Goal: Task Accomplishment & Management: Manage account settings

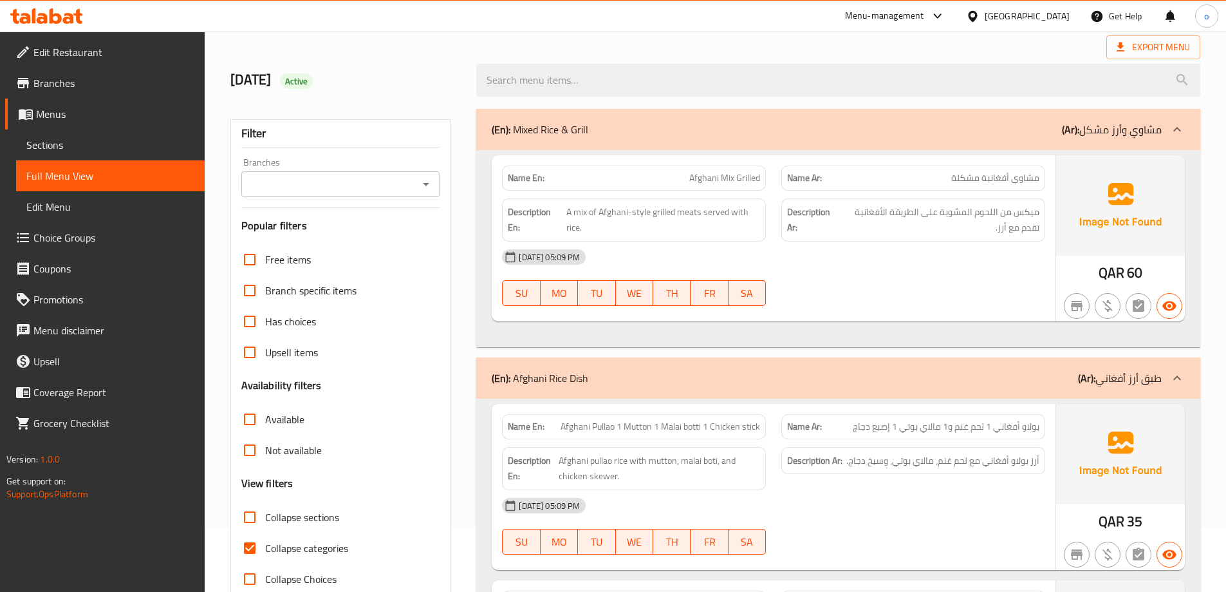
scroll to position [129, 0]
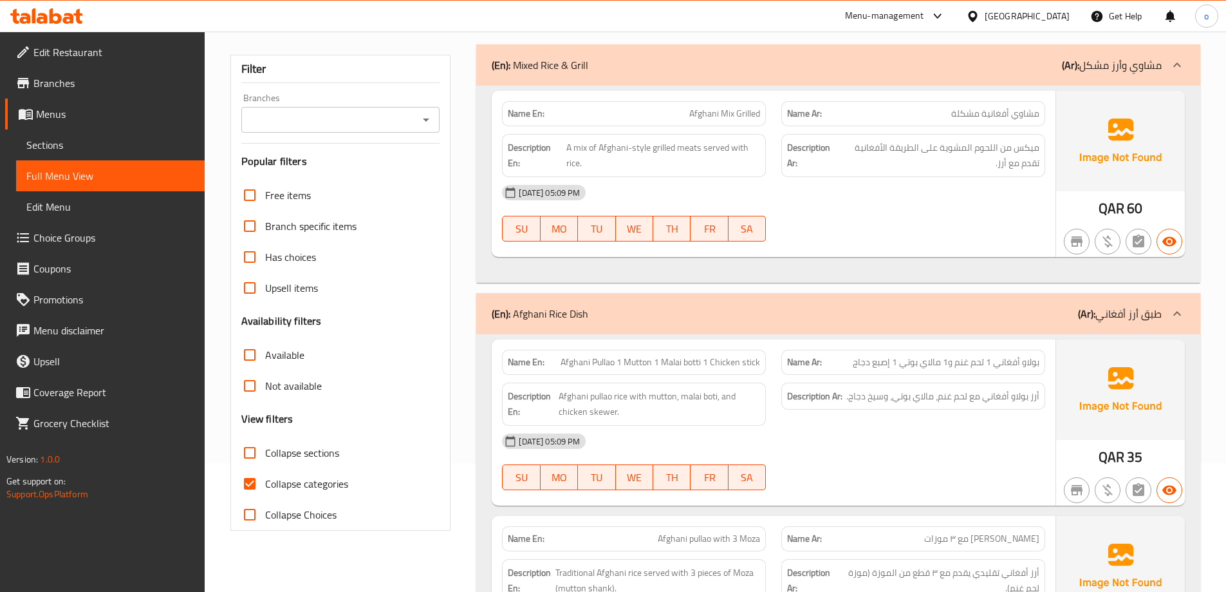
click at [316, 478] on span "Collapse categories" at bounding box center [306, 483] width 83 height 15
click at [265, 478] on input "Collapse categories" at bounding box center [249, 483] width 31 height 31
checkbox input "false"
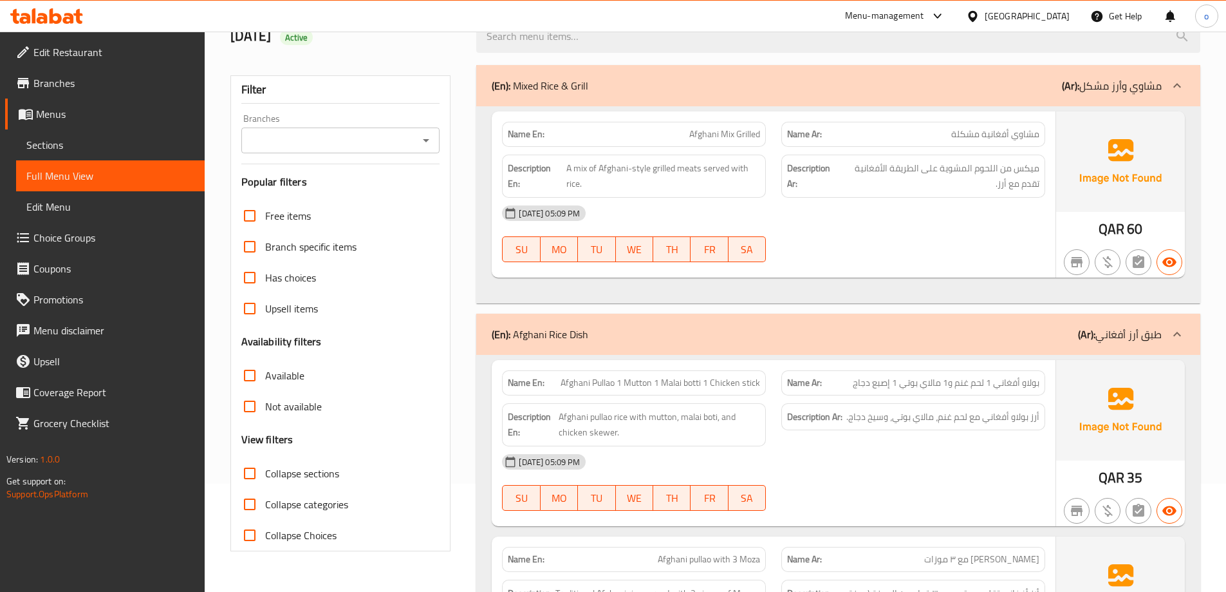
scroll to position [0, 0]
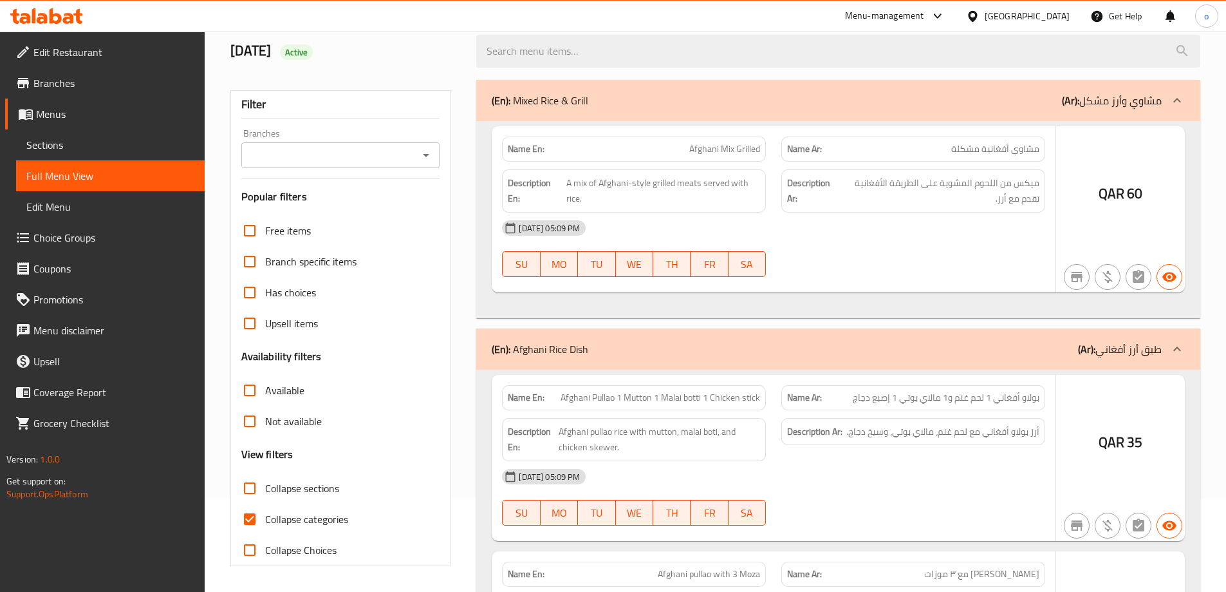
scroll to position [93, 0]
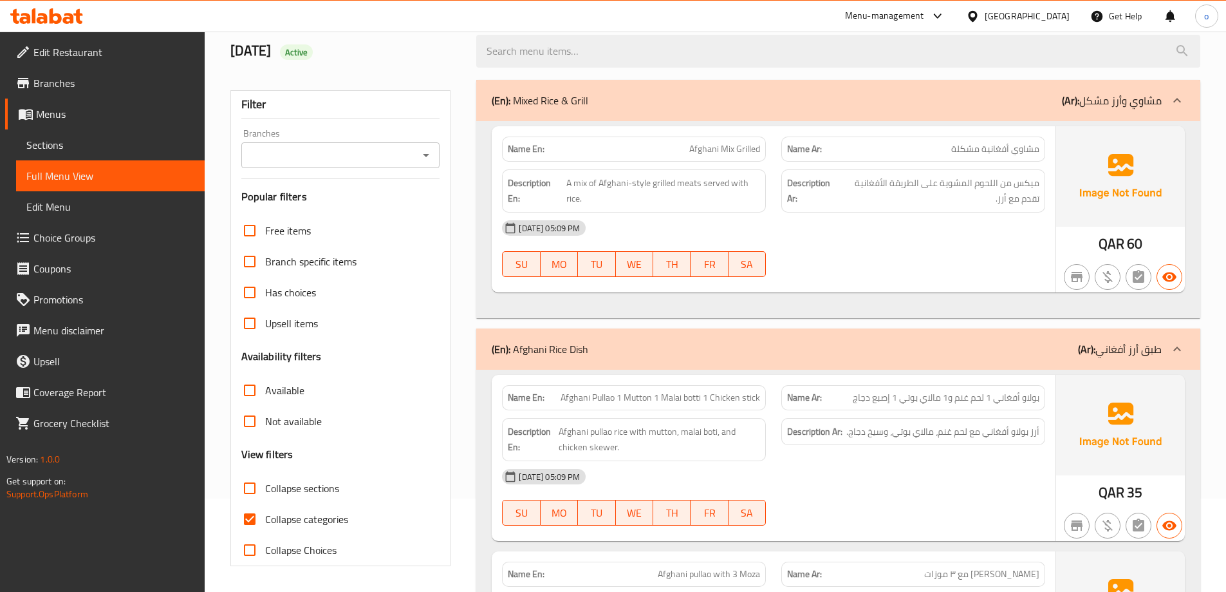
click at [301, 515] on span "Collapse categories" at bounding box center [306, 518] width 83 height 15
click at [265, 515] on input "Collapse categories" at bounding box center [249, 518] width 31 height 31
checkbox input "false"
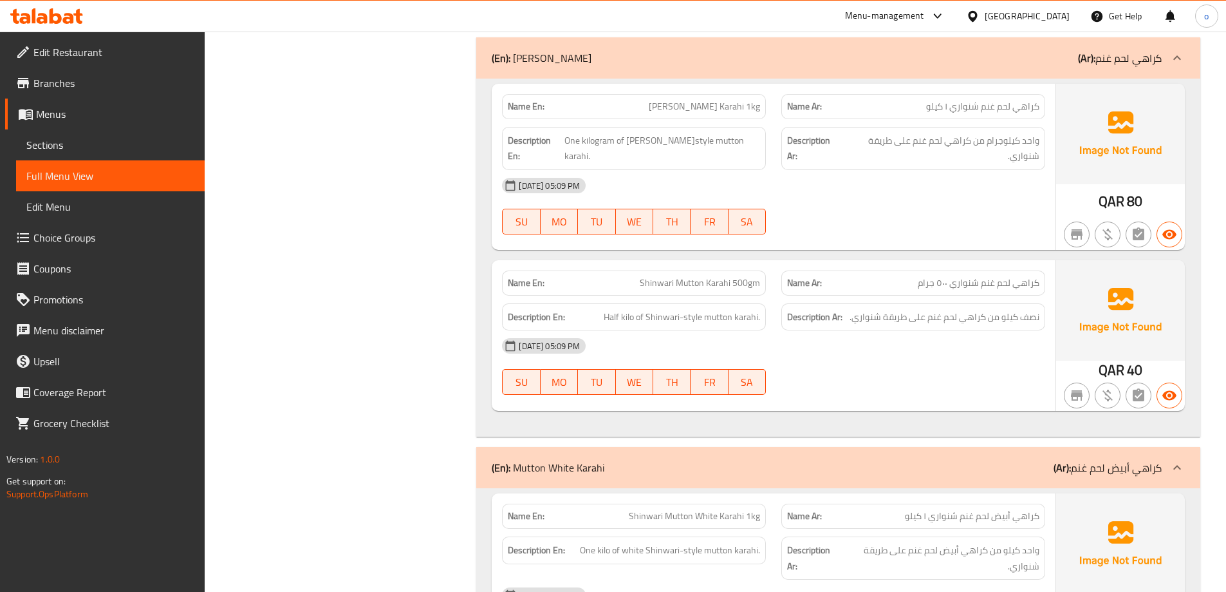
scroll to position [9003, 0]
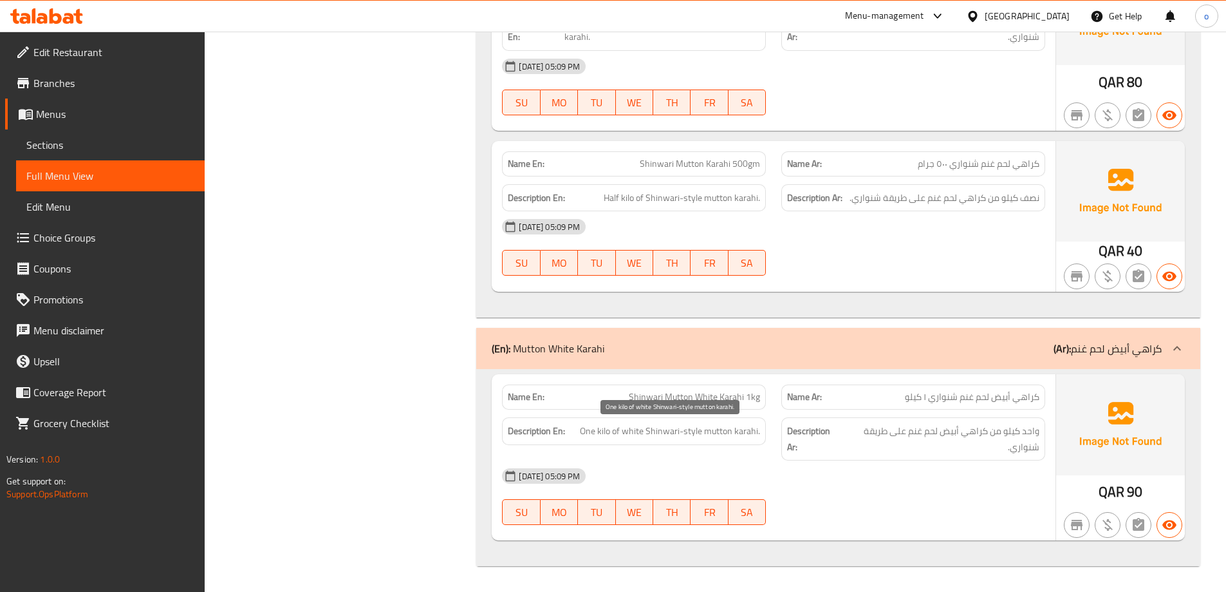
click at [638, 433] on span "One kilo of white Shinwari-style mutton karahi." at bounding box center [670, 431] width 180 height 16
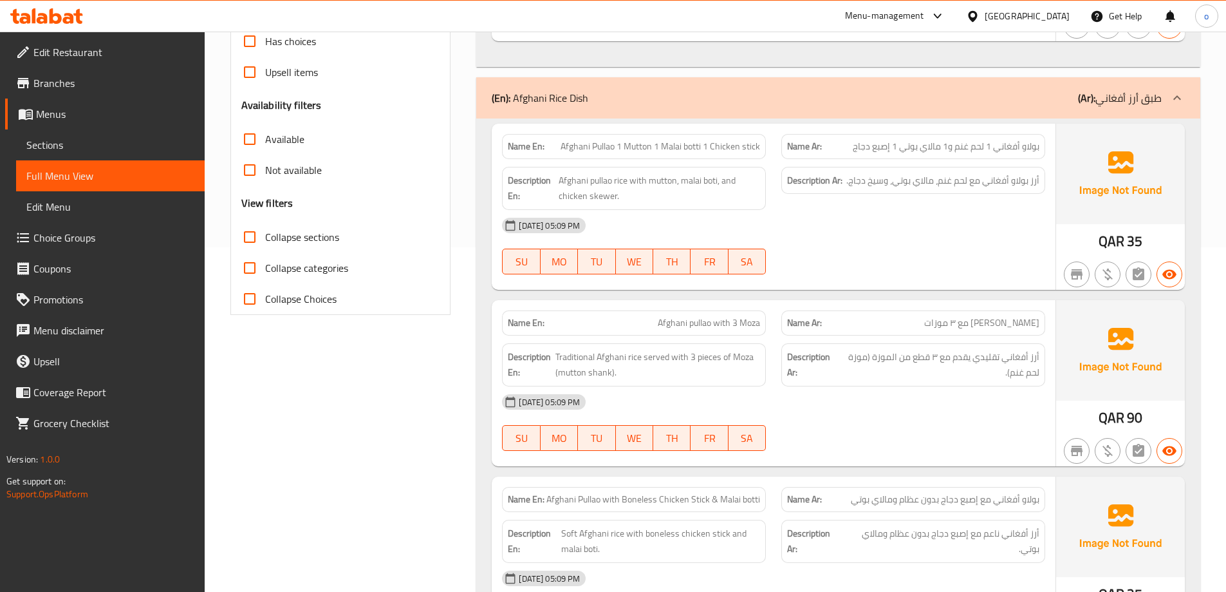
scroll to position [322, 0]
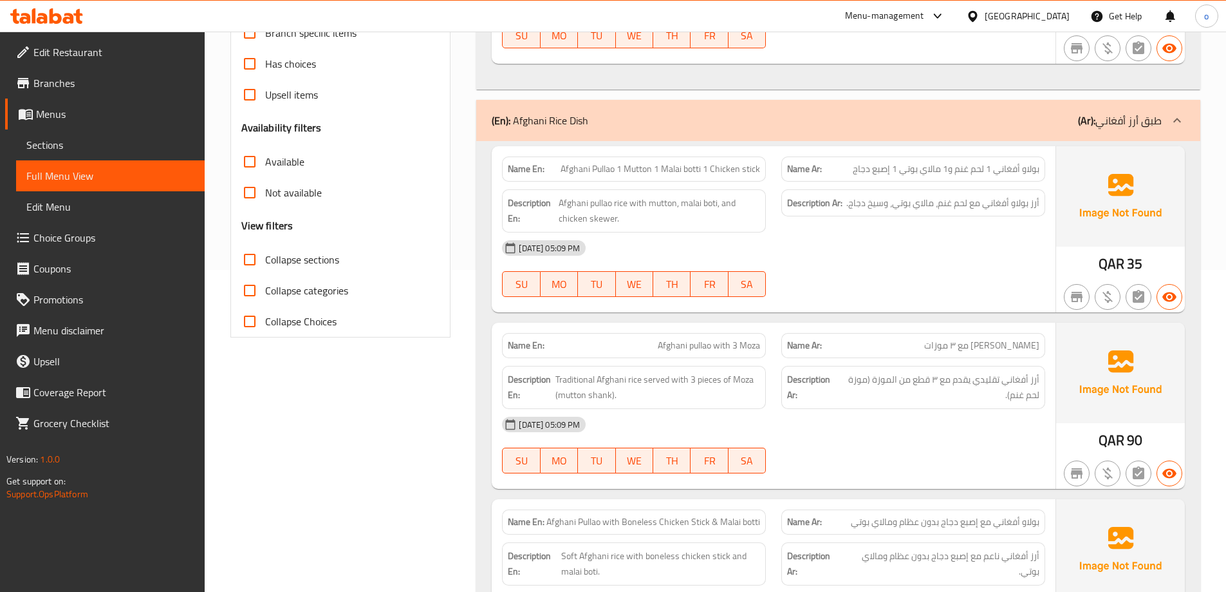
click at [753, 169] on span "Afghani Pullao 1 Mutton 1 Malai botti 1 Chicken stick" at bounding box center [661, 169] width 200 height 14
click at [879, 288] on div "12-10-2025 05:09 PM SU MO TU WE TH FR SA" at bounding box center [773, 268] width 559 height 72
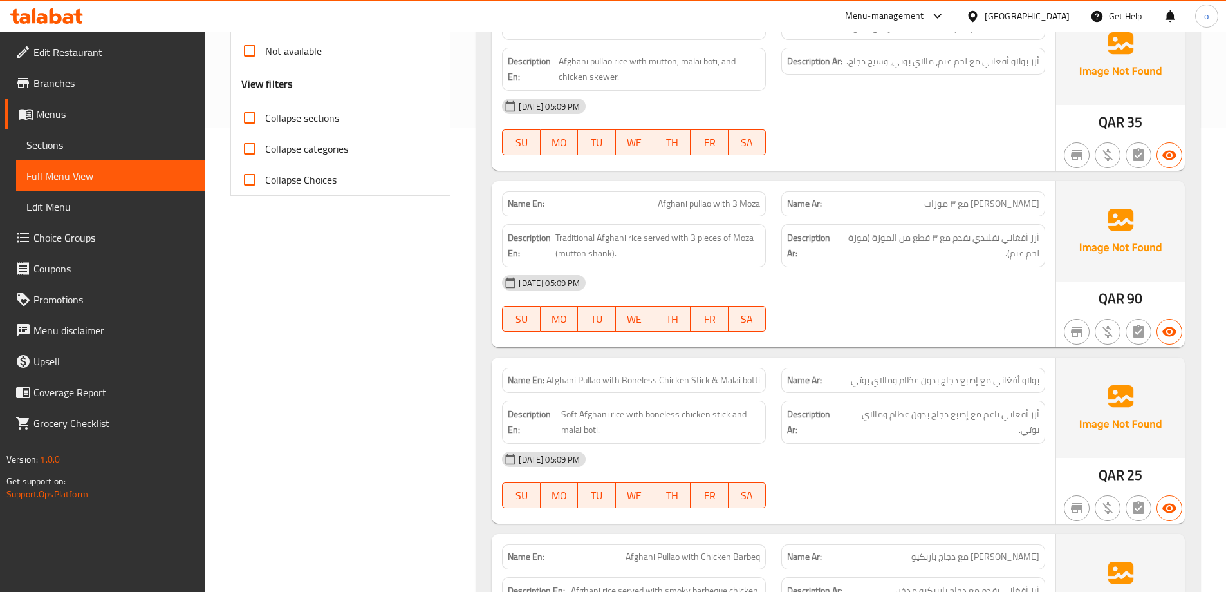
scroll to position [579, 0]
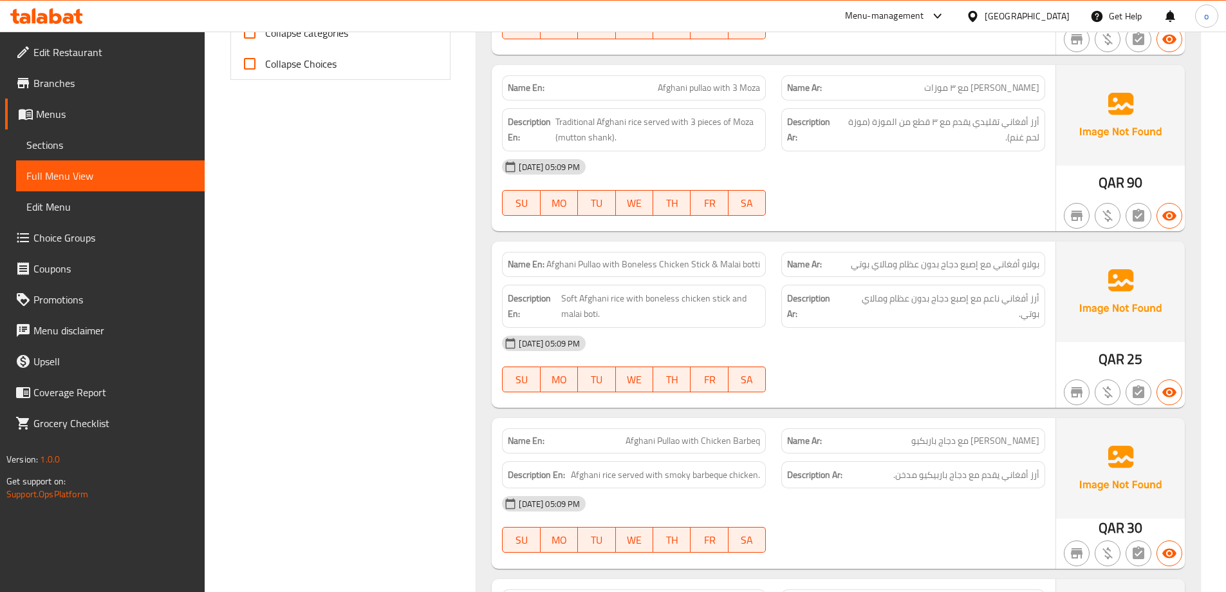
click at [959, 93] on span "[PERSON_NAME] مع ٣ موزات" at bounding box center [981, 88] width 115 height 14
click at [982, 173] on div "[DATE] 05:09 PM" at bounding box center [773, 166] width 559 height 31
drag, startPoint x: 557, startPoint y: 139, endPoint x: 610, endPoint y: 142, distance: 52.9
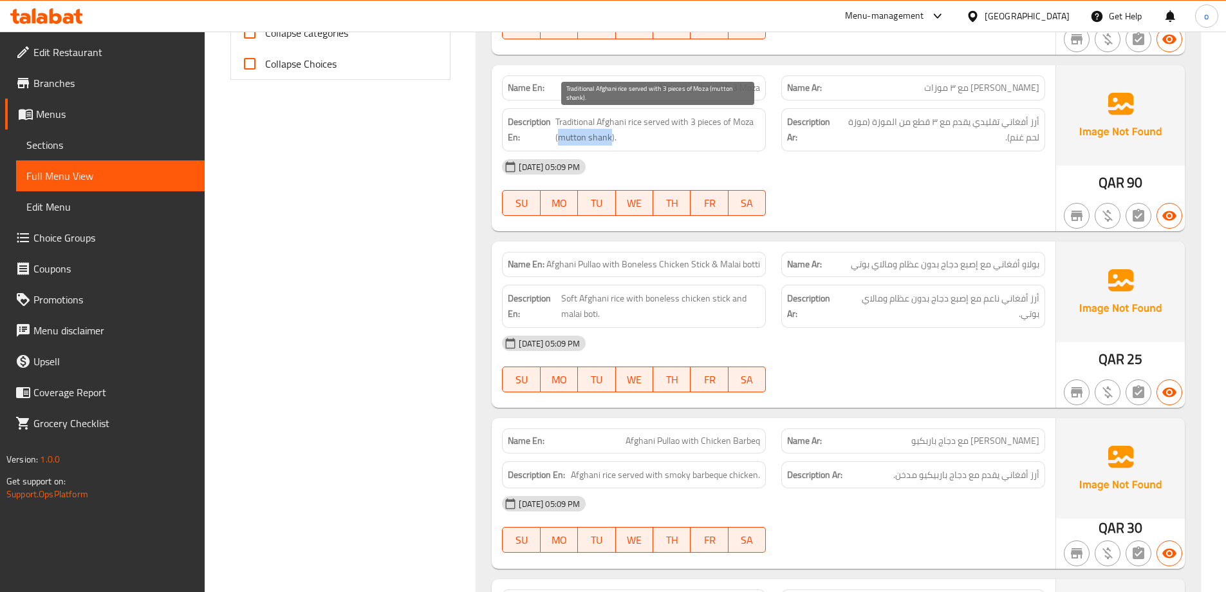
click at [610, 142] on span "Traditional Afghani rice served with 3 pieces of Moza (mutton shank)." at bounding box center [658, 130] width 205 height 32
click at [594, 140] on span "Traditional Afghani rice served with 3 pieces of Moza (mutton shank)." at bounding box center [658, 130] width 205 height 32
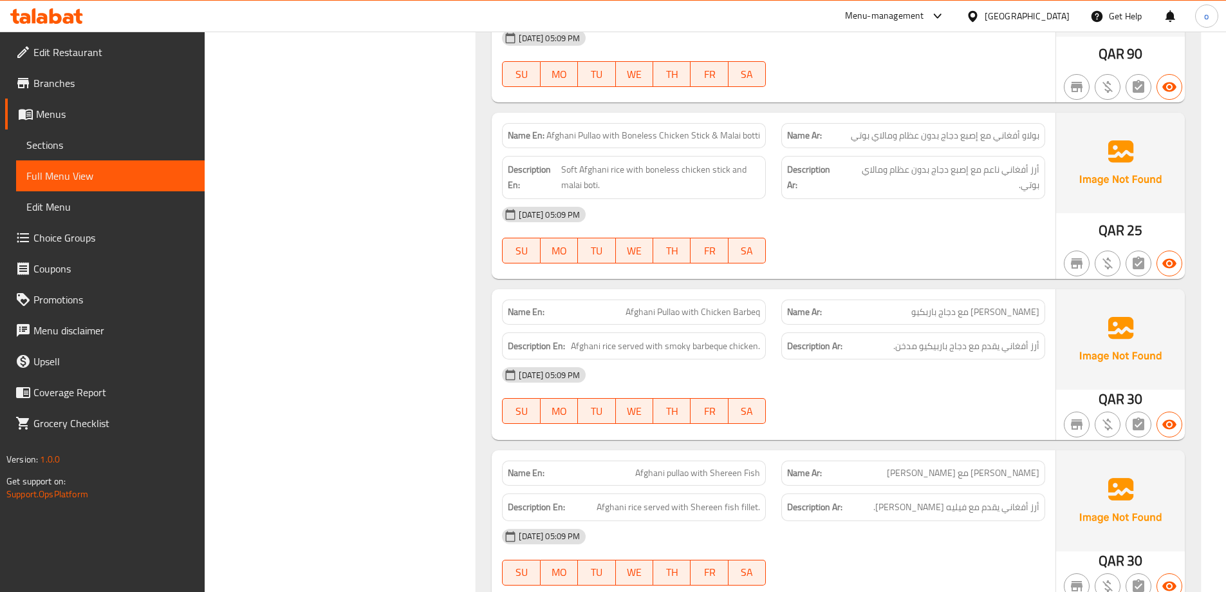
scroll to position [773, 0]
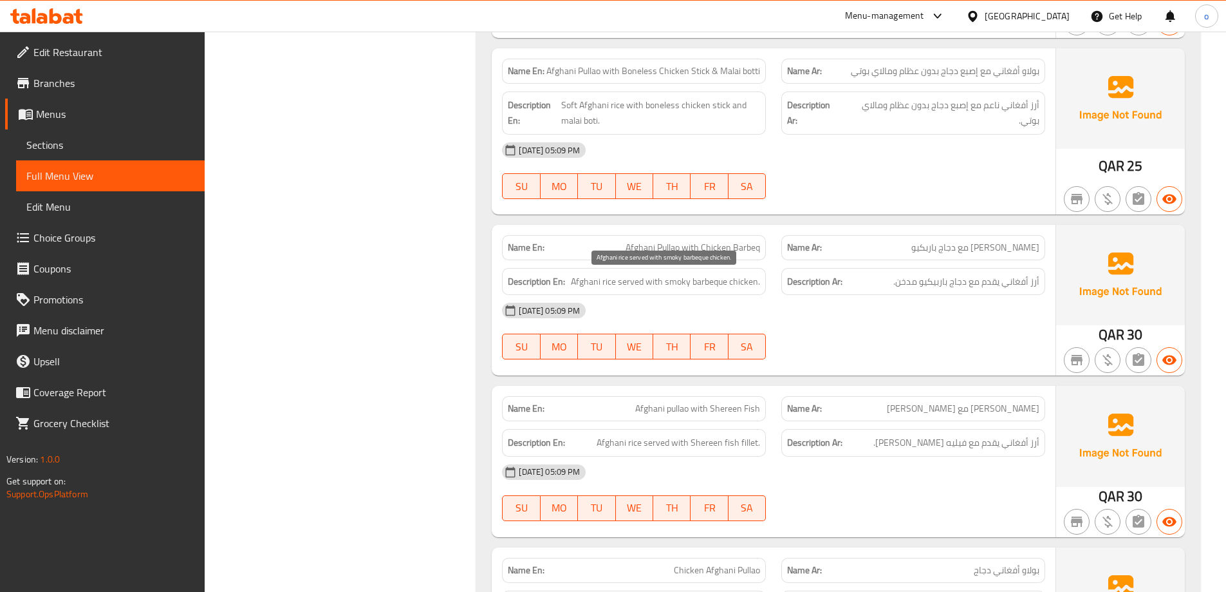
click at [697, 278] on span "Afghani rice served with smoky barbeque chicken." at bounding box center [665, 282] width 189 height 16
click at [755, 245] on span "Afghani Pullao with Chicken Barbeq" at bounding box center [693, 248] width 135 height 14
click at [722, 249] on span "Afghani Pullao with Chicken Barbeq" at bounding box center [693, 248] width 135 height 14
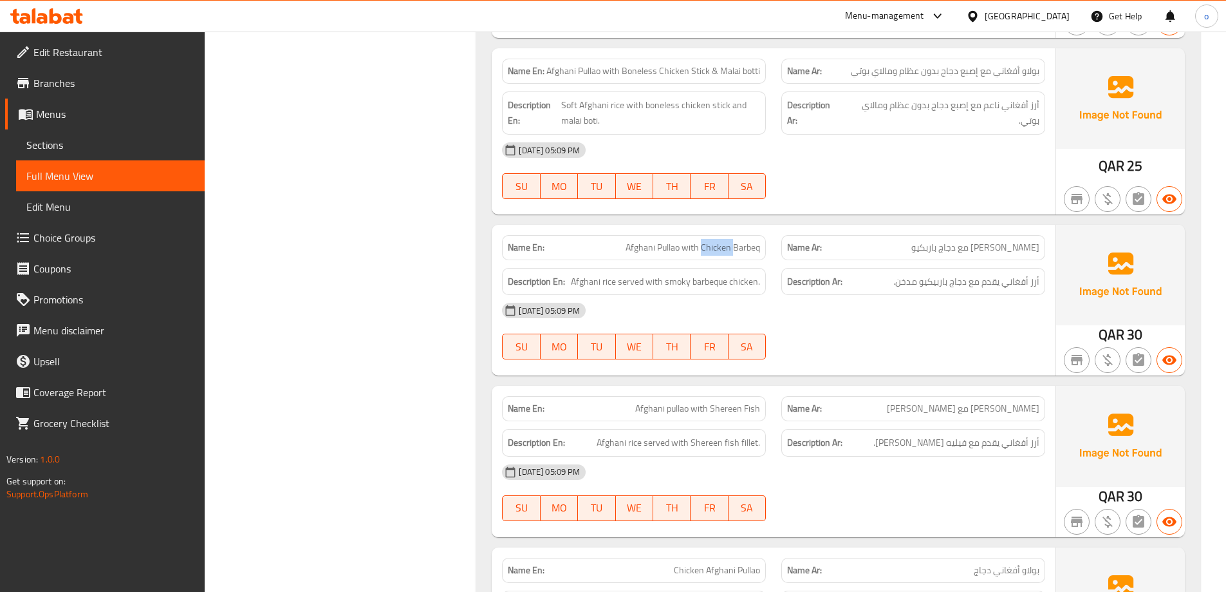
click at [722, 249] on span "Afghani Pullao with Chicken Barbeq" at bounding box center [693, 248] width 135 height 14
copy span "Afghani Pullao with Chicken Barbeq"
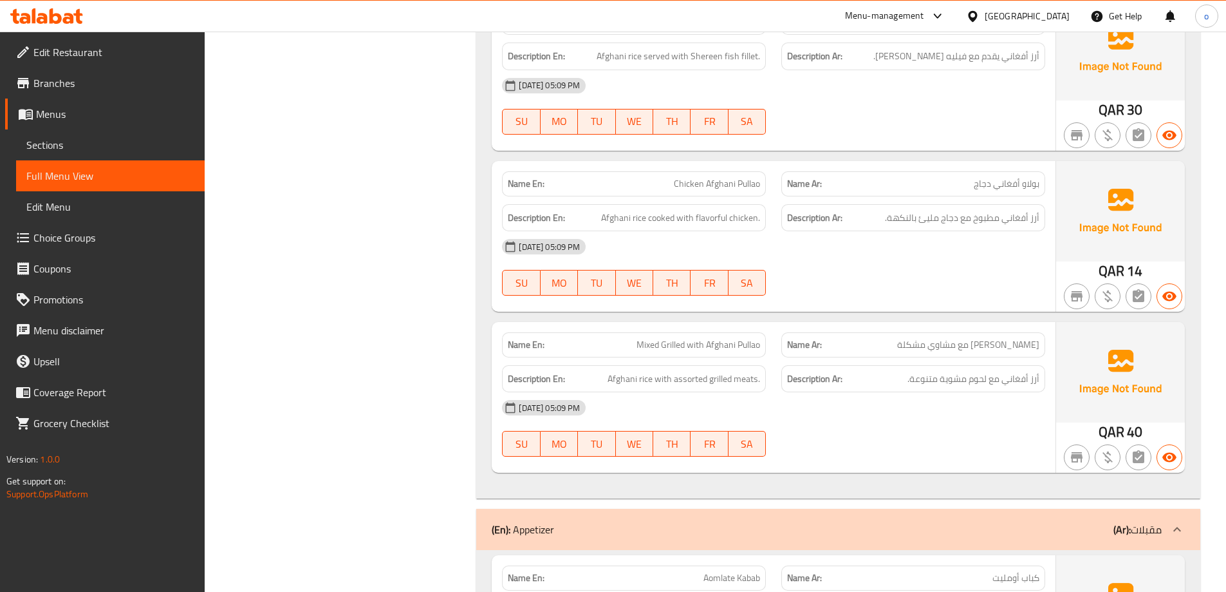
scroll to position [1030, 0]
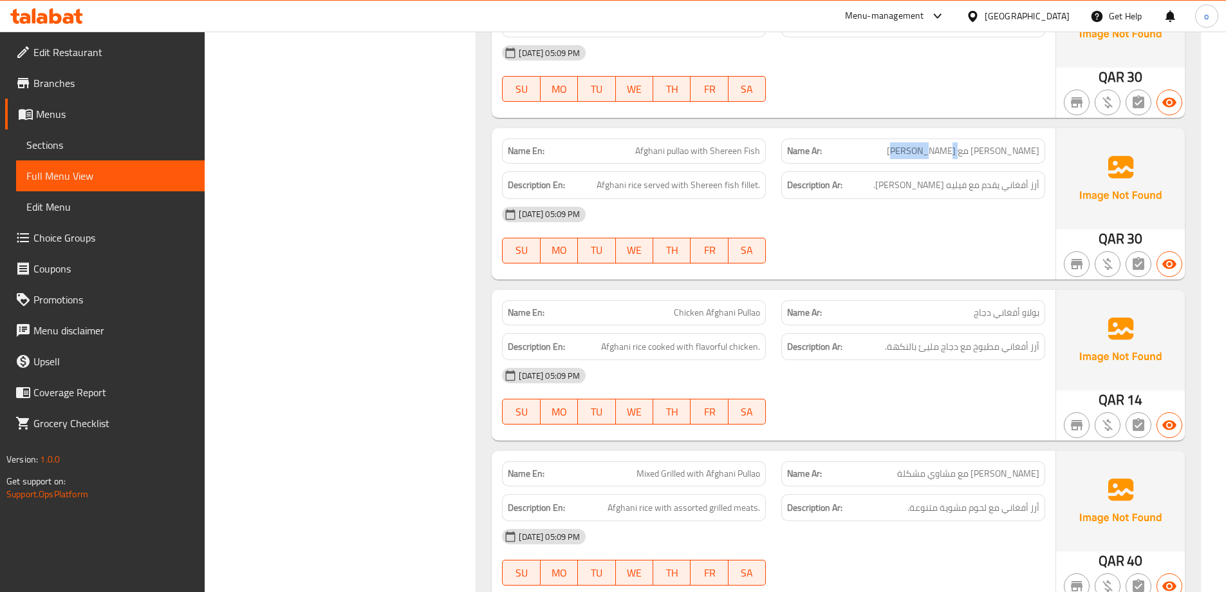
drag, startPoint x: 978, startPoint y: 151, endPoint x: 915, endPoint y: 154, distance: 62.5
click at [915, 154] on p "Name Ar: بولاو أفغاني مع سمك شيرين" at bounding box center [913, 151] width 252 height 14
click at [1034, 175] on div "Description Ar: أرز أفغاني يقدم مع فيليه سمك شيرين." at bounding box center [914, 185] width 264 height 28
click at [1035, 178] on span "أرز أفغاني يقدم مع فيليه سمك شيرين." at bounding box center [957, 185] width 166 height 16
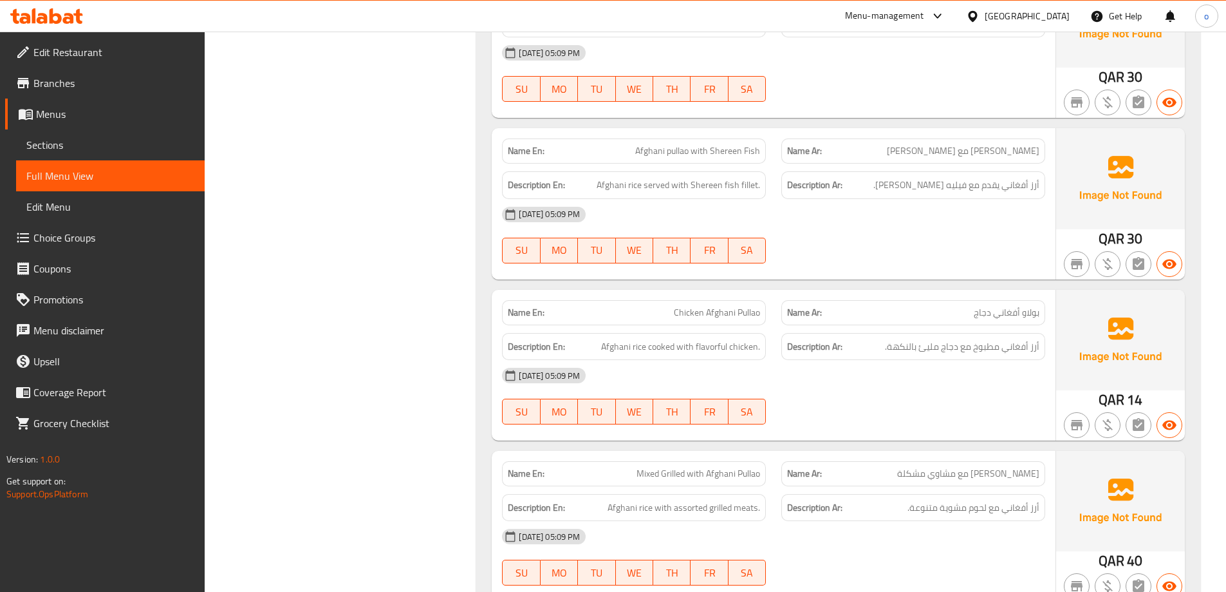
click at [875, 259] on div at bounding box center [913, 263] width 279 height 15
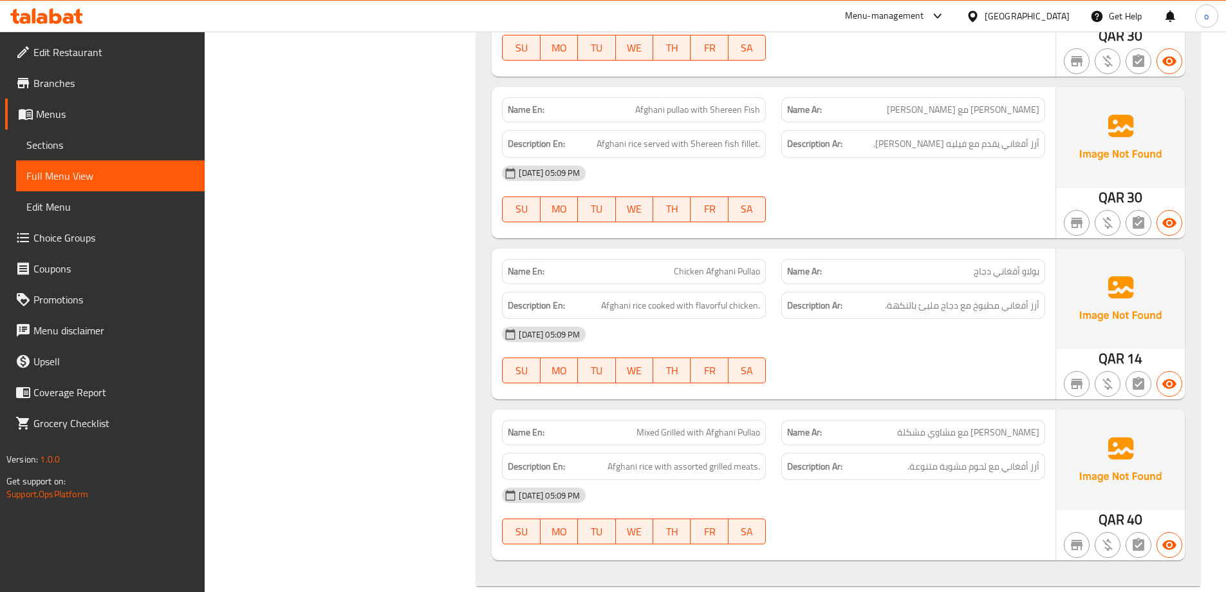
scroll to position [1094, 0]
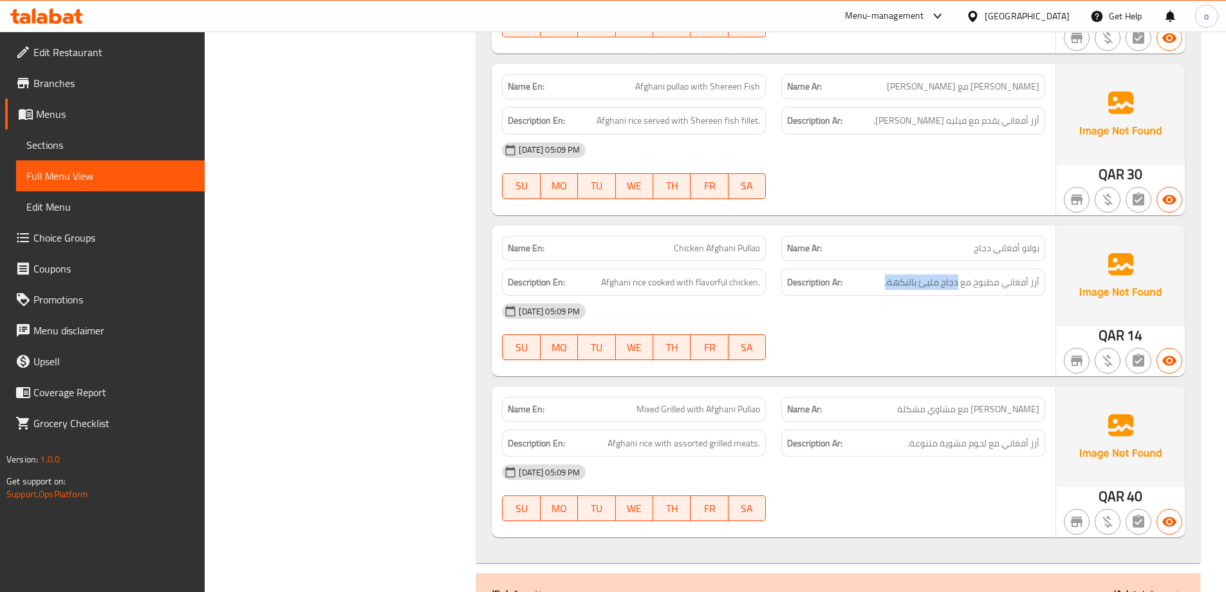
drag, startPoint x: 958, startPoint y: 284, endPoint x: 873, endPoint y: 286, distance: 85.0
click at [873, 286] on h6 "Description Ar: أرز أفغاني مطبوخ مع دجاج مليئ بالنكهة." at bounding box center [913, 282] width 252 height 16
click at [730, 245] on span "Chicken Afghani Pullao" at bounding box center [717, 248] width 86 height 14
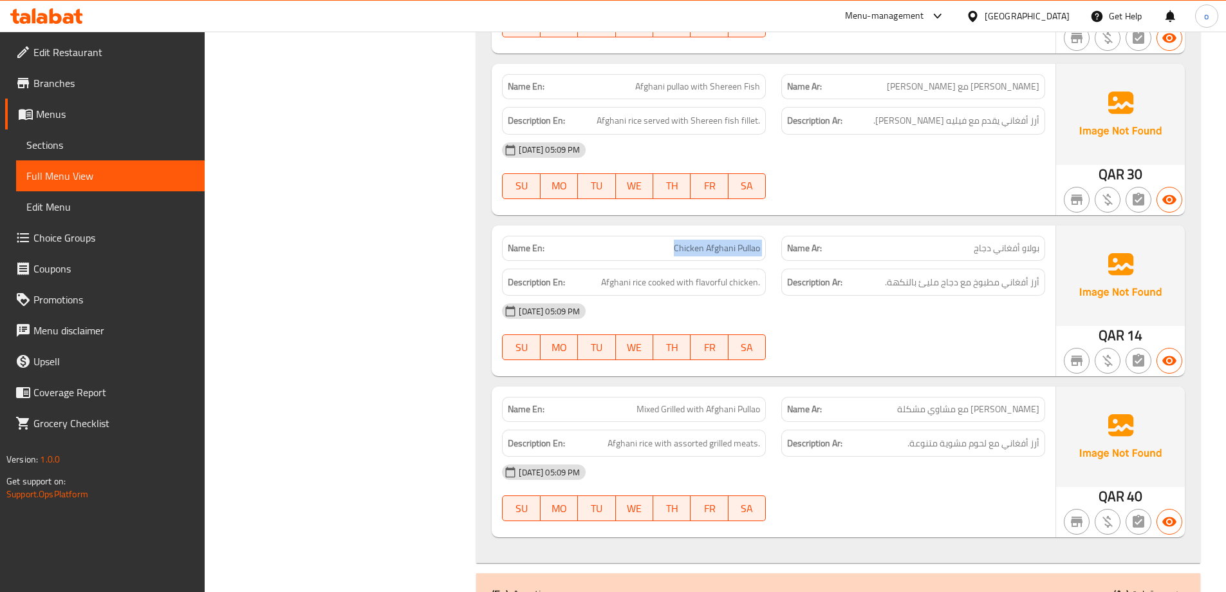
copy span "Chicken Afghani Pullao"
click at [713, 283] on span "Afghani rice cooked with flavorful chicken." at bounding box center [680, 282] width 159 height 16
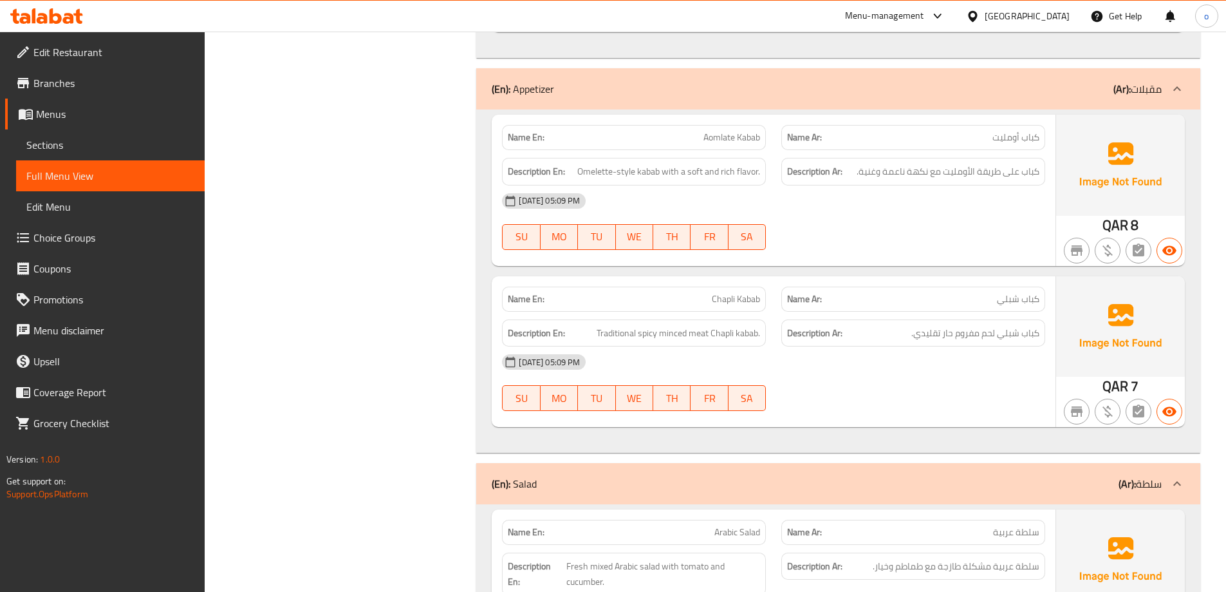
scroll to position [1609, 0]
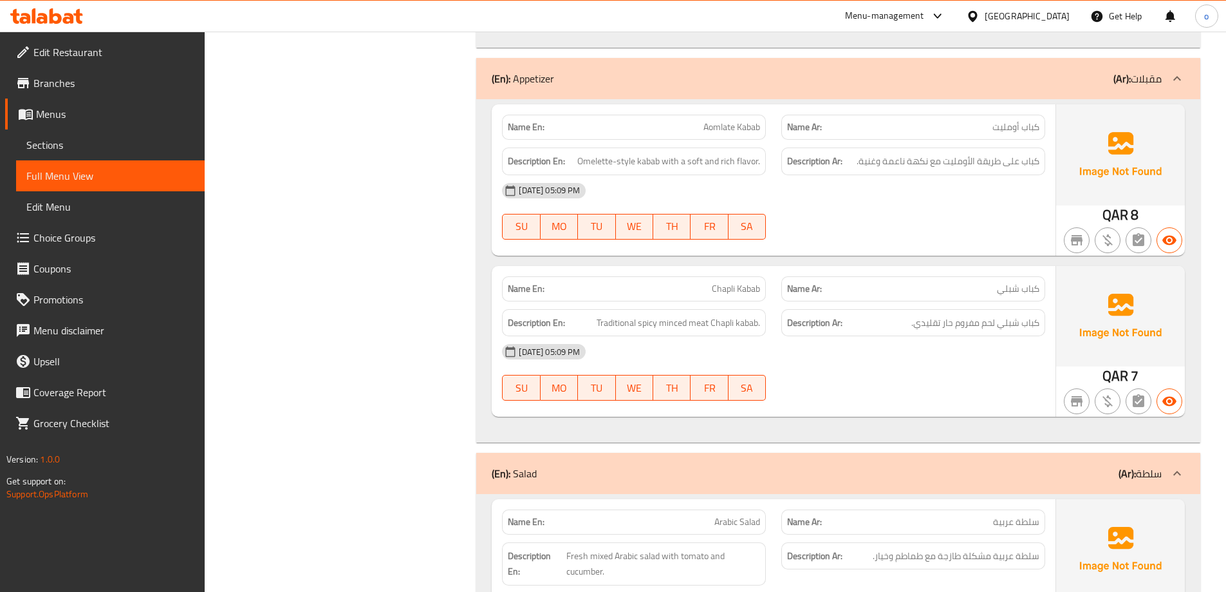
click at [1015, 128] on span "كباب أومليت" at bounding box center [1016, 127] width 47 height 14
click at [735, 121] on span "Aomlate Kabab" at bounding box center [732, 127] width 57 height 14
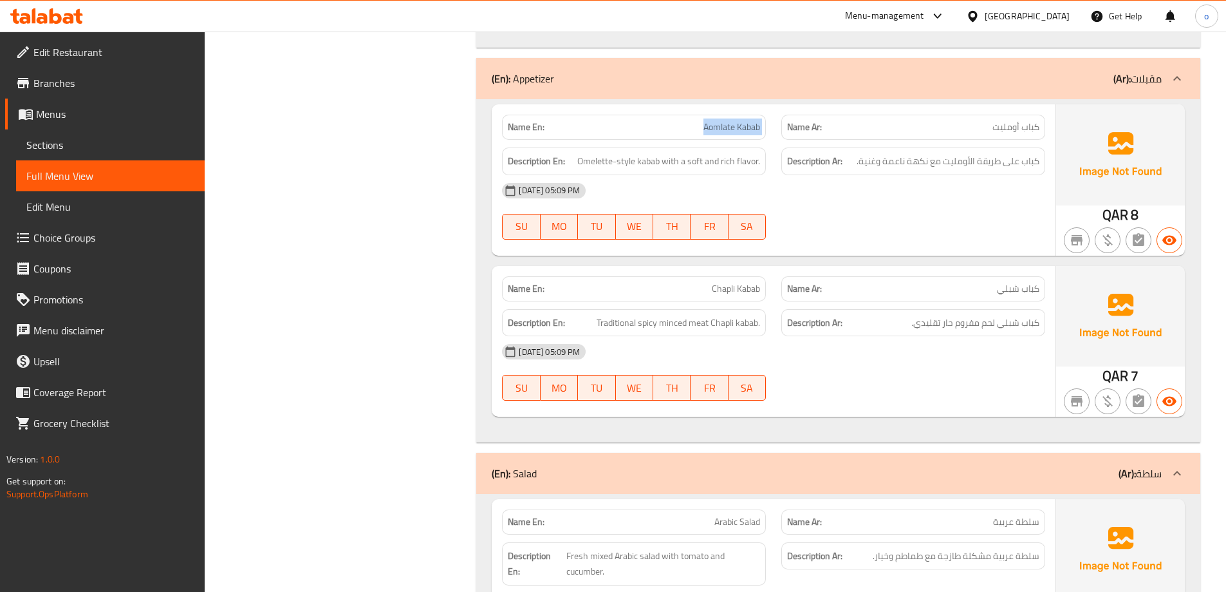
click at [735, 121] on span "Aomlate Kabab" at bounding box center [732, 127] width 57 height 14
click at [722, 294] on span "Chapli Kabab" at bounding box center [736, 289] width 48 height 14
copy span "Chapli"
click at [1018, 286] on span "كباب شبلي" at bounding box center [1018, 289] width 42 height 14
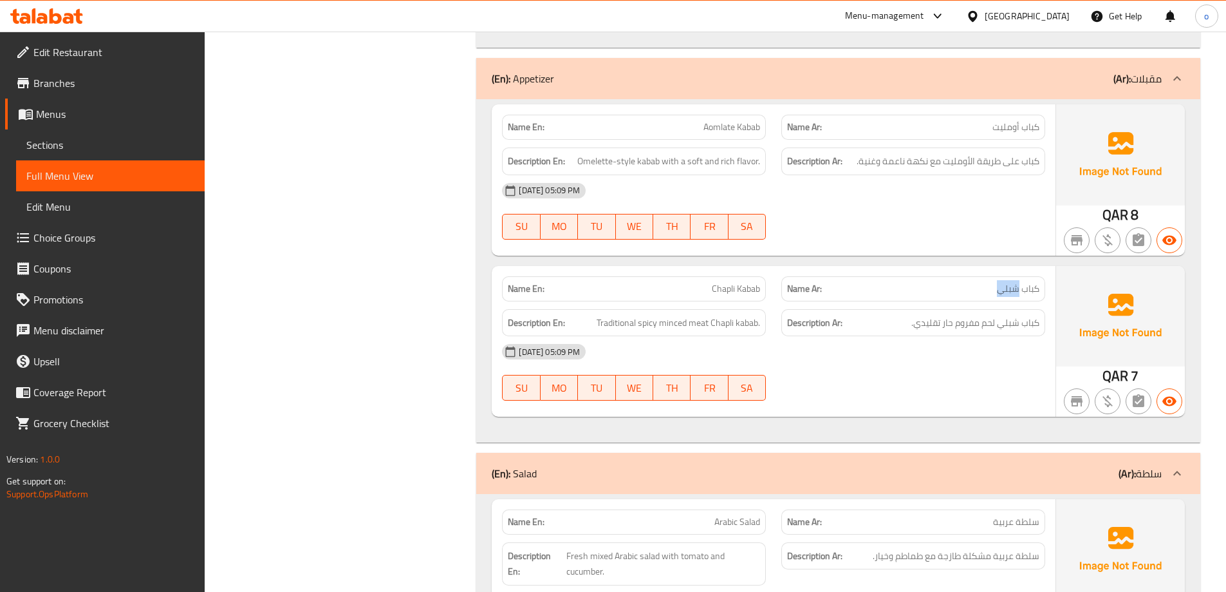
click at [1018, 286] on span "كباب شبلي" at bounding box center [1018, 289] width 42 height 14
click at [712, 282] on span "Chapli Kabab" at bounding box center [736, 289] width 48 height 14
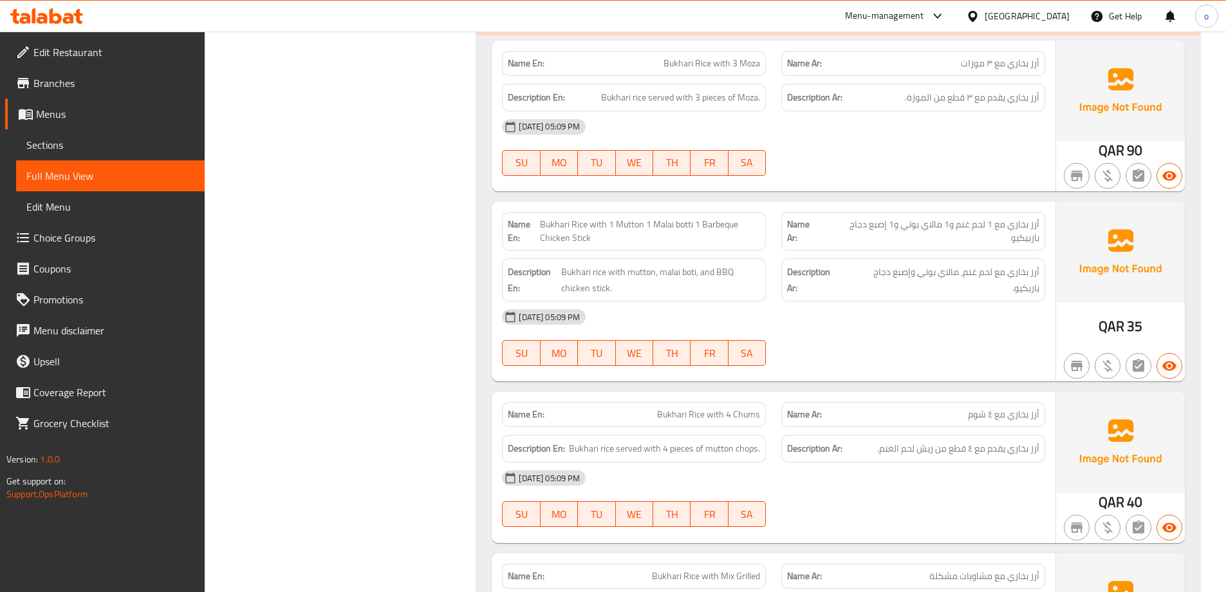
scroll to position [4635, 0]
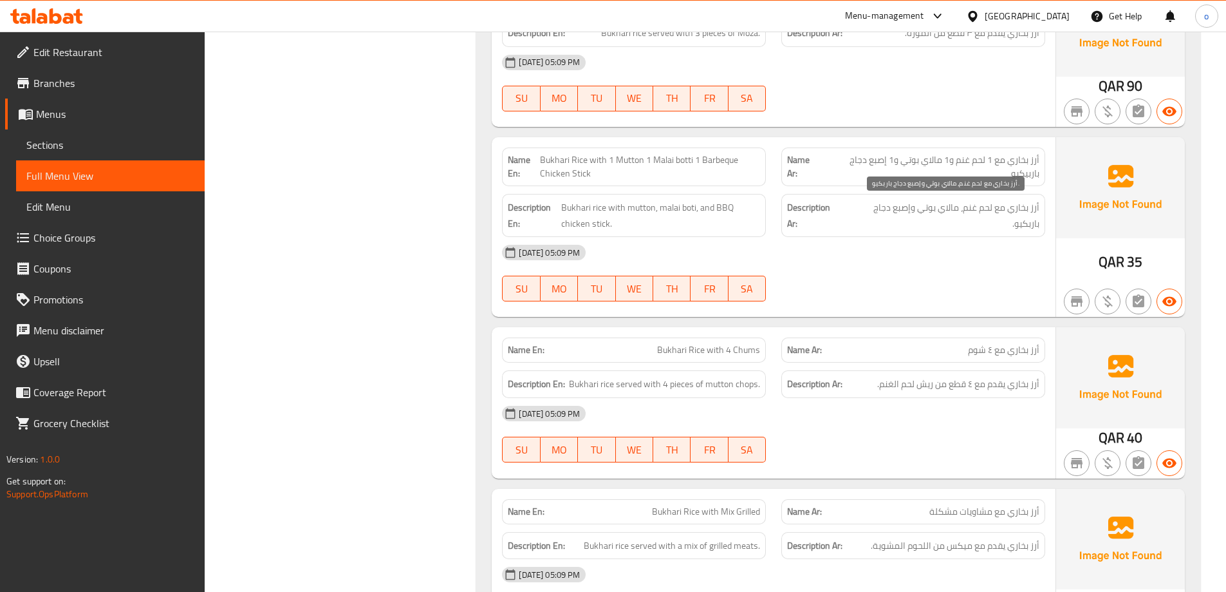
click at [1009, 202] on span "أرز بخاري مع لحم غنم، مالاي بوتي وإصبع دجاج باربكيو." at bounding box center [942, 216] width 194 height 32
click at [570, 171] on span "Bukhari Rice with 1 Mutton 1 Malai botti 1 Barbeque Chicken Stick" at bounding box center [650, 166] width 220 height 27
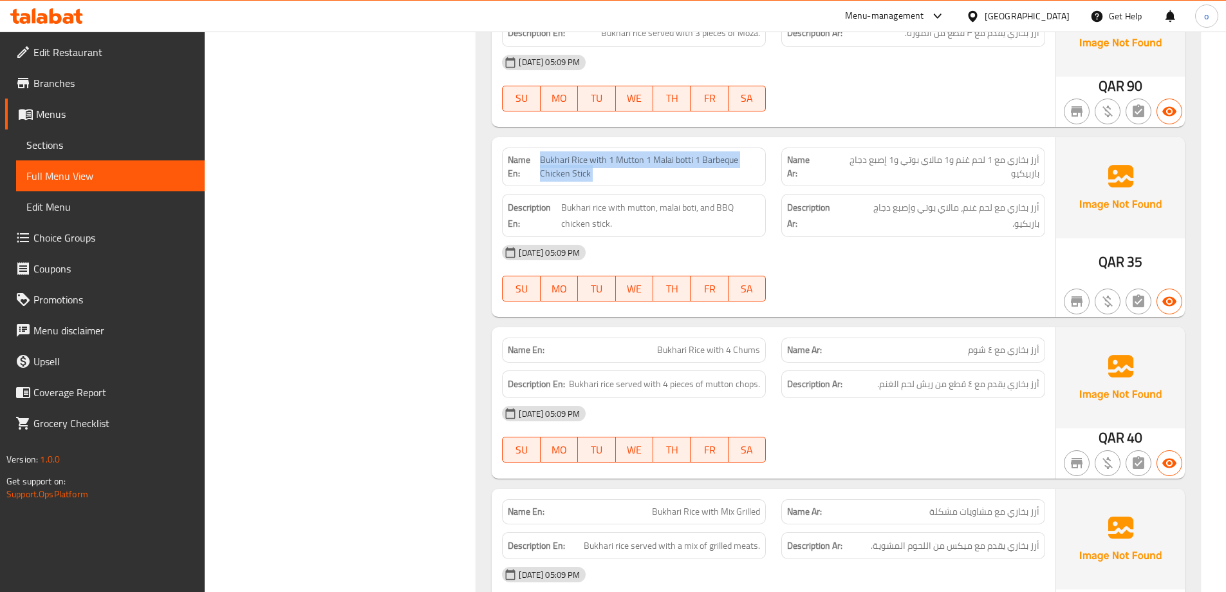
click at [570, 171] on span "Bukhari Rice with 1 Mutton 1 Malai botti 1 Barbeque Chicken Stick" at bounding box center [650, 166] width 220 height 27
copy span "Bukhari Rice with 1 Mutton 1 Malai botti 1 Barbeque Chicken Stick"
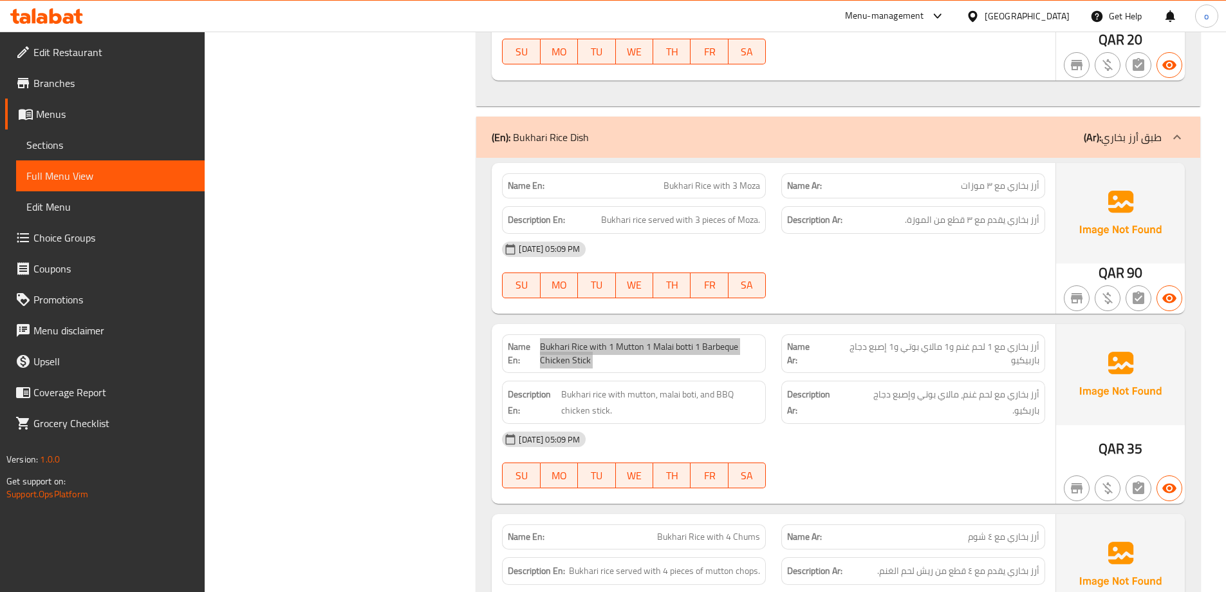
scroll to position [4442, 0]
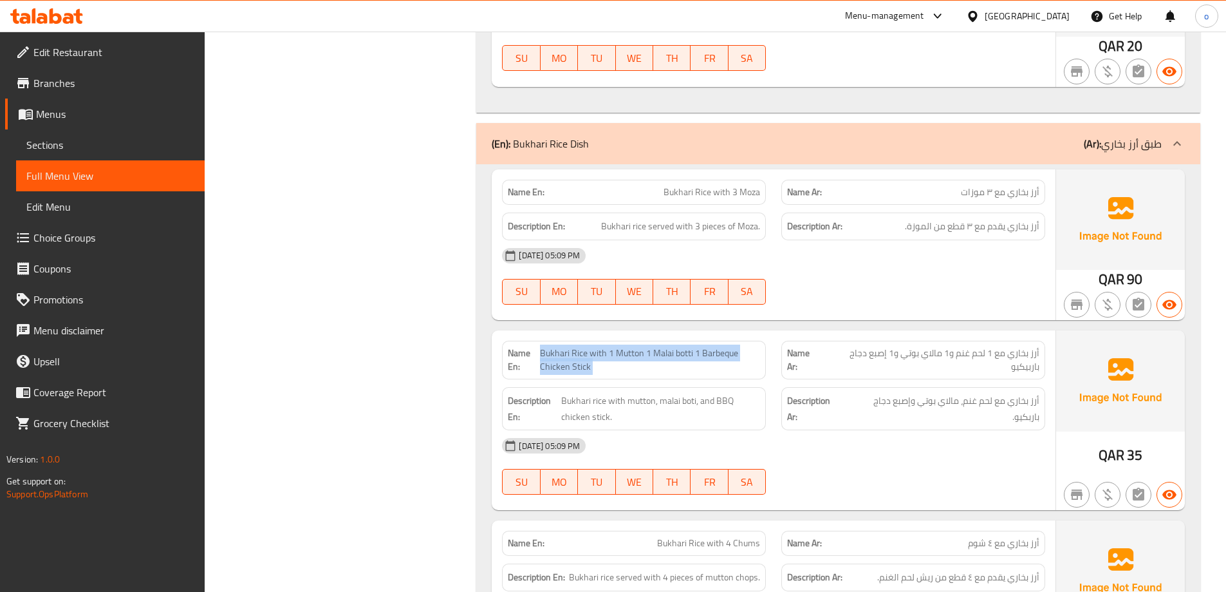
click at [648, 342] on div "Name En: Bukhari Rice with 1 Mutton 1 Malai botti 1 Barbeque Chicken Stick" at bounding box center [634, 360] width 264 height 39
click at [648, 346] on span "Bukhari Rice with 1 Mutton 1 Malai botti 1 Barbeque Chicken Stick" at bounding box center [650, 359] width 220 height 27
copy span "Bukhari Rice with 1 Mutton 1 Malai botti 1 Barbeque Chicken Stick"
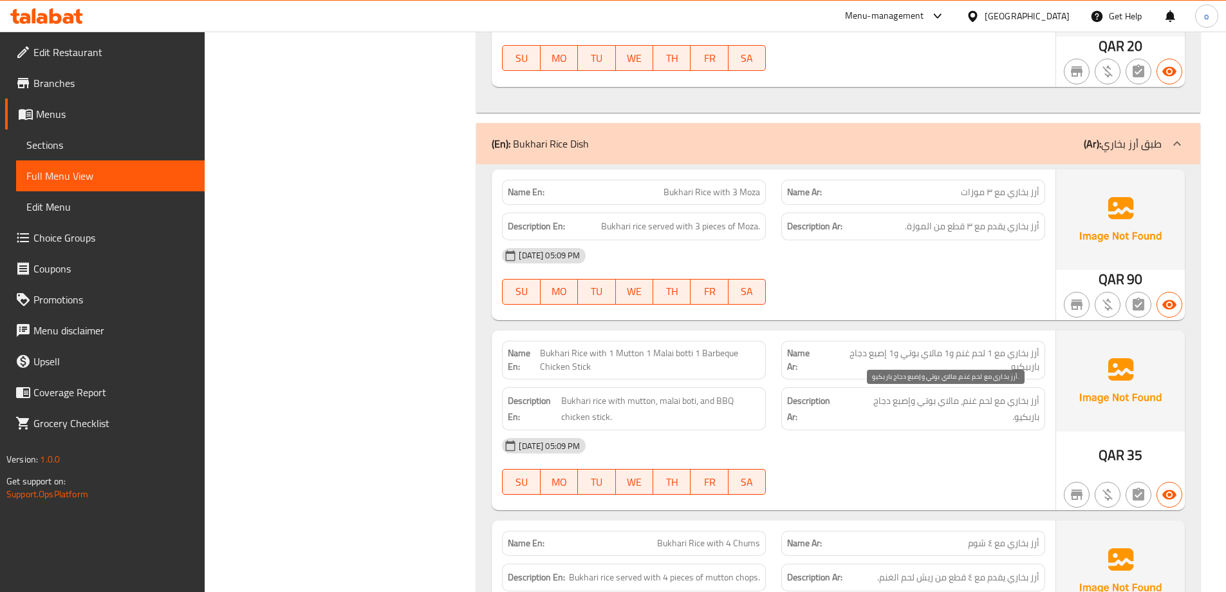
click at [861, 403] on span "أرز بخاري مع لحم غنم، مالاي بوتي وإصبع دجاج باربكيو." at bounding box center [942, 409] width 194 height 32
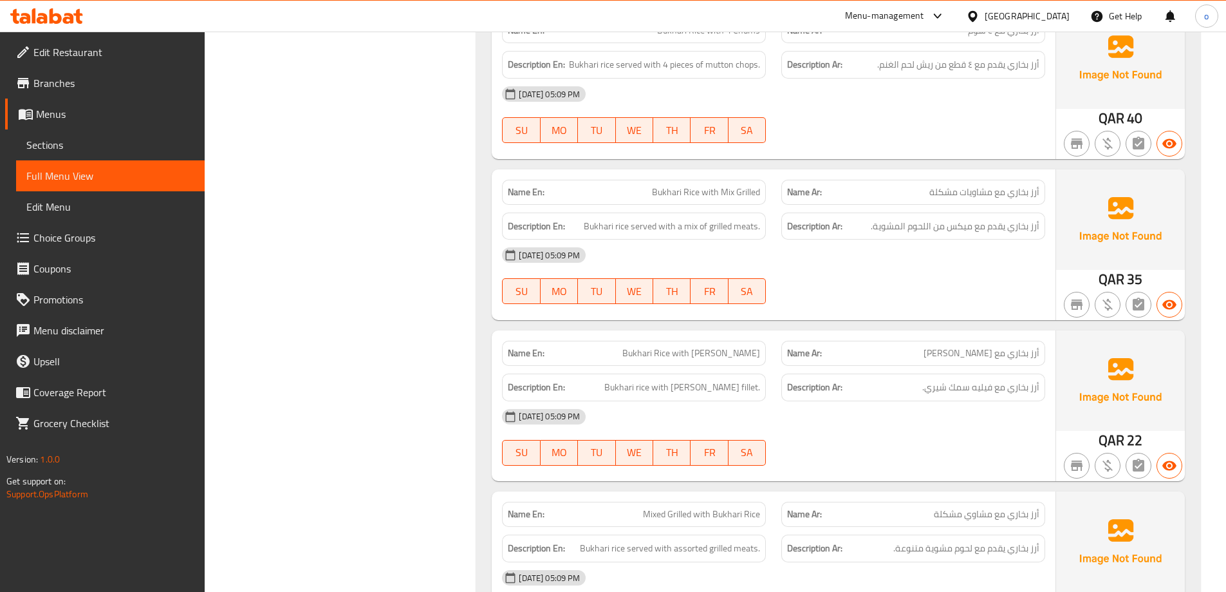
scroll to position [4957, 0]
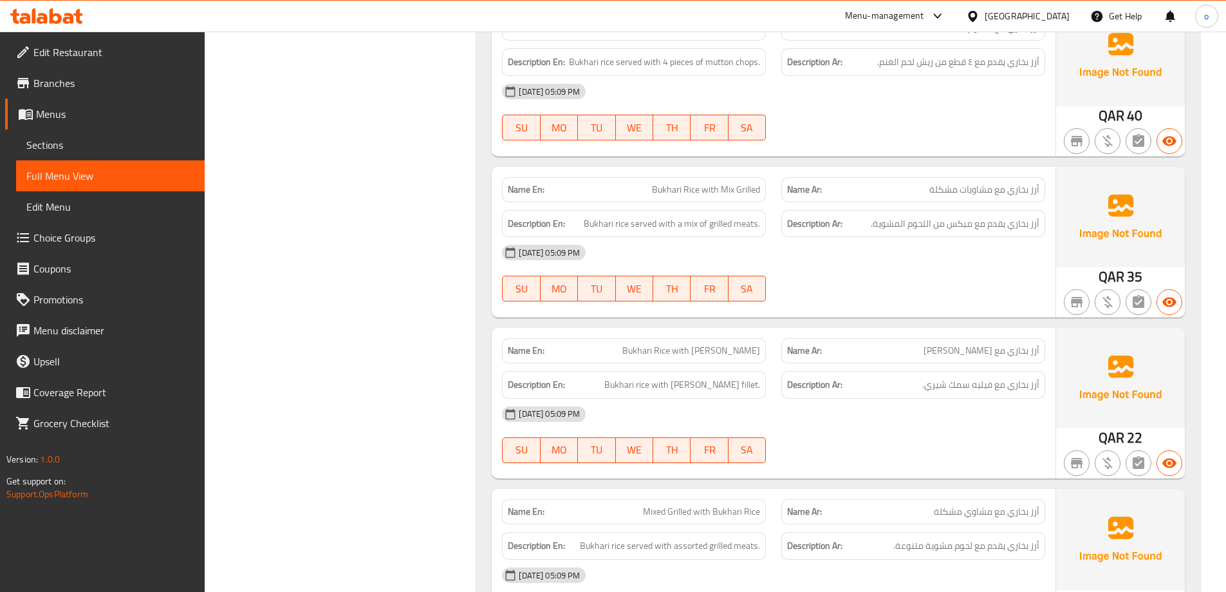
click at [986, 192] on span "أرز بخاري مع مشاويات مشكلة" at bounding box center [985, 190] width 110 height 14
click at [967, 184] on span "أرز بخاري مع مشاويات مشكلة" at bounding box center [985, 190] width 110 height 14
drag, startPoint x: 913, startPoint y: 189, endPoint x: 995, endPoint y: 196, distance: 82.7
click at [995, 196] on p "Name Ar: أرز بخاري مع مشاويات مشكلة" at bounding box center [913, 190] width 252 height 14
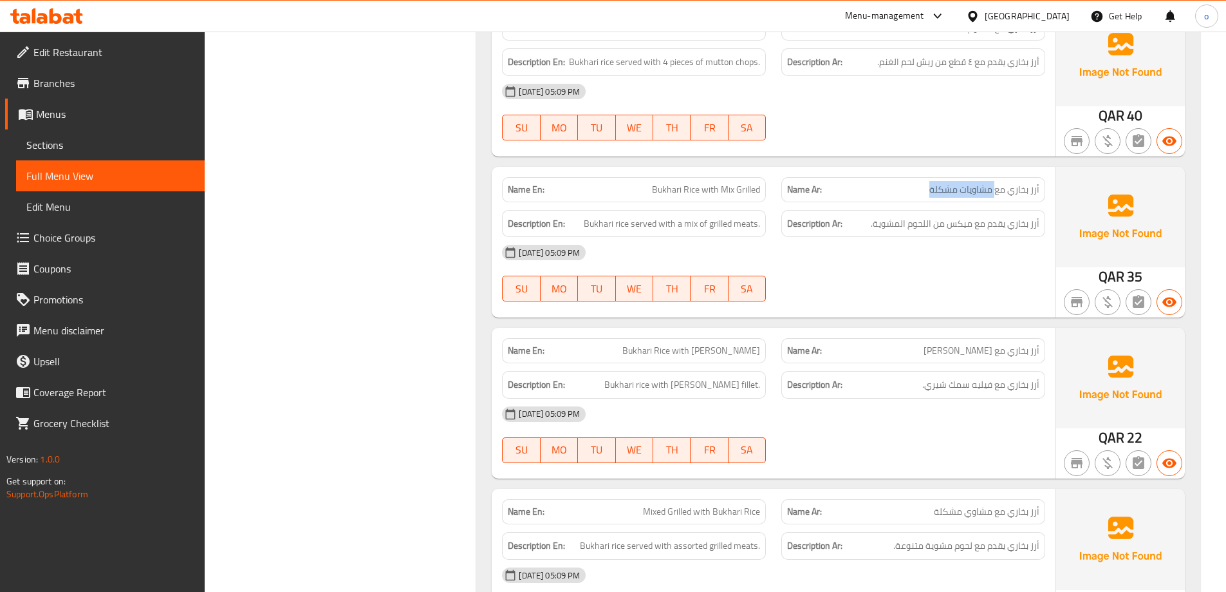
click at [926, 191] on p "Name Ar: أرز بخاري مع مشاويات مشكلة" at bounding box center [913, 190] width 252 height 14
click at [761, 183] on div "Name En: Bukhari Rice with Mix Grilled" at bounding box center [634, 189] width 264 height 25
drag, startPoint x: 761, startPoint y: 183, endPoint x: 731, endPoint y: 191, distance: 30.6
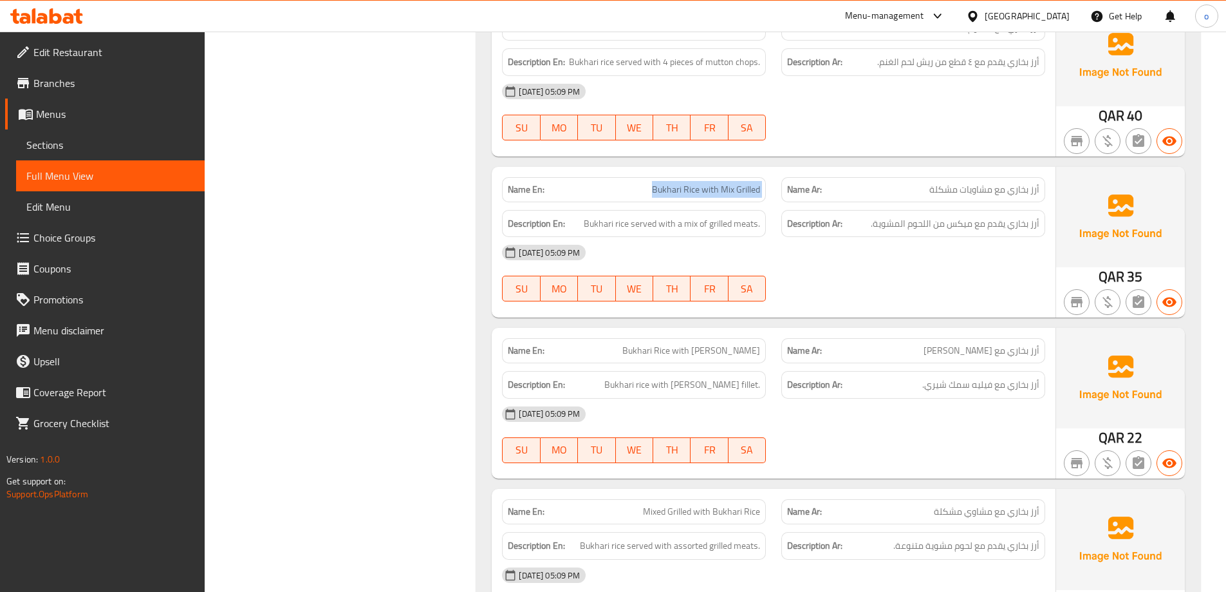
click at [760, 183] on div "Name En: Bukhari Rice with Mix Grilled" at bounding box center [634, 189] width 264 height 25
copy span "Bukhari Rice with Mix Grilled"
click at [822, 318] on div "Name En: Bukhari Rice with 3 Moza Name Ar: أرز بخاري مع ٣ موزات Description En:…" at bounding box center [838, 157] width 724 height 1017
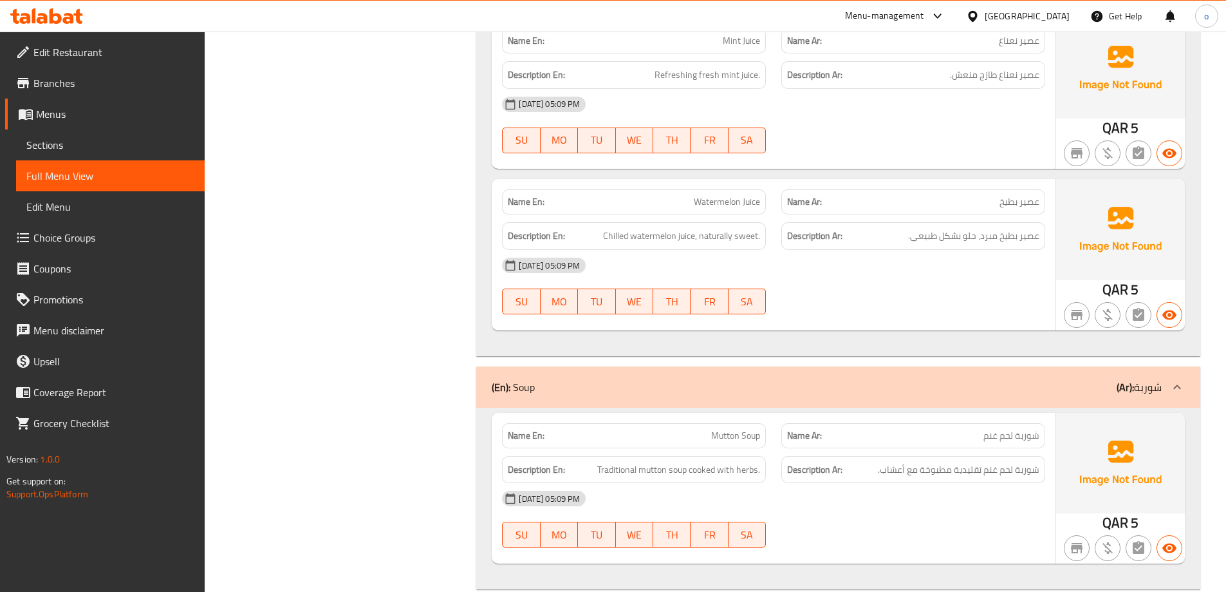
scroll to position [6879, 0]
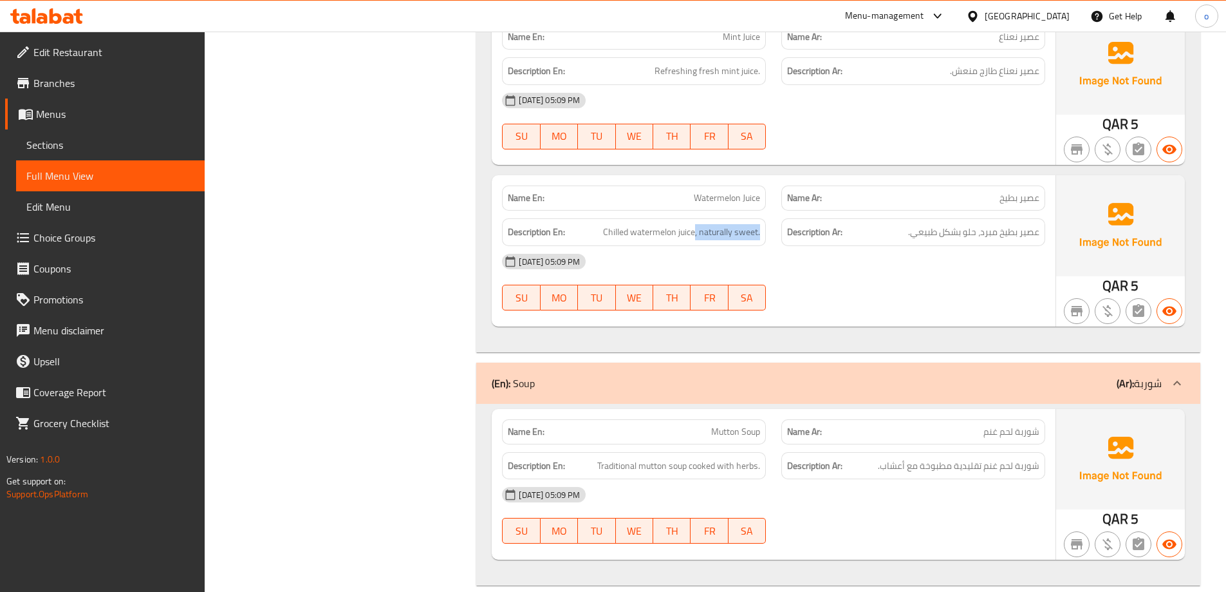
drag, startPoint x: 697, startPoint y: 233, endPoint x: 768, endPoint y: 234, distance: 71.5
click at [768, 234] on div "Description En: Chilled watermelon juice, naturally sweet." at bounding box center [633, 232] width 279 height 43
drag, startPoint x: 977, startPoint y: 236, endPoint x: 883, endPoint y: 234, distance: 94.0
click at [883, 234] on h6 "Description Ar: عصير بطيخ مبرد، حلو بشكل طبيعي." at bounding box center [913, 232] width 252 height 16
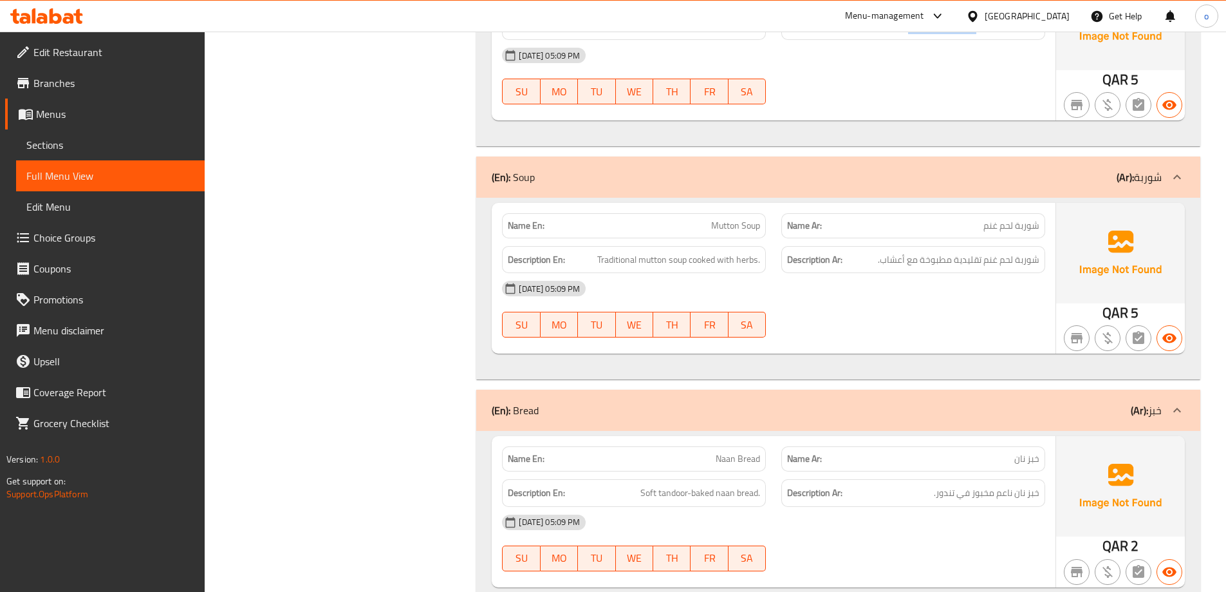
scroll to position [7008, 0]
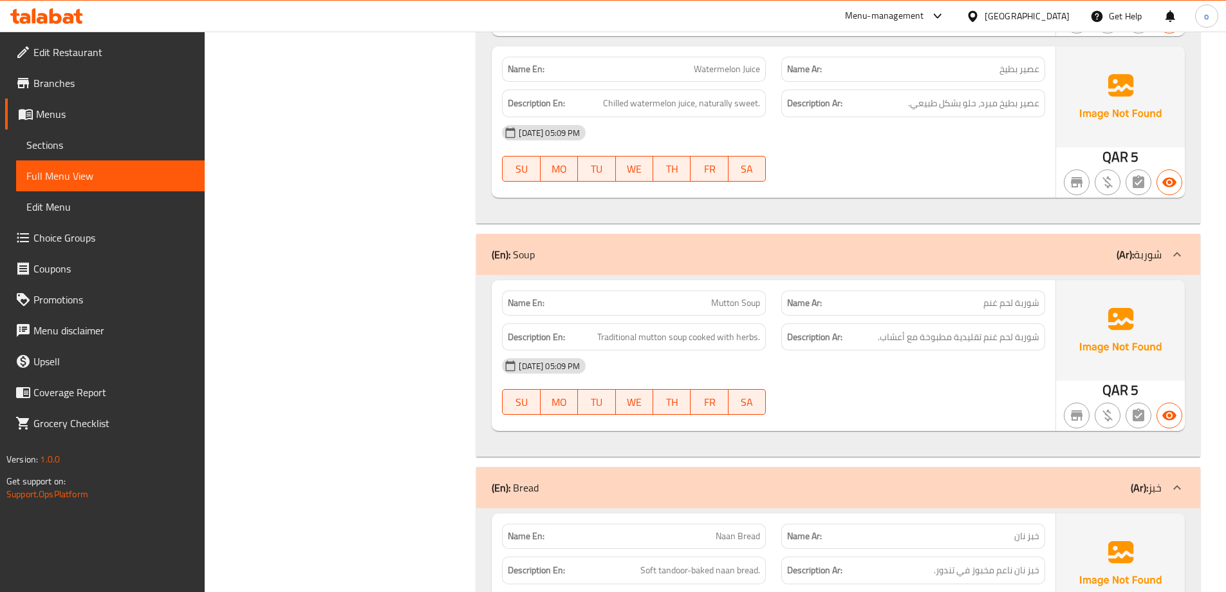
click at [729, 62] on span "Watermelon Juice" at bounding box center [727, 69] width 66 height 14
copy span "Watermelon Juice"
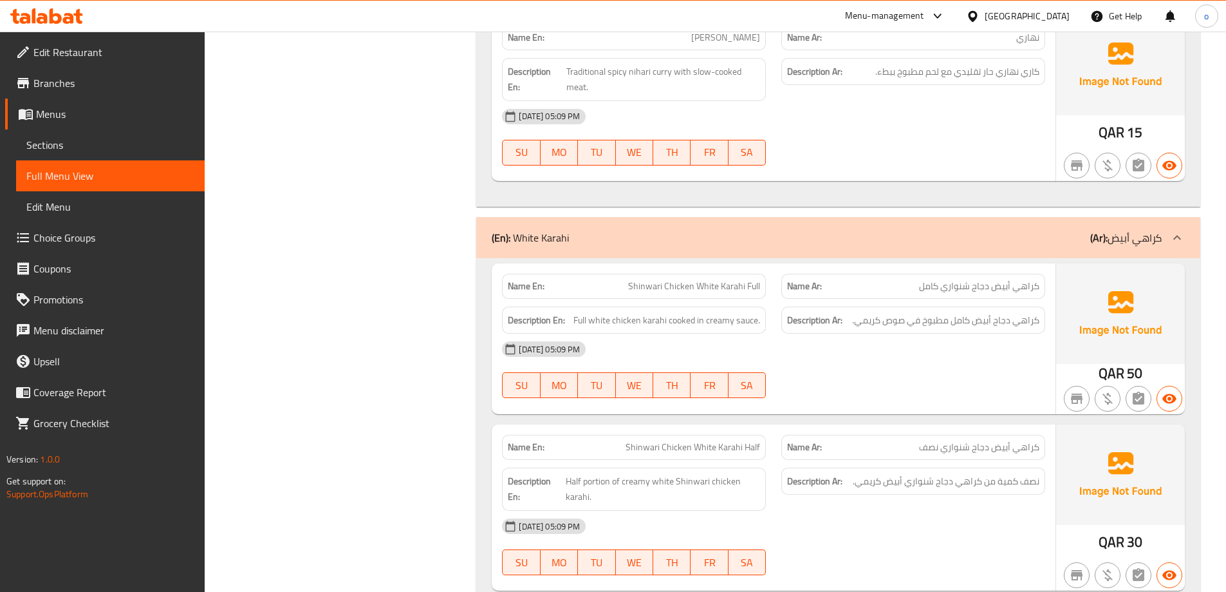
scroll to position [8424, 0]
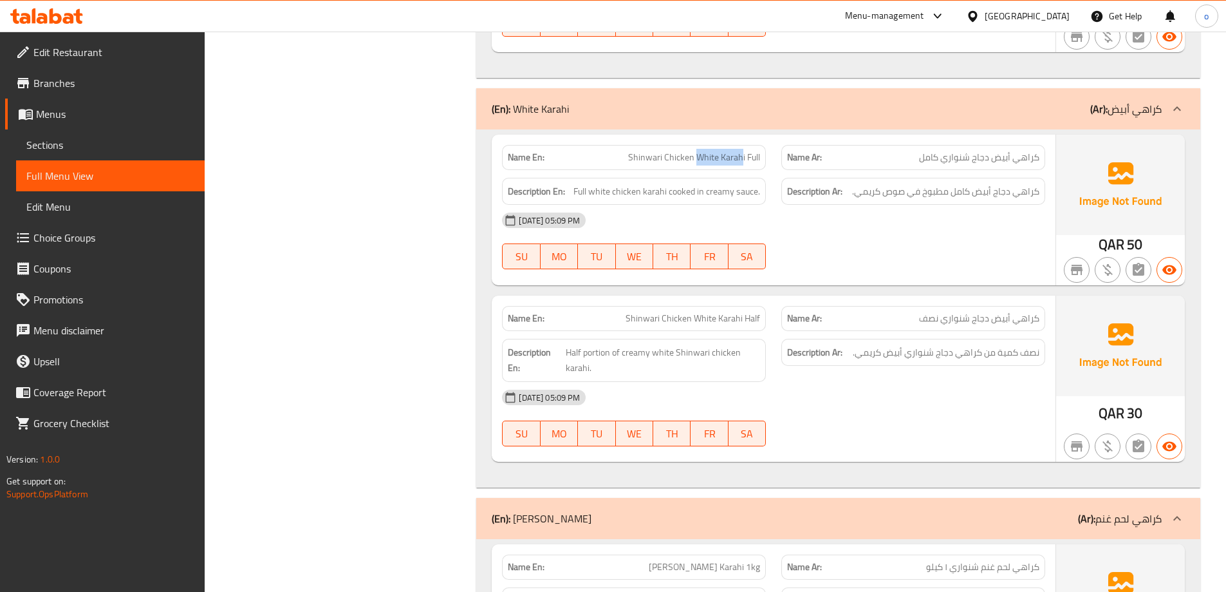
drag, startPoint x: 699, startPoint y: 159, endPoint x: 743, endPoint y: 162, distance: 43.9
click at [743, 162] on span "Shinwari Chicken White Karahi Full" at bounding box center [694, 158] width 132 height 14
click at [680, 160] on span "Shinwari Chicken White Karahi Full" at bounding box center [694, 158] width 132 height 14
drag, startPoint x: 613, startPoint y: 160, endPoint x: 763, endPoint y: 160, distance: 150.0
click at [763, 160] on div "Name En: Shinwari Chicken White Karahi Full" at bounding box center [634, 157] width 264 height 25
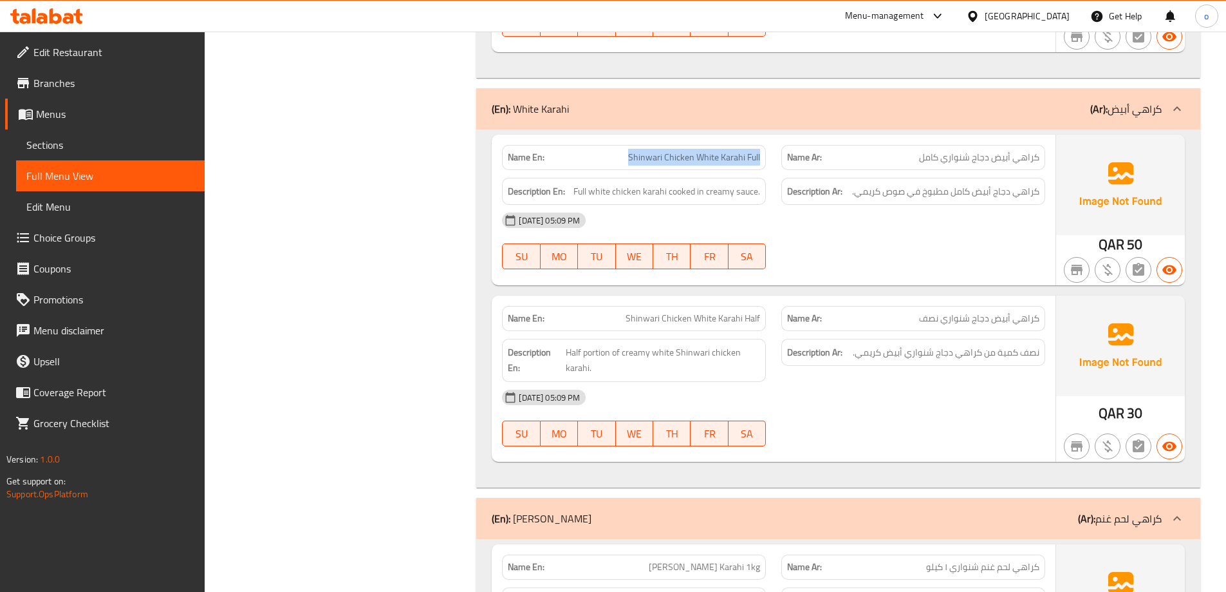
copy span "Shinwari Chicken White Karahi Full"
click at [702, 160] on span "Shinwari Chicken White Karahi Full" at bounding box center [694, 158] width 132 height 14
click at [915, 210] on div "12-10-2025 05:09 PM" at bounding box center [773, 220] width 559 height 31
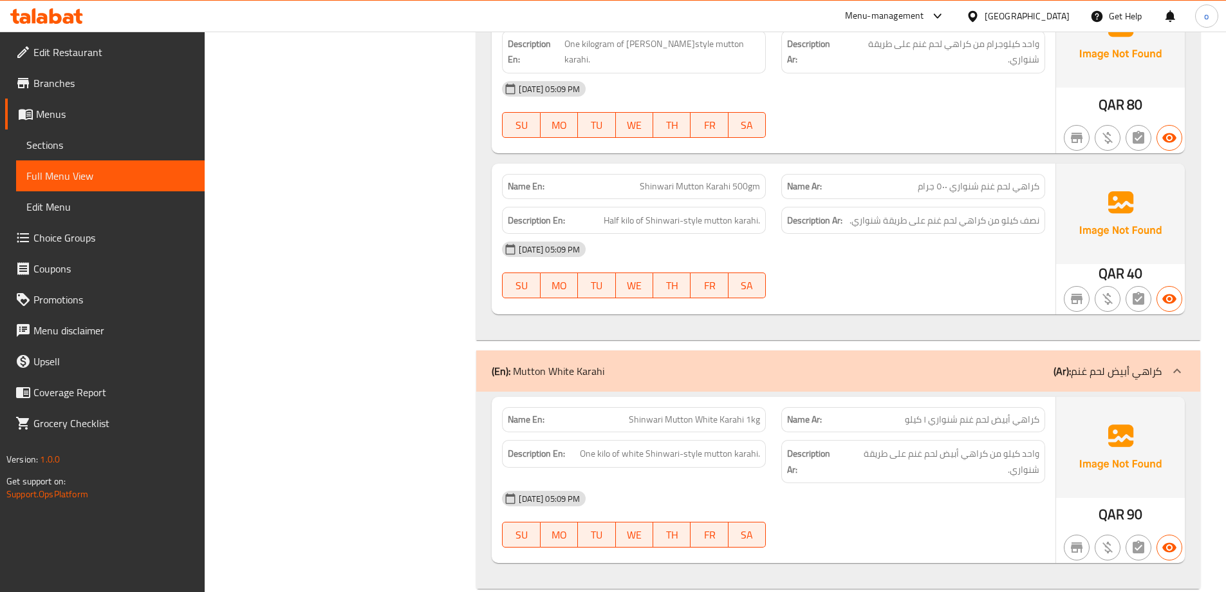
scroll to position [9003, 0]
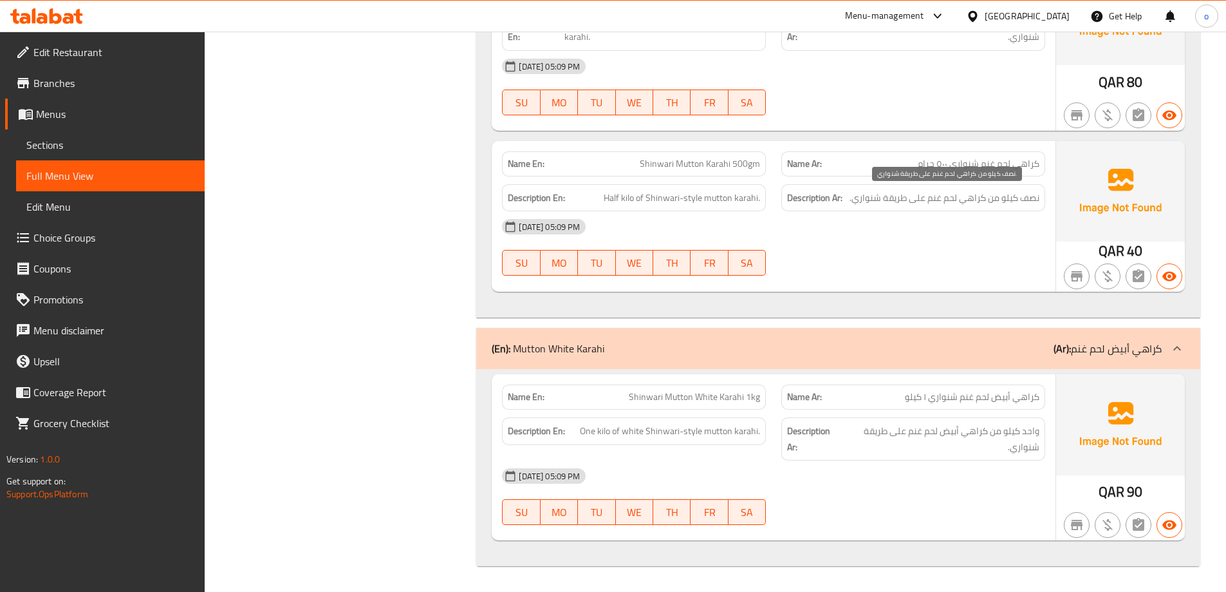
click at [1032, 200] on span "نصف كيلو من كراهي لحم غنم على طريقة شنواري." at bounding box center [945, 198] width 190 height 16
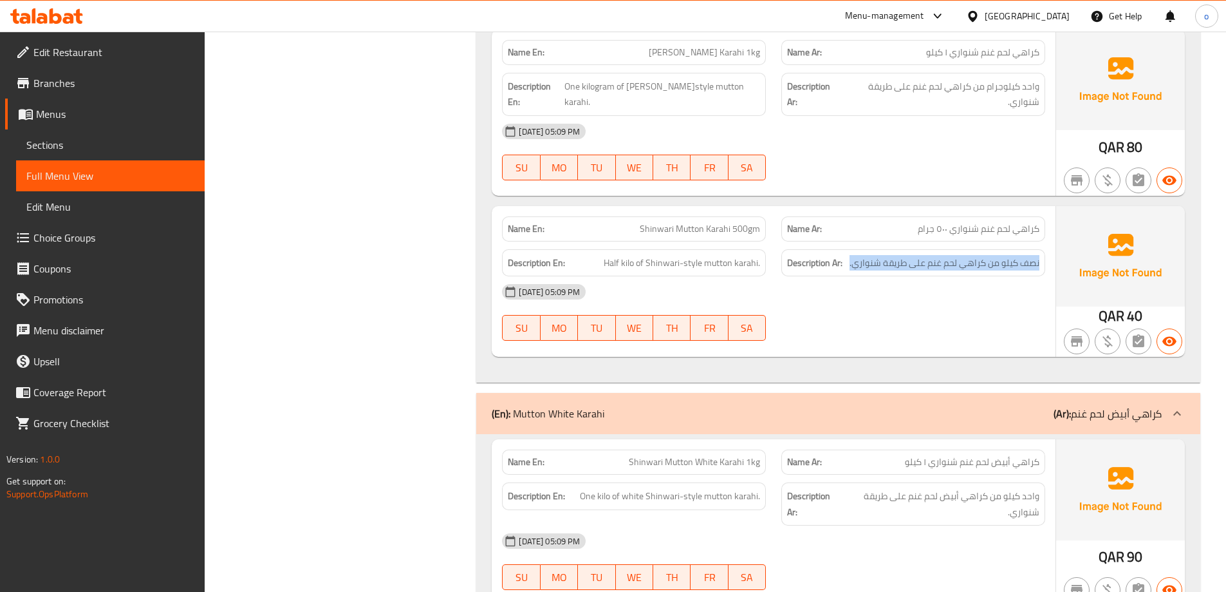
scroll to position [8939, 0]
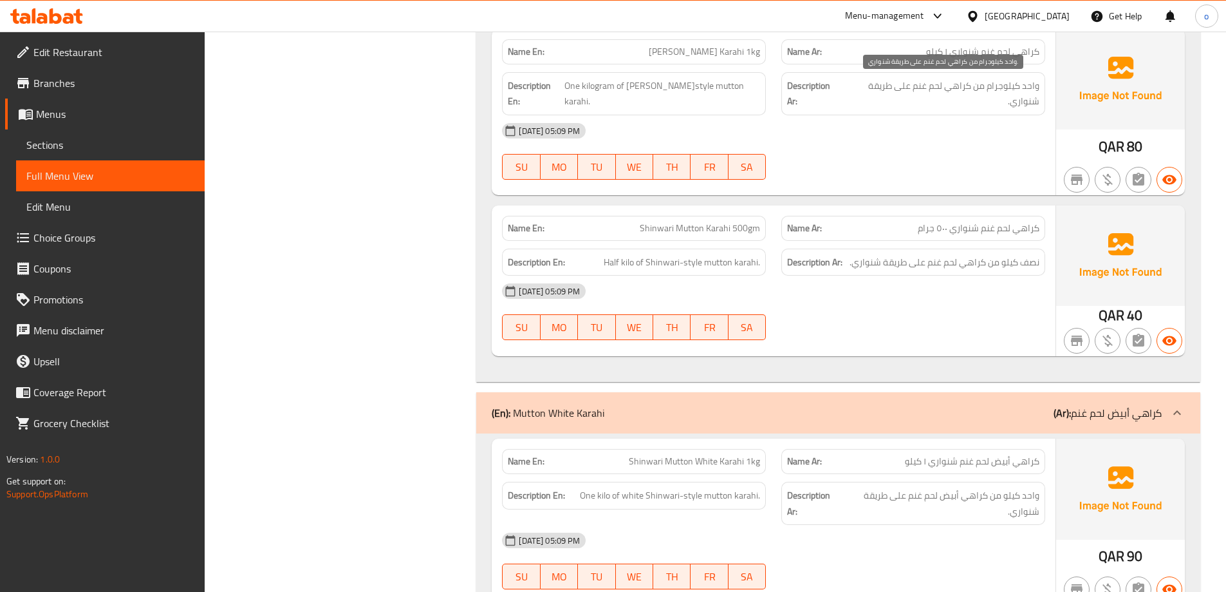
click at [1000, 95] on span "واحد كيلوجرام من كراهي لحم غنم على طريقة شنواري." at bounding box center [941, 94] width 196 height 32
click at [1011, 152] on div "12-10-2025 05:09 PM SU MO TU WE TH FR SA" at bounding box center [773, 151] width 559 height 72
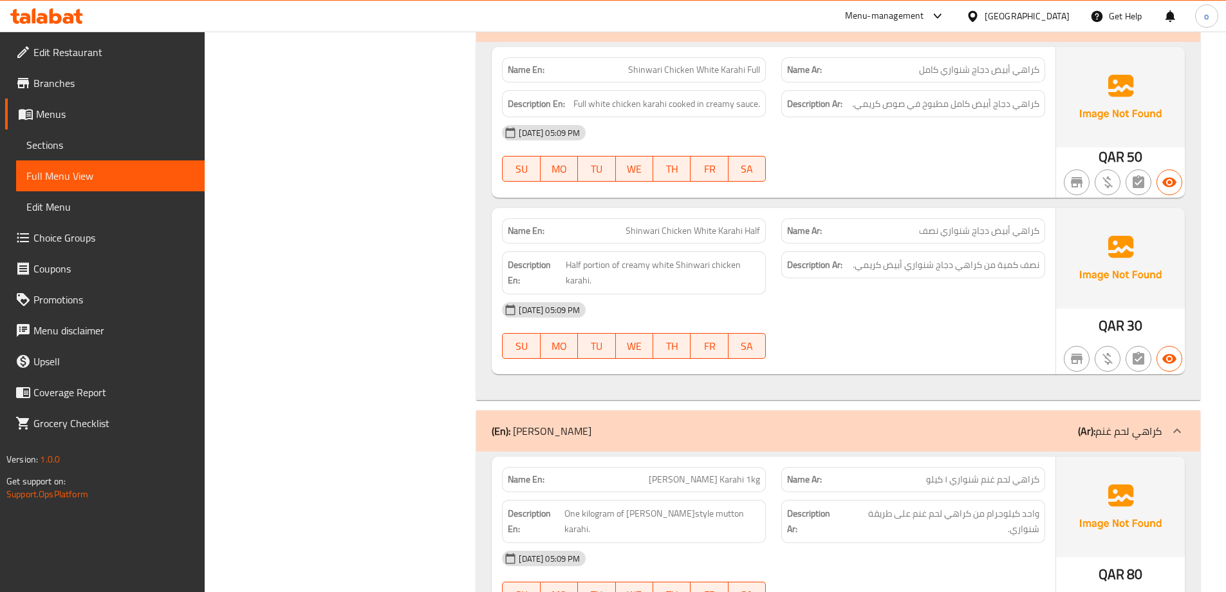
scroll to position [8488, 0]
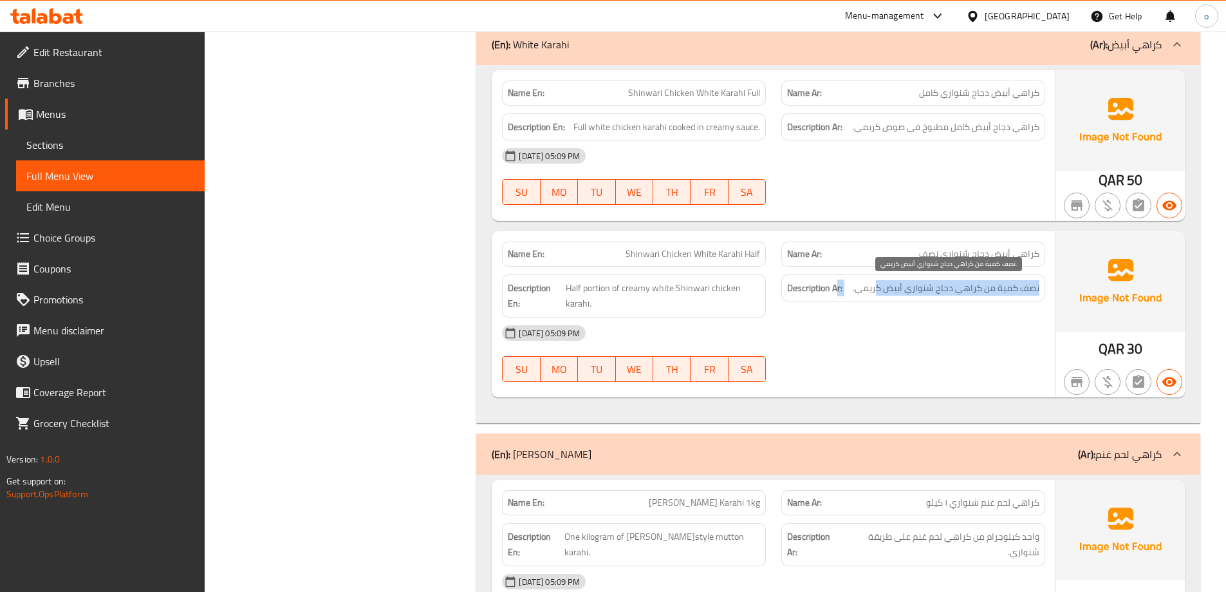
drag, startPoint x: 880, startPoint y: 292, endPoint x: 838, endPoint y: 290, distance: 41.9
click at [838, 290] on h6 "Description Ar: نصف كمية من كراهي دجاج شنواري أبيض كريمي." at bounding box center [913, 288] width 252 height 16
click at [910, 290] on span "نصف كمية من كراهي دجاج شنواري أبيض كريمي." at bounding box center [946, 288] width 187 height 16
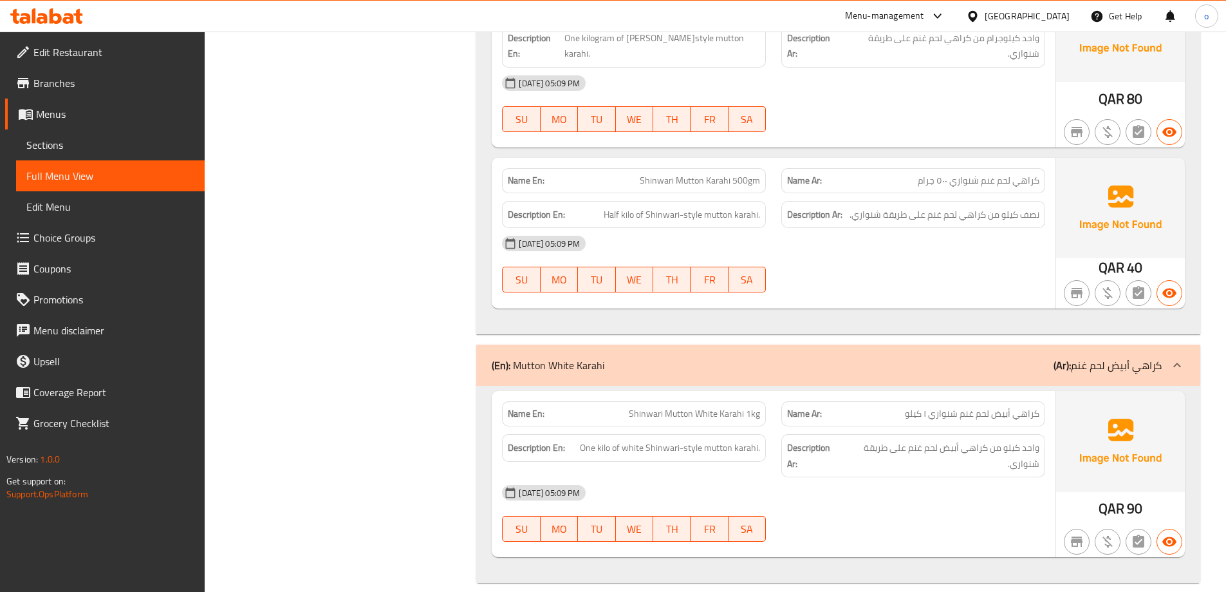
scroll to position [9003, 0]
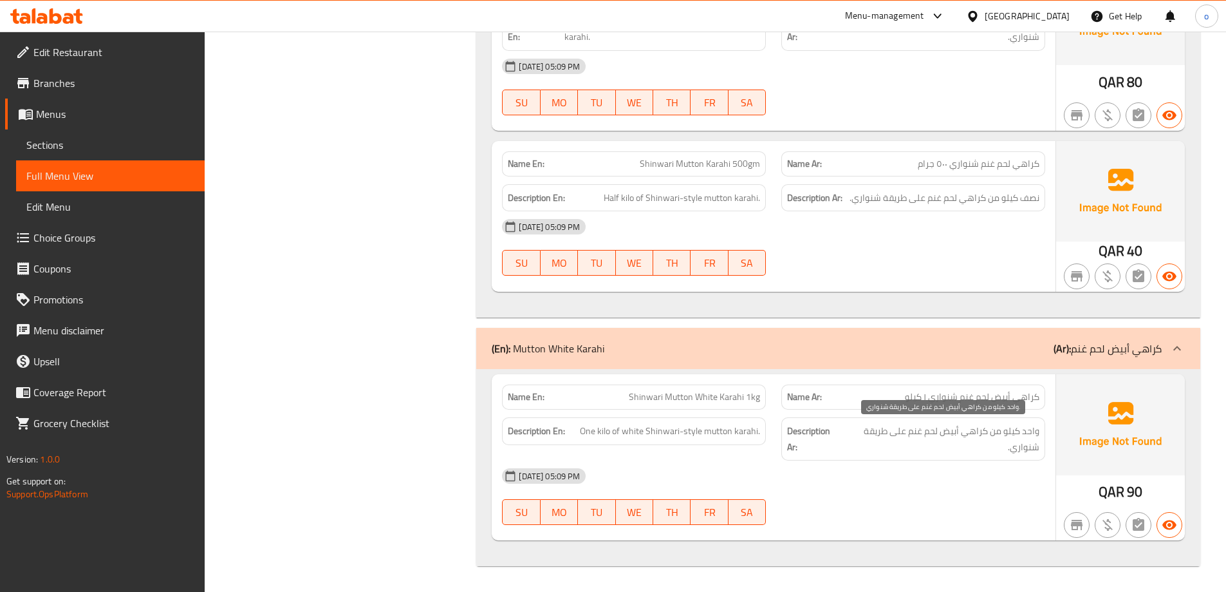
click at [915, 442] on span "واحد كيلو من كراهي أبيض لحم غنم على طريقة شنواري." at bounding box center [941, 439] width 198 height 32
click at [708, 402] on span "Shinwari Mutton White Karahi 1kg" at bounding box center [694, 397] width 131 height 14
copy span "Shinwari Mutton White Karahi 1kg"
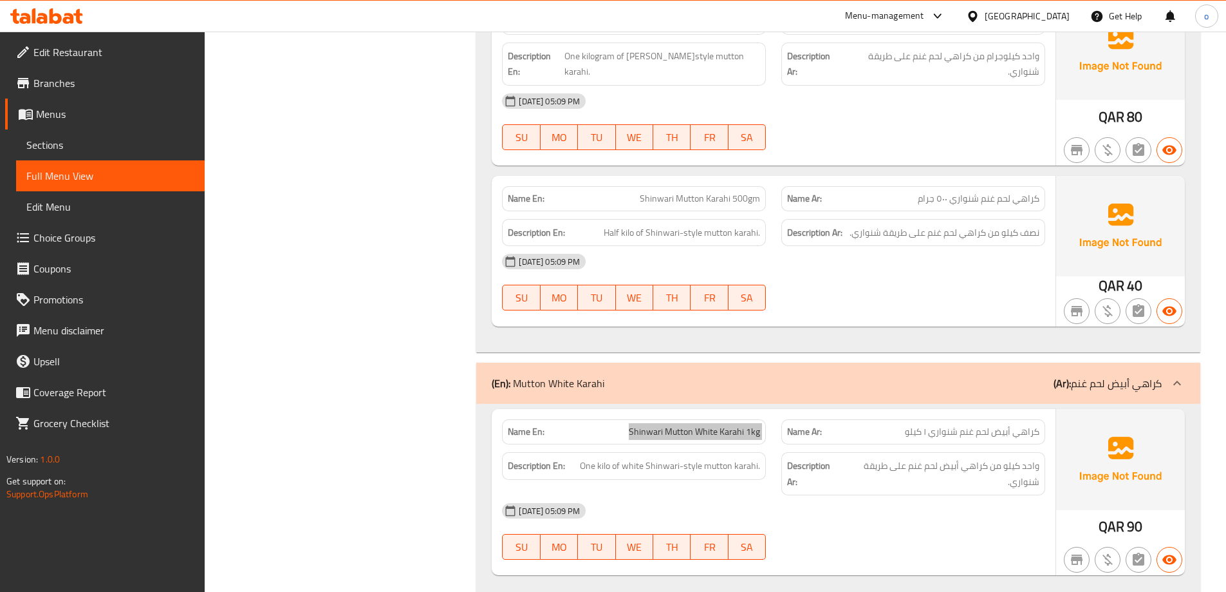
scroll to position [8939, 0]
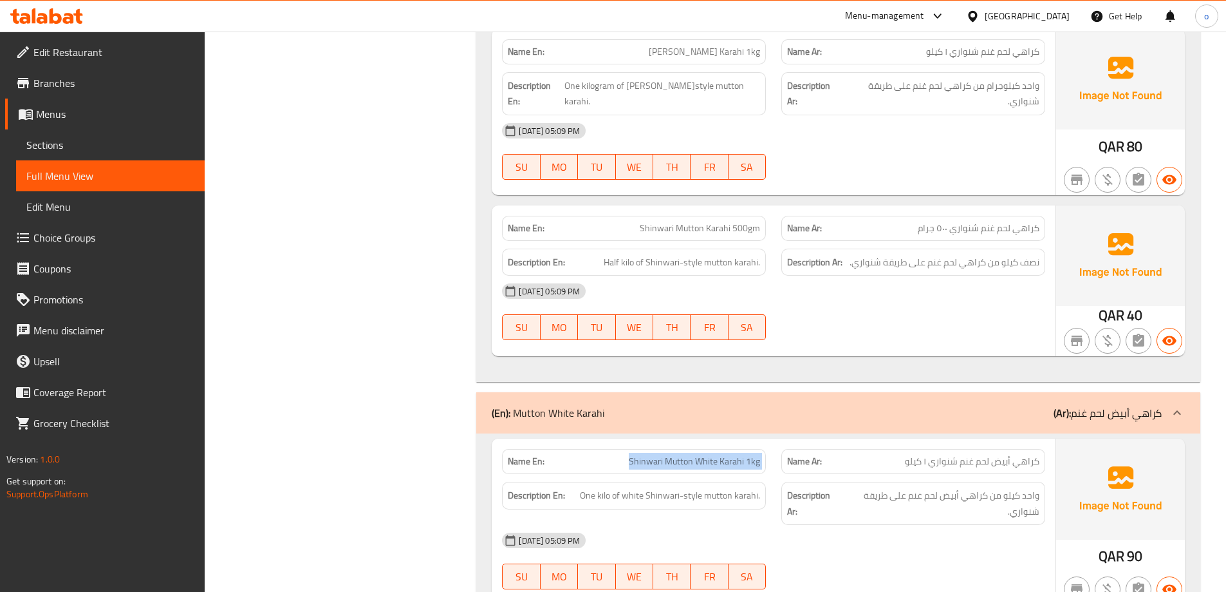
click at [691, 235] on span "Shinwari Mutton Karahi 500gm" at bounding box center [700, 228] width 120 height 14
click at [691, 230] on span "Shinwari Mutton Karahi 500gm" at bounding box center [700, 228] width 120 height 14
copy span "Shinwari Mutton Karahi 500gm"
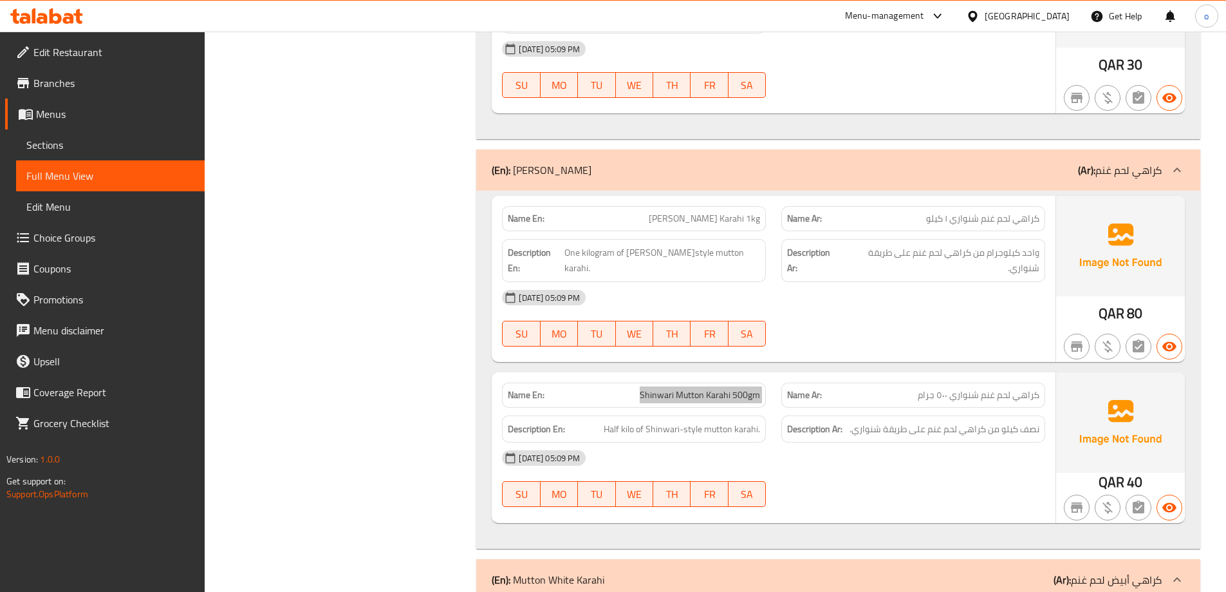
scroll to position [8746, 0]
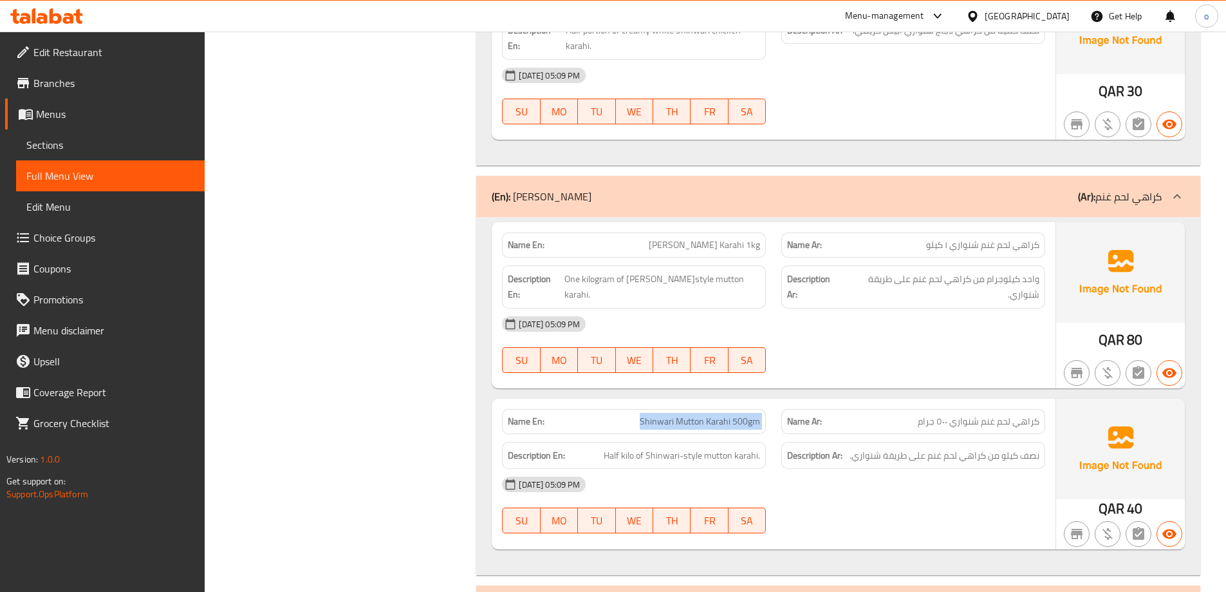
click at [698, 243] on span "Shinwari Mutton Karahi 1kg" at bounding box center [704, 245] width 111 height 14
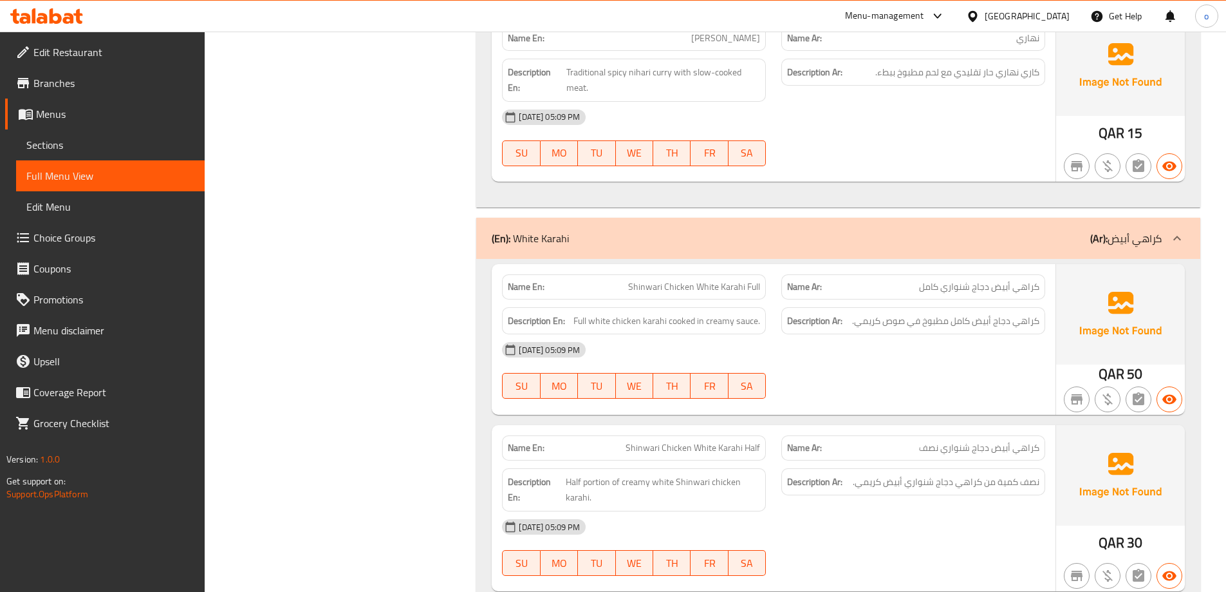
scroll to position [8295, 0]
click at [683, 289] on span "Shinwari Chicken White Karahi Full" at bounding box center [694, 286] width 132 height 14
click at [684, 287] on span "Shinwari Chicken White Karahi Full" at bounding box center [694, 286] width 132 height 14
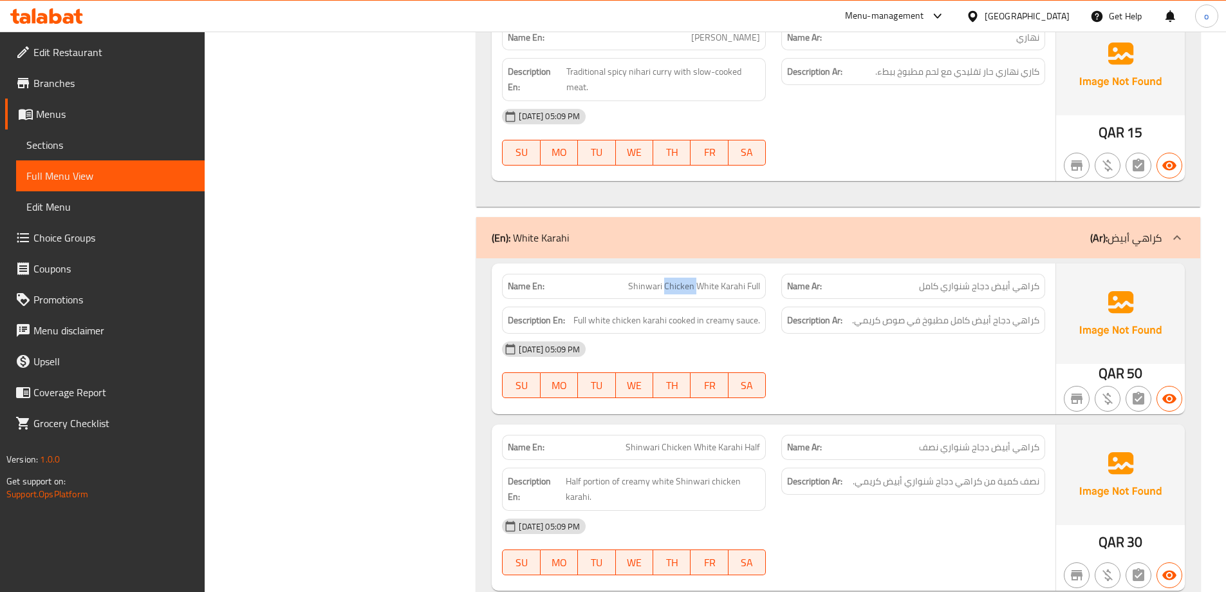
click at [684, 287] on span "Shinwari Chicken White Karahi Full" at bounding box center [694, 286] width 132 height 14
click at [699, 288] on span "Shinwari Chicken White Karahi Full" at bounding box center [694, 286] width 132 height 14
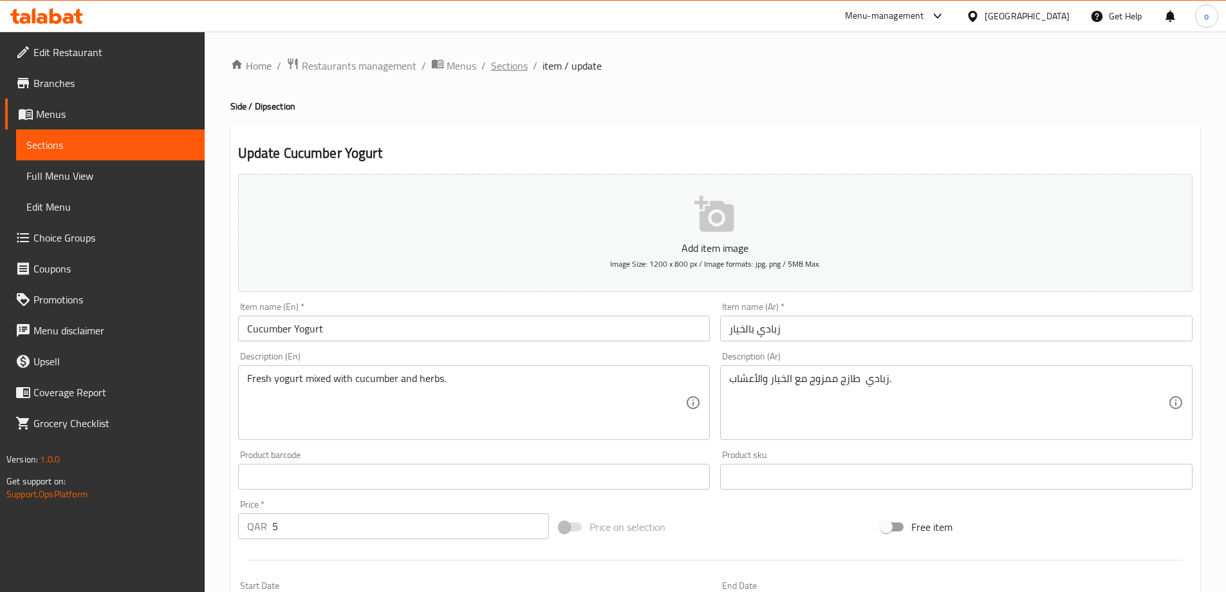
click at [509, 66] on span "Sections" at bounding box center [509, 65] width 37 height 15
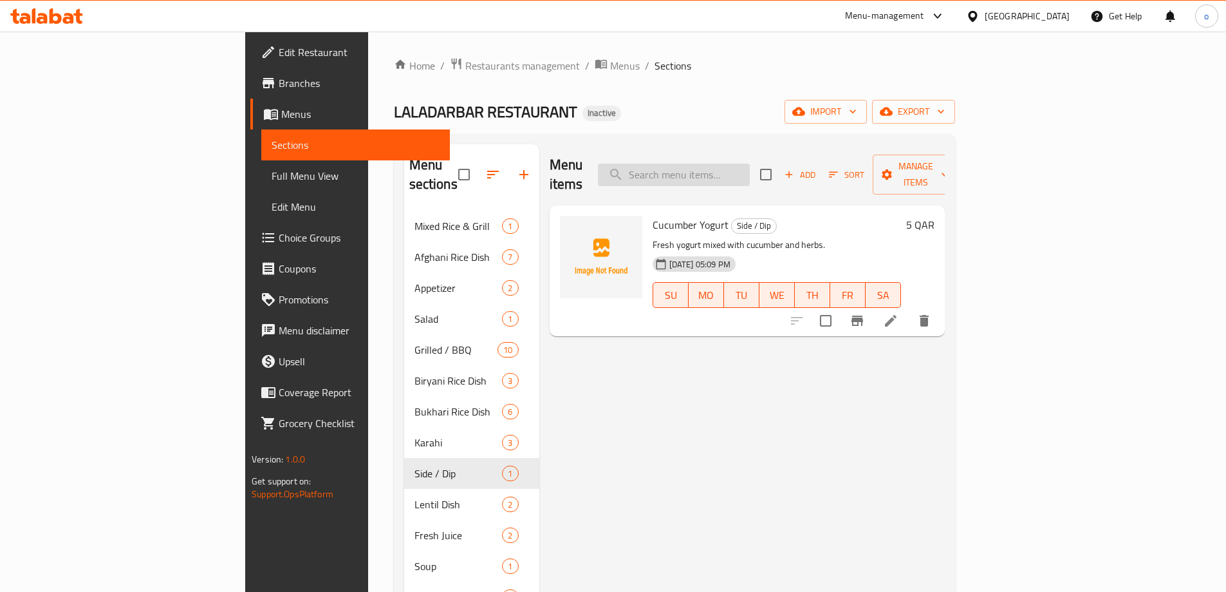
click at [750, 166] on input "search" at bounding box center [674, 175] width 152 height 23
paste input "Shinwari Chicken White Karahi Full"
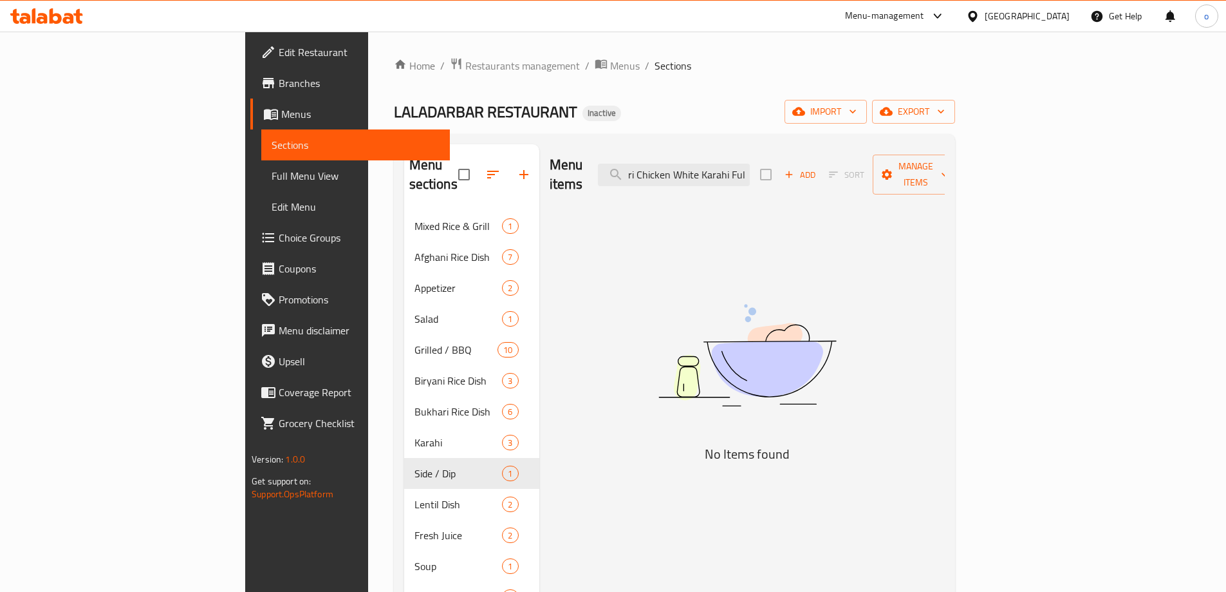
type input "Shinwari Chicken White Karahi Full"
click at [750, 164] on input "Shinwari Chicken White Karahi Full" at bounding box center [674, 175] width 152 height 23
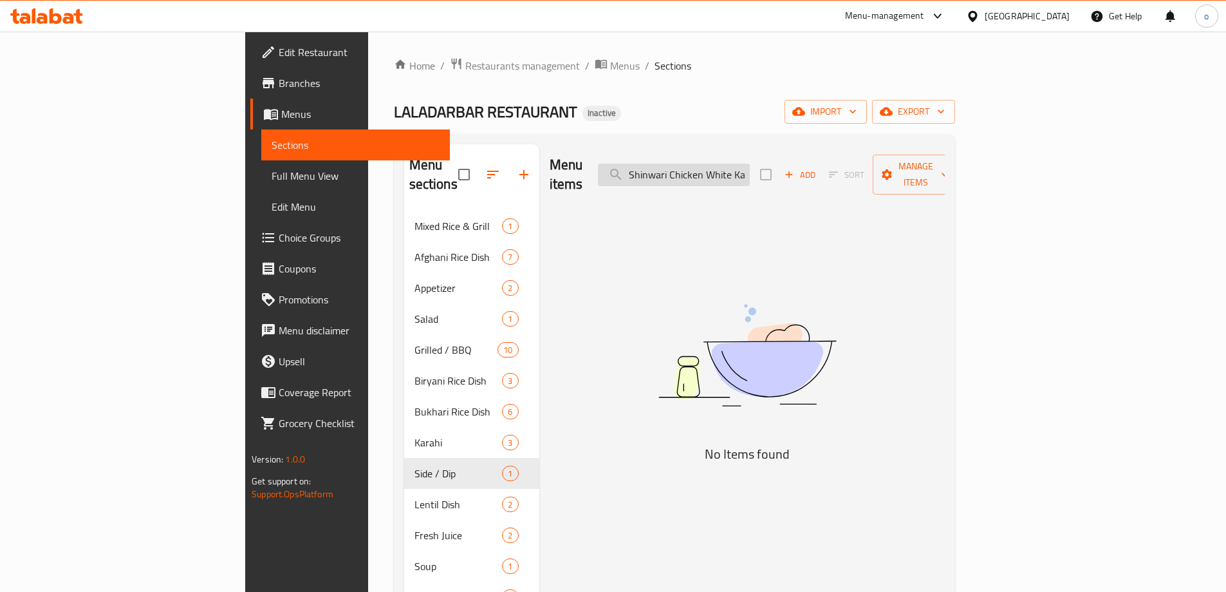
click at [750, 169] on input "Shinwari Chicken White Karahi Full" at bounding box center [674, 175] width 152 height 23
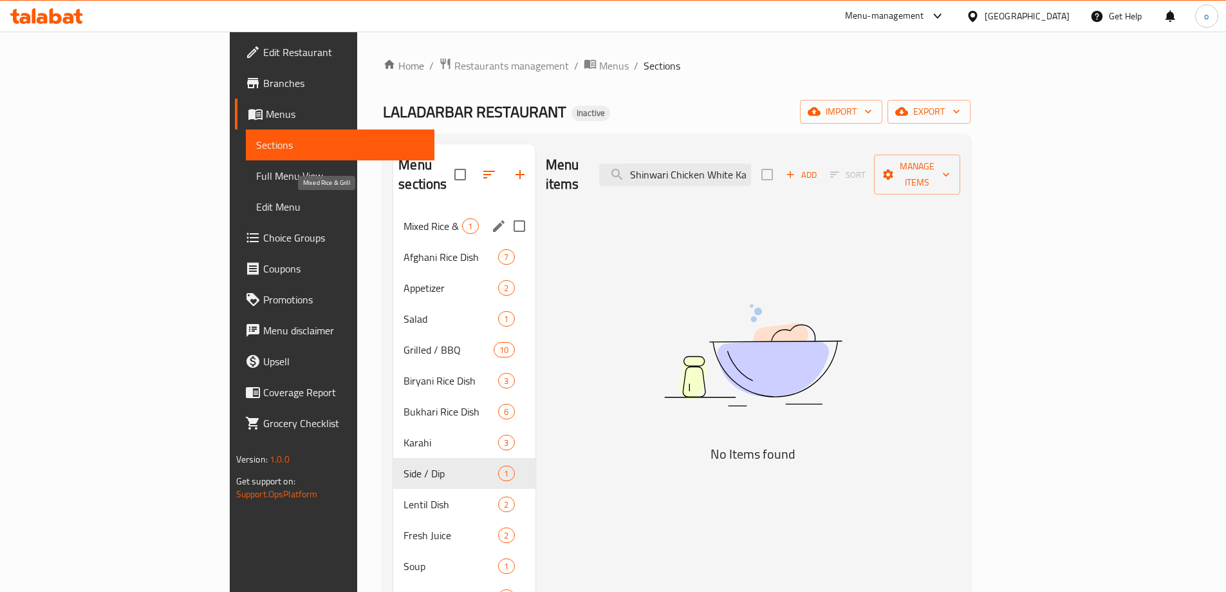
click at [404, 218] on span "Mixed Rice & Grill" at bounding box center [433, 225] width 59 height 15
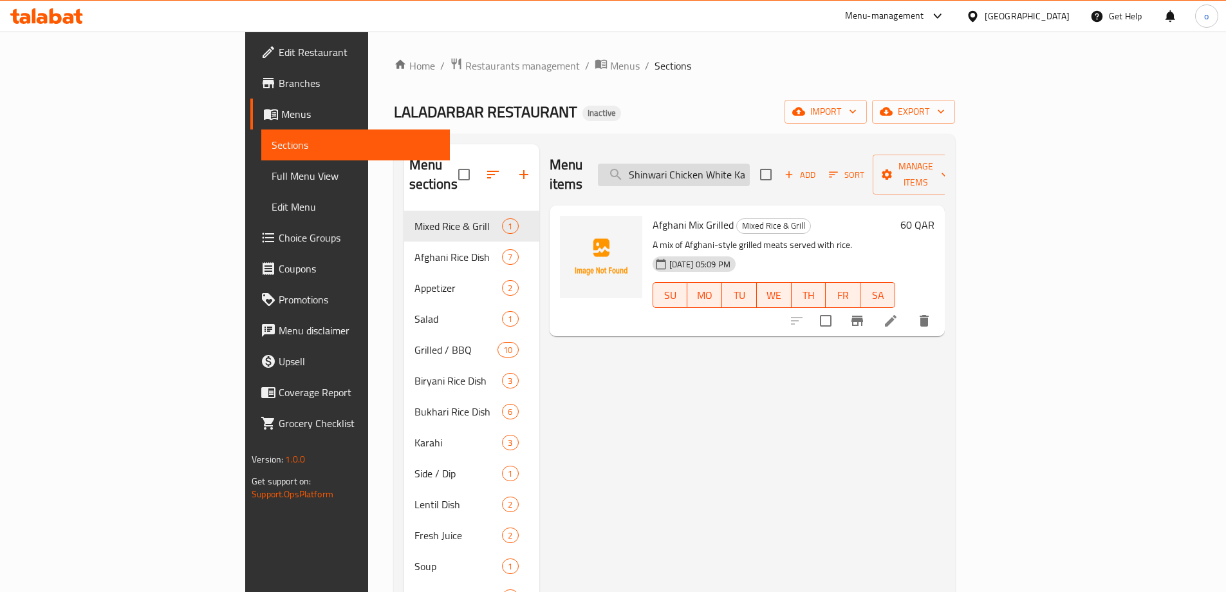
click at [744, 164] on input "Shinwari Chicken White Karahi Full" at bounding box center [674, 175] width 152 height 23
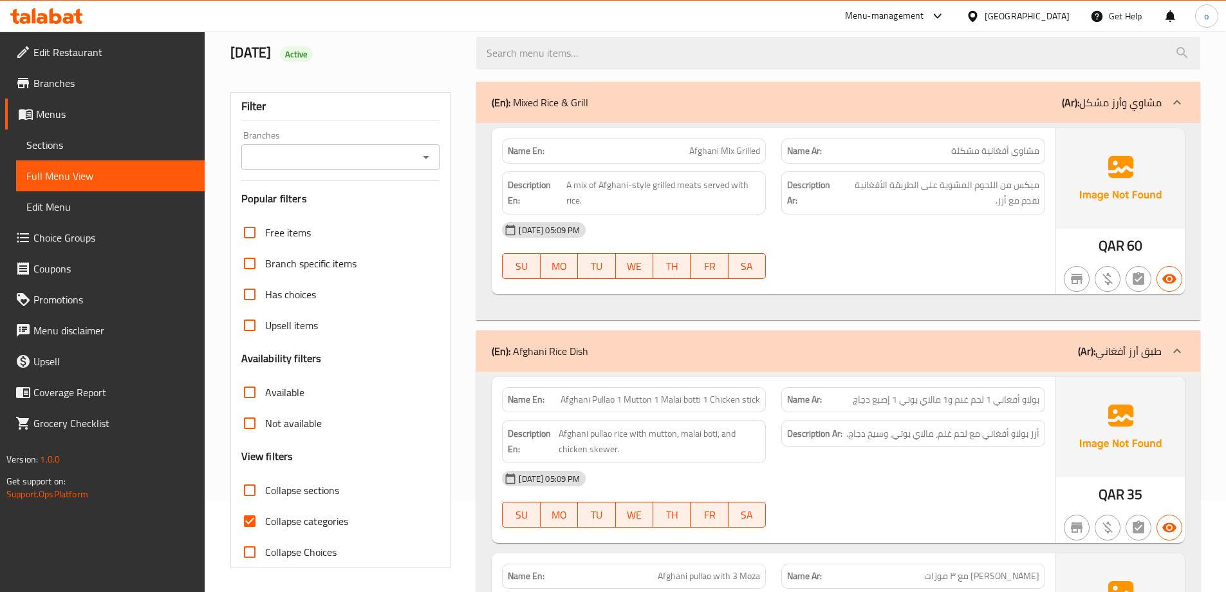
scroll to position [93, 0]
click at [290, 524] on span "Collapse categories" at bounding box center [306, 518] width 83 height 15
click at [265, 524] on input "Collapse categories" at bounding box center [249, 518] width 31 height 31
checkbox input "false"
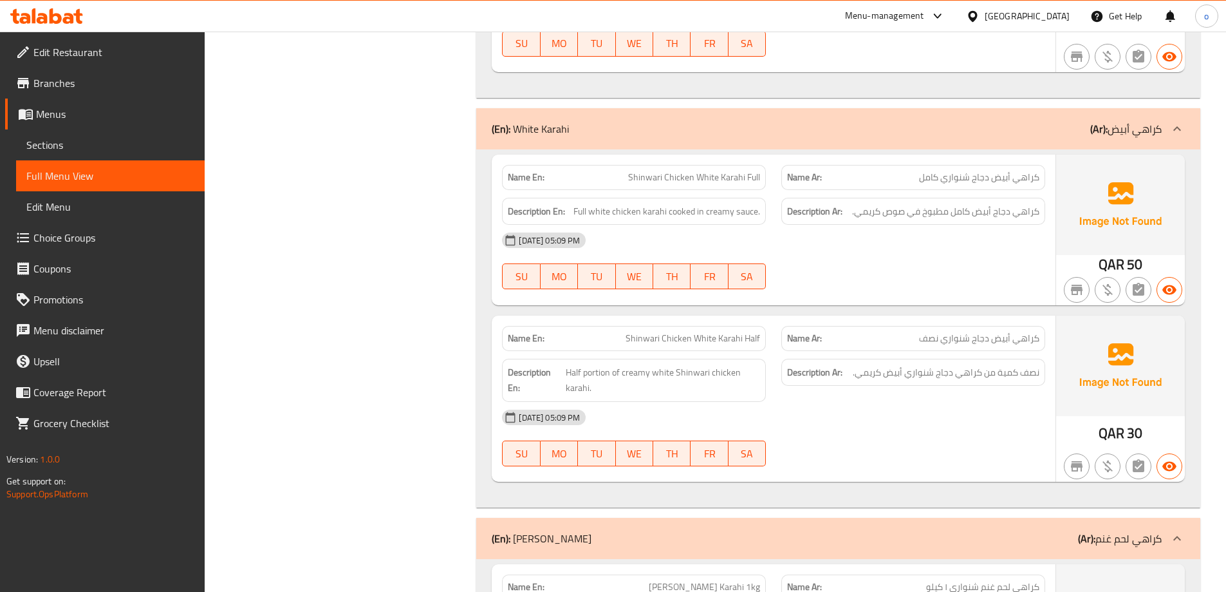
scroll to position [8360, 0]
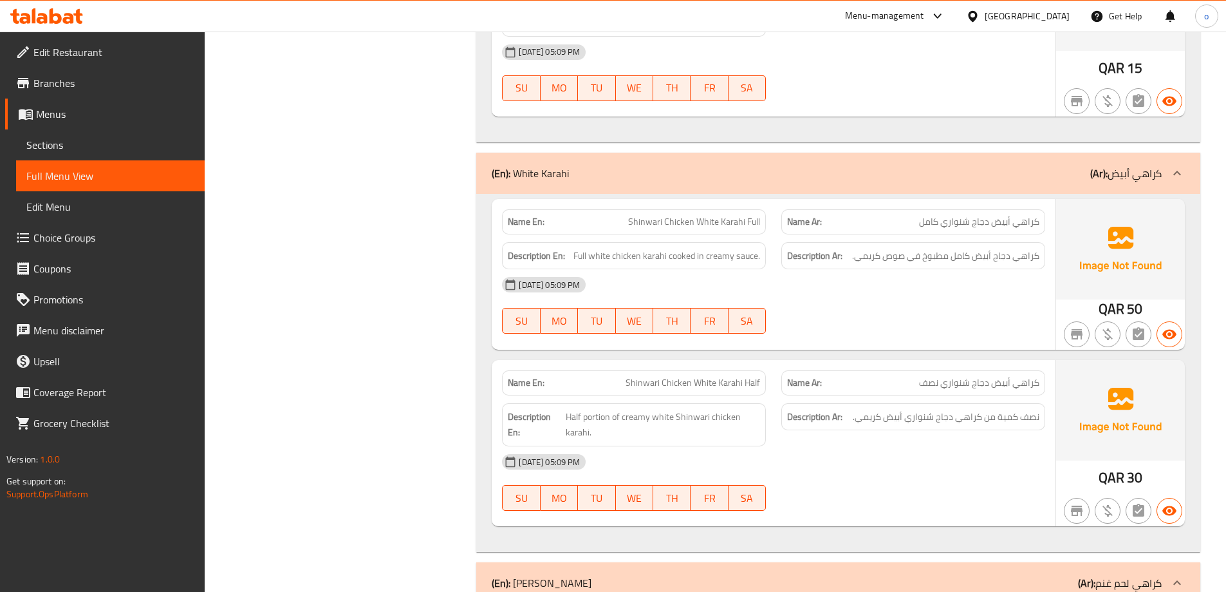
click at [711, 221] on span "Shinwari Chicken White Karahi Full" at bounding box center [694, 222] width 132 height 14
copy span "Shinwari Chicken White Karahi Full"
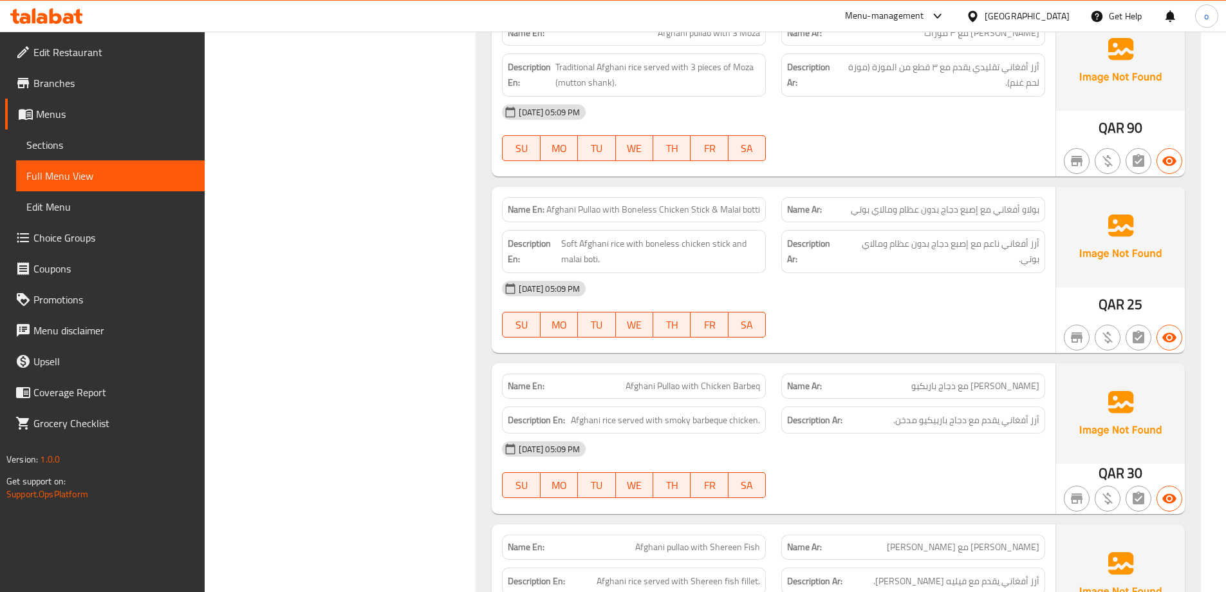
scroll to position [119, 0]
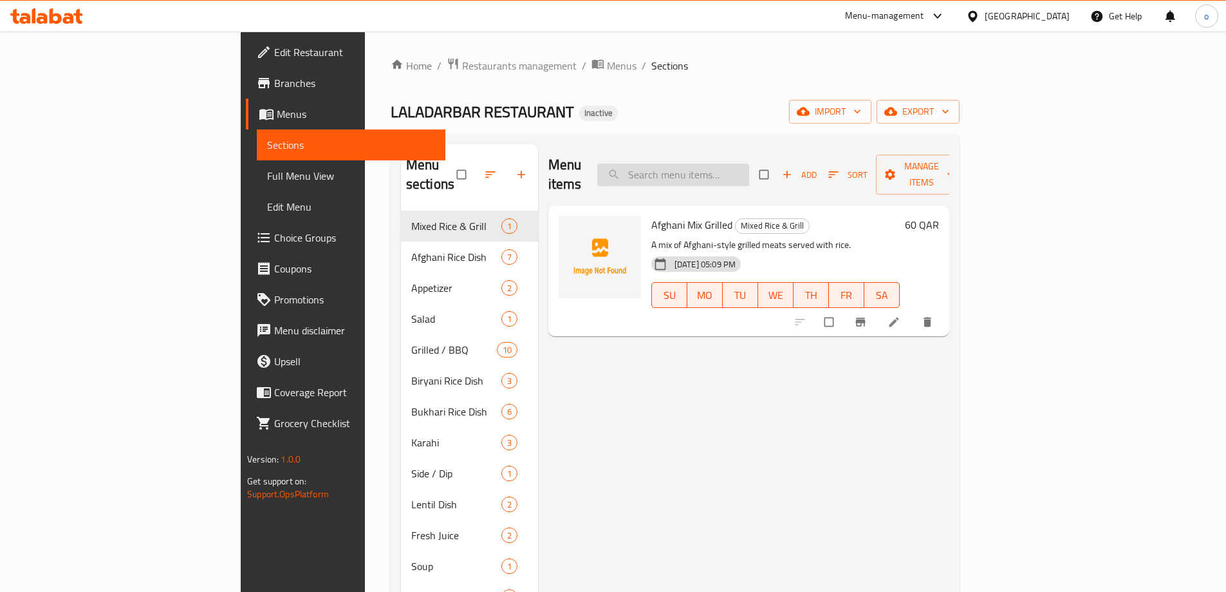
click at [749, 169] on input "search" at bounding box center [673, 175] width 152 height 23
paste input "Shinwari Chicken White Karahi Full"
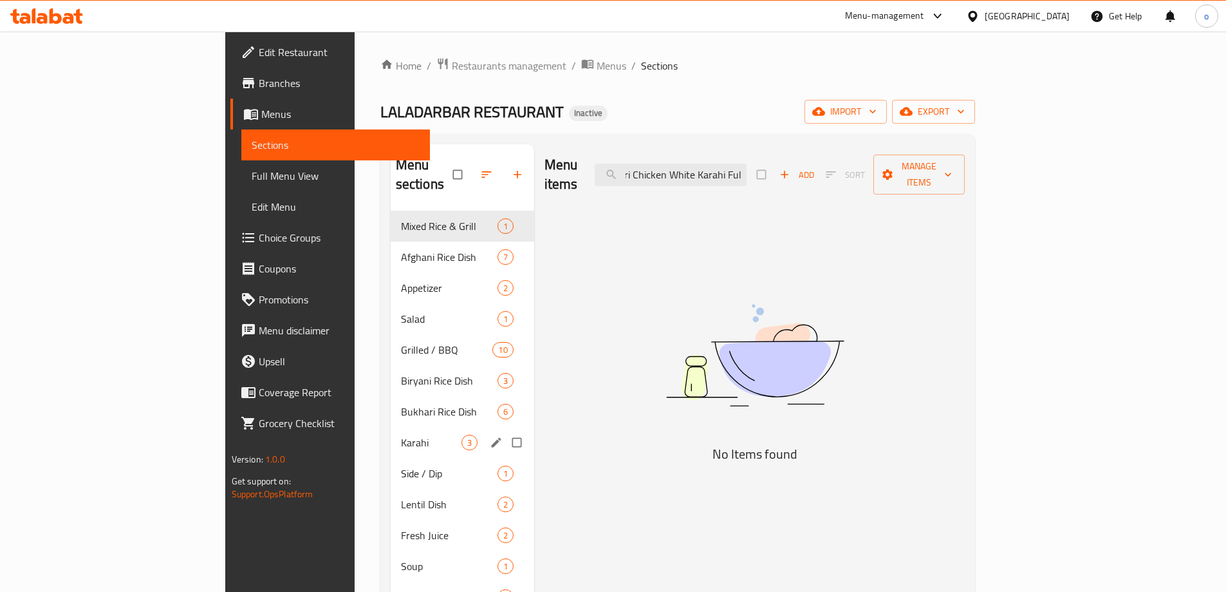
type input "Shinwari Chicken White Karahi Full"
click at [401, 435] on span "Karahi" at bounding box center [431, 442] width 61 height 15
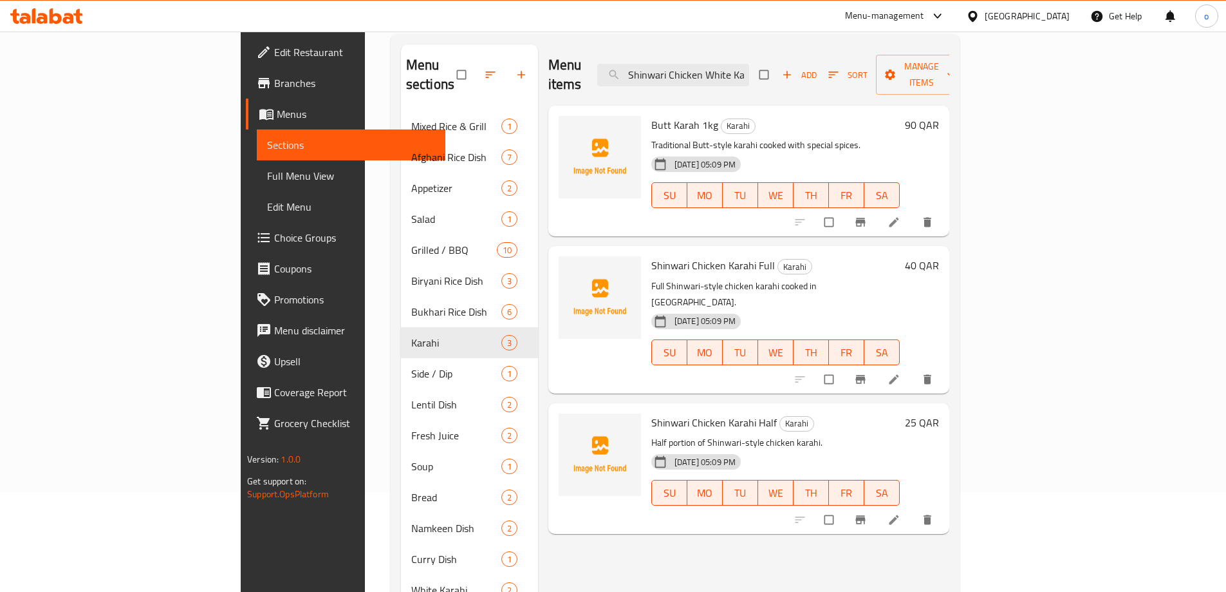
scroll to position [129, 0]
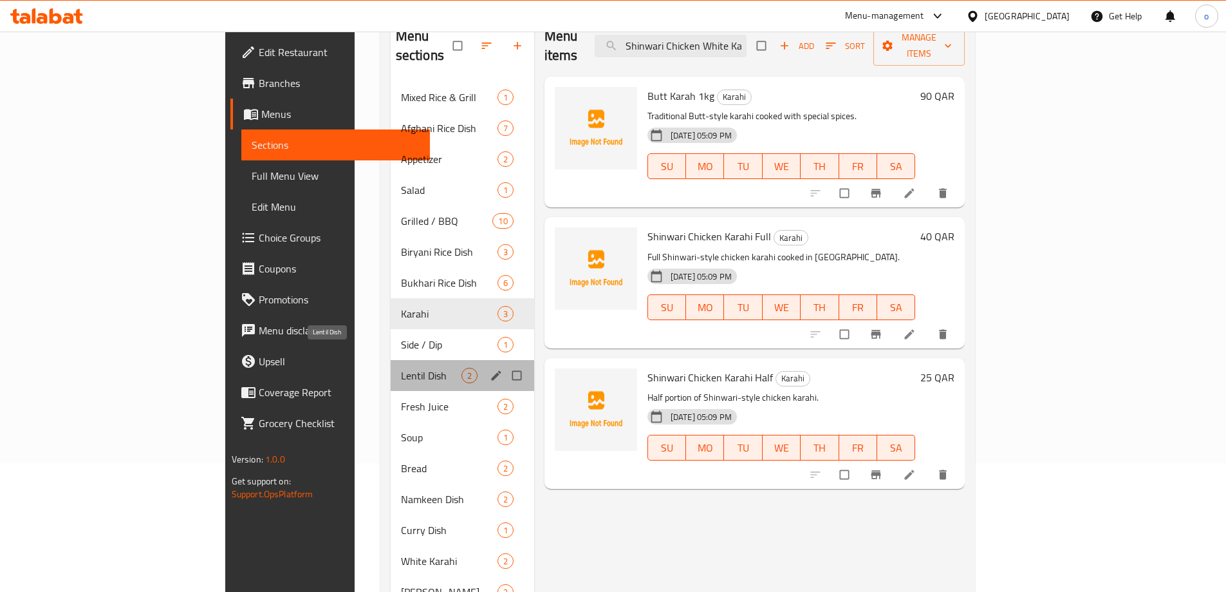
click at [401, 368] on span "Lentil Dish" at bounding box center [431, 375] width 61 height 15
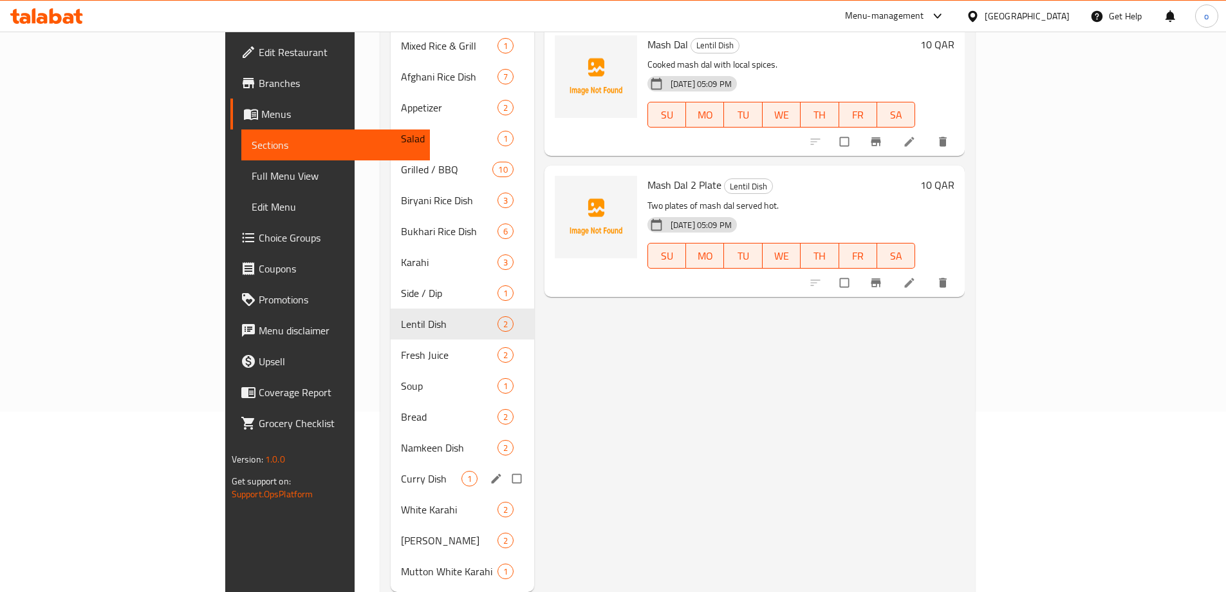
scroll to position [197, 0]
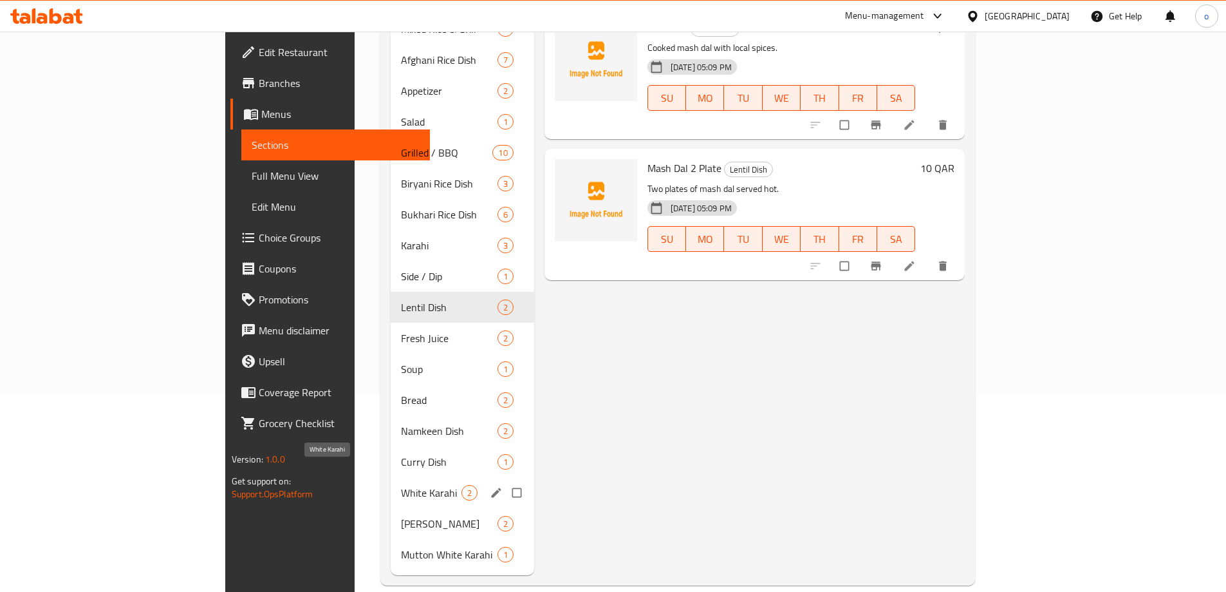
click at [401, 485] on span "White Karahi" at bounding box center [431, 492] width 61 height 15
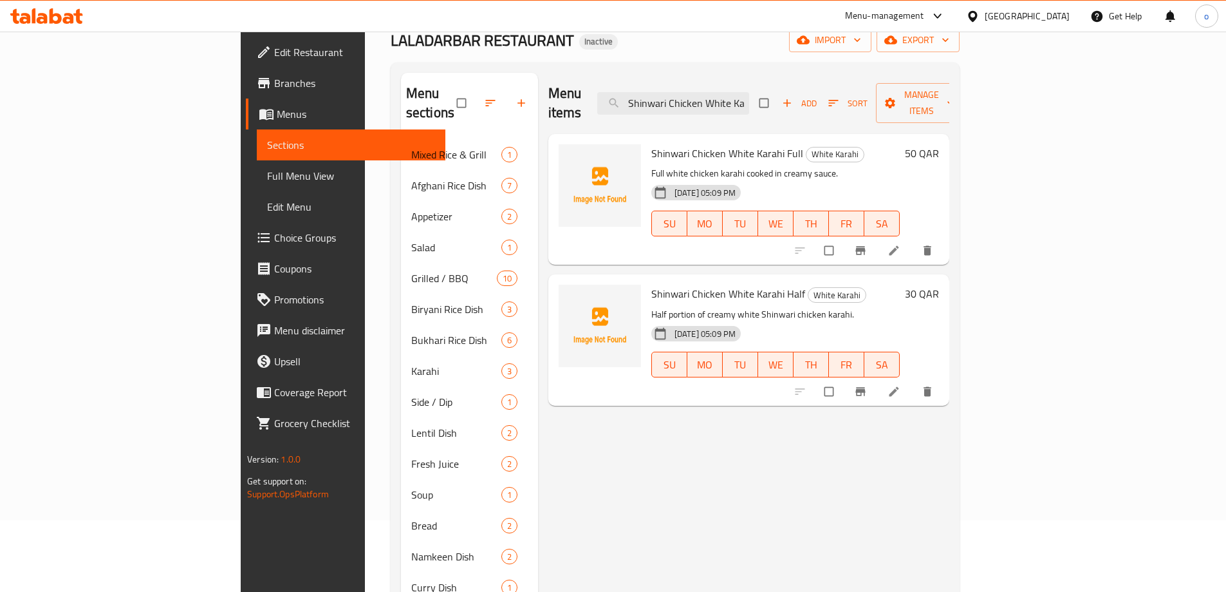
scroll to position [68, 0]
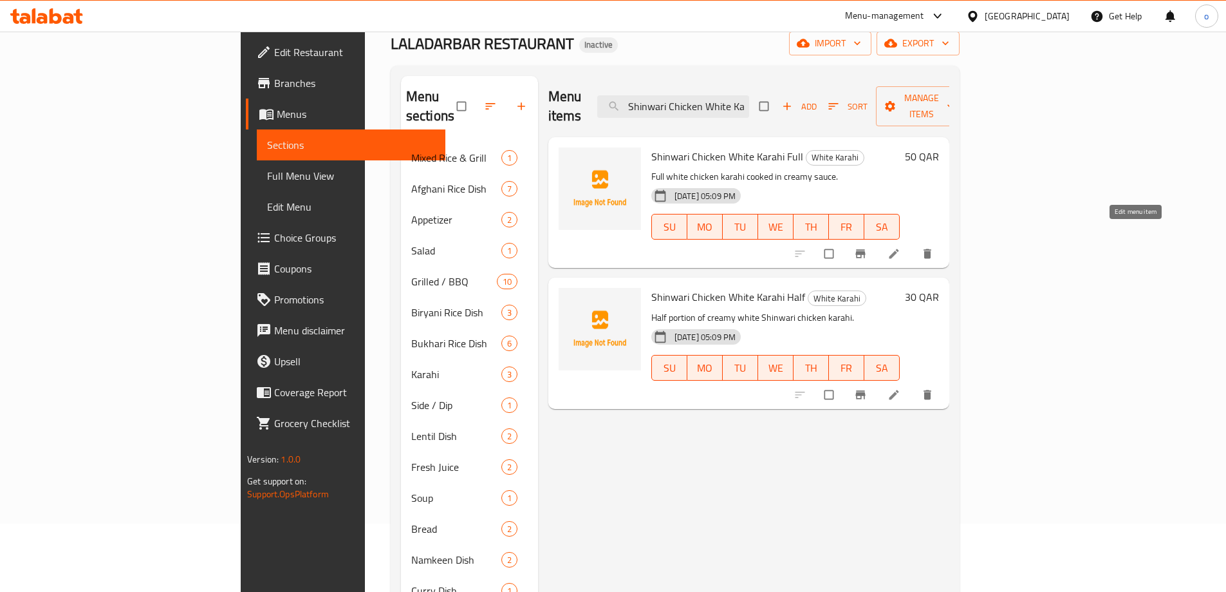
click at [901, 247] on icon at bounding box center [894, 253] width 13 height 13
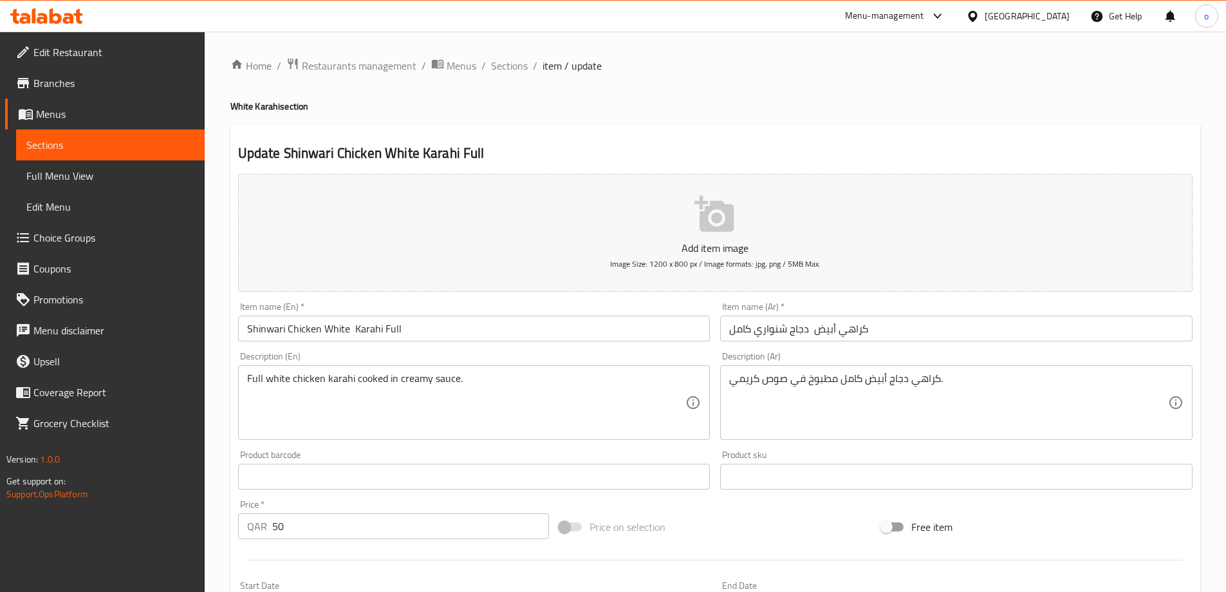
click at [875, 329] on input "كراهي أبيض دجاج شنواري كامل" at bounding box center [956, 328] width 473 height 26
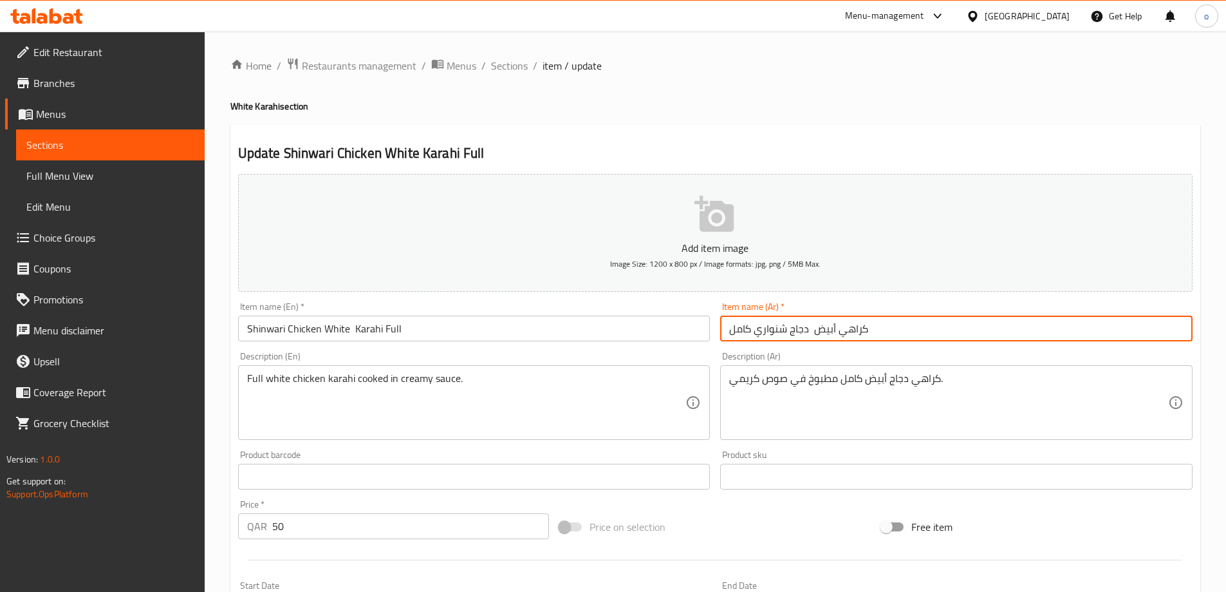
click at [875, 329] on input "كراهي أبيض دجاج شنواري كامل" at bounding box center [956, 328] width 473 height 26
type input "a"
type input "شنواري دجاج أبيض كراهي كامل"
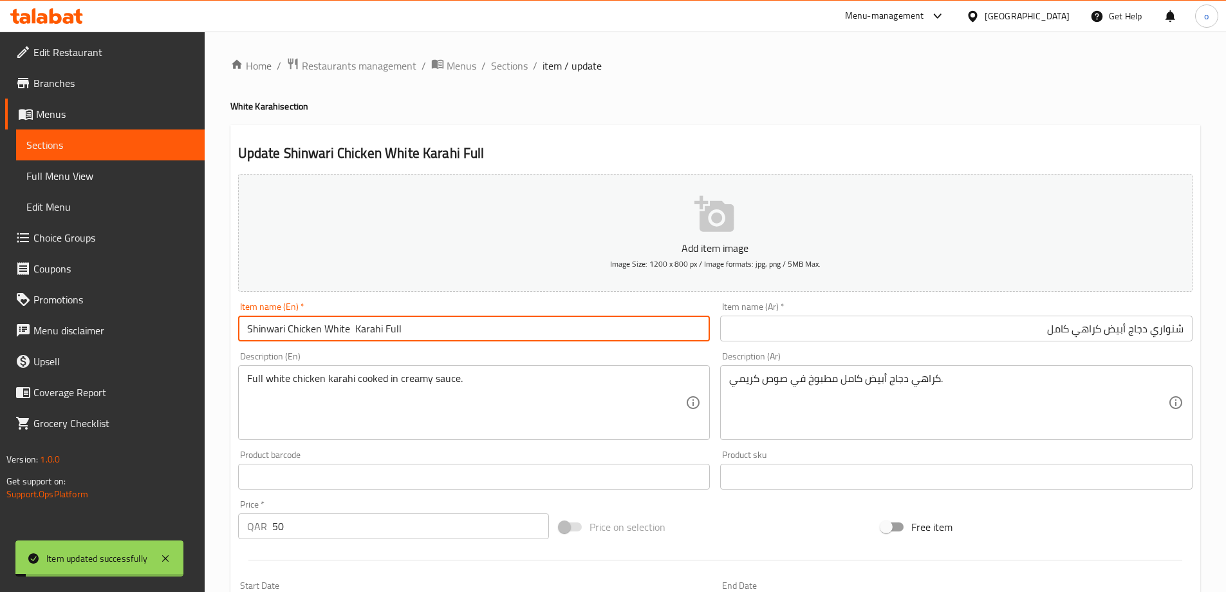
click at [350, 323] on input "Shinwari Chicken White Karahi Full" at bounding box center [474, 328] width 473 height 26
type input "Shinwari Chicken White Karahi Full"
click at [512, 61] on span "Sections" at bounding box center [509, 65] width 37 height 15
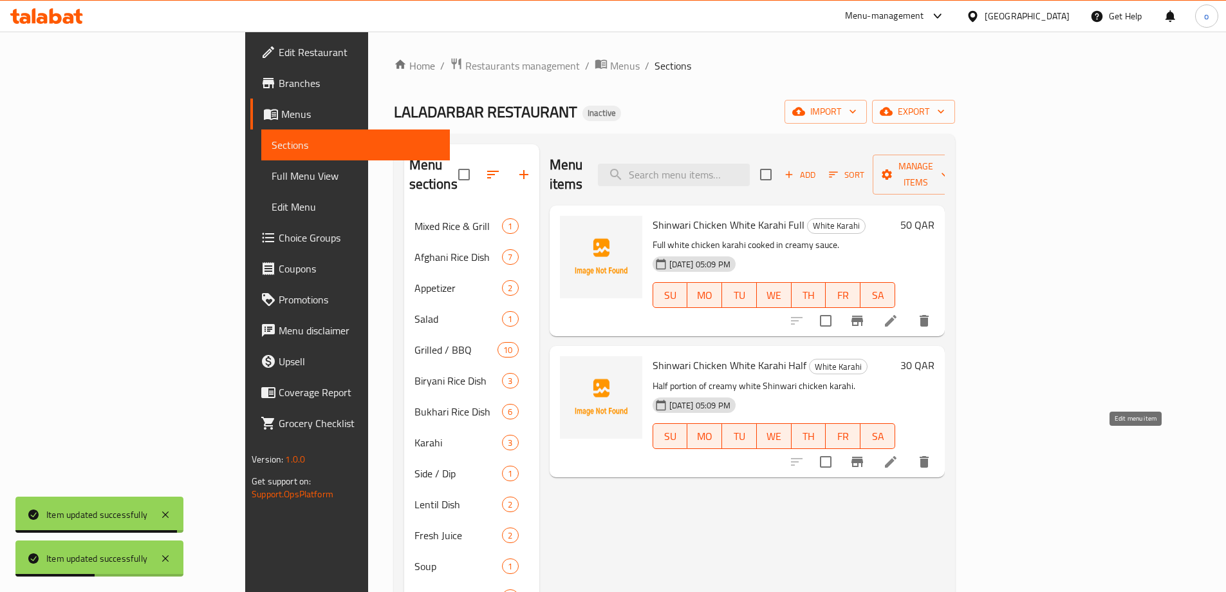
click at [897, 456] on icon at bounding box center [891, 462] width 12 height 12
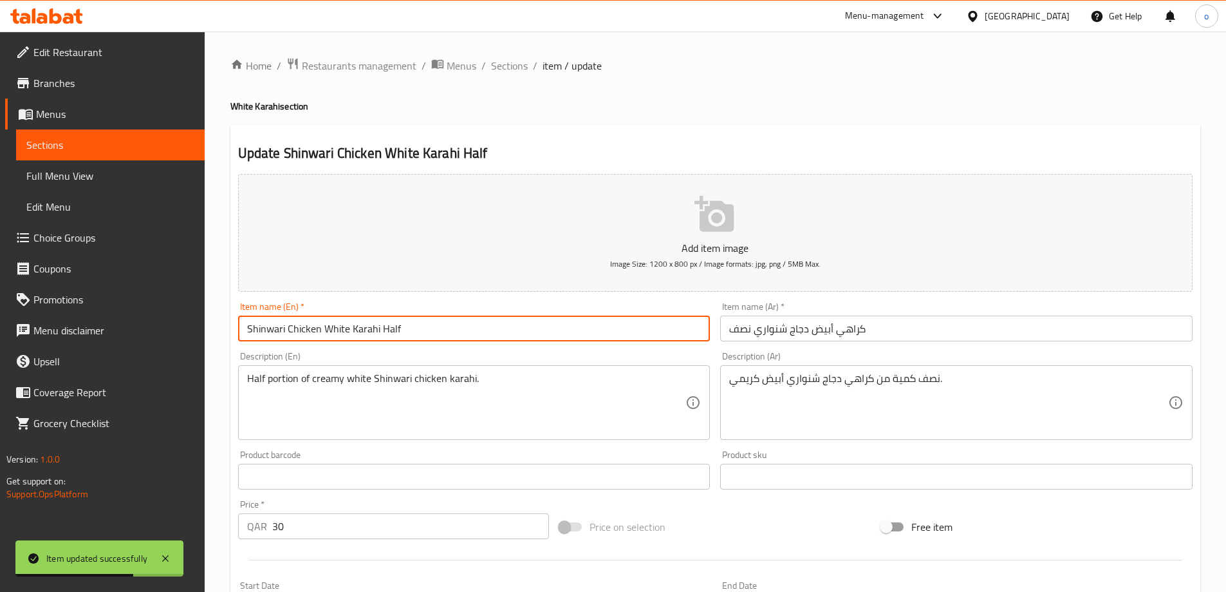
click at [465, 337] on input "Shinwari Chicken White Karahi Half" at bounding box center [474, 328] width 473 height 26
click at [802, 325] on input "كراهي أبيض دجاج شنواري نصف" at bounding box center [956, 328] width 473 height 26
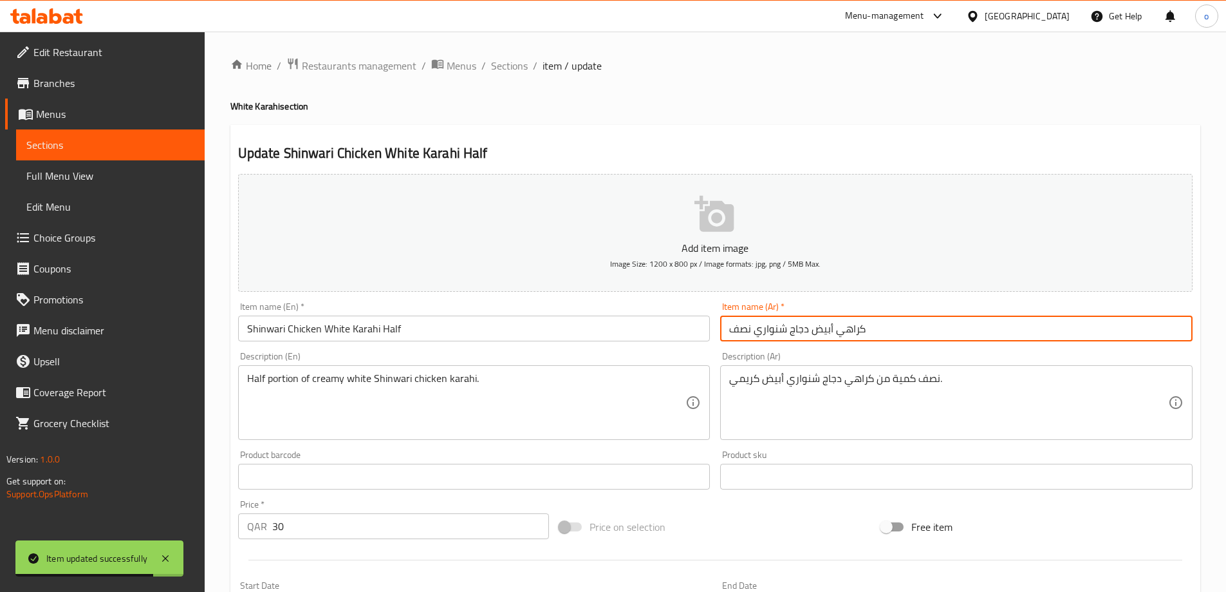
click at [802, 325] on input "كراهي أبيض دجاج شنواري نصف" at bounding box center [956, 328] width 473 height 26
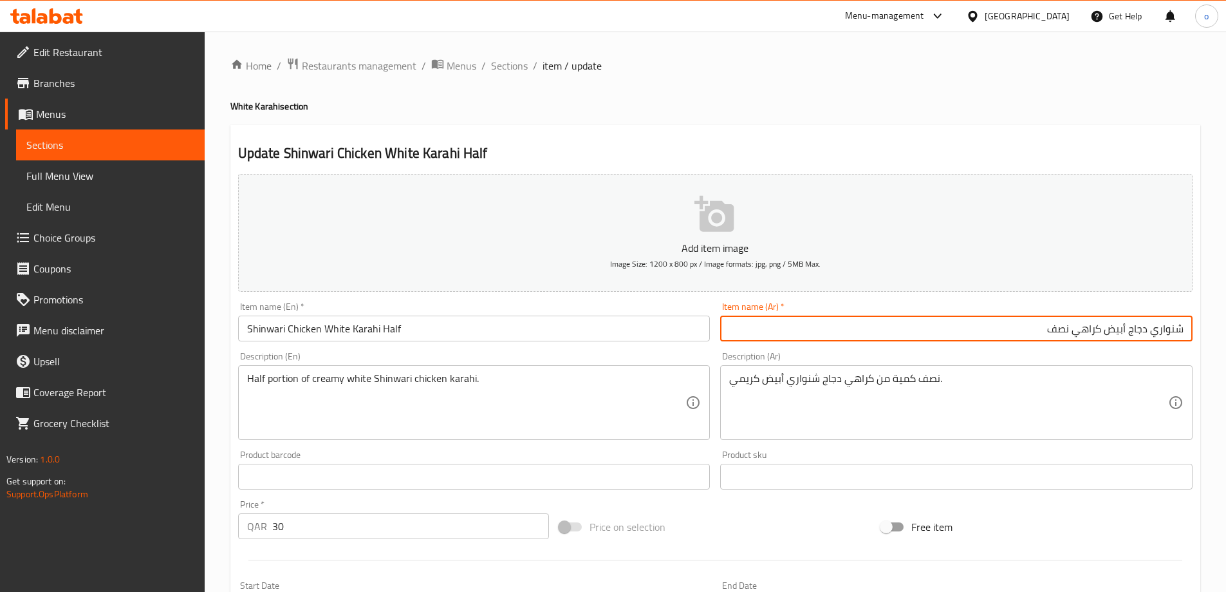
type input "شنواري دجاج أبيض كراهي نصف"
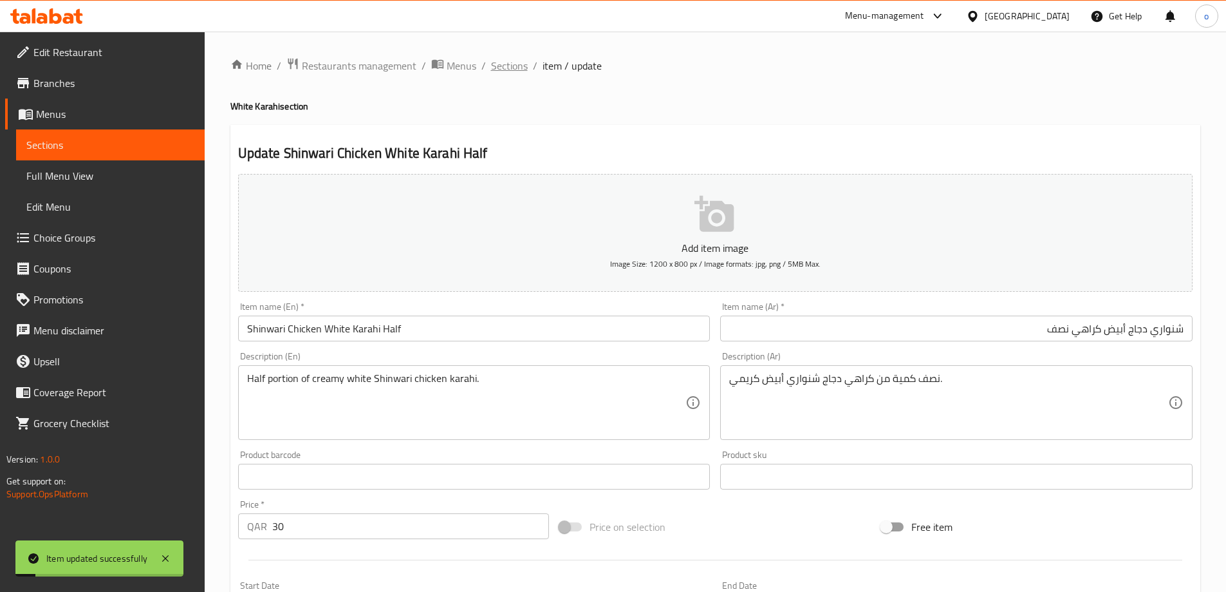
click at [520, 67] on span "Sections" at bounding box center [509, 65] width 37 height 15
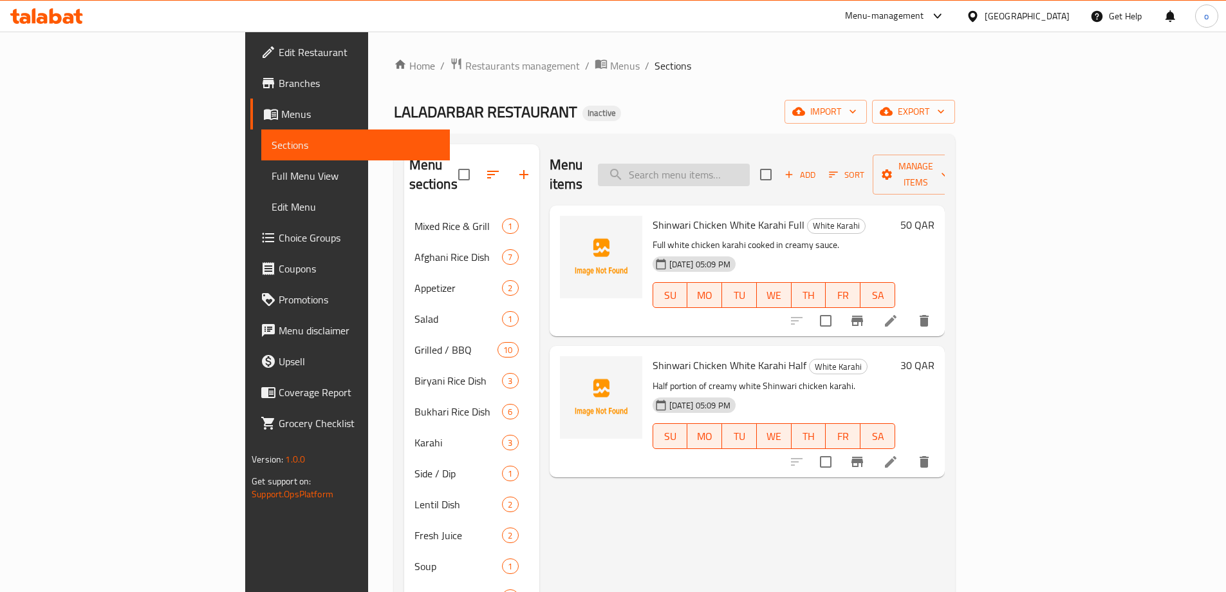
click at [750, 165] on input "search" at bounding box center [674, 175] width 152 height 23
paste input "Afghani Pullao with Chicken Barbeq"
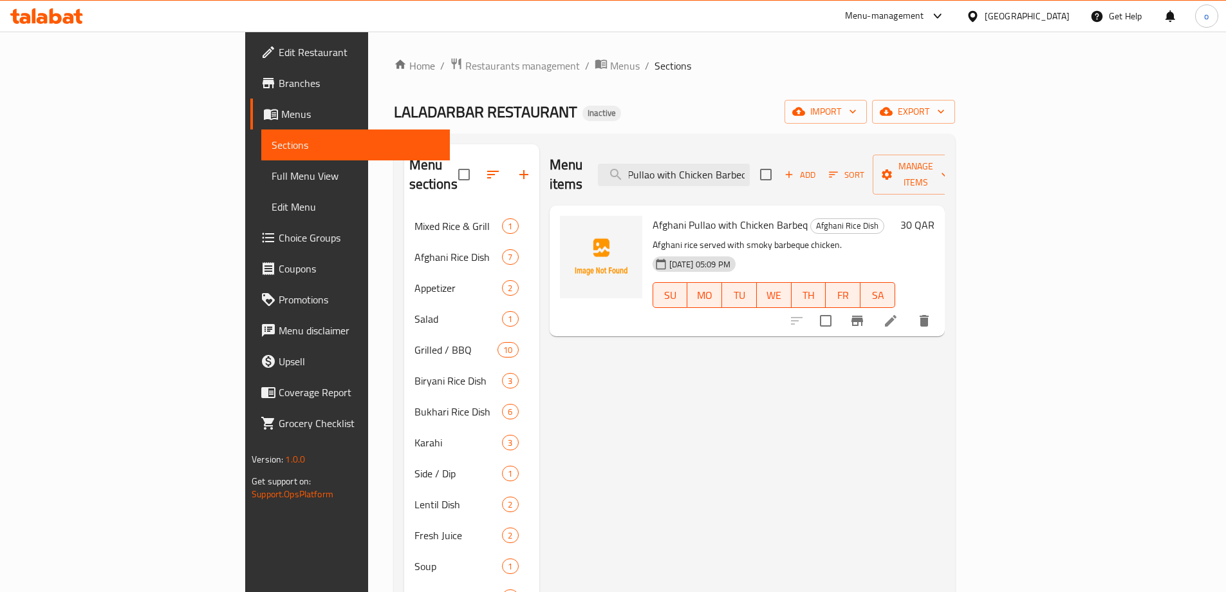
type input "Afghani Pullao with Chicken Barbeq"
click at [899, 313] on icon at bounding box center [890, 320] width 15 height 15
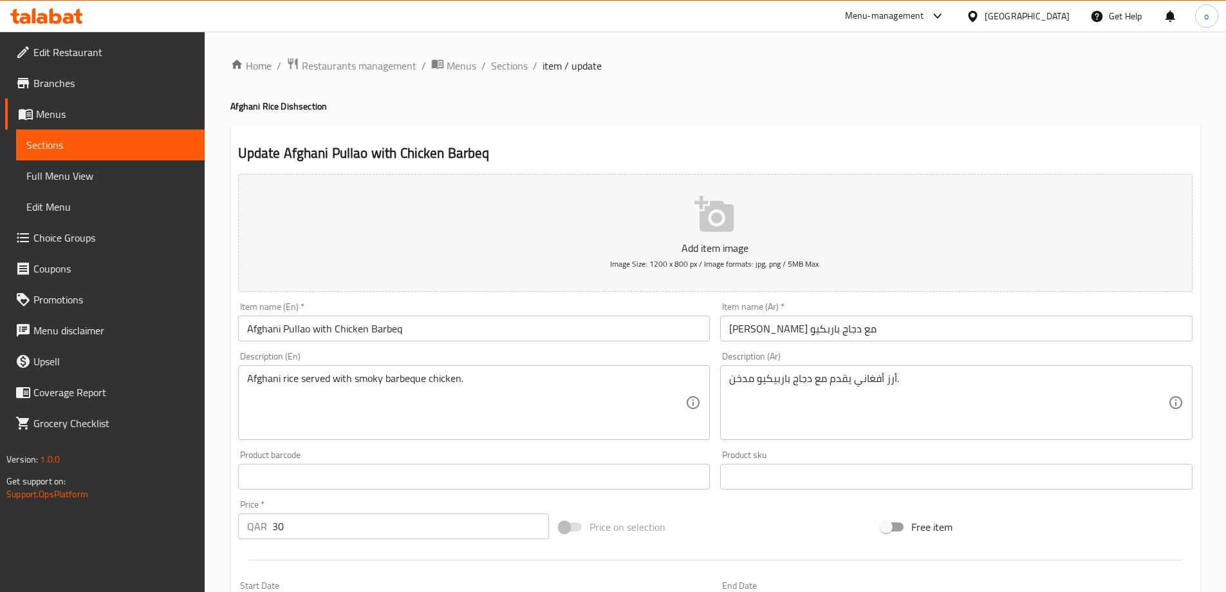
click at [438, 326] on input "Afghani Pullao with Chicken Barbeq" at bounding box center [474, 328] width 473 height 26
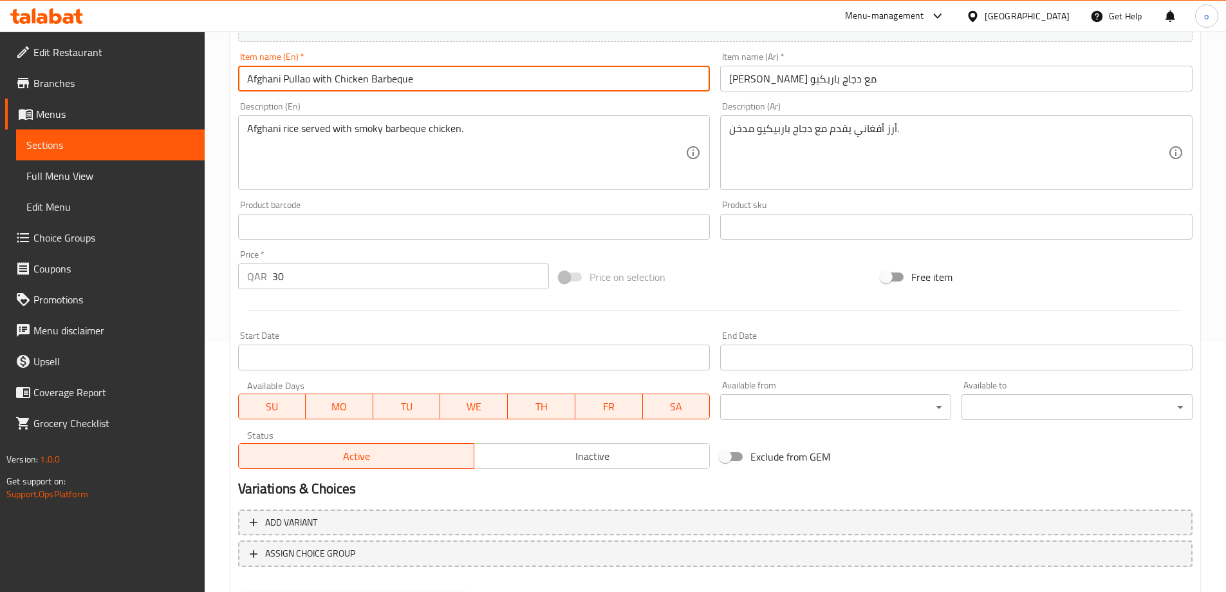
scroll to position [318, 0]
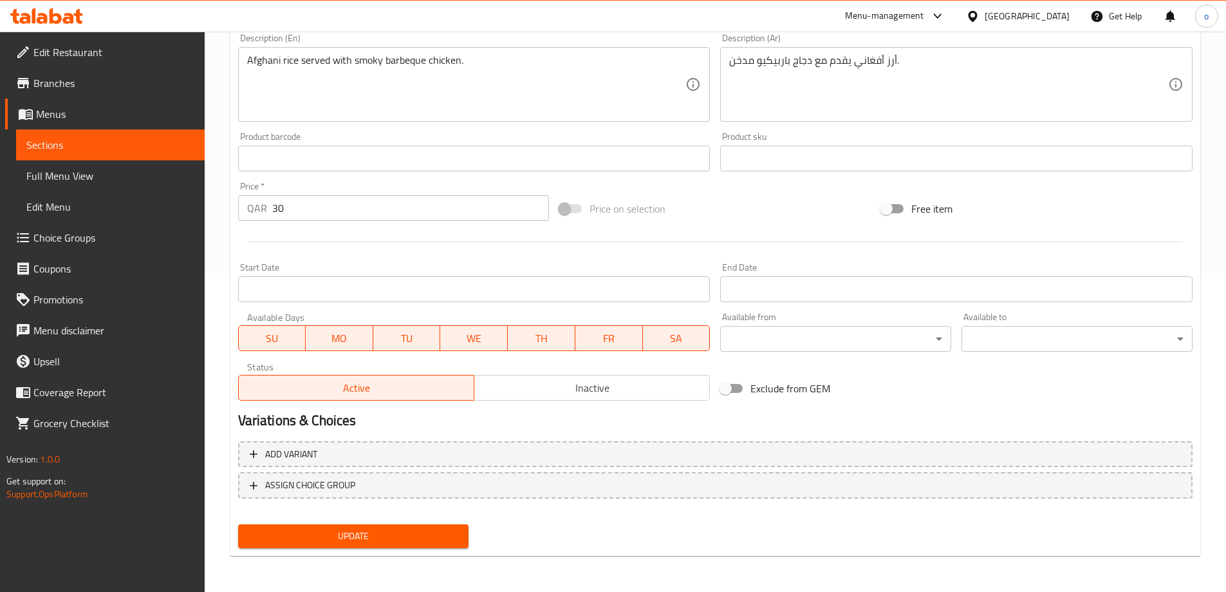
type input "Afghani Pullao with Chicken Barbeque"
click at [409, 533] on span "Update" at bounding box center [354, 536] width 211 height 16
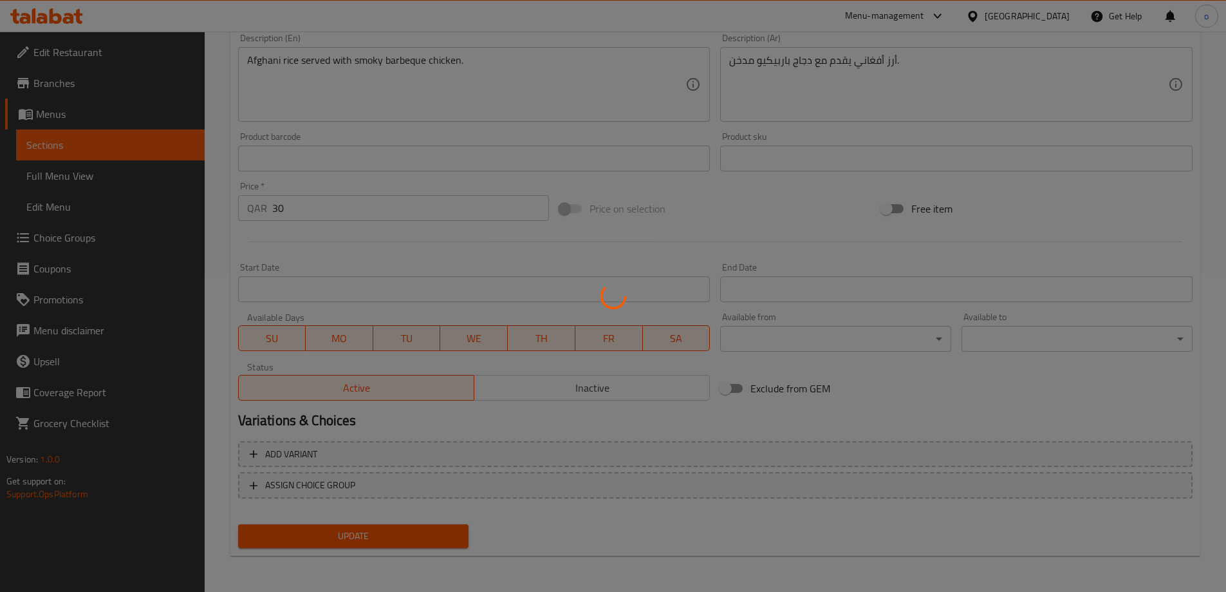
scroll to position [0, 0]
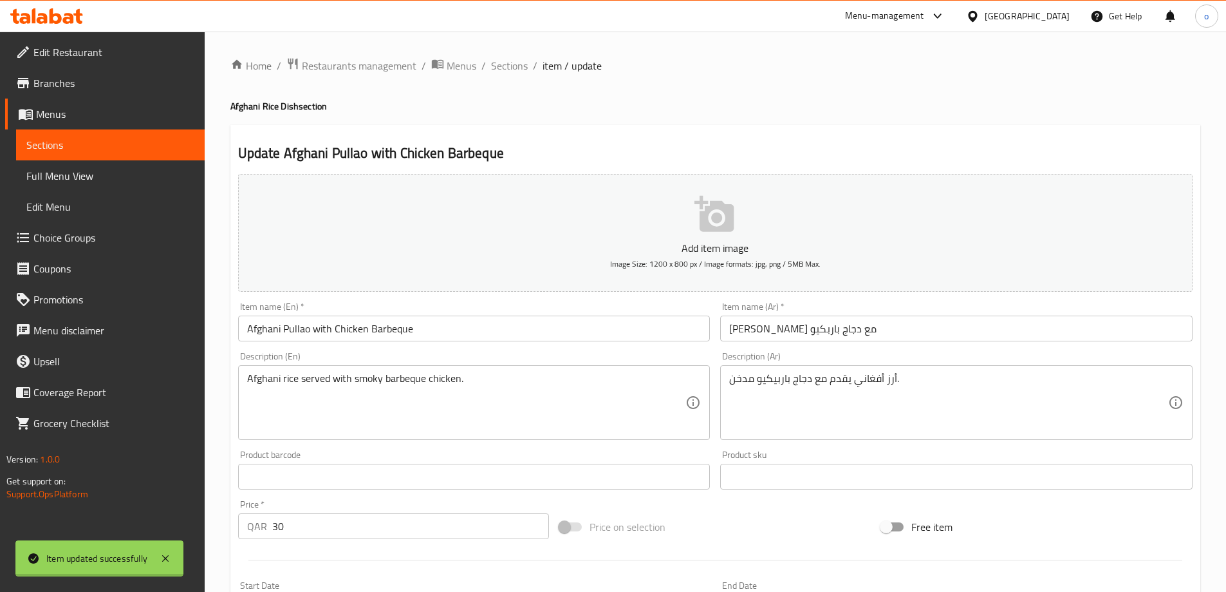
click at [499, 66] on span "Sections" at bounding box center [509, 65] width 37 height 15
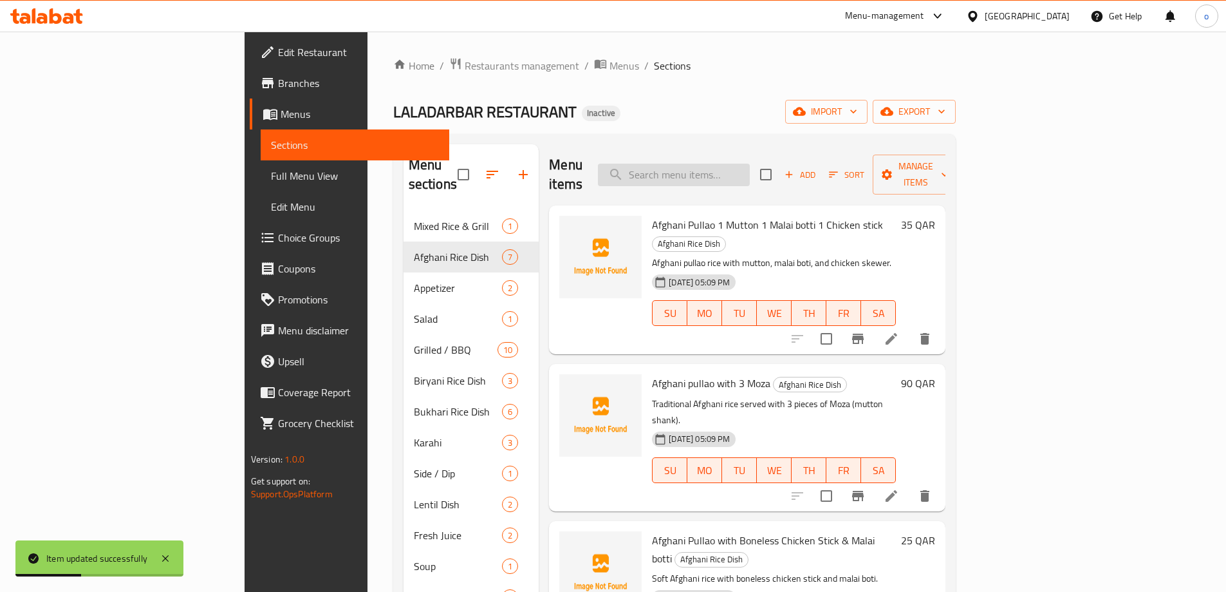
click at [750, 164] on input "search" at bounding box center [674, 175] width 152 height 23
paste input "Chicken Afghani Pullao"
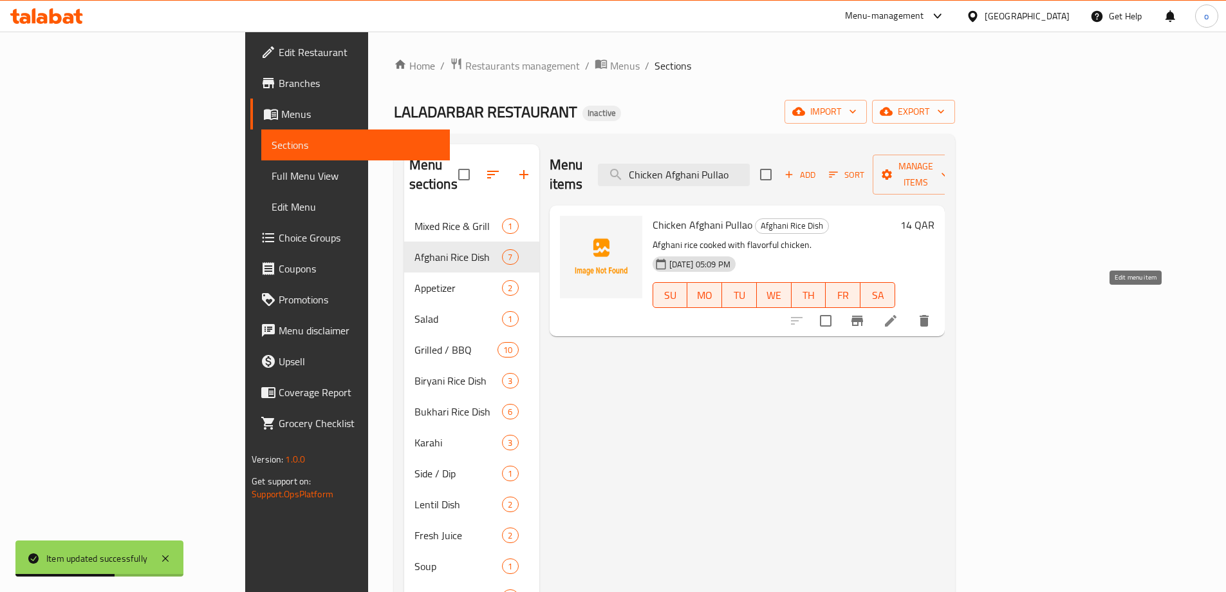
type input "Chicken Afghani Pullao"
click at [899, 313] on icon at bounding box center [890, 320] width 15 height 15
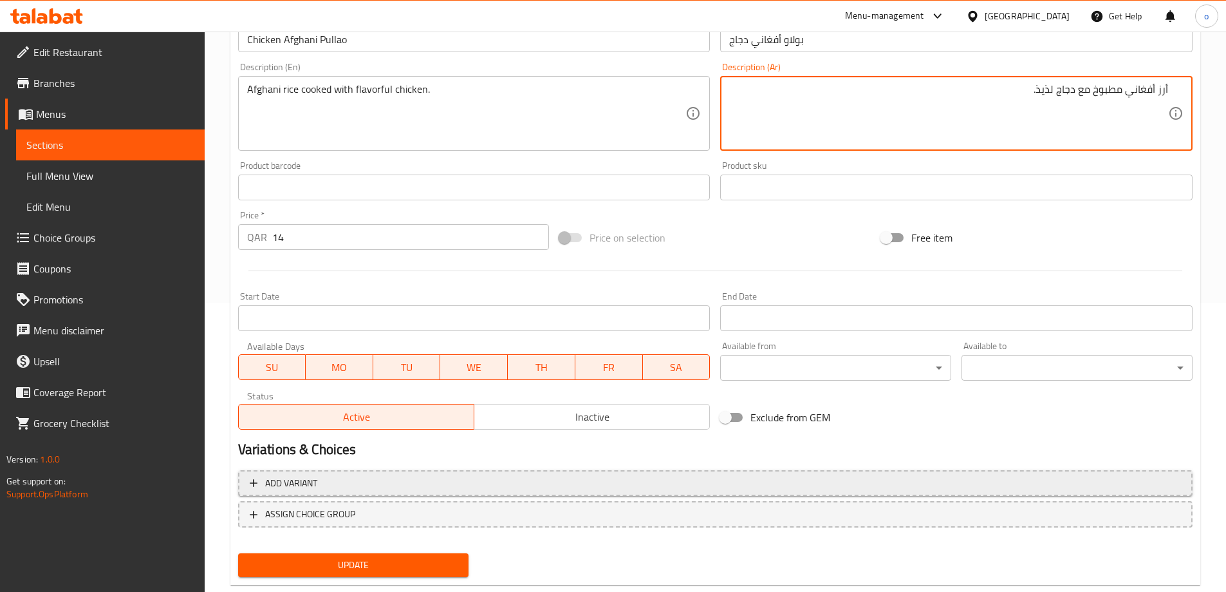
scroll to position [318, 0]
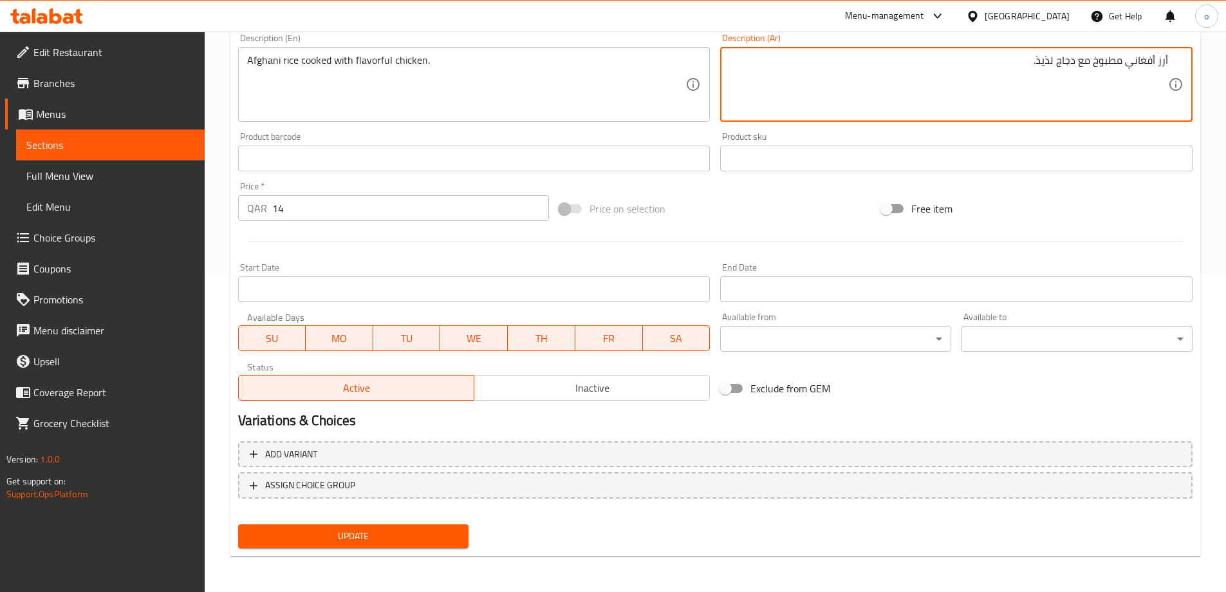
type textarea "أرز أفغاني مطبوخ مع دجاج لذيذ."
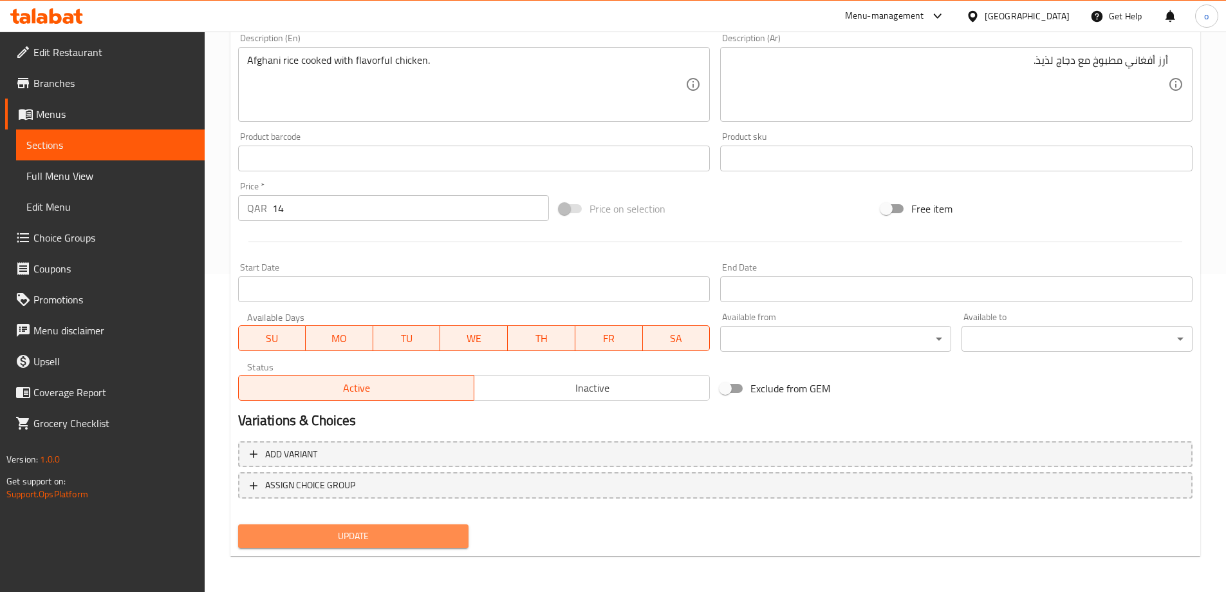
click at [434, 531] on span "Update" at bounding box center [354, 536] width 211 height 16
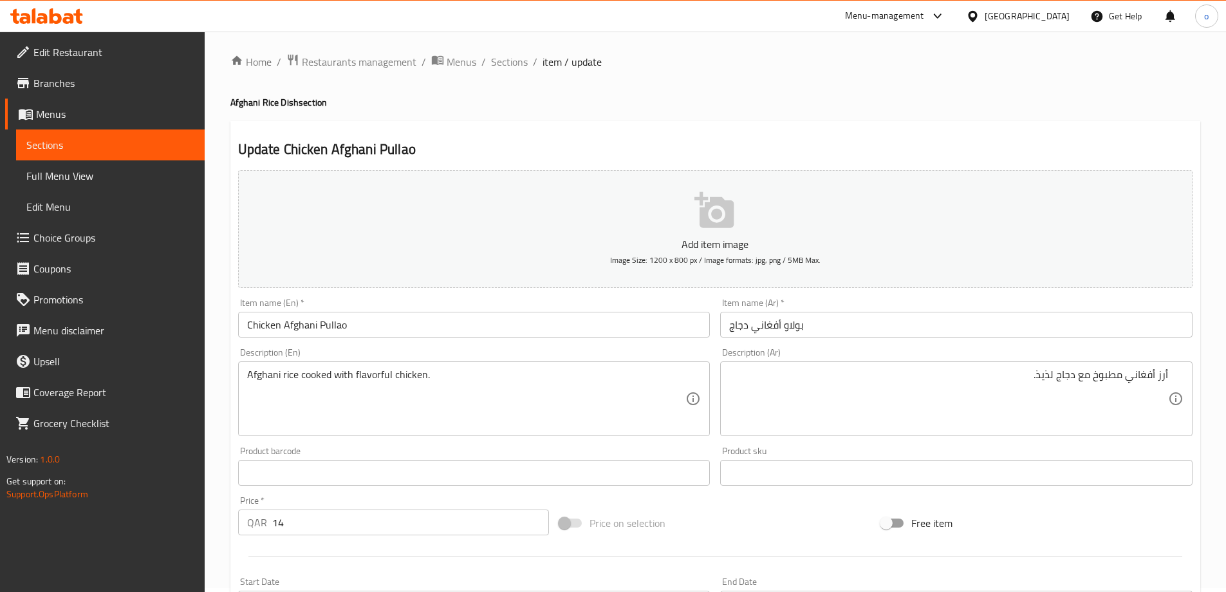
scroll to position [0, 0]
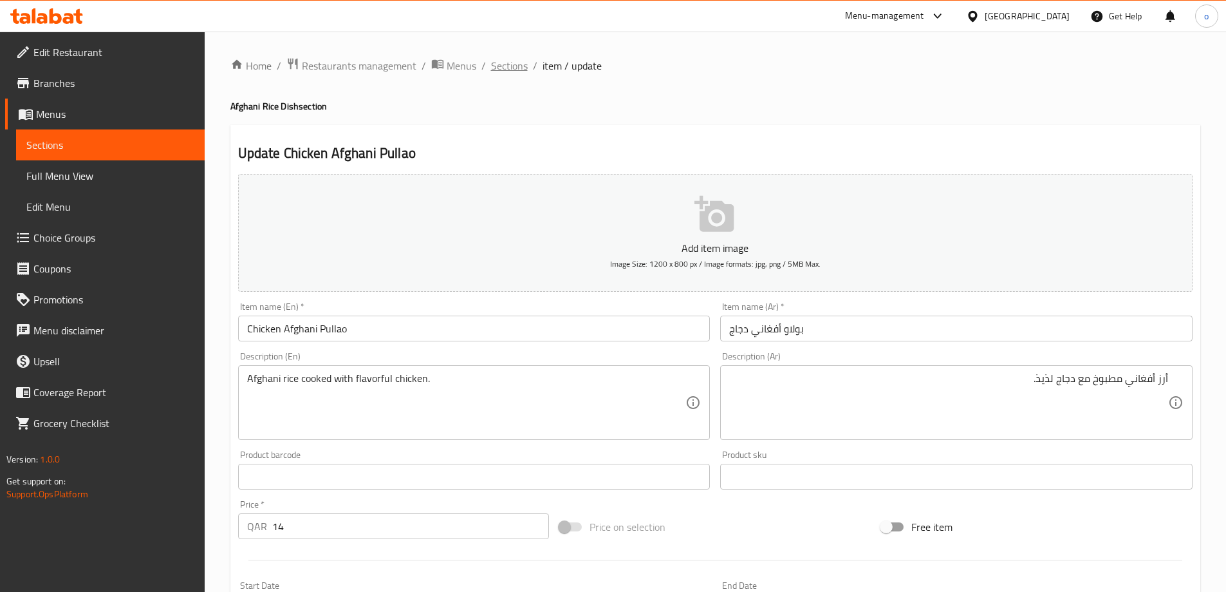
click at [520, 62] on span "Sections" at bounding box center [509, 65] width 37 height 15
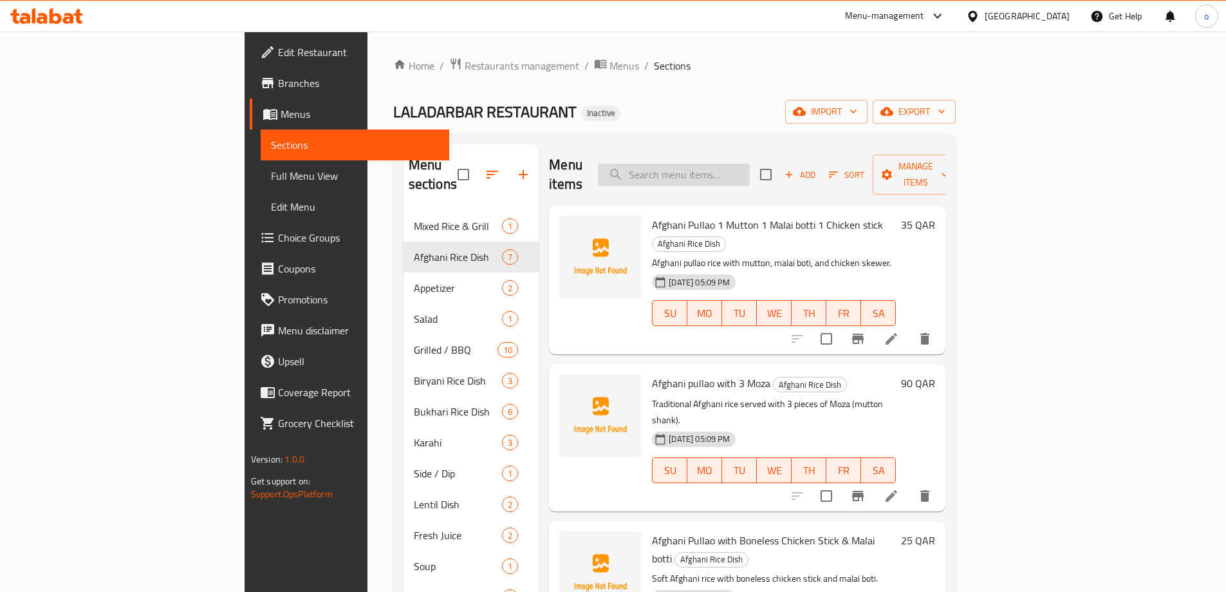
click at [750, 165] on input "search" at bounding box center [674, 175] width 152 height 23
paste input "Bukhari Rice with 1 Mutton 1 Malai botti 1 Barbeque Chicken Stick"
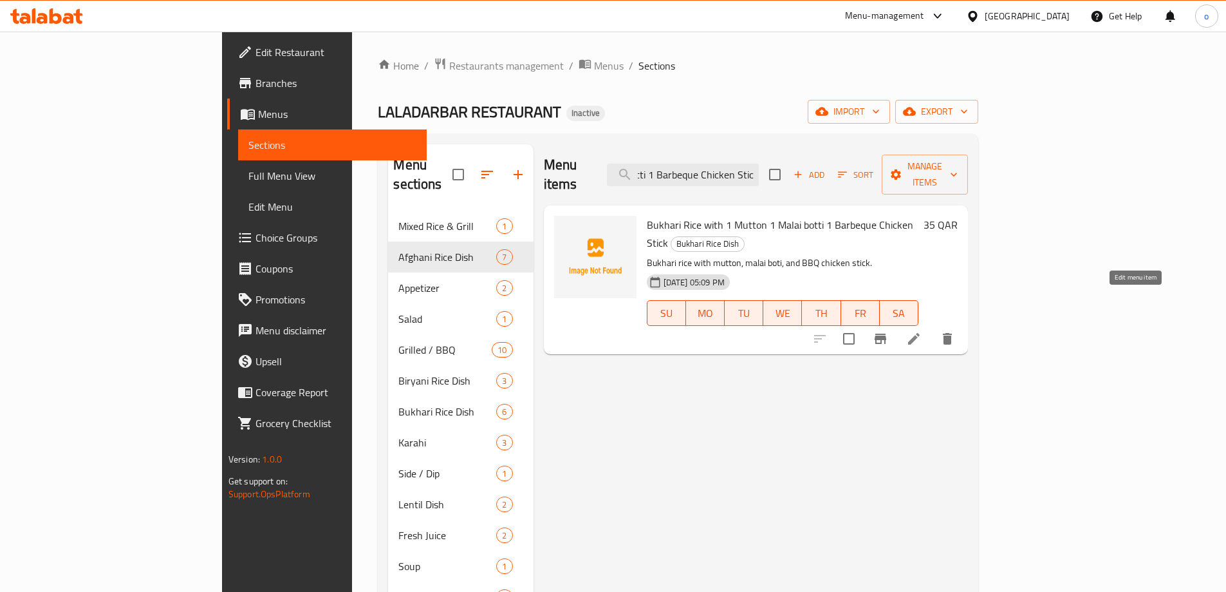
type input "Bukhari Rice with 1 Mutton 1 Malai botti 1 Barbeque Chicken Stick"
click at [922, 331] on icon at bounding box center [913, 338] width 15 height 15
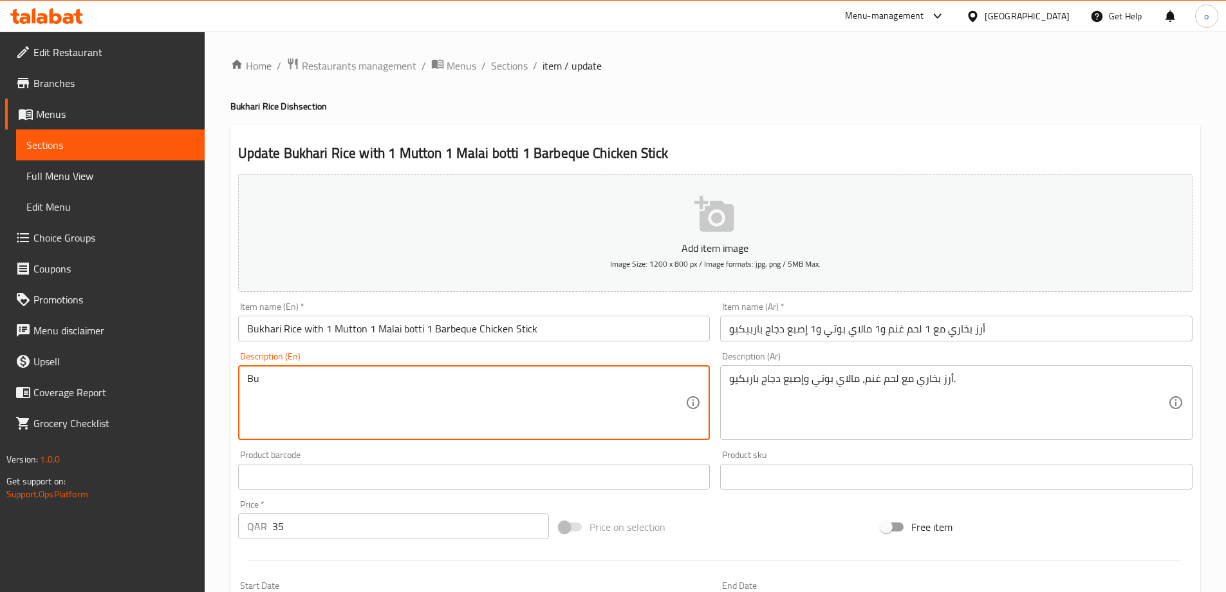
type textarea "B"
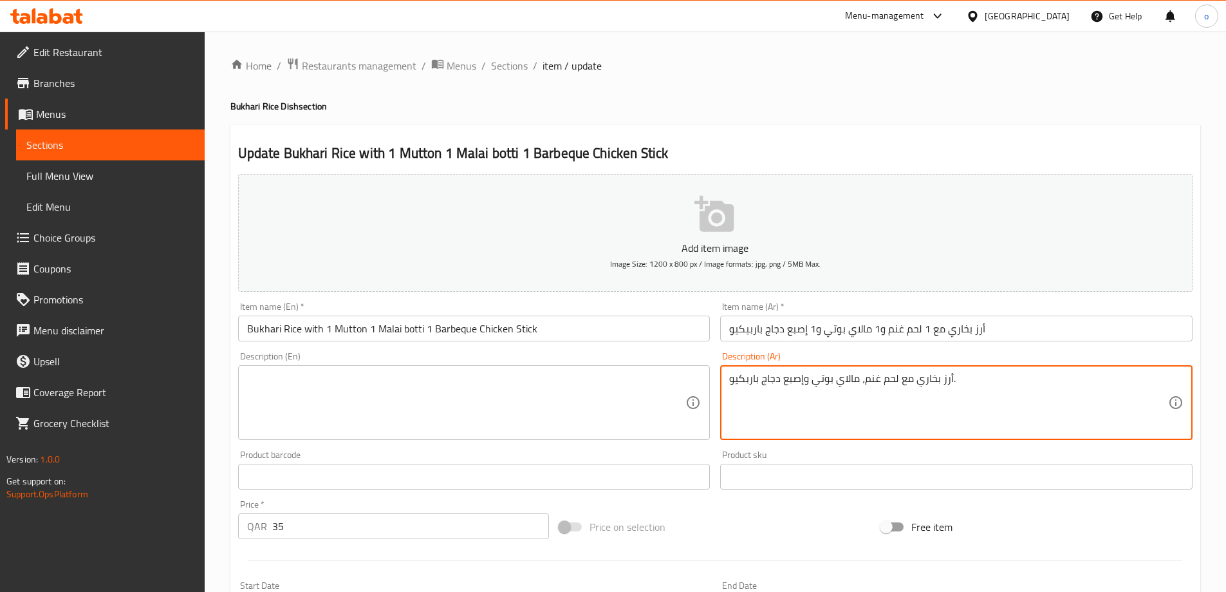
click at [780, 374] on textarea "أرز بخاري مع لحم غنم، مالاي بوتي وإصبع دجاج باربكيو." at bounding box center [948, 402] width 439 height 61
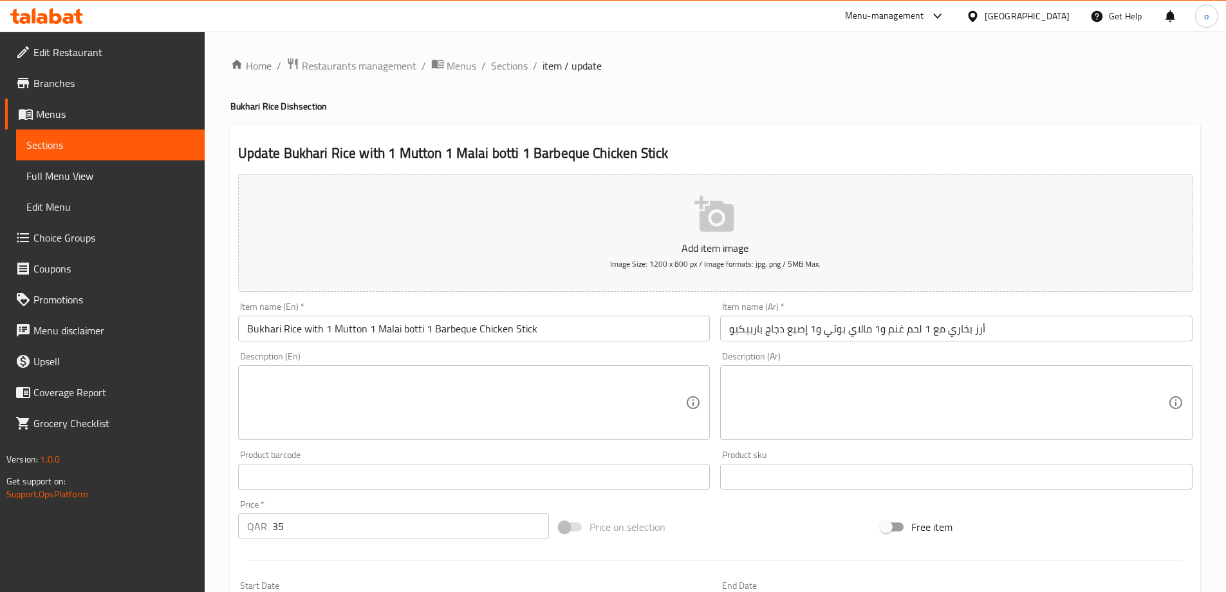
click at [400, 330] on input "Bukhari Rice with 1 Mutton 1 Malai botti 1 Barbeque Chicken Stick" at bounding box center [474, 328] width 473 height 26
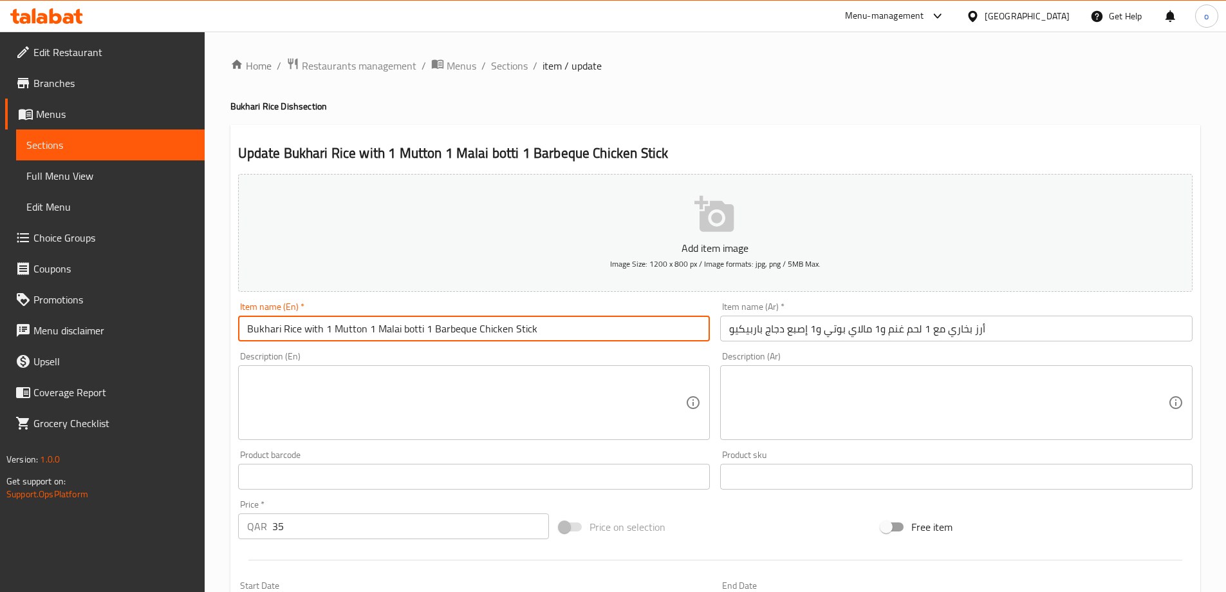
click at [400, 330] on input "Bukhari Rice with 1 Mutton 1 Malai botti 1 Barbeque Chicken Stick" at bounding box center [474, 328] width 473 height 26
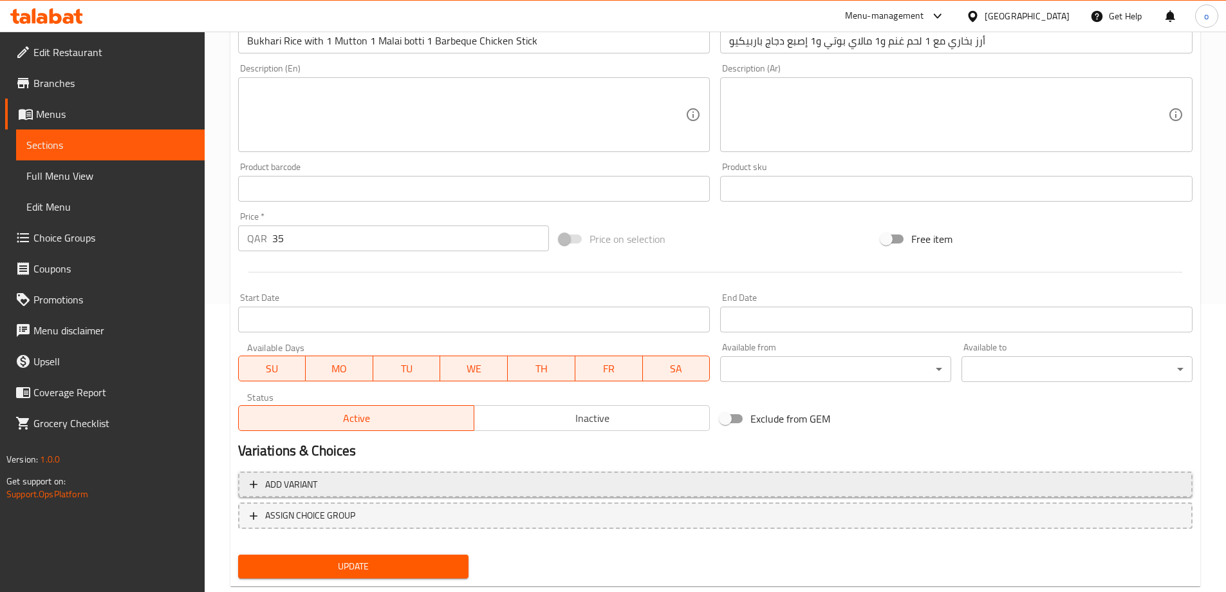
scroll to position [318, 0]
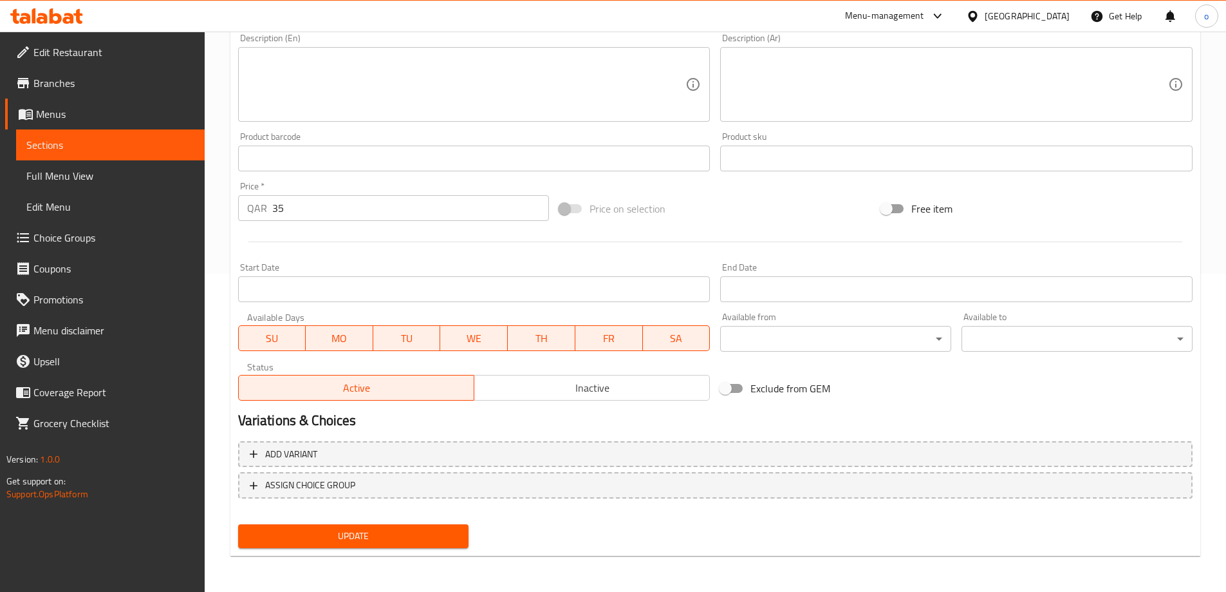
click at [439, 532] on span "Update" at bounding box center [354, 536] width 211 height 16
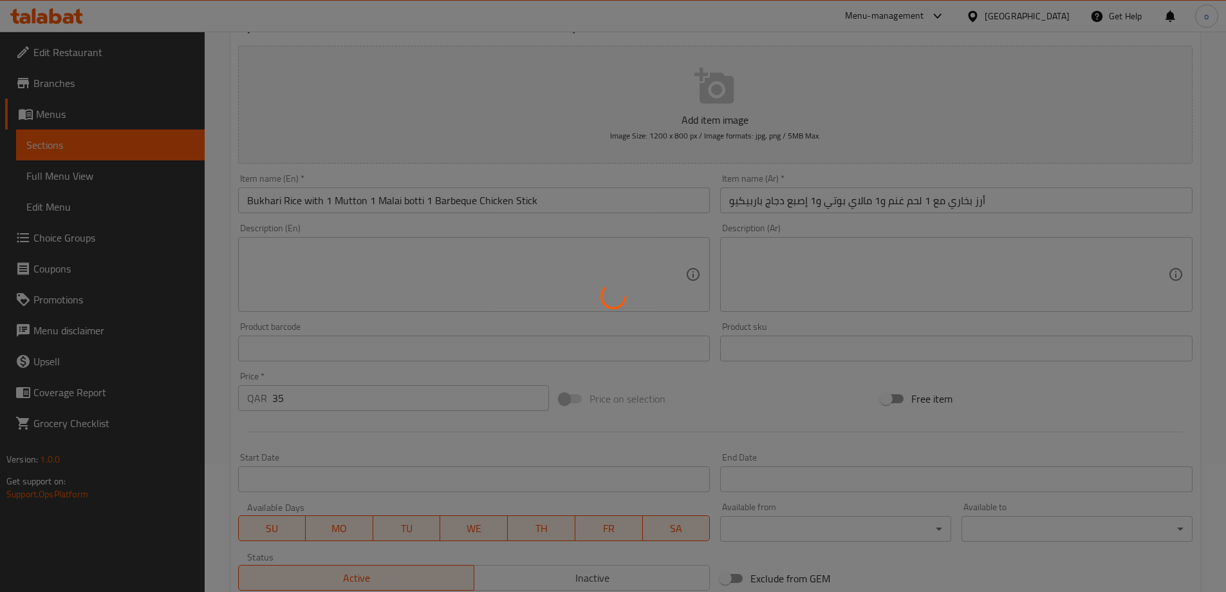
scroll to position [0, 0]
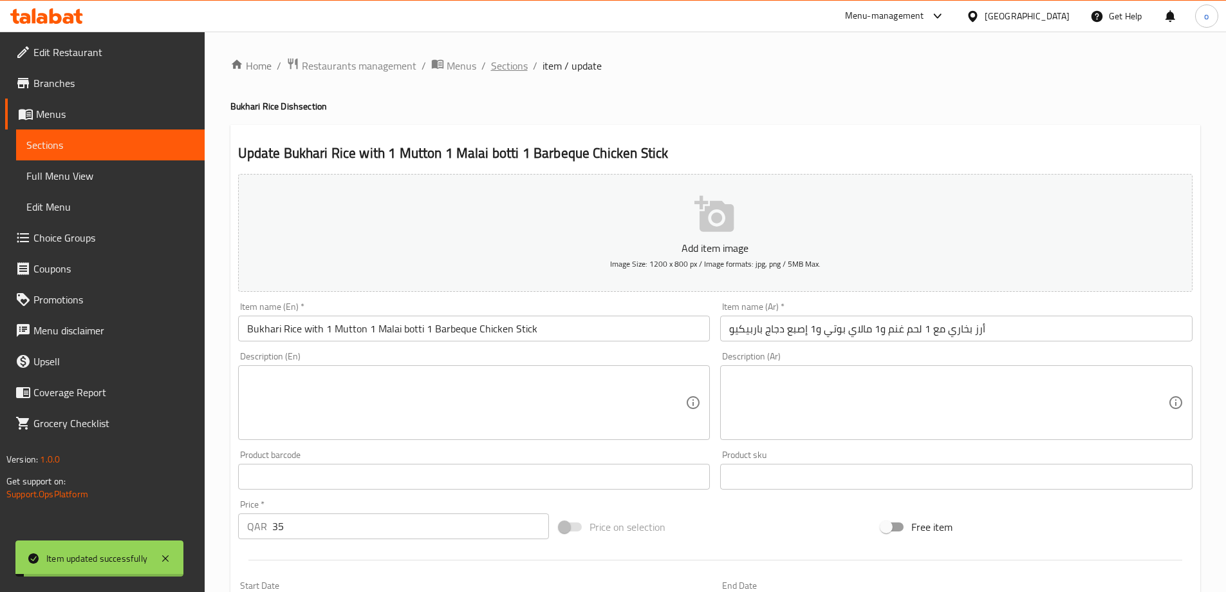
click at [520, 66] on span "Sections" at bounding box center [509, 65] width 37 height 15
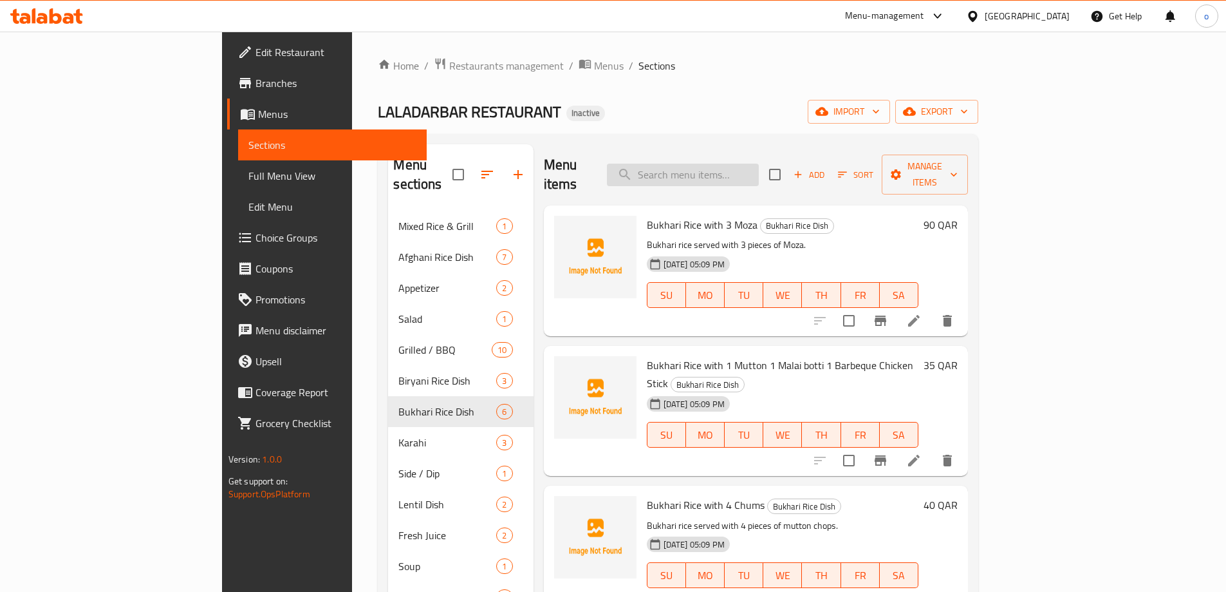
click at [759, 171] on input "search" at bounding box center [683, 175] width 152 height 23
paste input "Bukhari Rice with Mix Grilled"
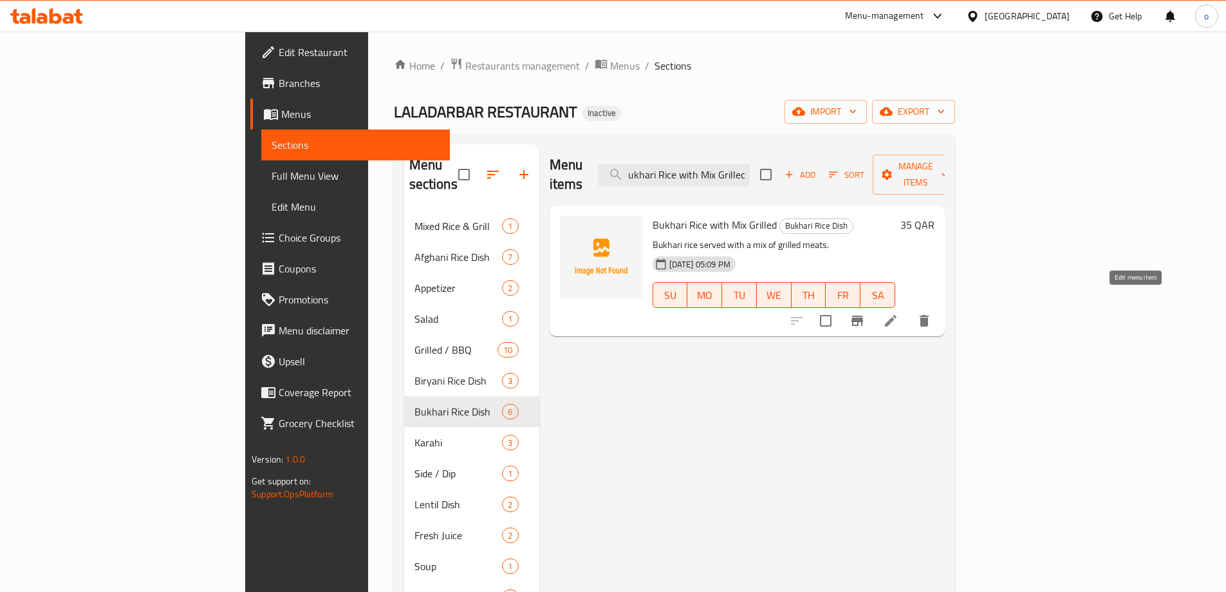
type input "Bukhari Rice with Mix Grilled"
click at [899, 313] on icon at bounding box center [890, 320] width 15 height 15
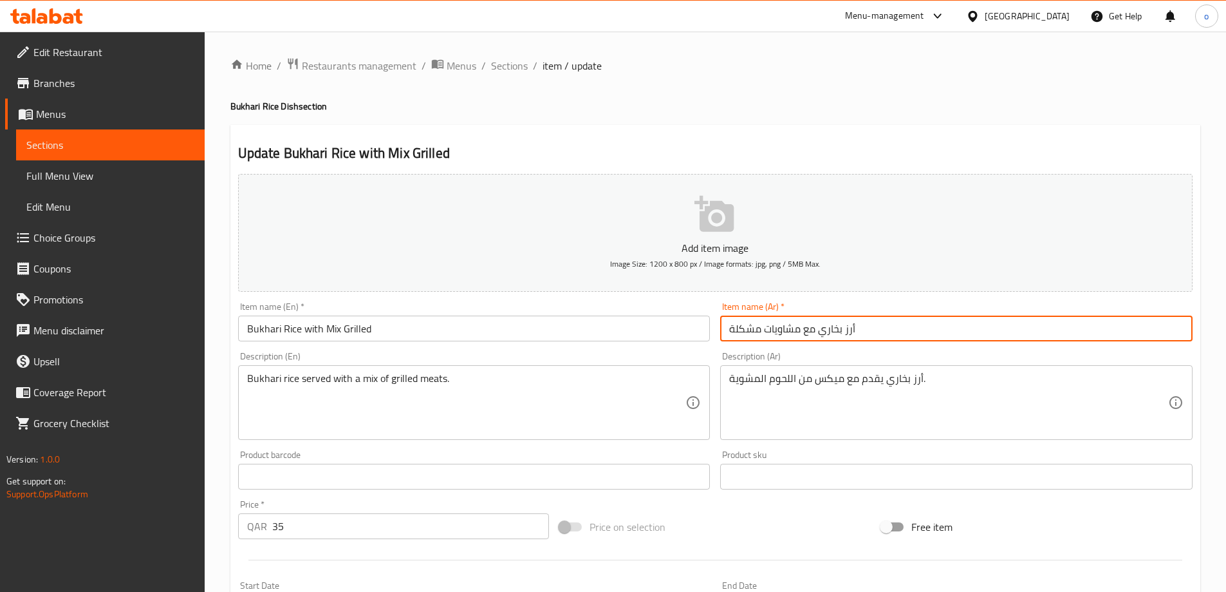
click at [779, 324] on input "أرز بخاري مع مشاويات مشكلة" at bounding box center [956, 328] width 473 height 26
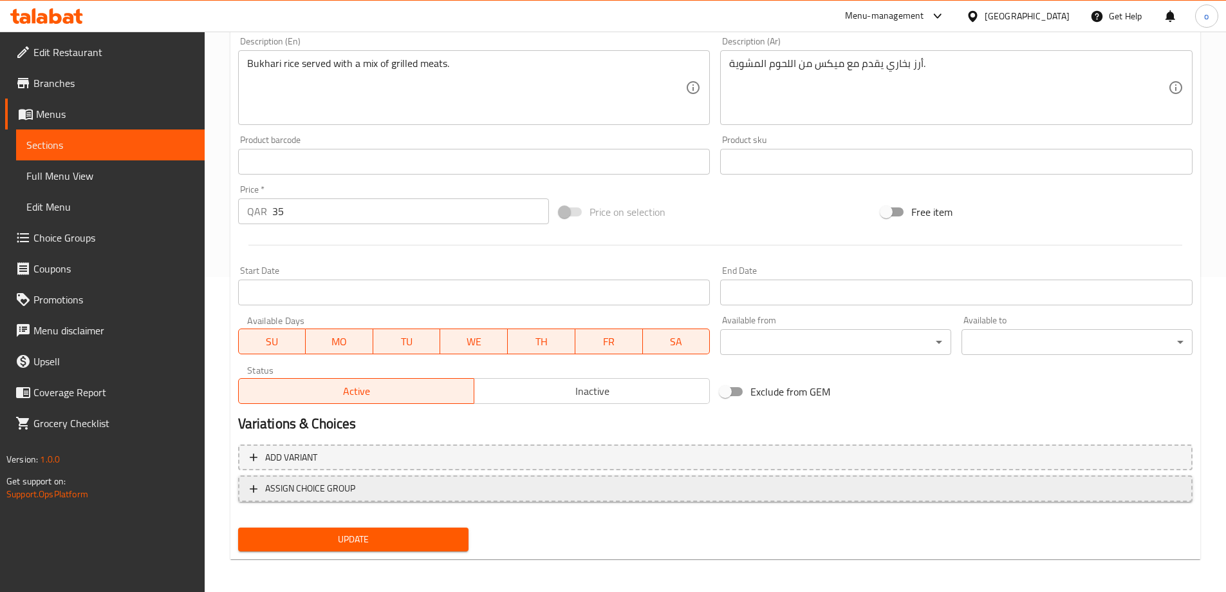
scroll to position [318, 0]
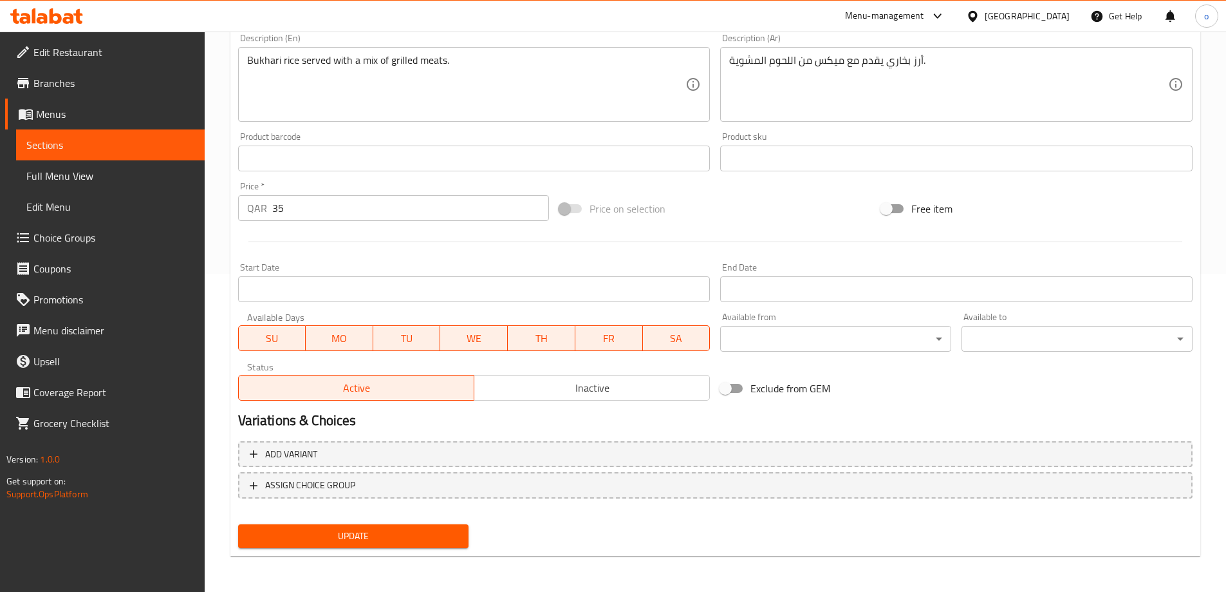
type input "أرز بخاري مع مشويات مشكلة"
click at [427, 532] on span "Update" at bounding box center [354, 536] width 211 height 16
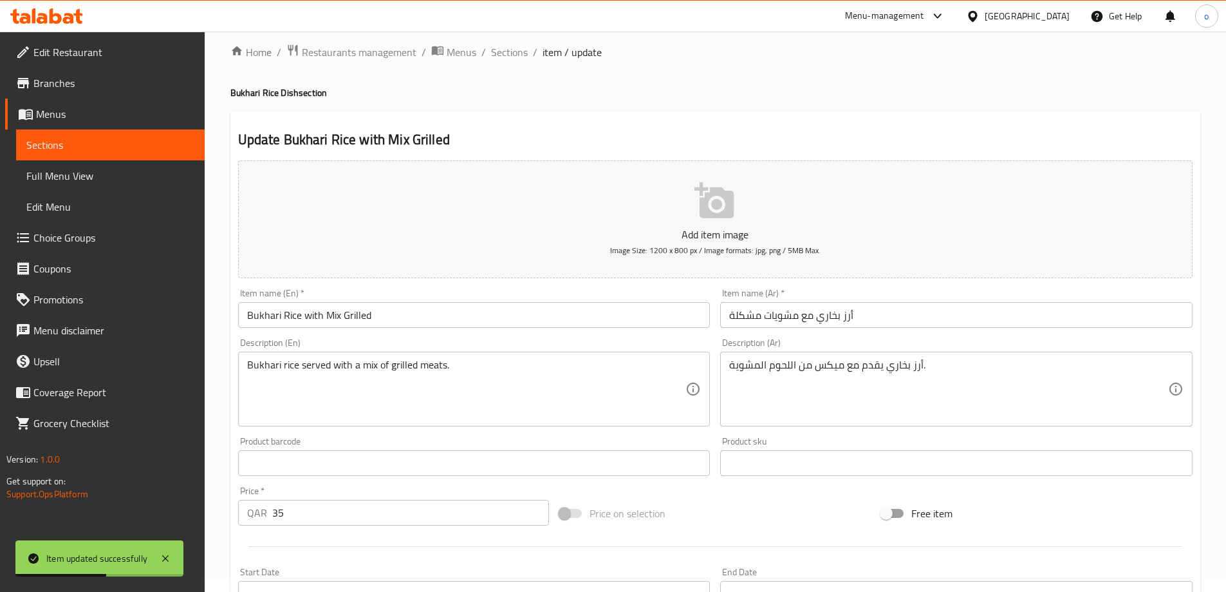
scroll to position [0, 0]
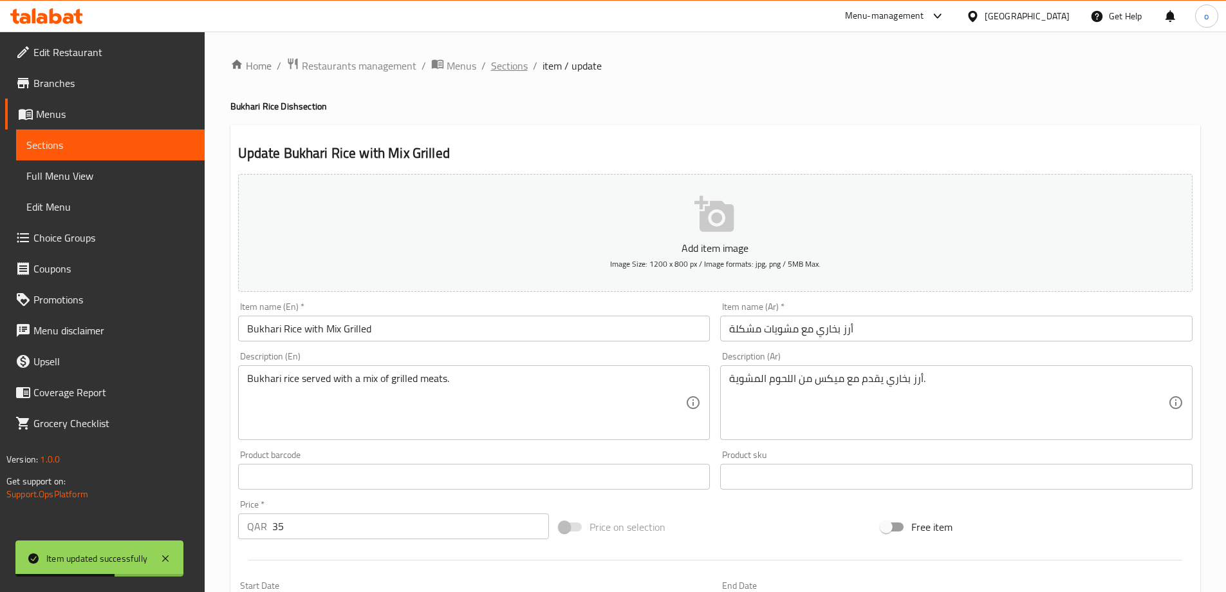
click at [509, 71] on span "Sections" at bounding box center [509, 65] width 37 height 15
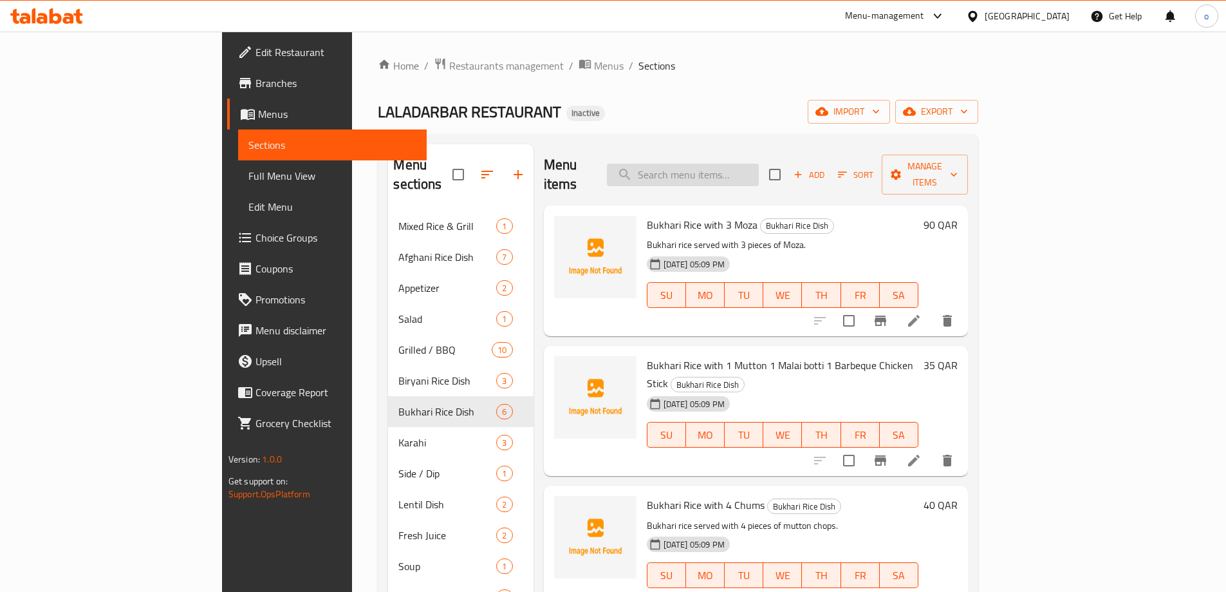
click at [759, 164] on input "search" at bounding box center [683, 175] width 152 height 23
paste input "Watermelon Juice"
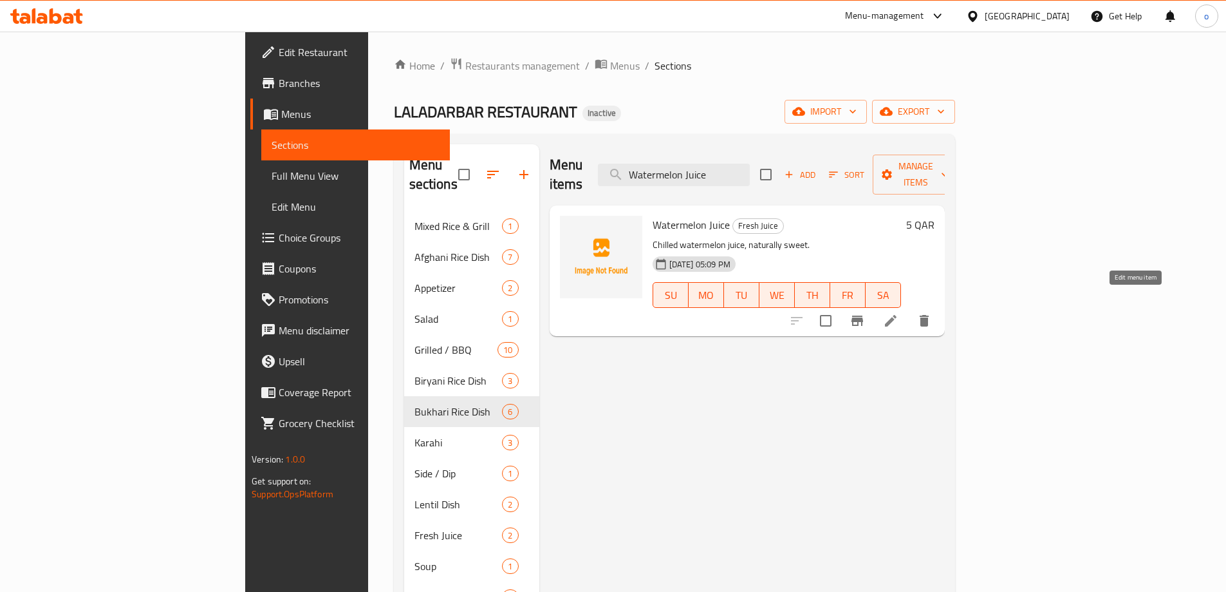
type input "Watermelon Juice"
click at [899, 313] on icon at bounding box center [890, 320] width 15 height 15
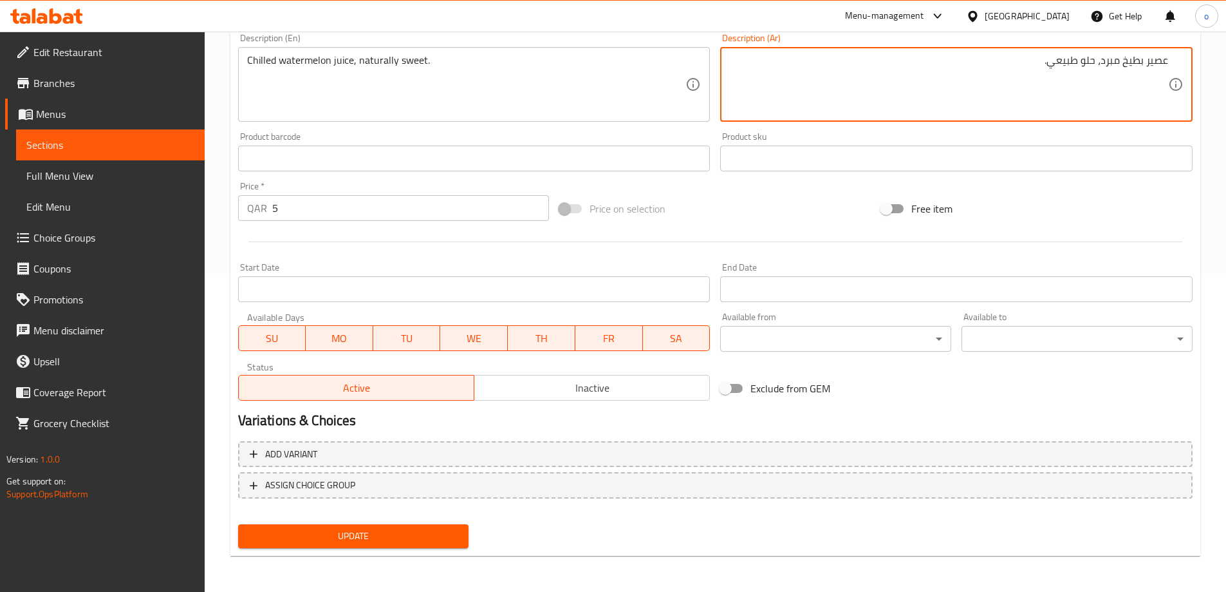
type textarea "عصير بطيخ مبرد، حلو طبيعي."
click at [376, 534] on span "Update" at bounding box center [354, 536] width 211 height 16
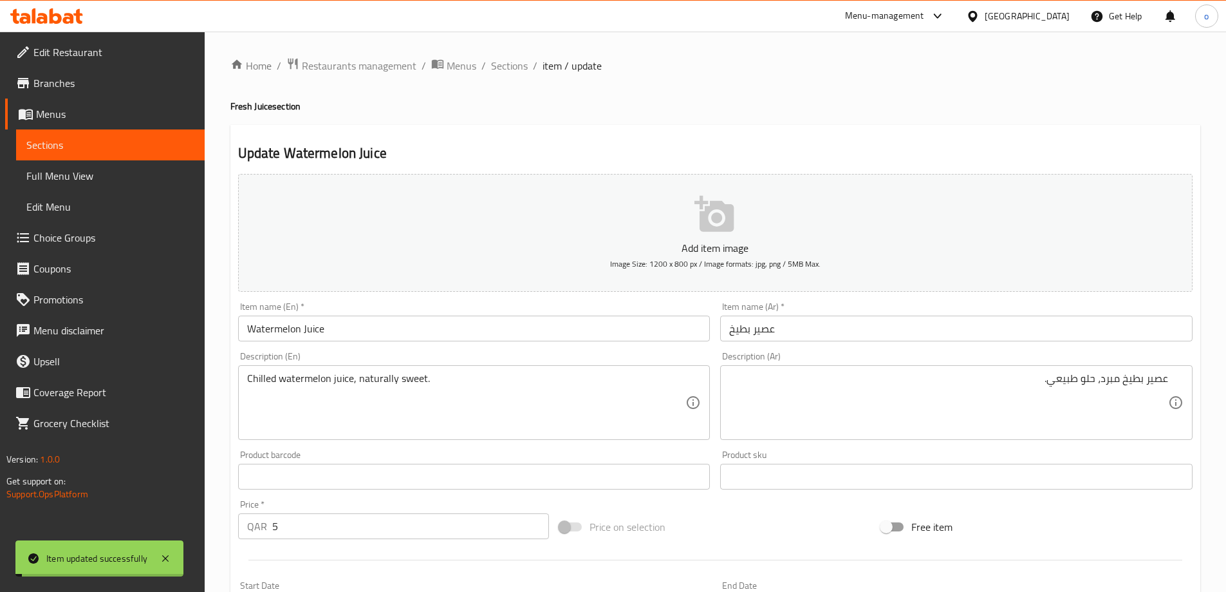
click at [507, 63] on span "Sections" at bounding box center [509, 65] width 37 height 15
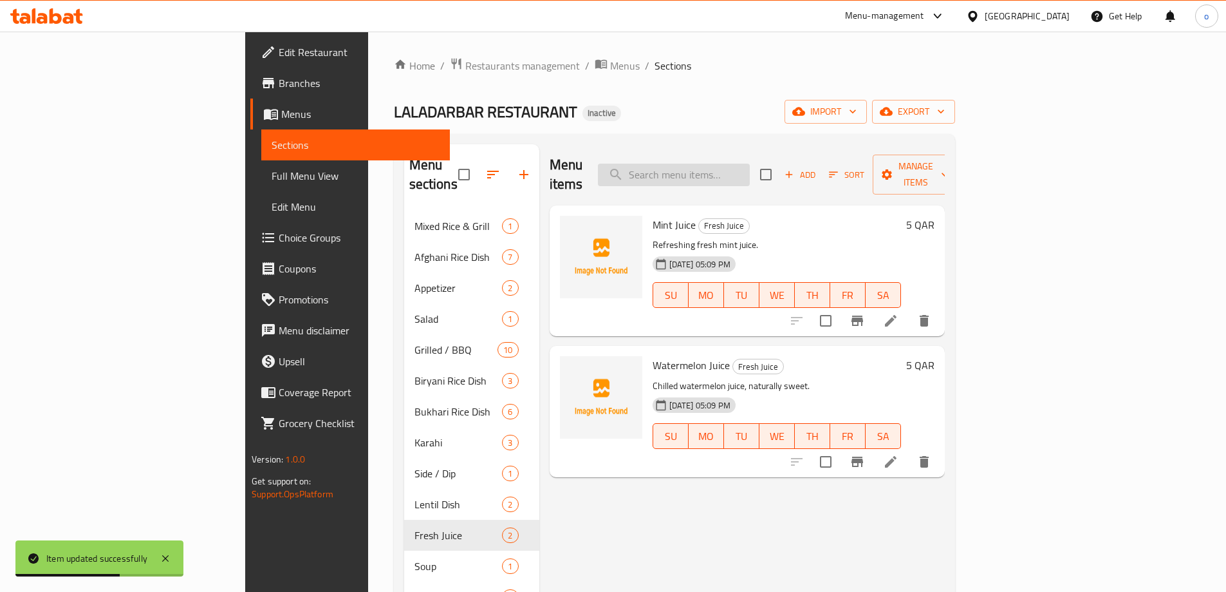
click at [750, 168] on input "search" at bounding box center [674, 175] width 152 height 23
paste input "Shinwari Chicken White Karahi Full"
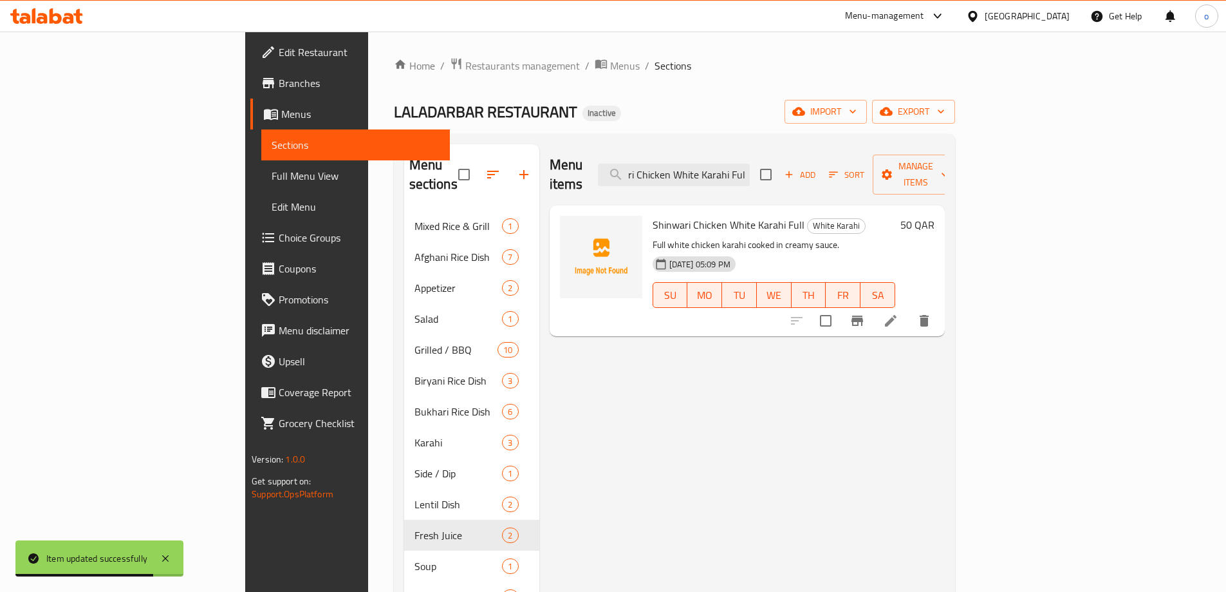
type input "Shinwari Chicken White Karahi Full"
click at [909, 312] on li at bounding box center [891, 320] width 36 height 23
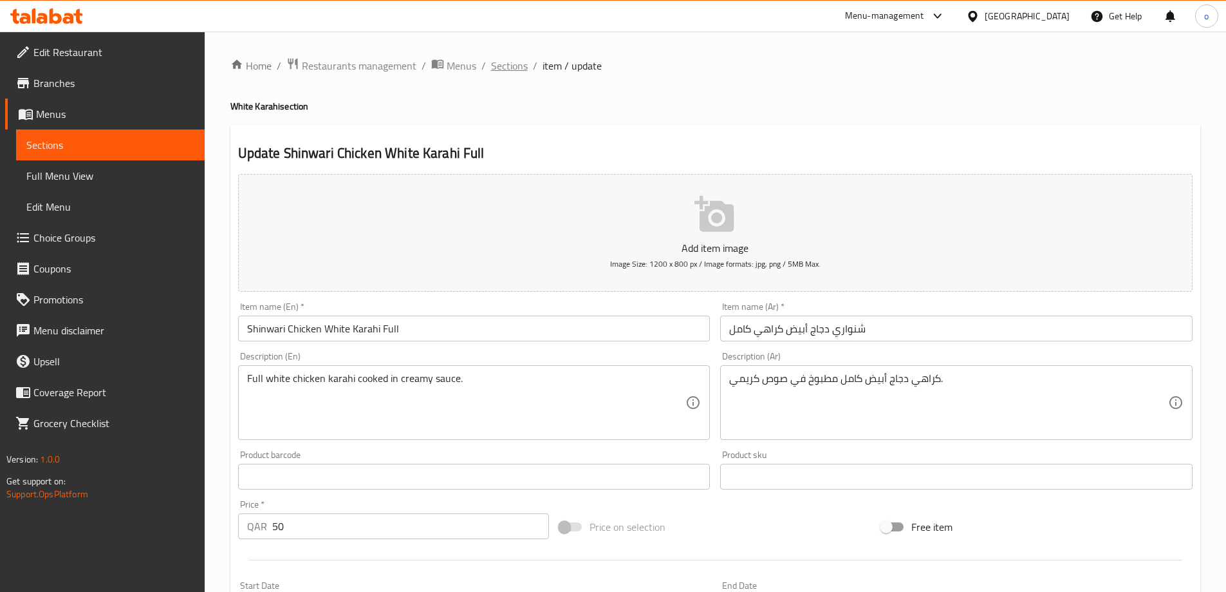
click at [509, 64] on span "Sections" at bounding box center [509, 65] width 37 height 15
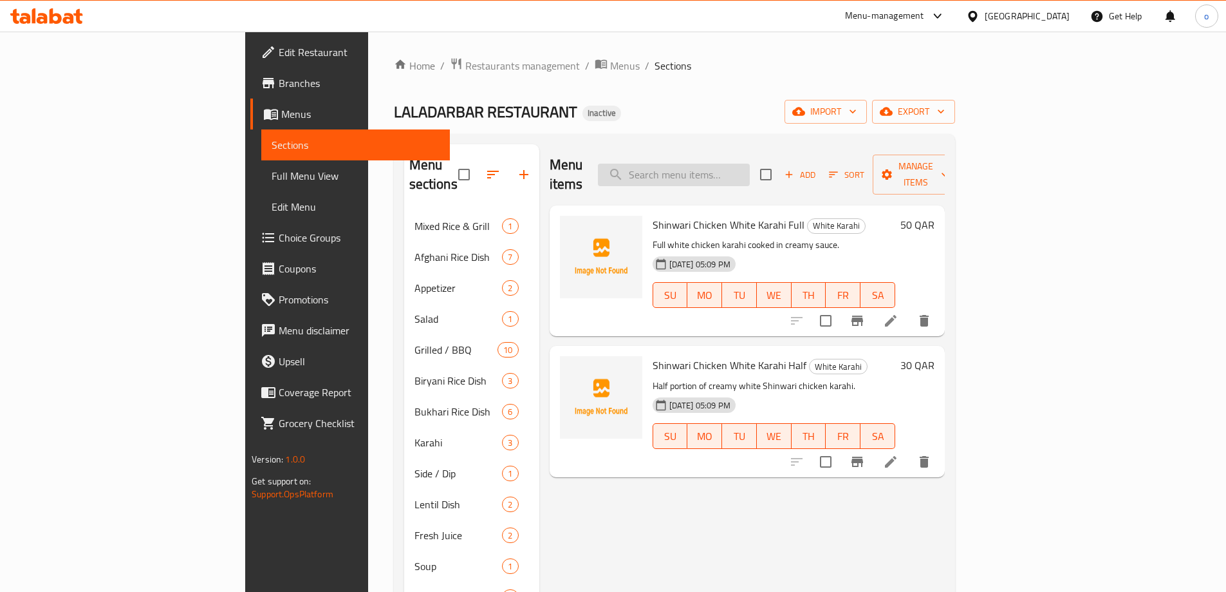
click at [736, 164] on input "search" at bounding box center [674, 175] width 152 height 23
paste input "Shinwari Mutton White Karahi 1kg"
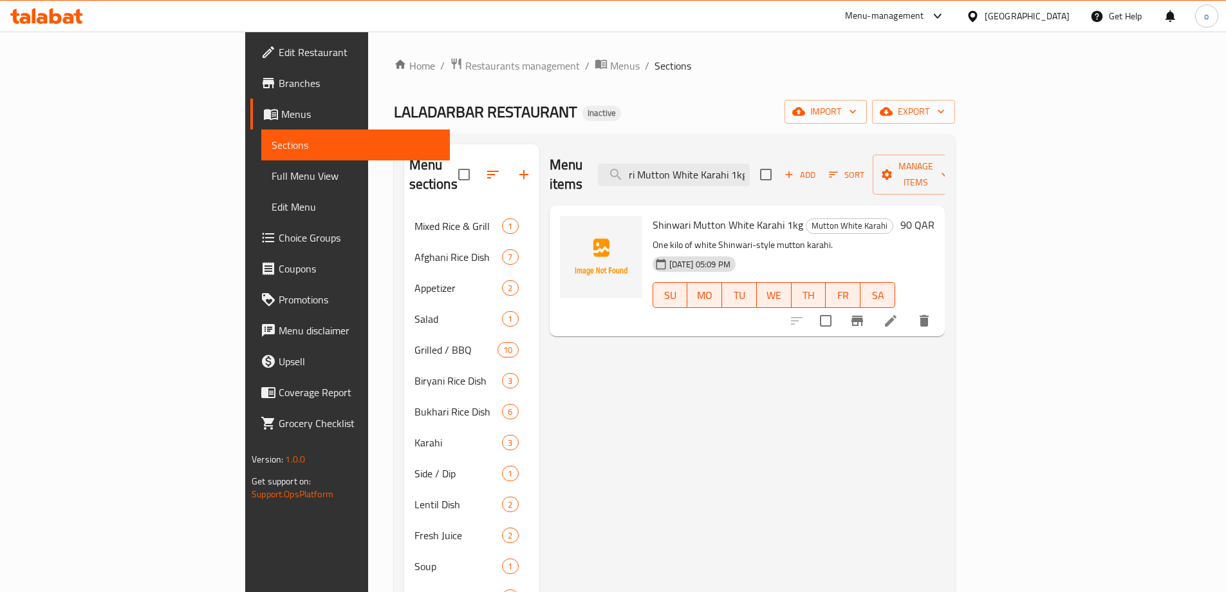
type input "Shinwari Mutton White Karahi 1kg"
click at [897, 315] on icon at bounding box center [891, 321] width 12 height 12
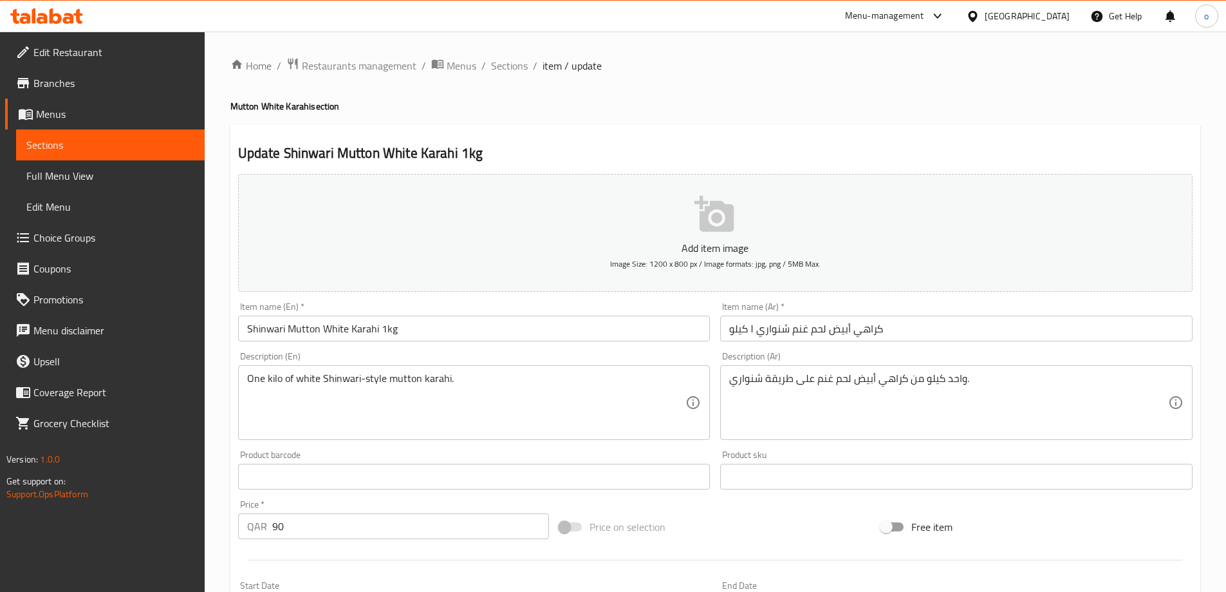
drag, startPoint x: 727, startPoint y: 379, endPoint x: 1038, endPoint y: 397, distance: 311.4
click at [1038, 397] on div "واحد كيلو من كراهي أبيض لحم غنم على طريقة شنواري. Description (Ar)" at bounding box center [956, 402] width 473 height 75
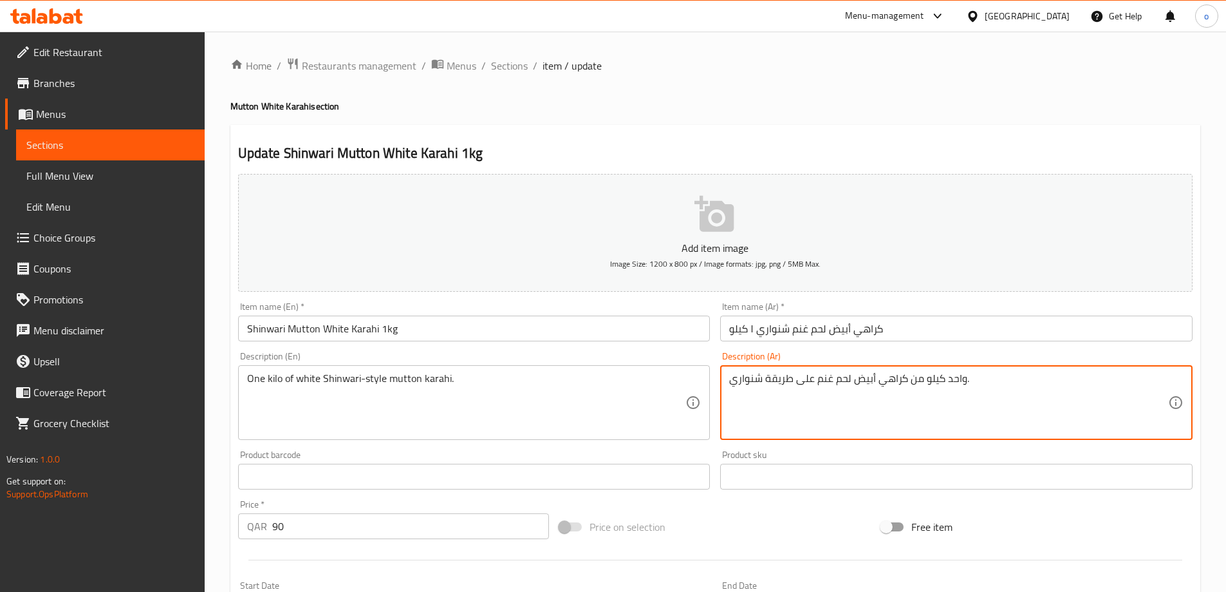
drag, startPoint x: 982, startPoint y: 377, endPoint x: 970, endPoint y: 375, distance: 12.9
click at [970, 375] on textarea "واحد كيلو من كراهي أبيض لحم غنم على طريقة شنواري." at bounding box center [948, 402] width 439 height 61
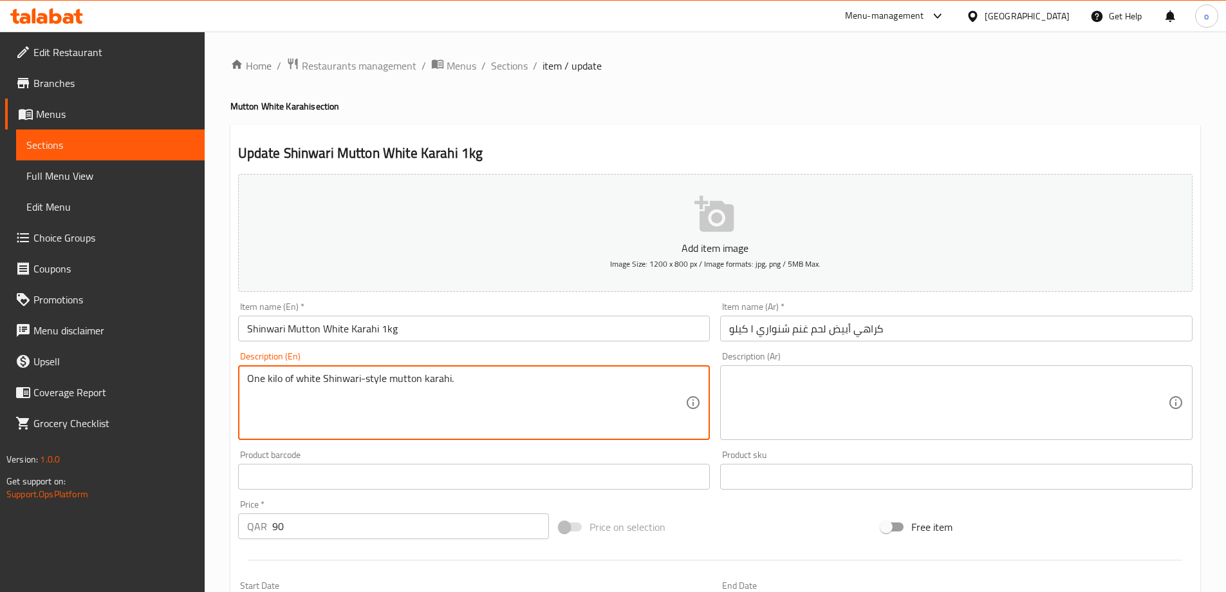
click at [520, 382] on textarea "One kilo of white Shinwari-style mutton karahi." at bounding box center [466, 402] width 439 height 61
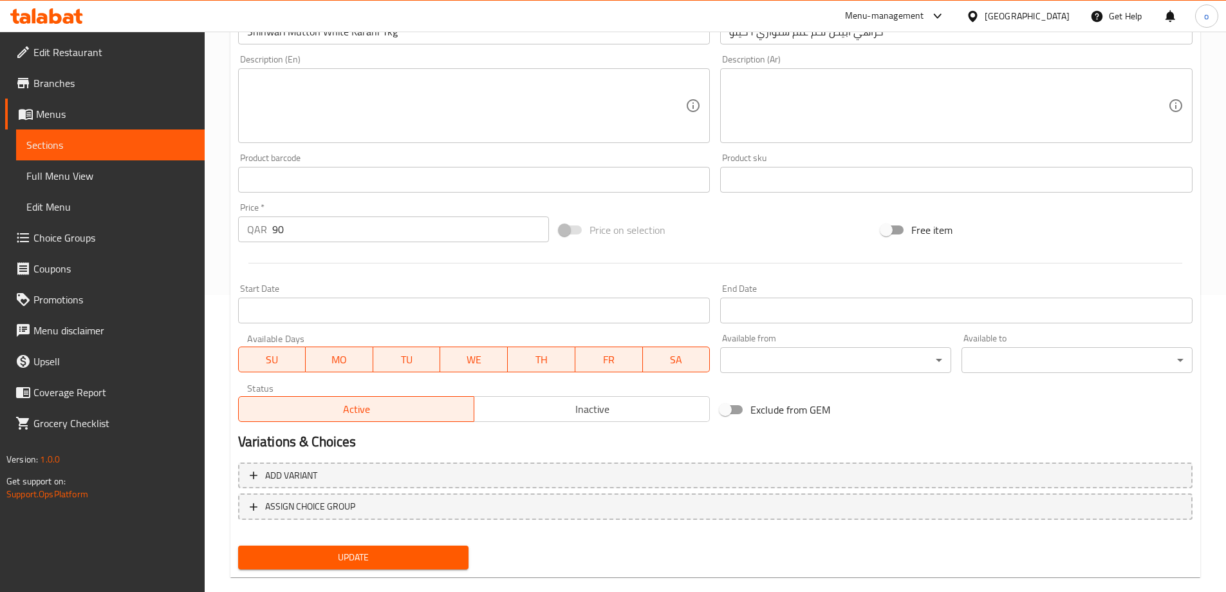
scroll to position [318, 0]
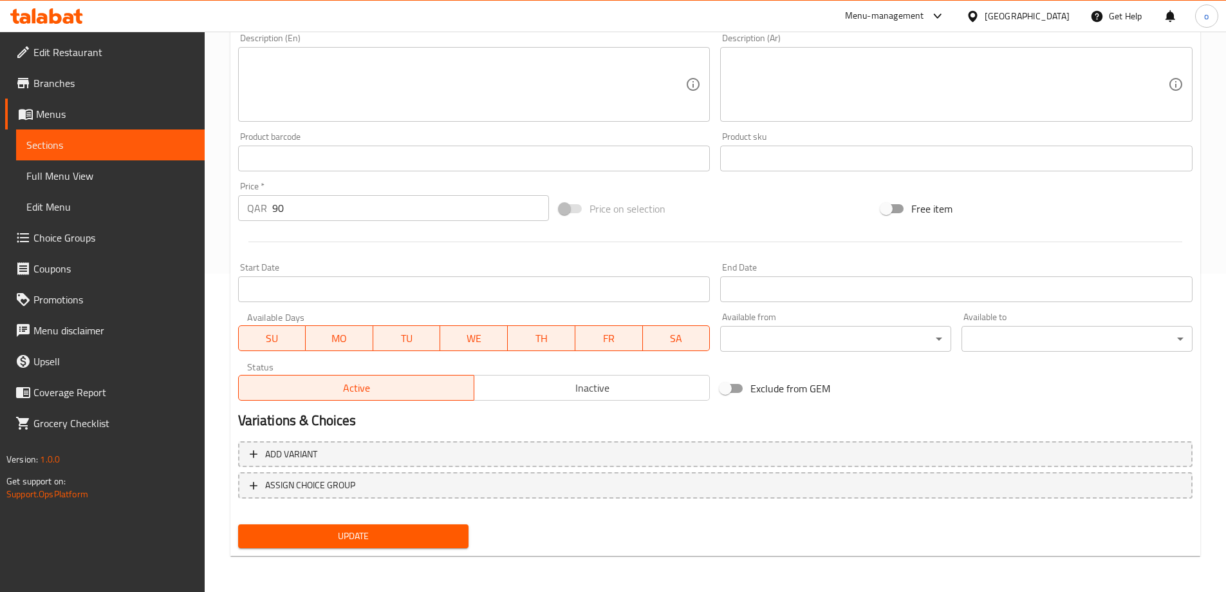
click at [409, 530] on span "Update" at bounding box center [354, 536] width 211 height 16
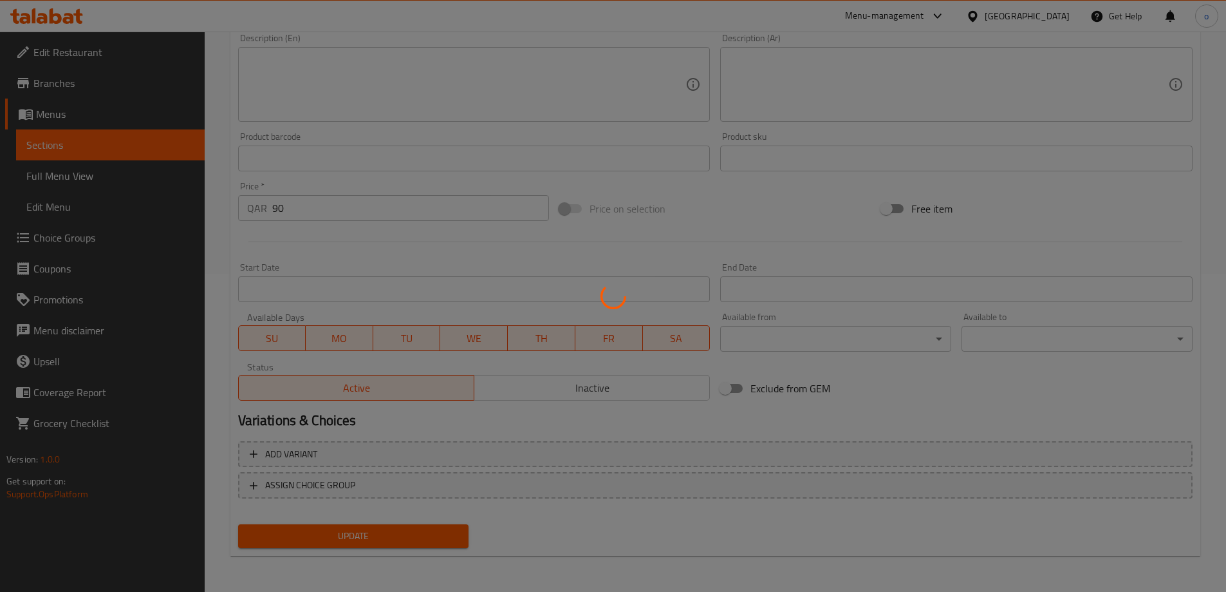
scroll to position [0, 0]
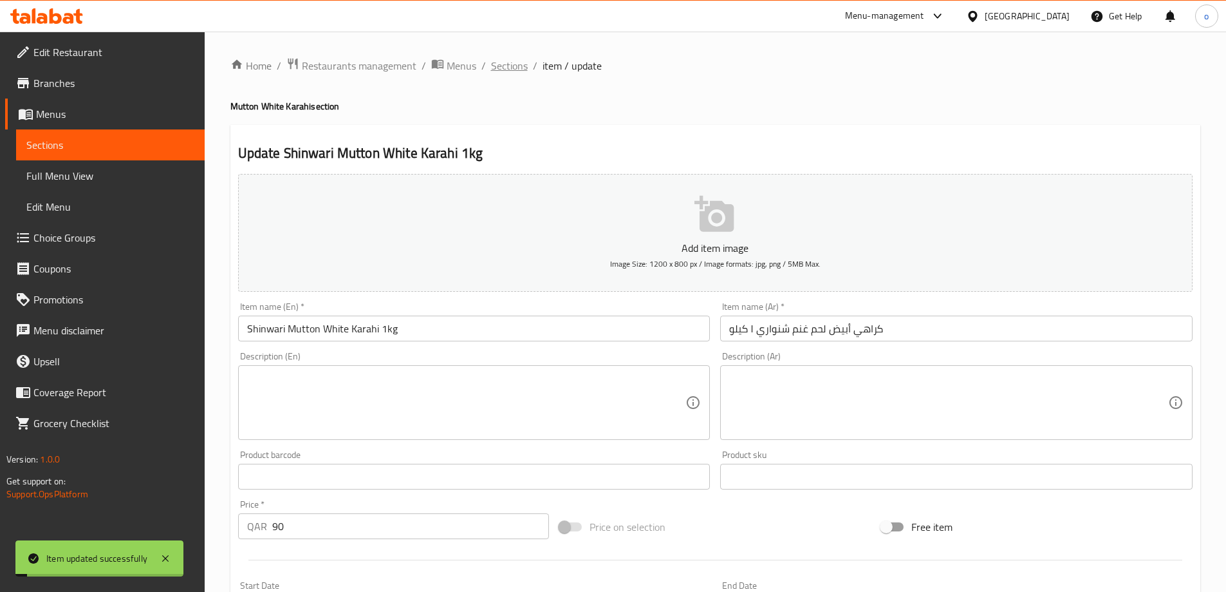
click at [507, 59] on span "Sections" at bounding box center [509, 65] width 37 height 15
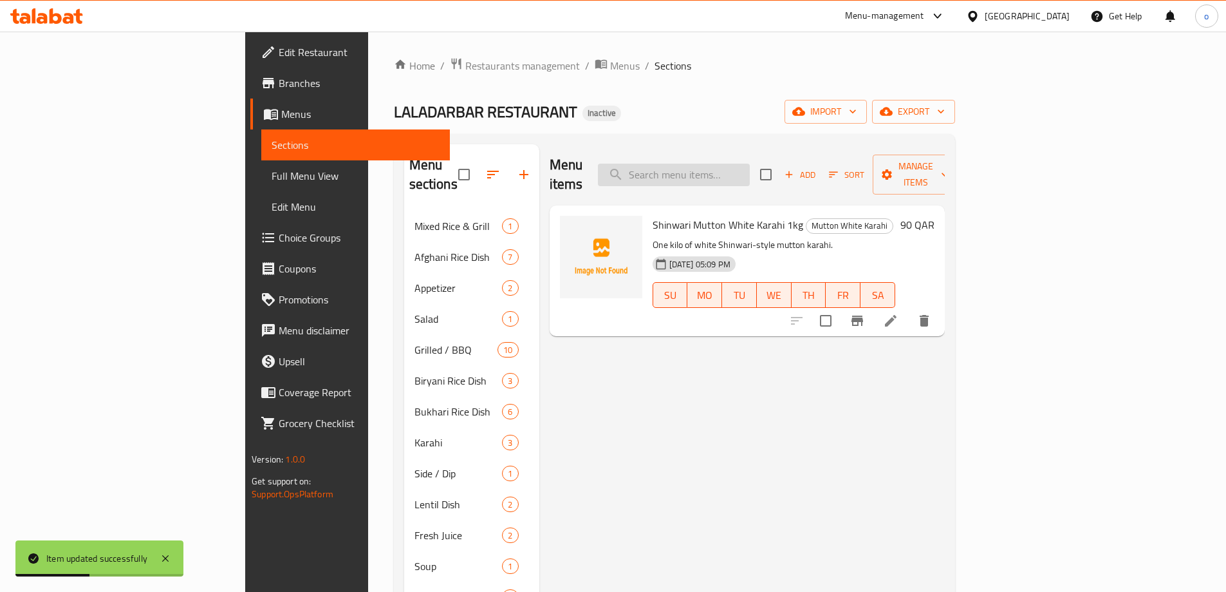
click at [750, 166] on input "search" at bounding box center [674, 175] width 152 height 23
paste input "Shinwari Mutton Karahi 500gm"
type input "Shinwari Mutton Karahi 500gm"
click at [897, 315] on icon at bounding box center [891, 321] width 12 height 12
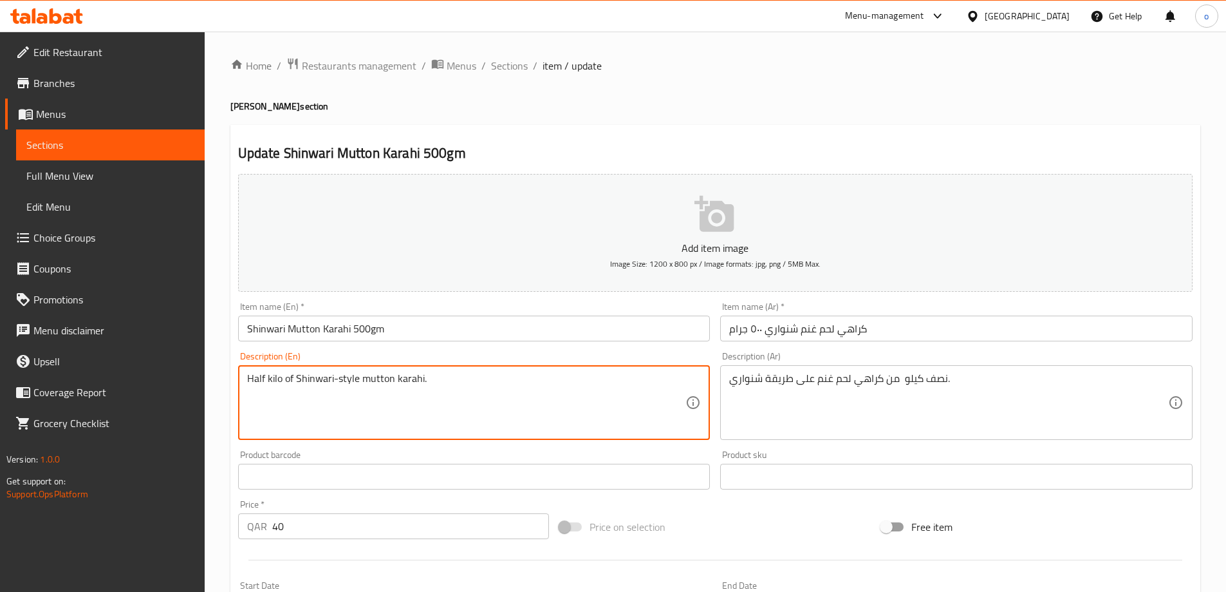
drag, startPoint x: 422, startPoint y: 375, endPoint x: 190, endPoint y: 380, distance: 231.8
type textarea "."
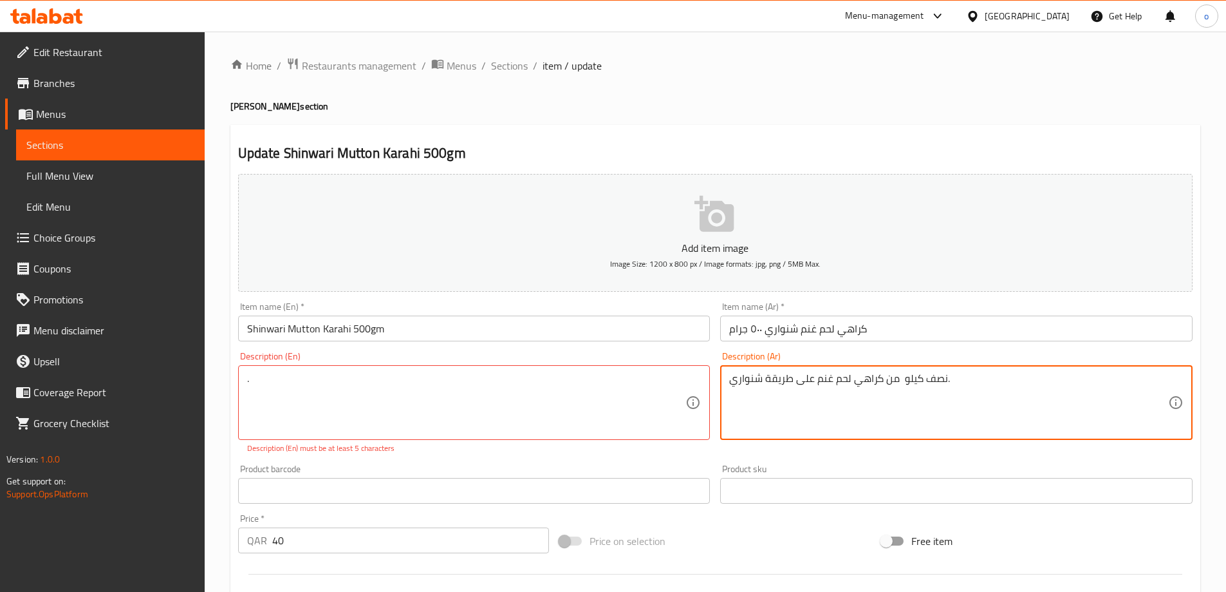
click at [840, 375] on textarea "نصف كيلو من كراهي لحم غنم على طريقة شنواري." at bounding box center [948, 402] width 439 height 61
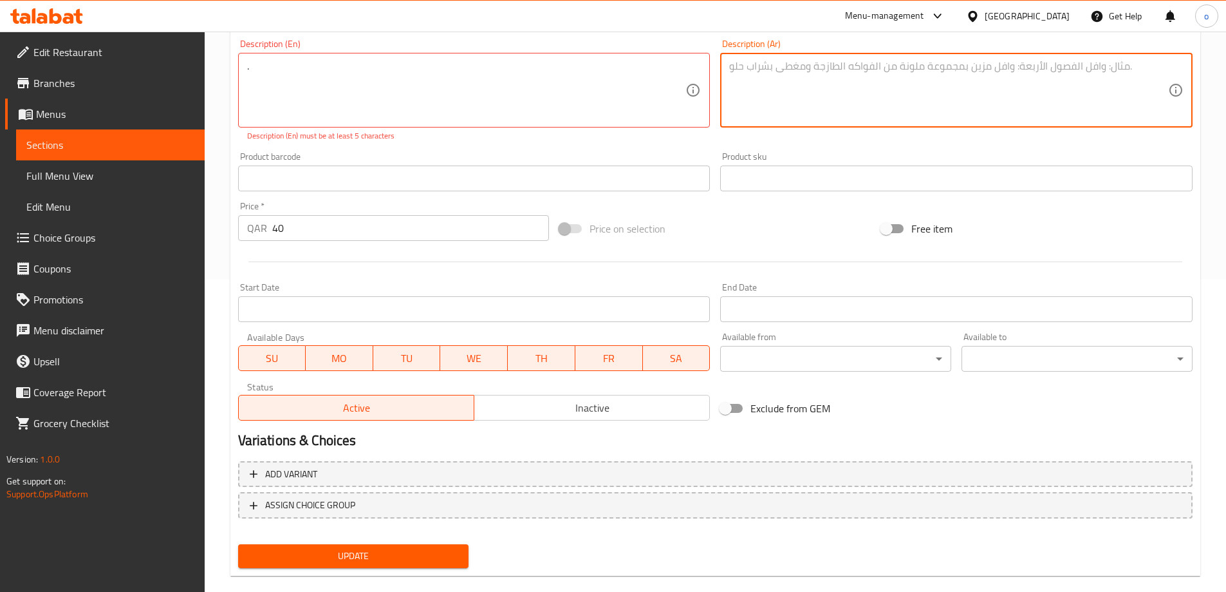
scroll to position [322, 0]
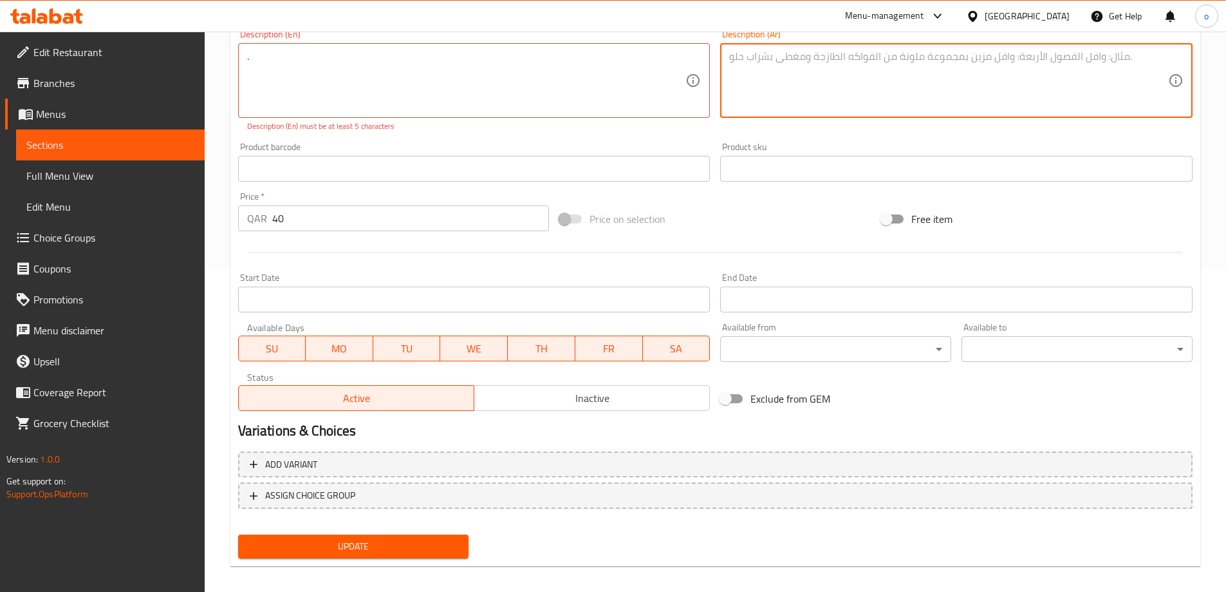
click at [406, 544] on span "Update" at bounding box center [354, 546] width 211 height 16
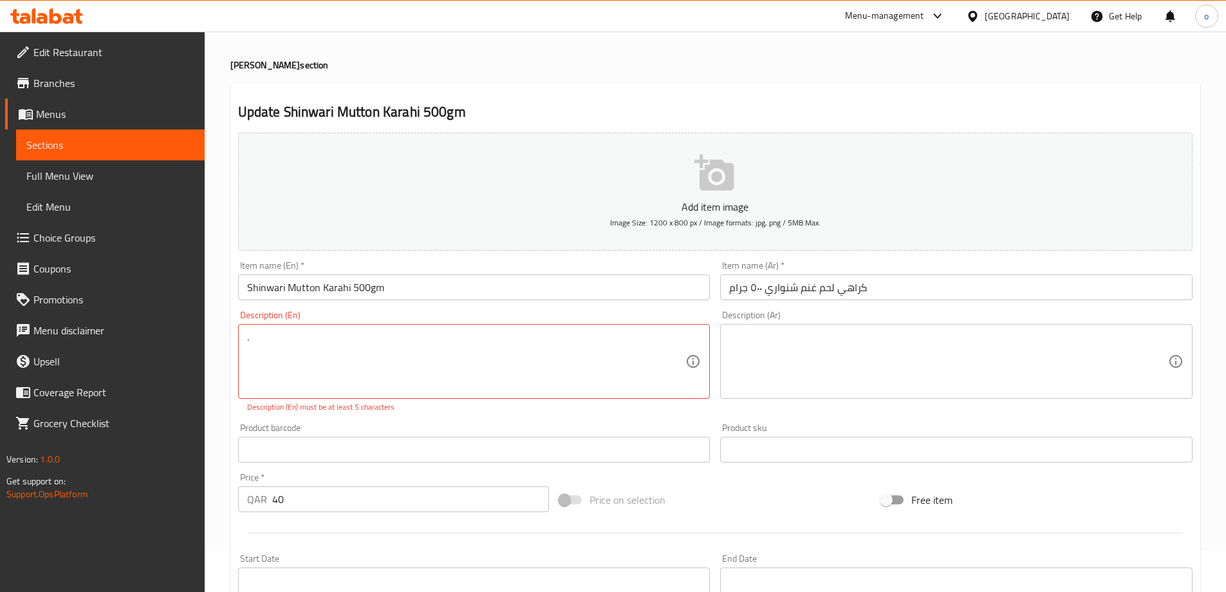
scroll to position [0, 0]
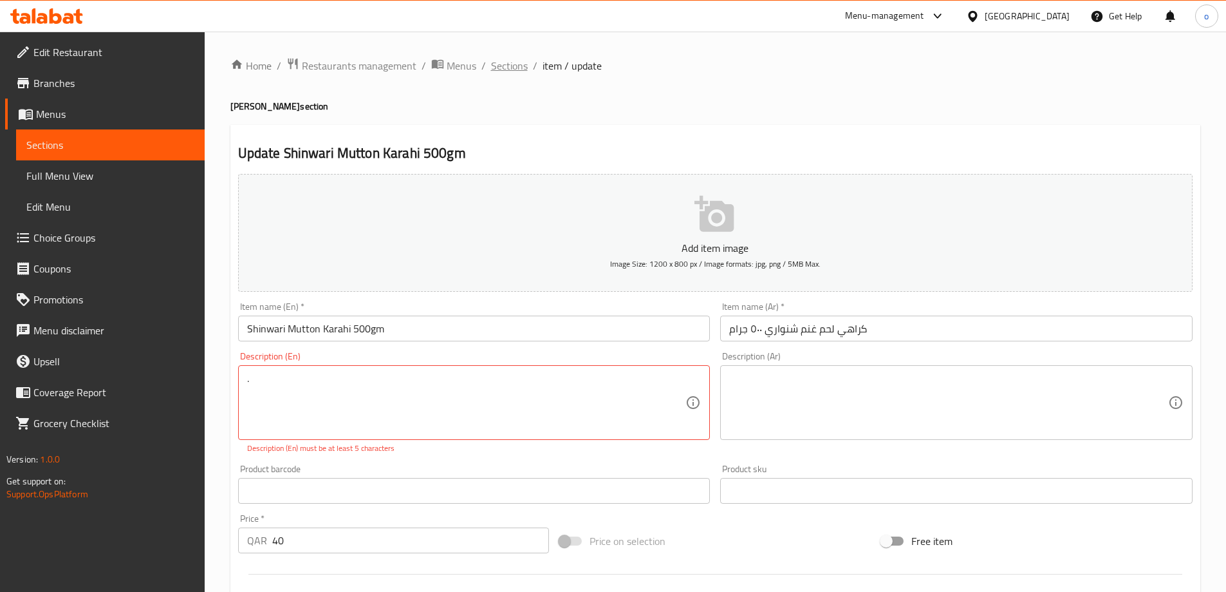
click at [517, 70] on span "Sections" at bounding box center [509, 65] width 37 height 15
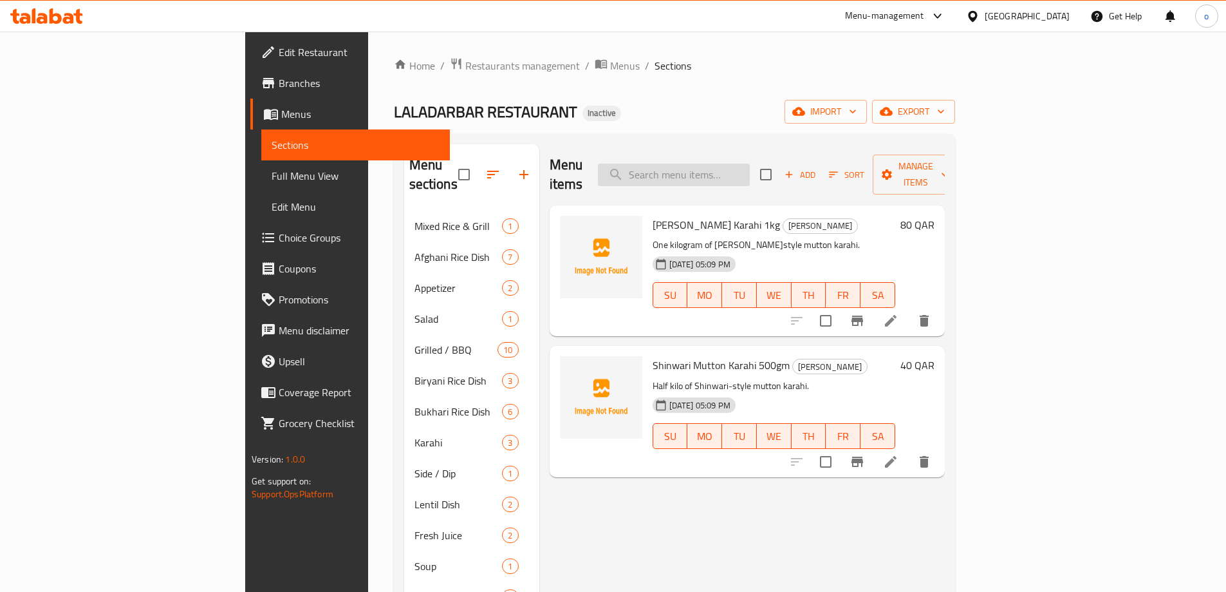
click at [733, 171] on input "search" at bounding box center [674, 175] width 152 height 23
paste input "[PERSON_NAME] Karahi 1kg"
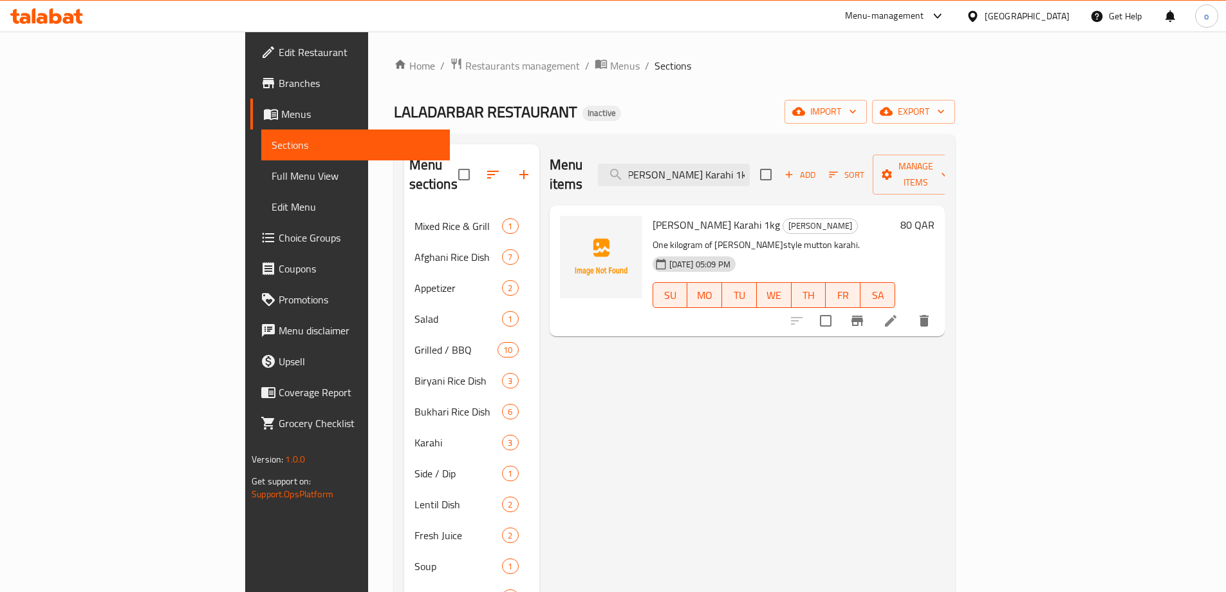
type input "[PERSON_NAME] Karahi 1kg"
click at [909, 309] on li at bounding box center [891, 320] width 36 height 23
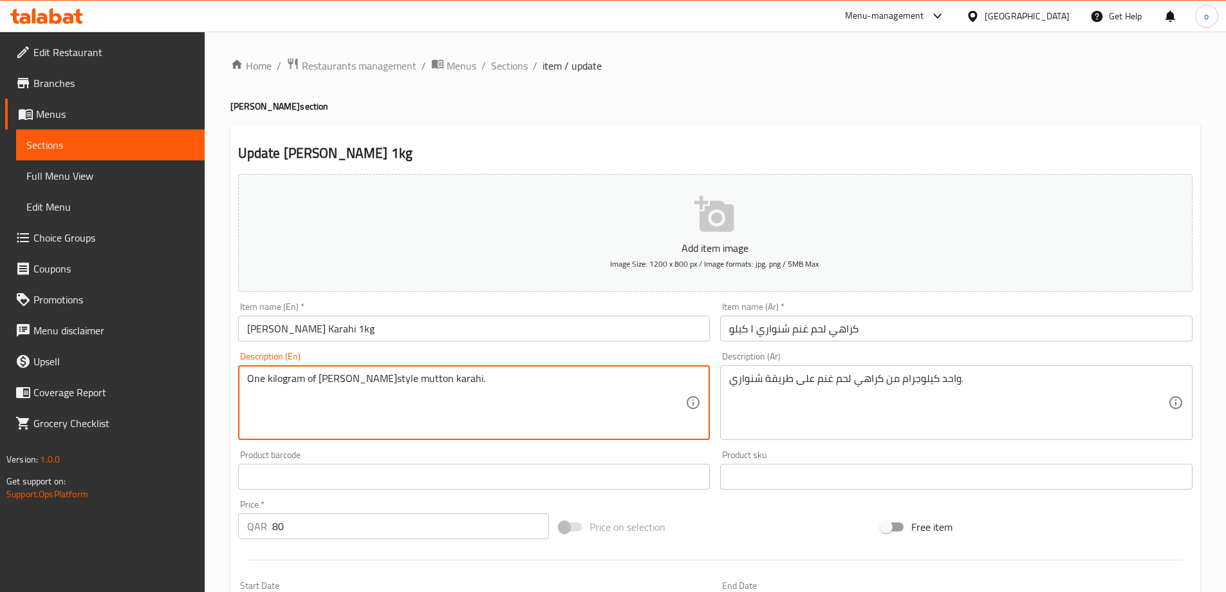
drag, startPoint x: 624, startPoint y: 379, endPoint x: 112, endPoint y: 366, distance: 512.0
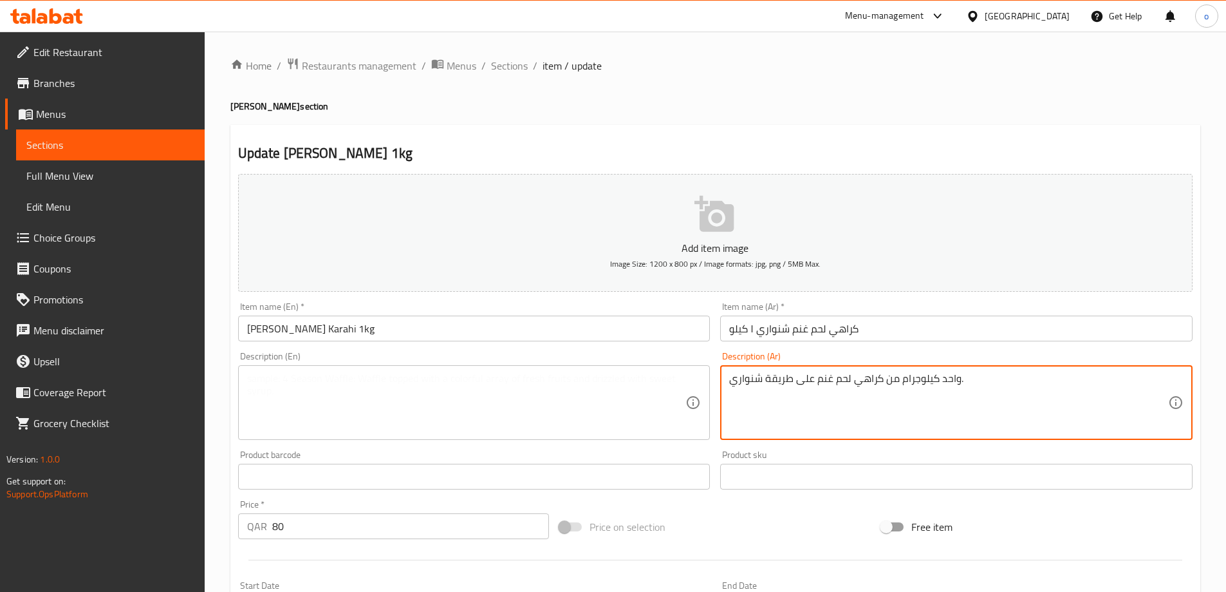
click at [803, 372] on textarea "واحد كيلوجرام من كراهي لحم غنم على طريقة شنواري." at bounding box center [948, 402] width 439 height 61
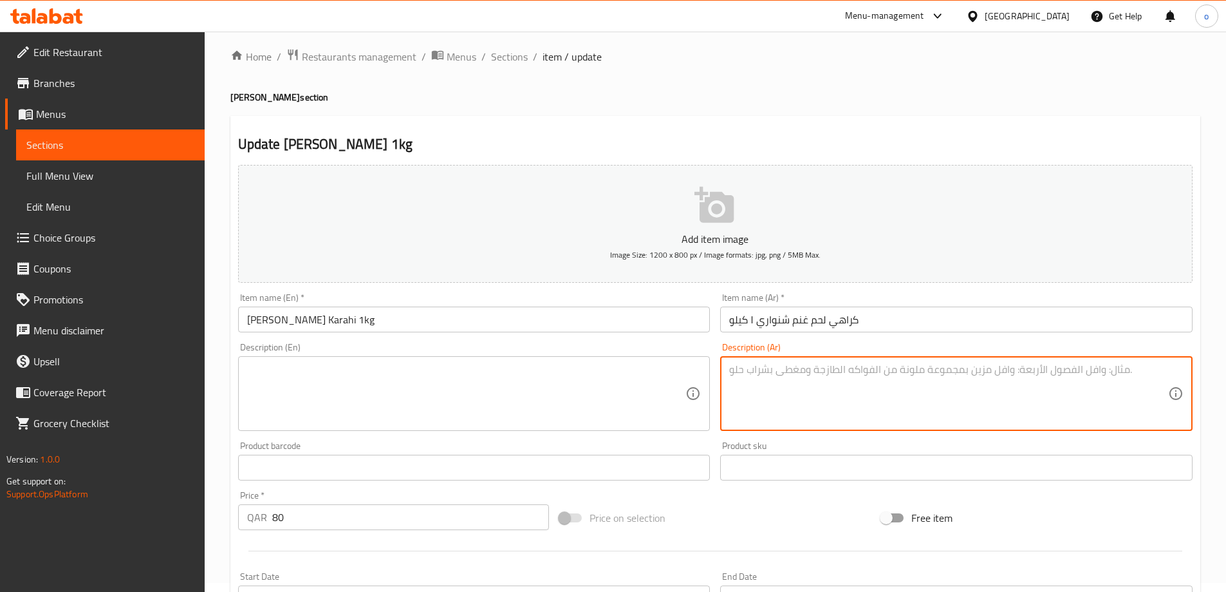
scroll to position [318, 0]
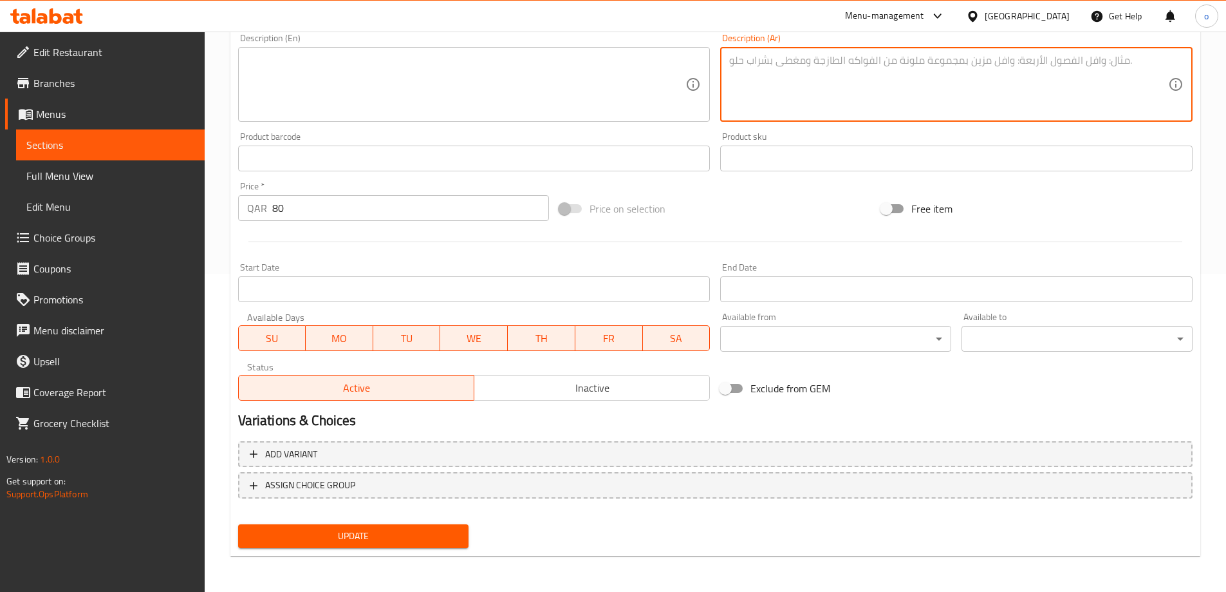
click at [430, 540] on span "Update" at bounding box center [354, 536] width 211 height 16
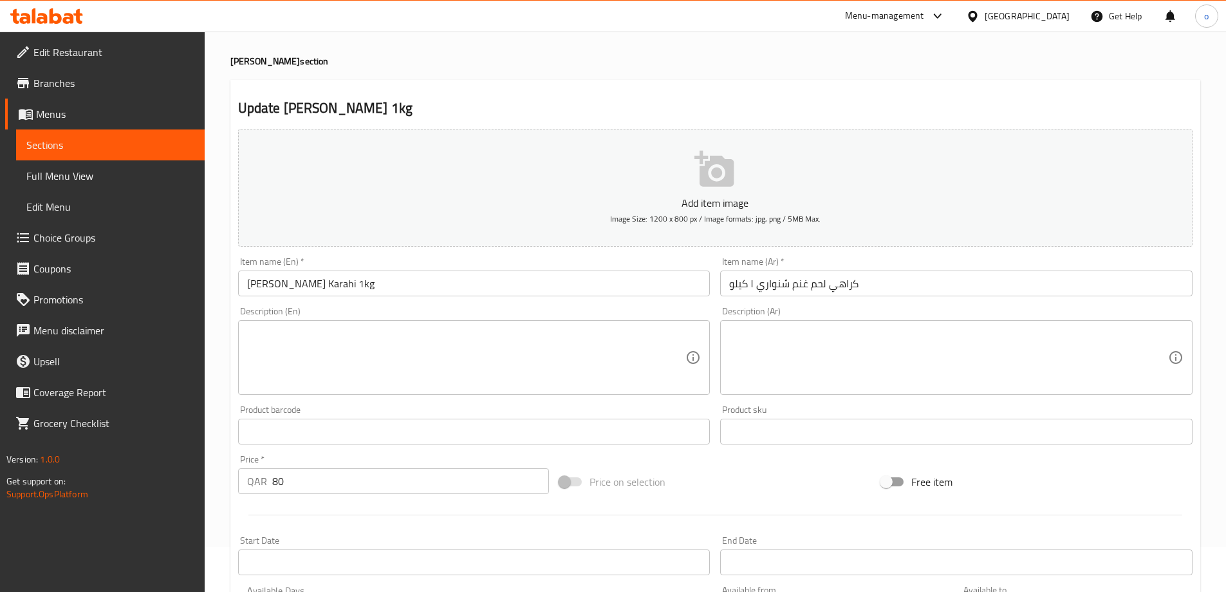
scroll to position [0, 0]
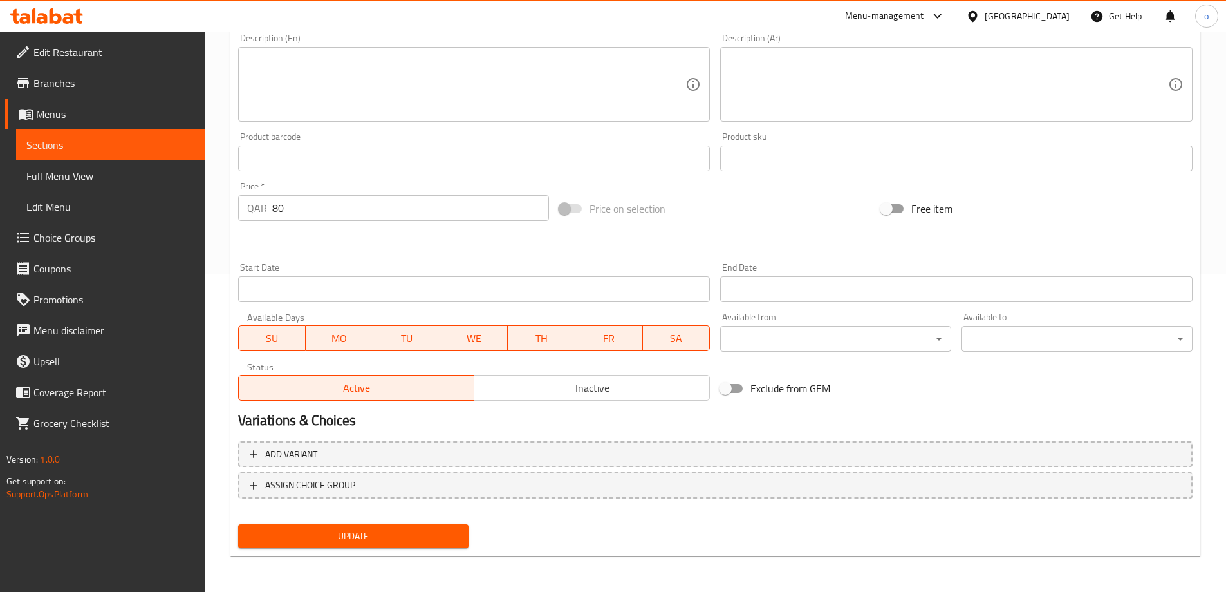
click at [431, 541] on span "Update" at bounding box center [354, 536] width 211 height 16
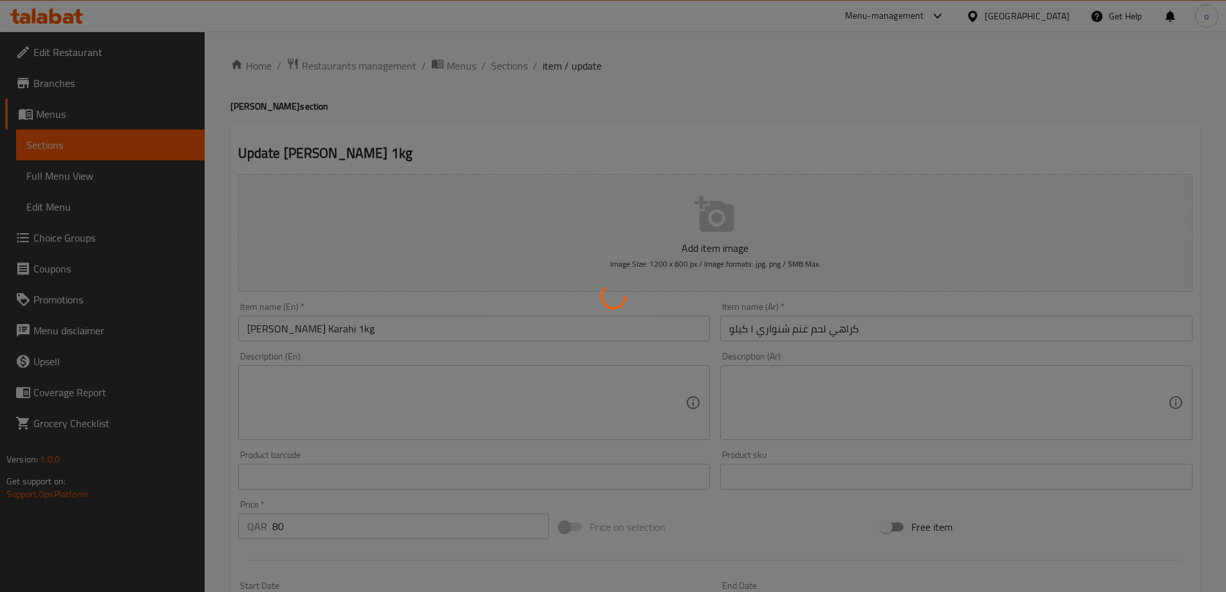
click at [509, 68] on div at bounding box center [613, 296] width 1226 height 592
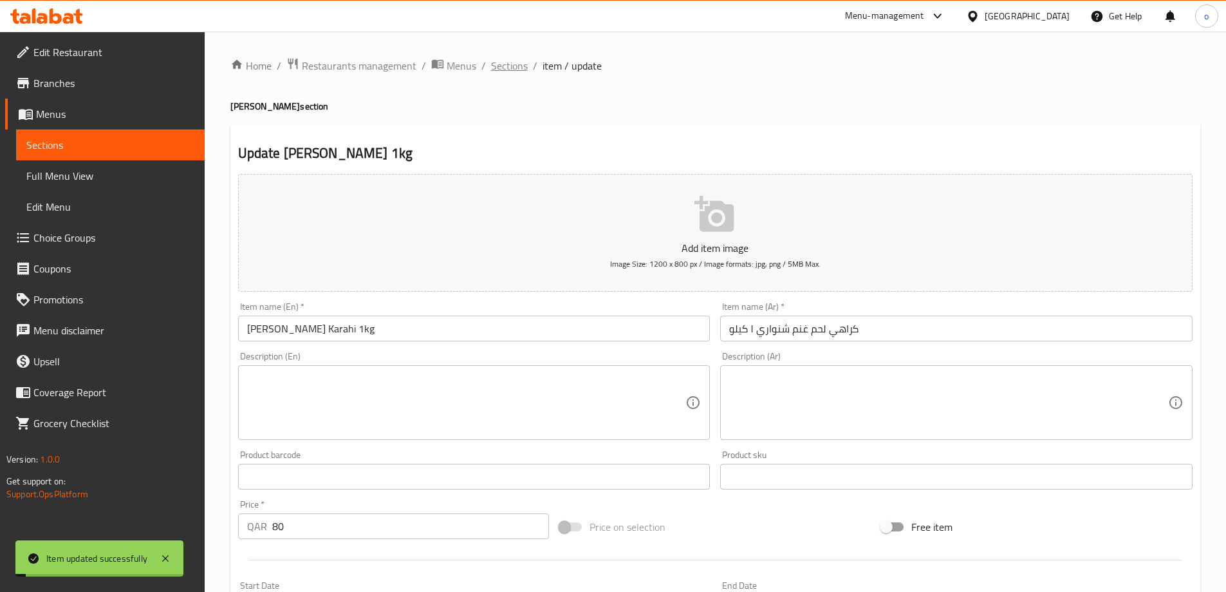
click at [509, 66] on span "Sections" at bounding box center [509, 65] width 37 height 15
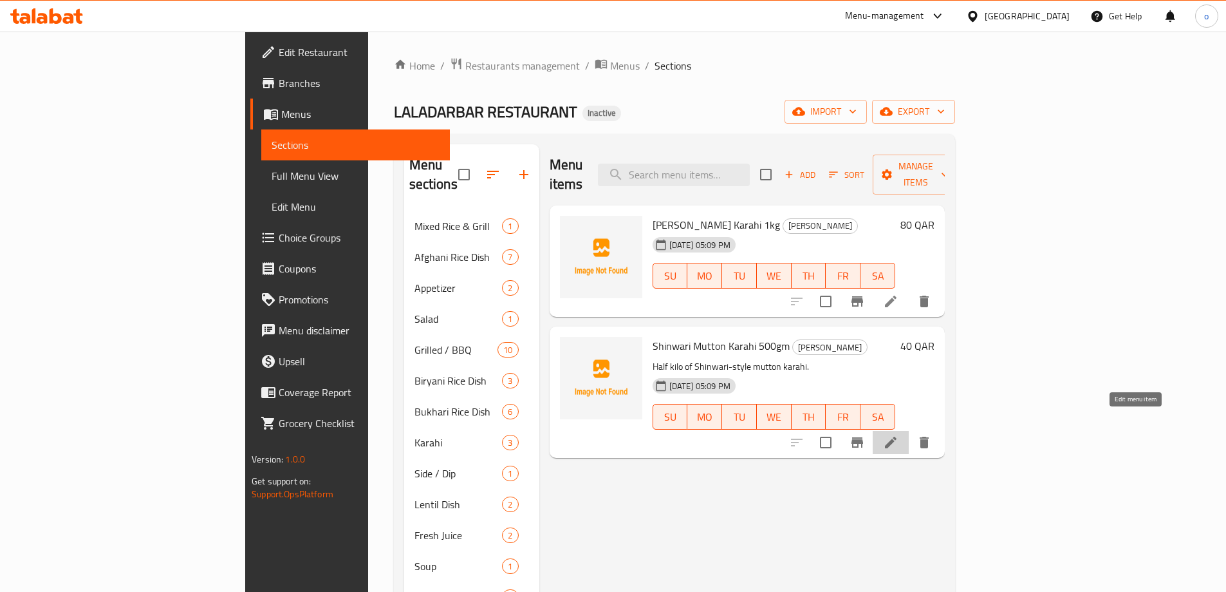
click at [899, 435] on icon at bounding box center [890, 442] width 15 height 15
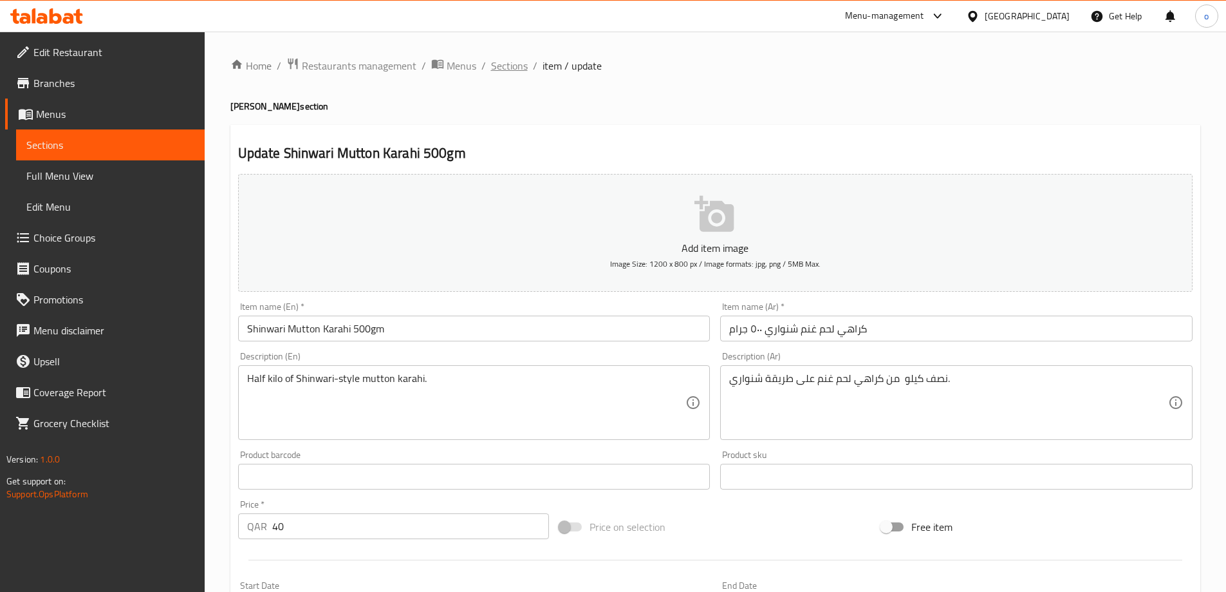
click at [512, 62] on span "Sections" at bounding box center [509, 65] width 37 height 15
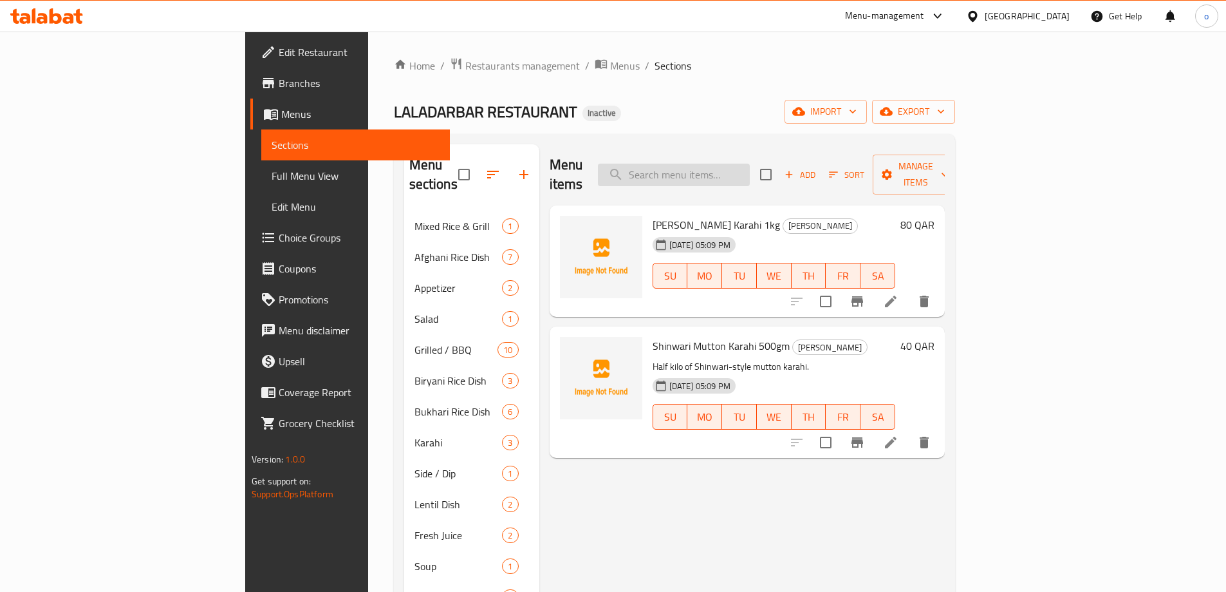
click at [750, 171] on input "search" at bounding box center [674, 175] width 152 height 23
paste input "Shinwari Mutton Karahi 500gm"
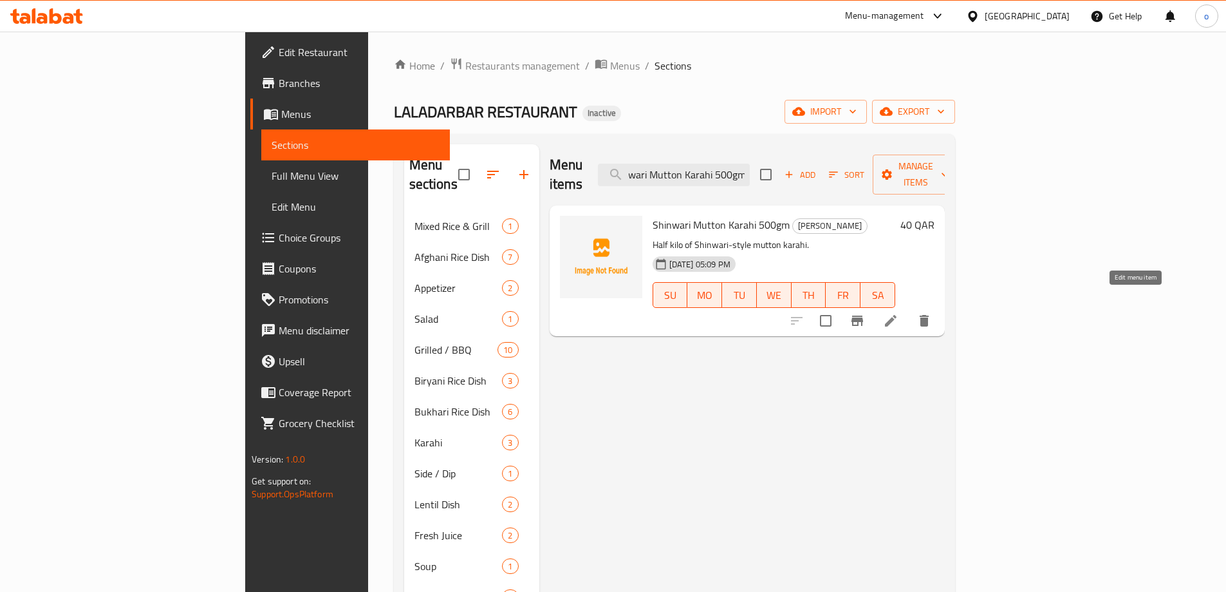
type input "Shinwari Mutton Karahi 500gm"
click at [897, 315] on icon at bounding box center [891, 321] width 12 height 12
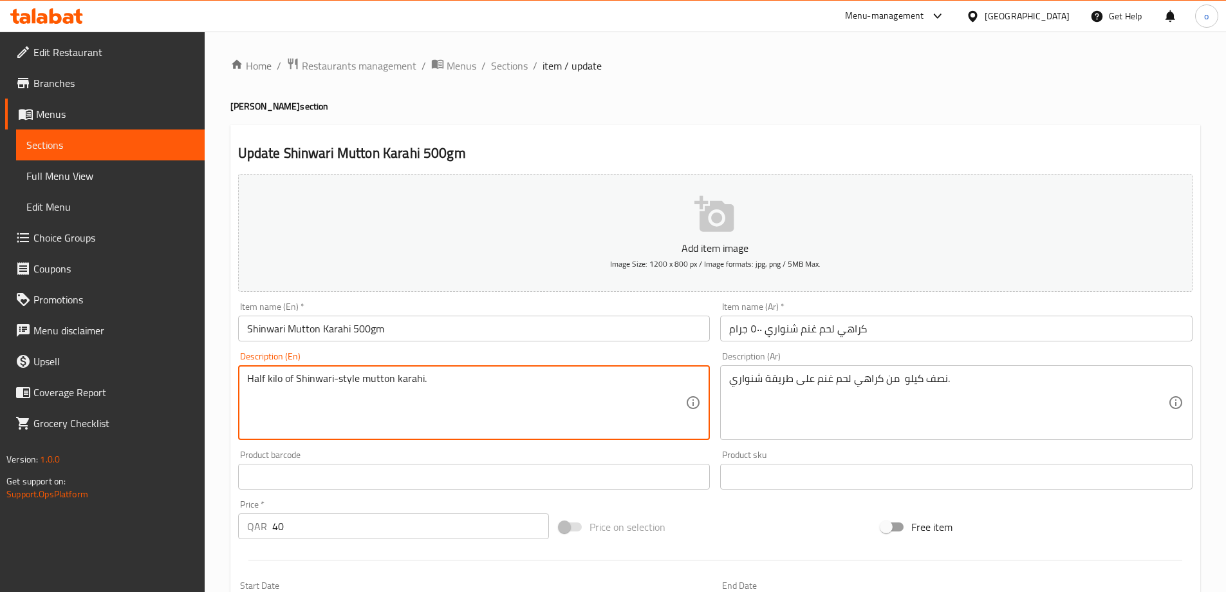
click at [541, 373] on textarea "Half kilo of Shinwari-style mutton karahi." at bounding box center [466, 402] width 439 height 61
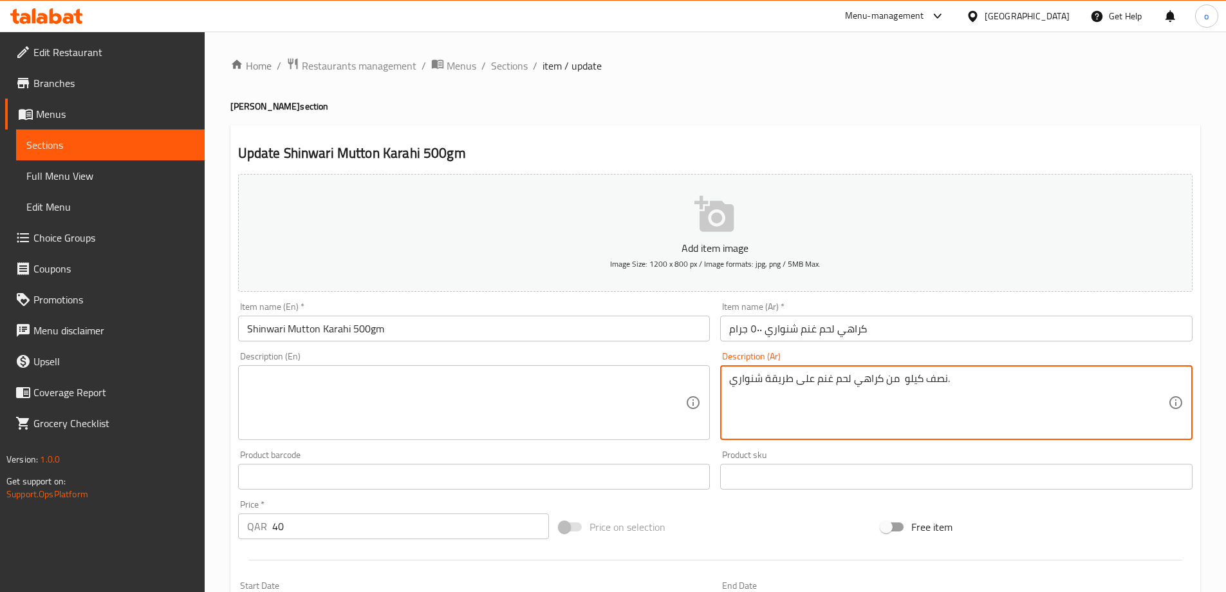
click at [846, 387] on textarea "نصف كيلو من كراهي لحم غنم على طريقة شنواري." at bounding box center [948, 402] width 439 height 61
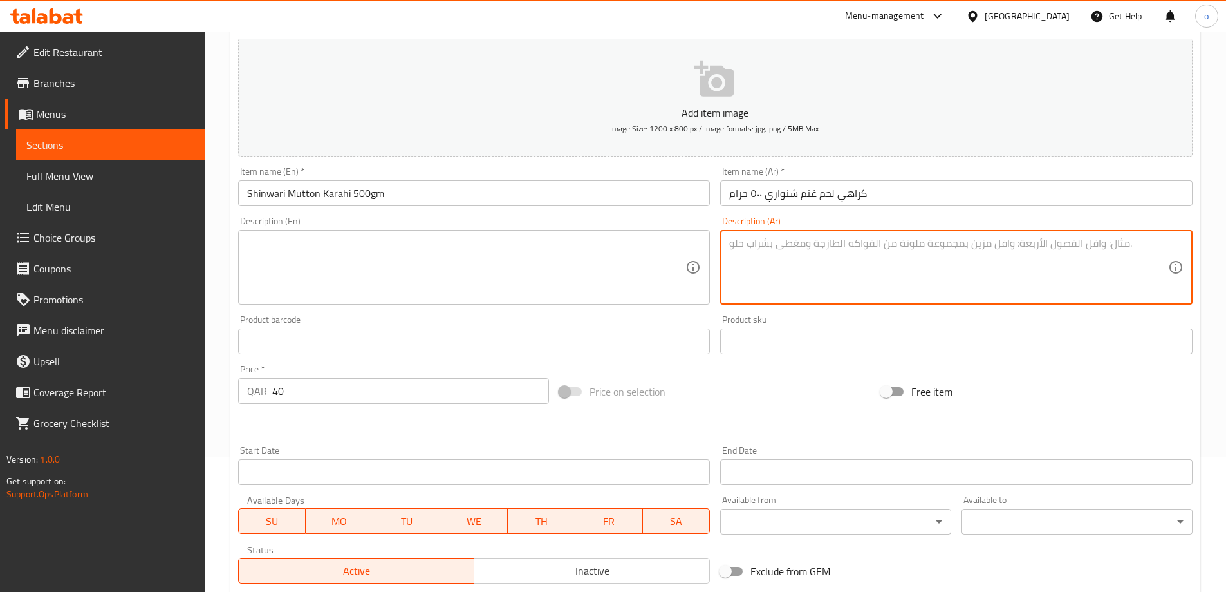
scroll to position [318, 0]
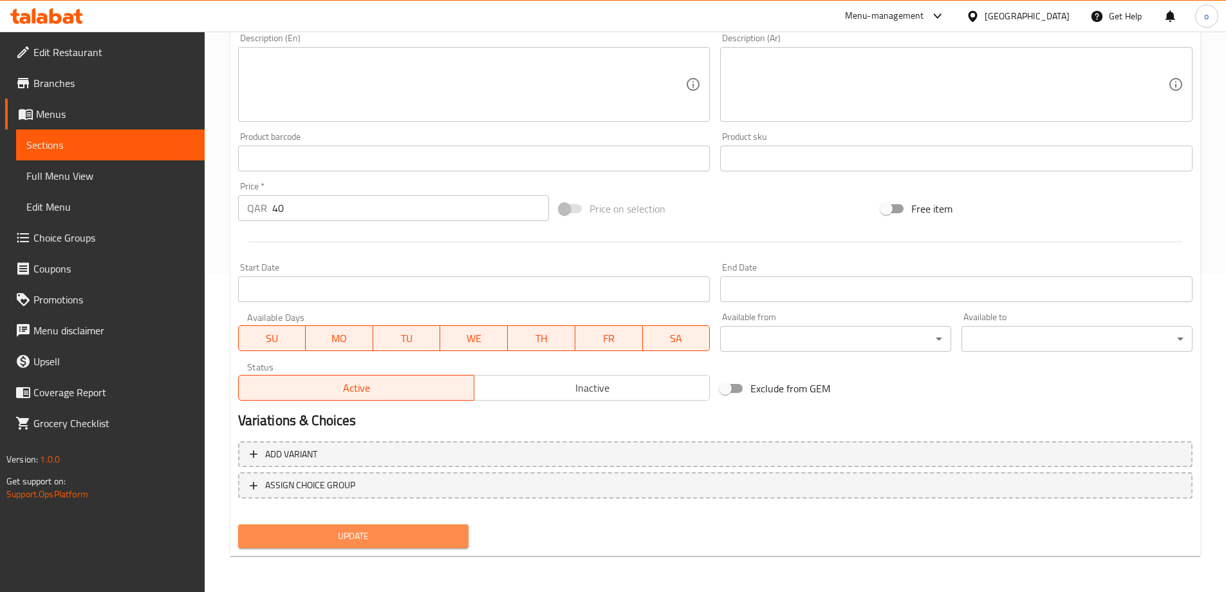
click at [379, 529] on span "Update" at bounding box center [354, 536] width 211 height 16
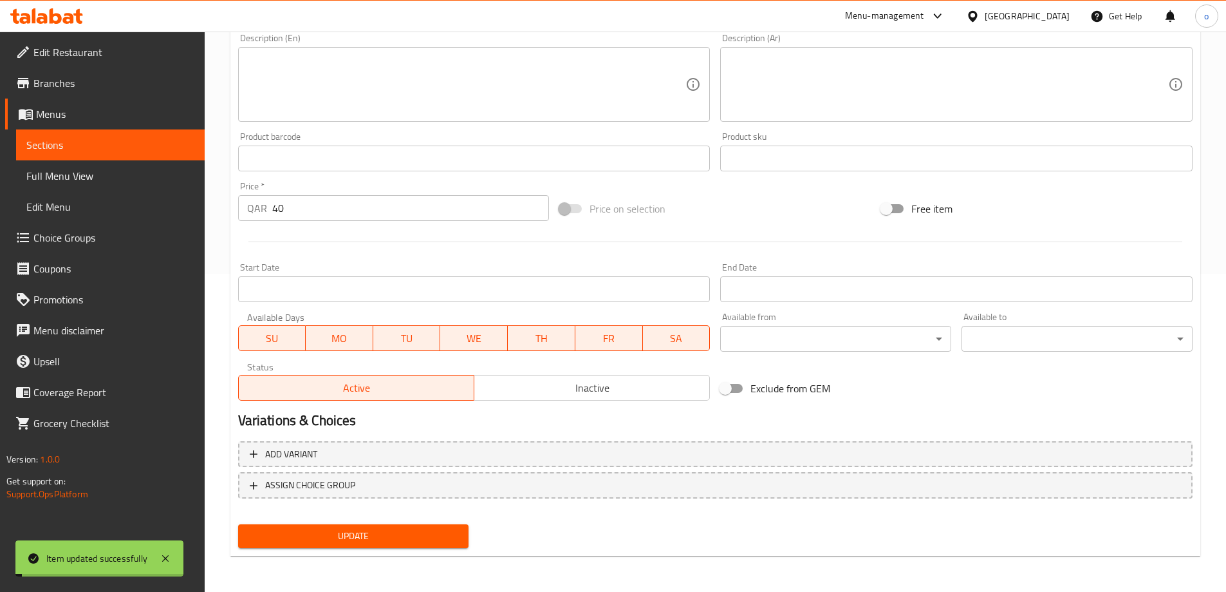
scroll to position [0, 0]
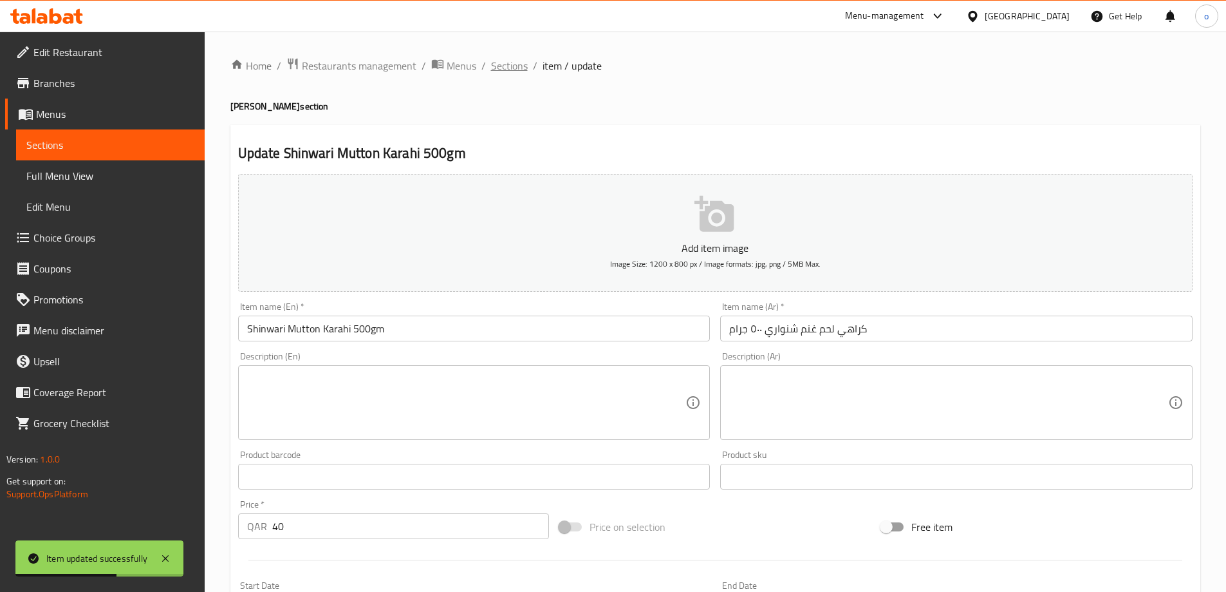
click at [511, 62] on span "Sections" at bounding box center [509, 65] width 37 height 15
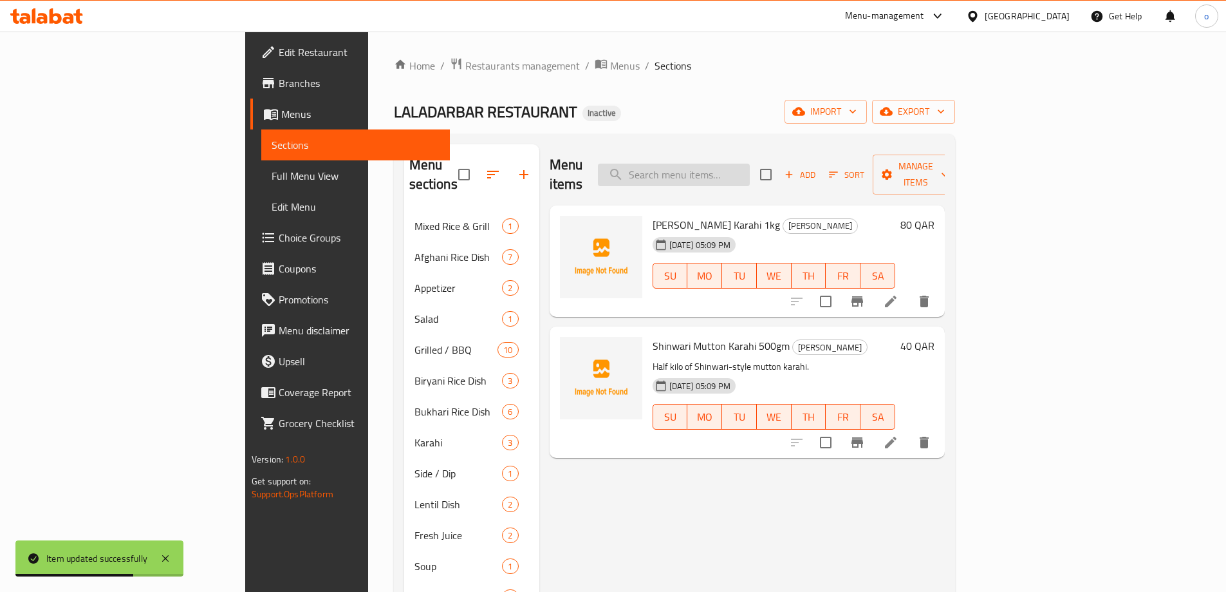
click at [722, 164] on input "search" at bounding box center [674, 175] width 152 height 23
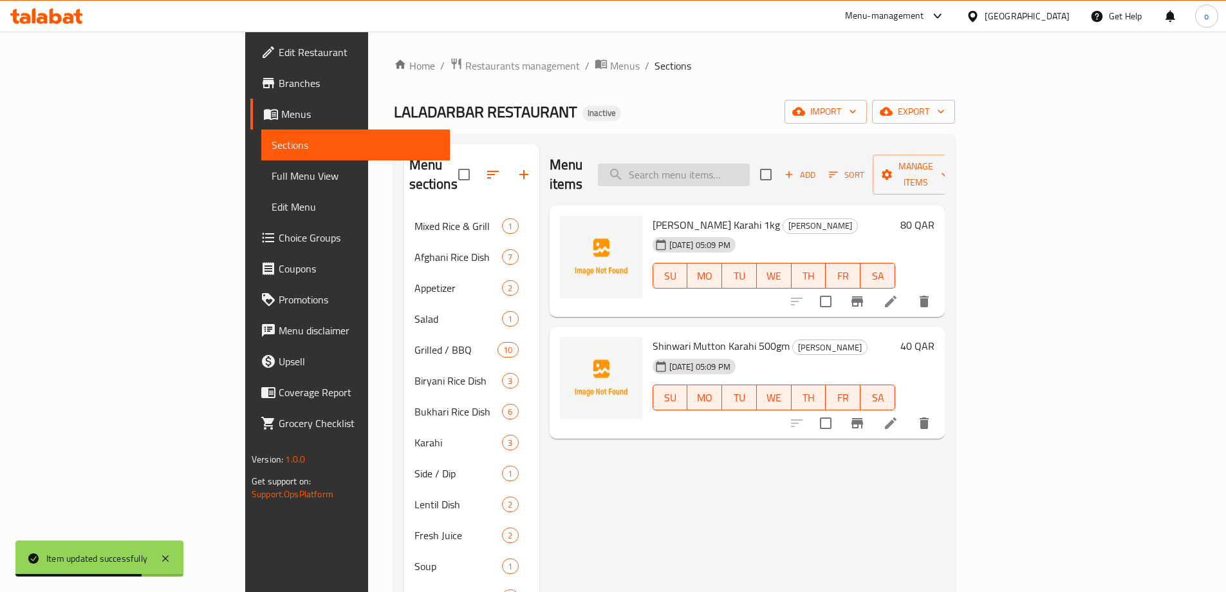
paste input "Afghani Pullao with Boneless Chicken Stick & Malai botti"
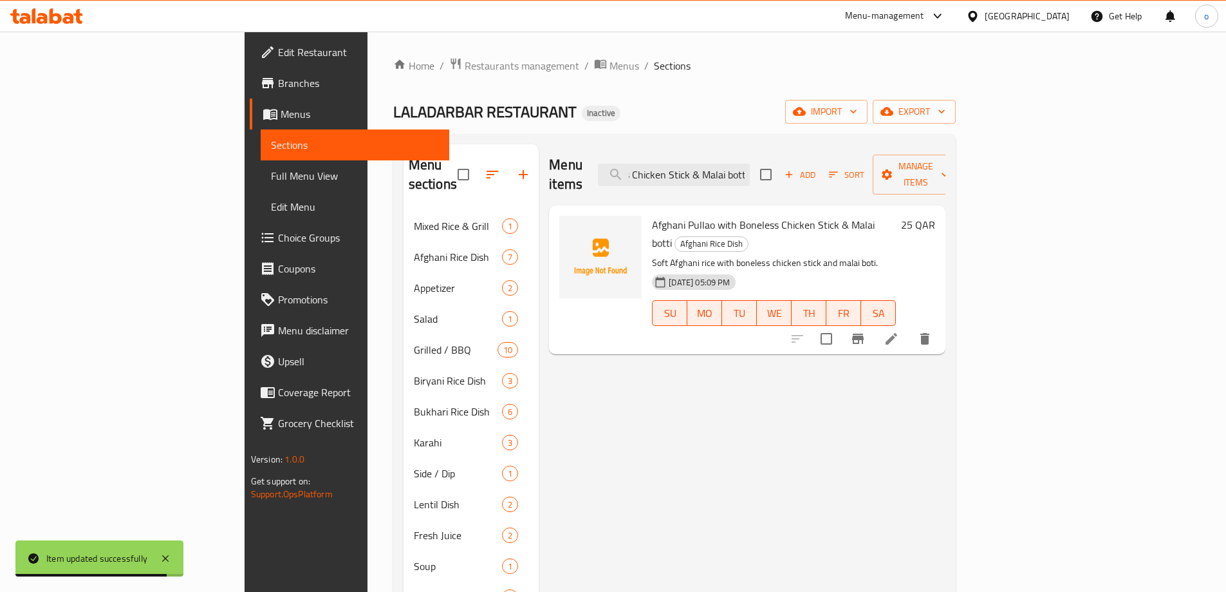
type input "Afghani Pullao with Boneless Chicken Stick & Malai botti"
click at [899, 331] on icon at bounding box center [891, 338] width 15 height 15
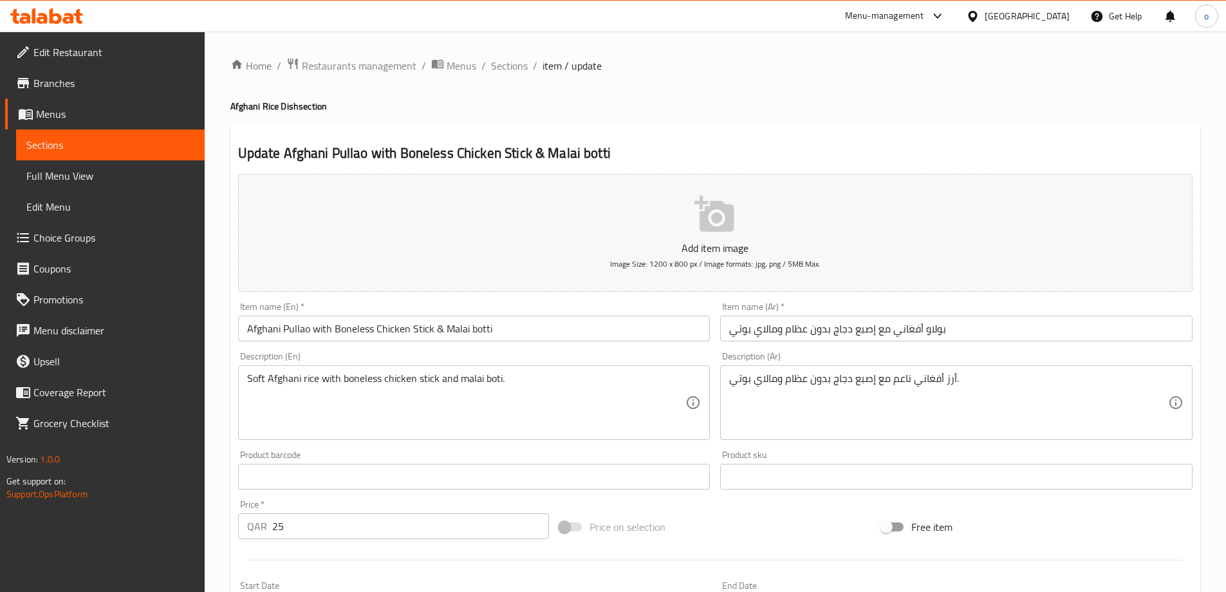
click at [794, 332] on input "بولاو أفغاني مع إصبع دجاج بدون عظام ومالاي بوتي" at bounding box center [956, 328] width 473 height 26
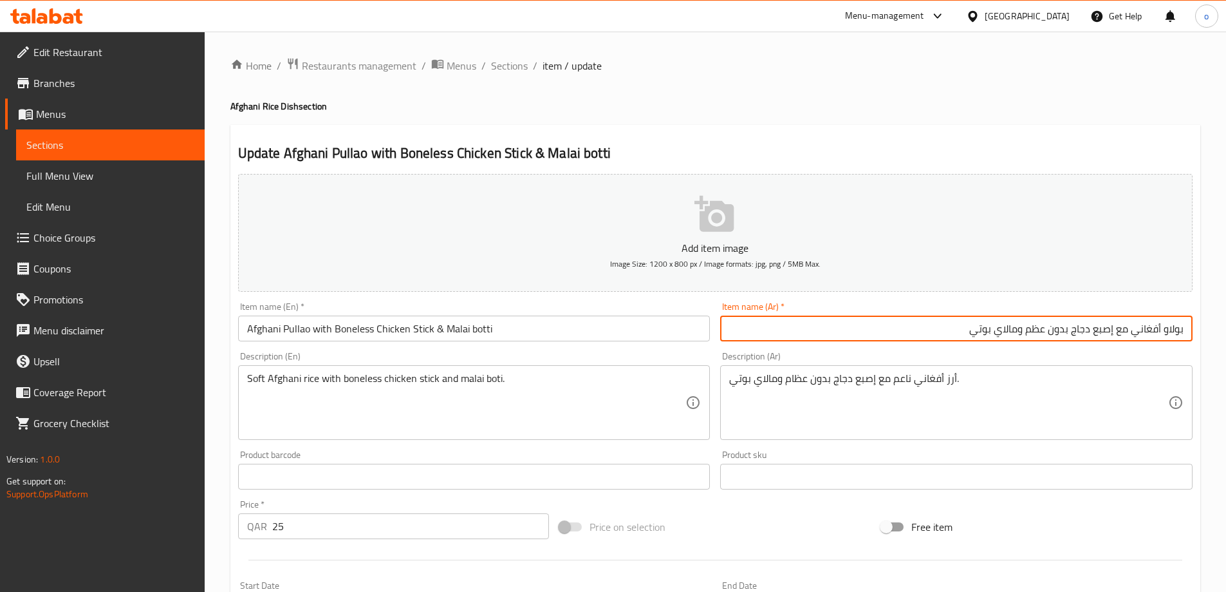
type input "بولاو أفغاني مع إصبع دجاج بدون عظم ومالاي بوتي"
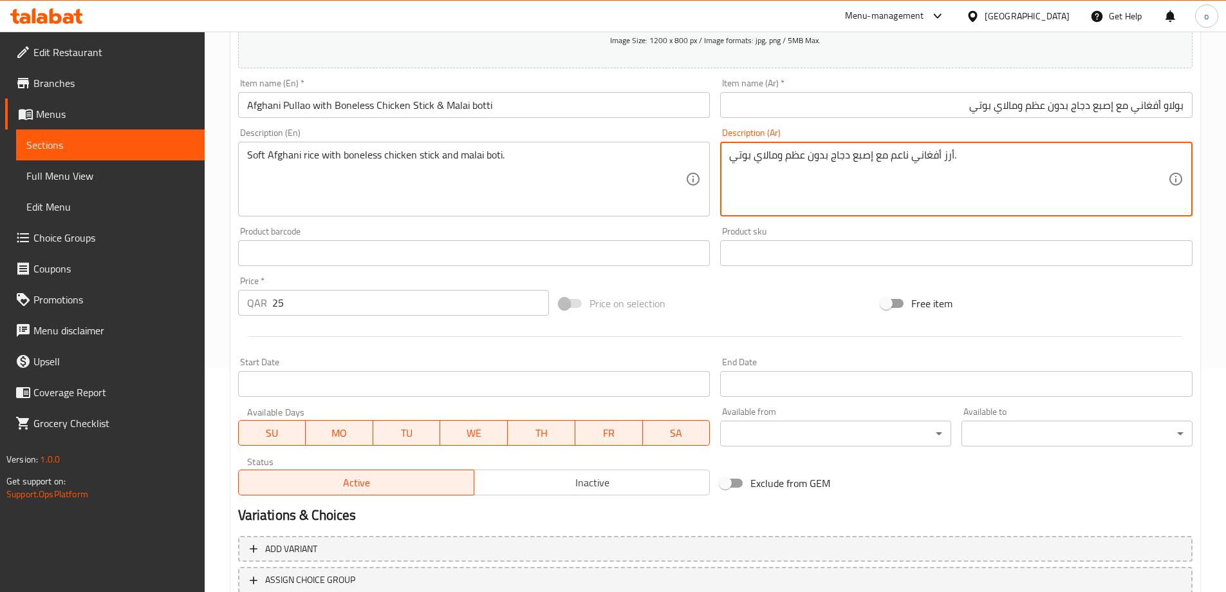
scroll to position [193, 0]
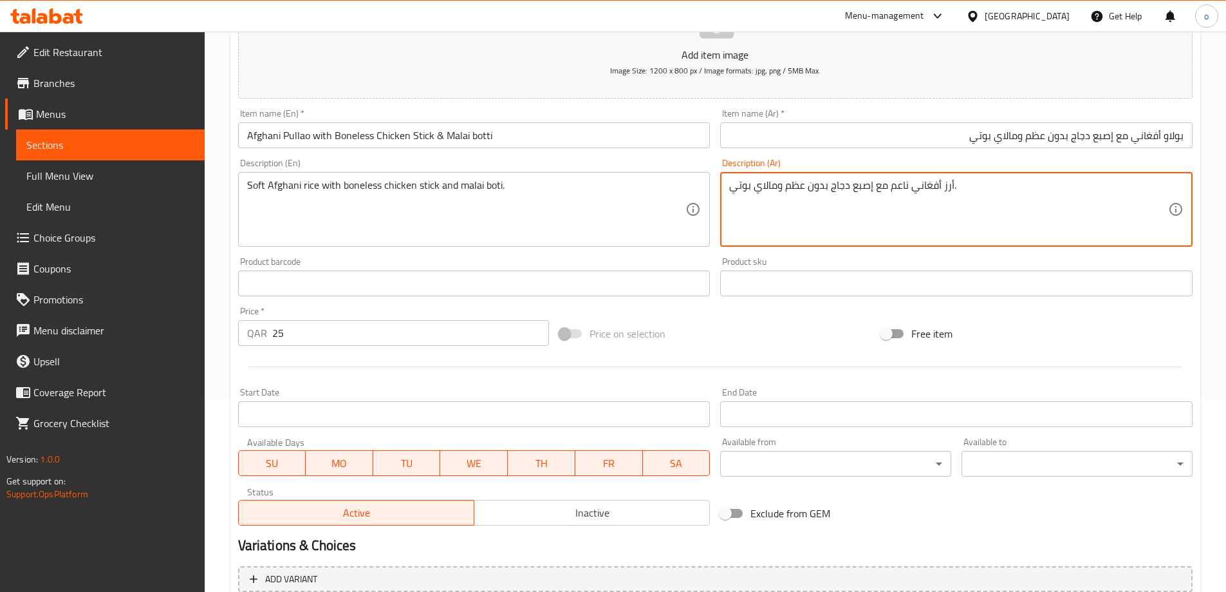
click at [961, 187] on textarea "أرز أفغاني ناعم مع إصبع دجاج بدون عظم ومالاي بوتي." at bounding box center [948, 209] width 439 height 61
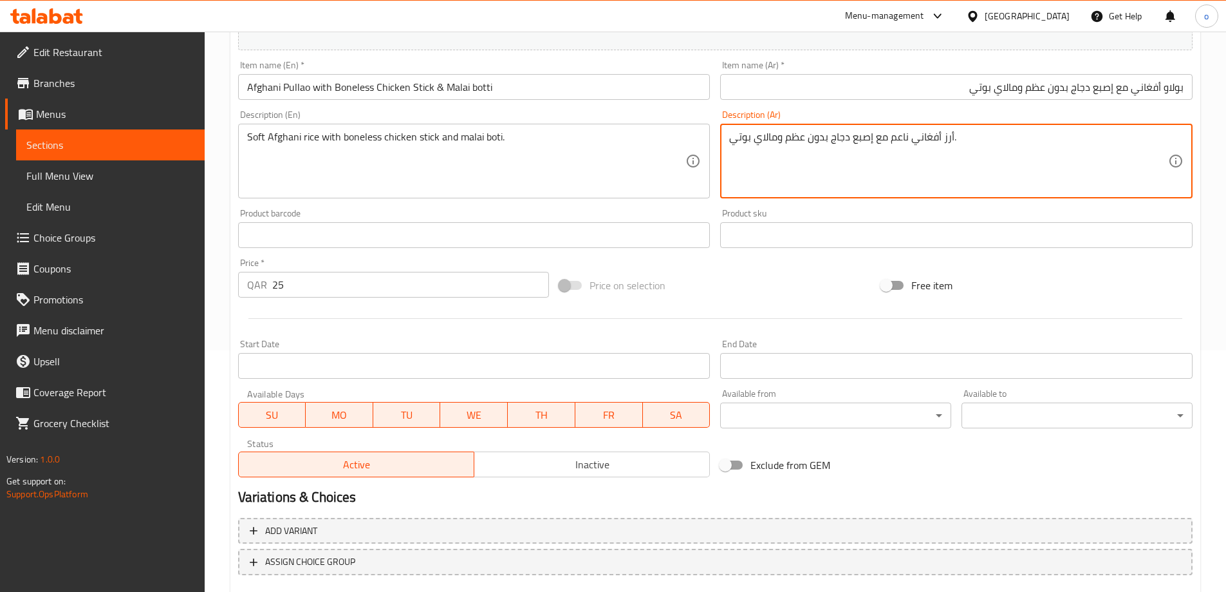
scroll to position [318, 0]
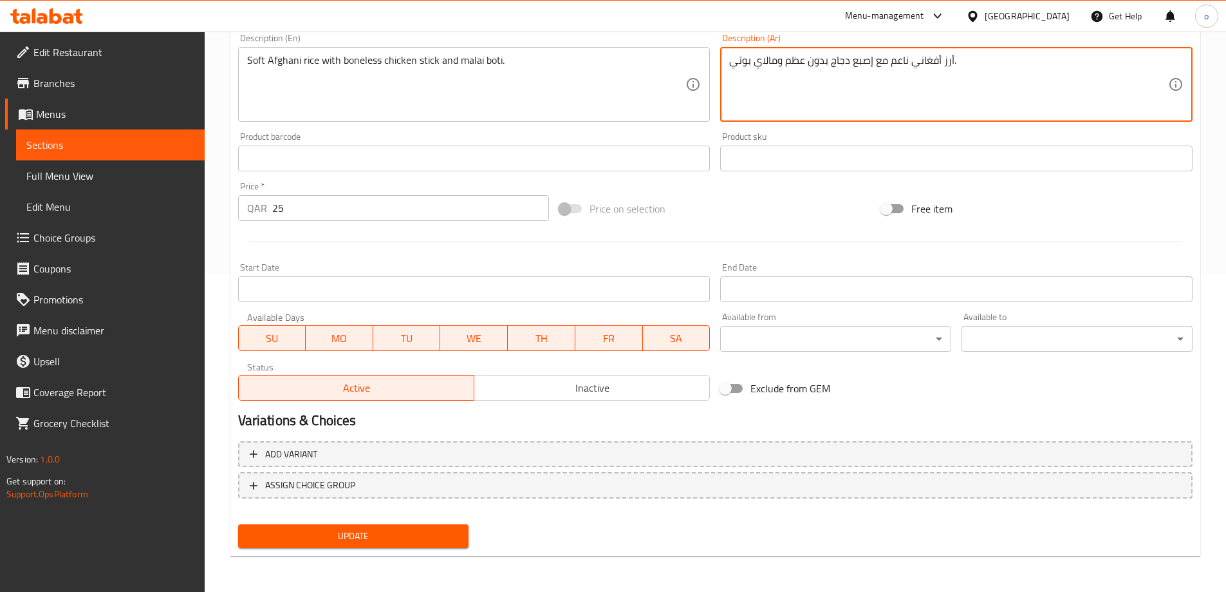
type textarea "أرز أفغاني ناعم مع إصبع دجاج بدون عظم ومالاي بوتي."
click at [402, 539] on span "Update" at bounding box center [354, 536] width 211 height 16
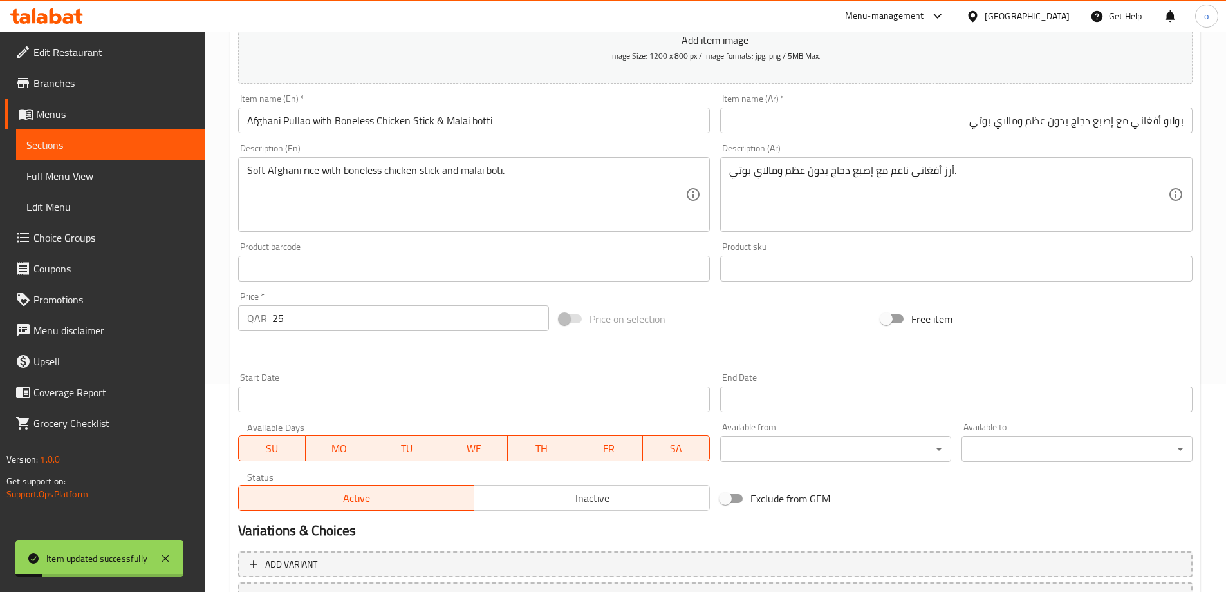
scroll to position [0, 0]
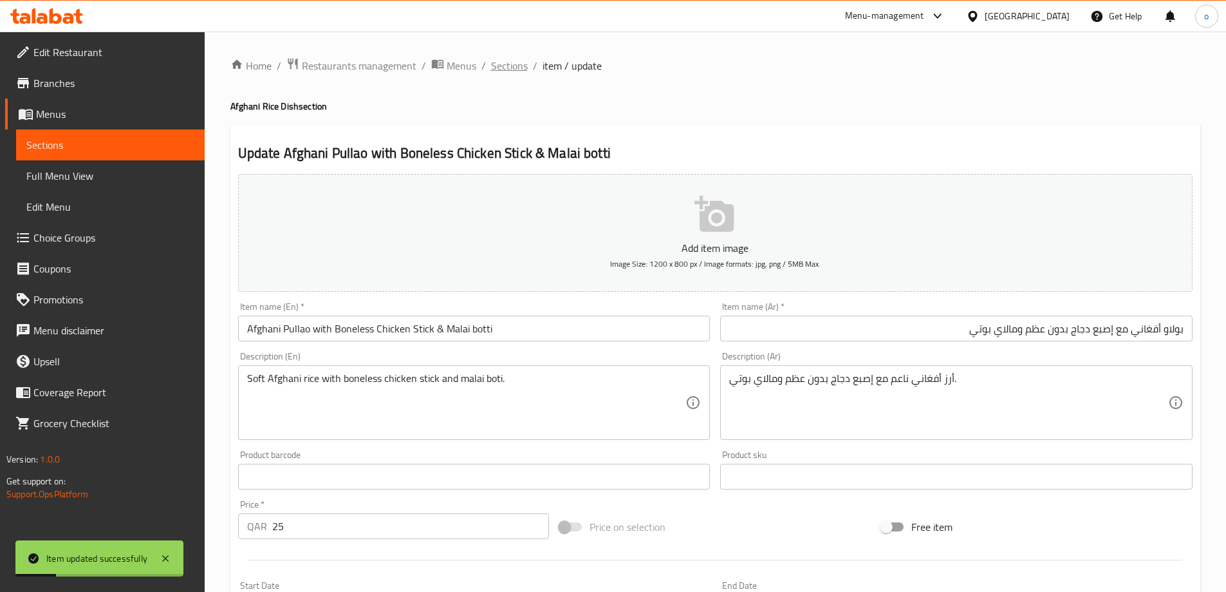
click at [523, 66] on span "Sections" at bounding box center [509, 65] width 37 height 15
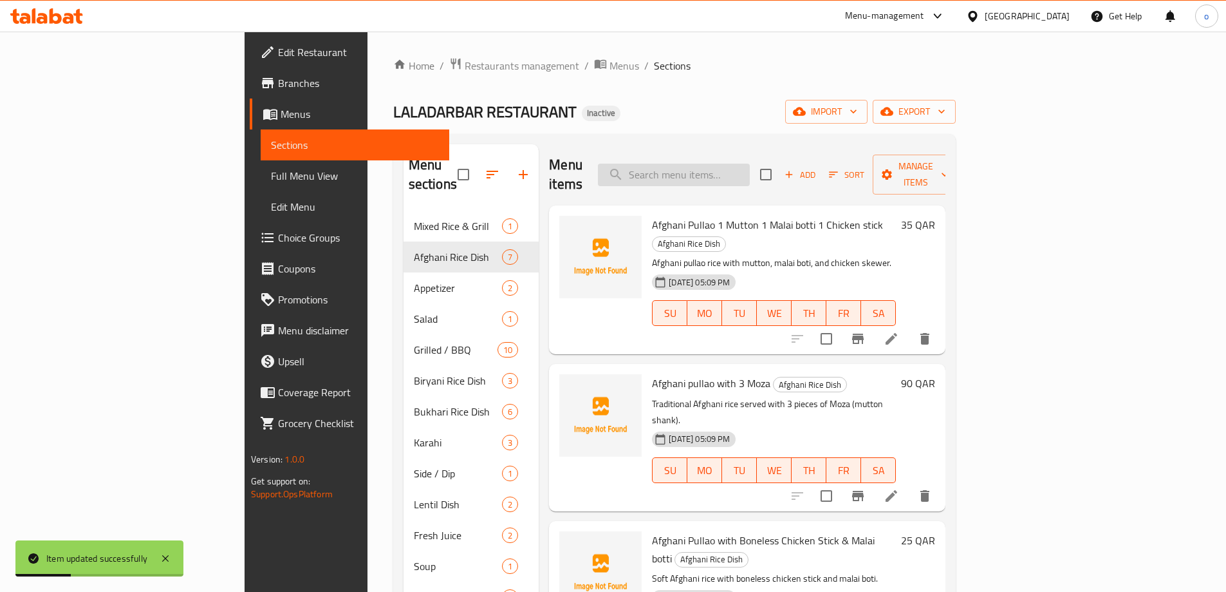
click at [750, 167] on input "search" at bounding box center [674, 175] width 152 height 23
paste input "Boneless Chicken 1 Stick"
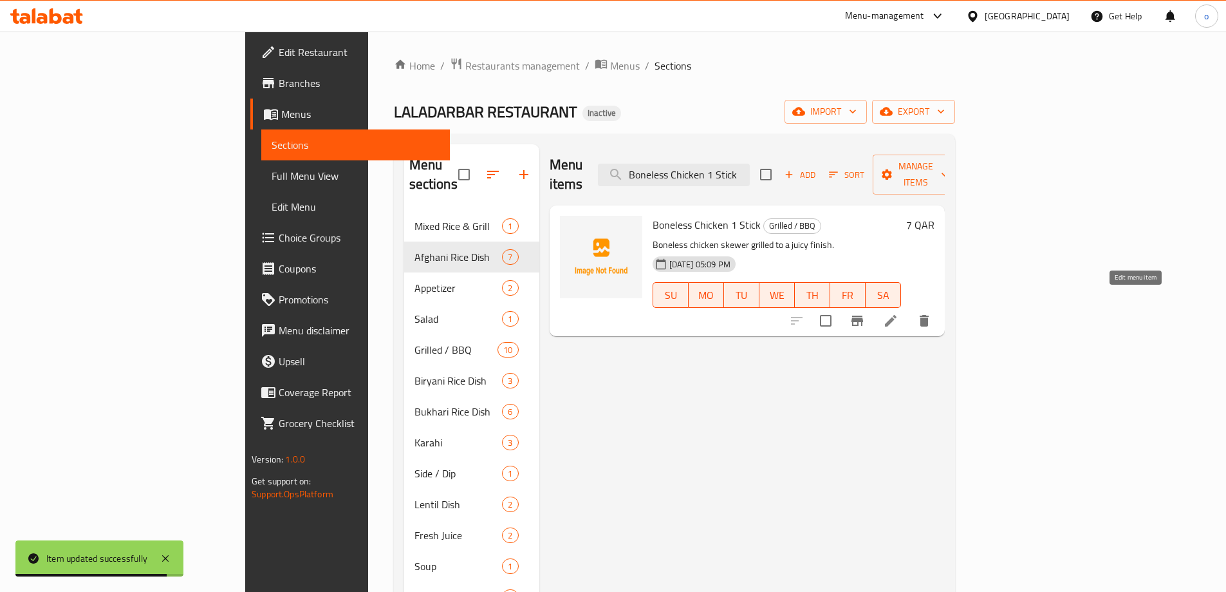
type input "Boneless Chicken 1 Stick"
click at [899, 313] on icon at bounding box center [890, 320] width 15 height 15
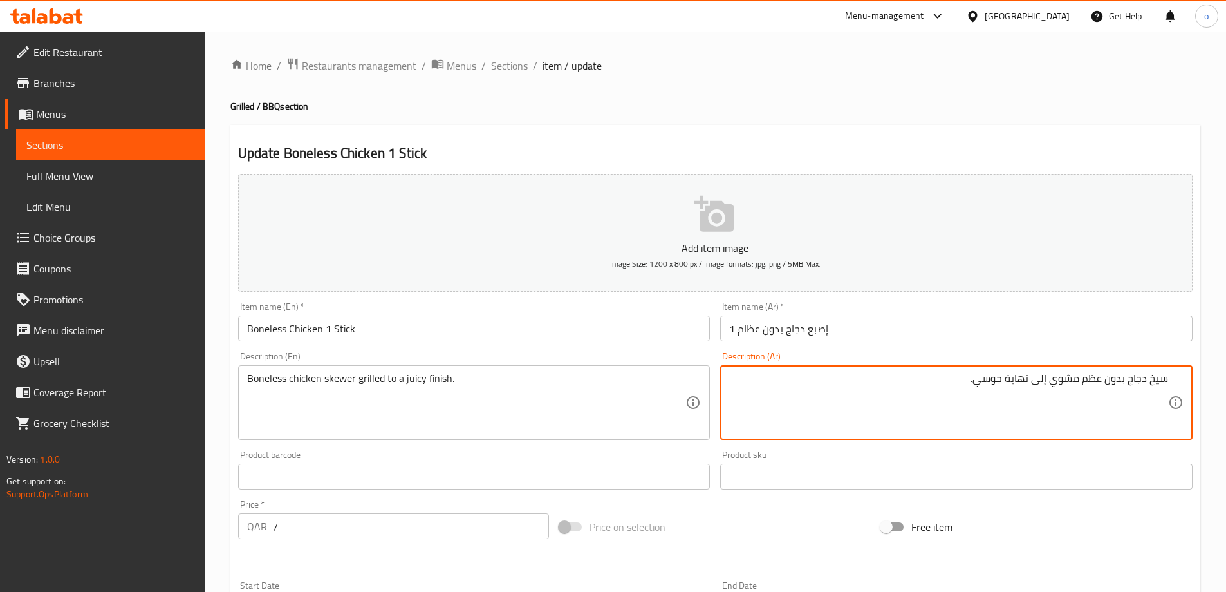
type textarea "سيخ دجاج بدون عظم مشوي إلى نهاية جوسي."
click at [743, 329] on input "1 إصبع دجاج بدون عظام" at bounding box center [956, 328] width 473 height 26
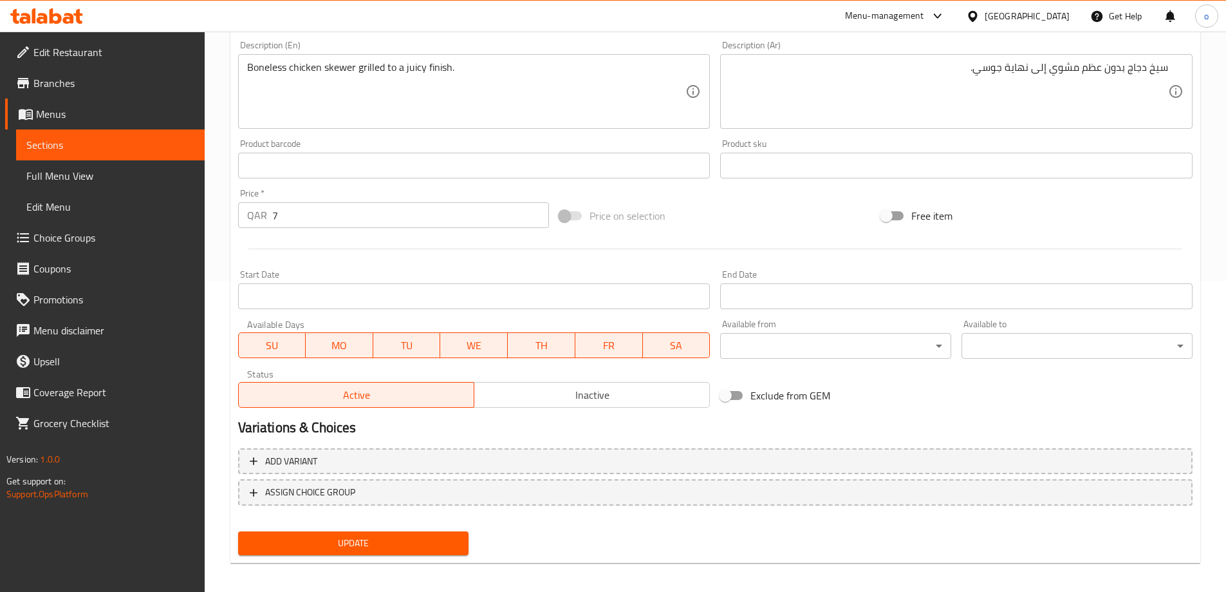
scroll to position [318, 0]
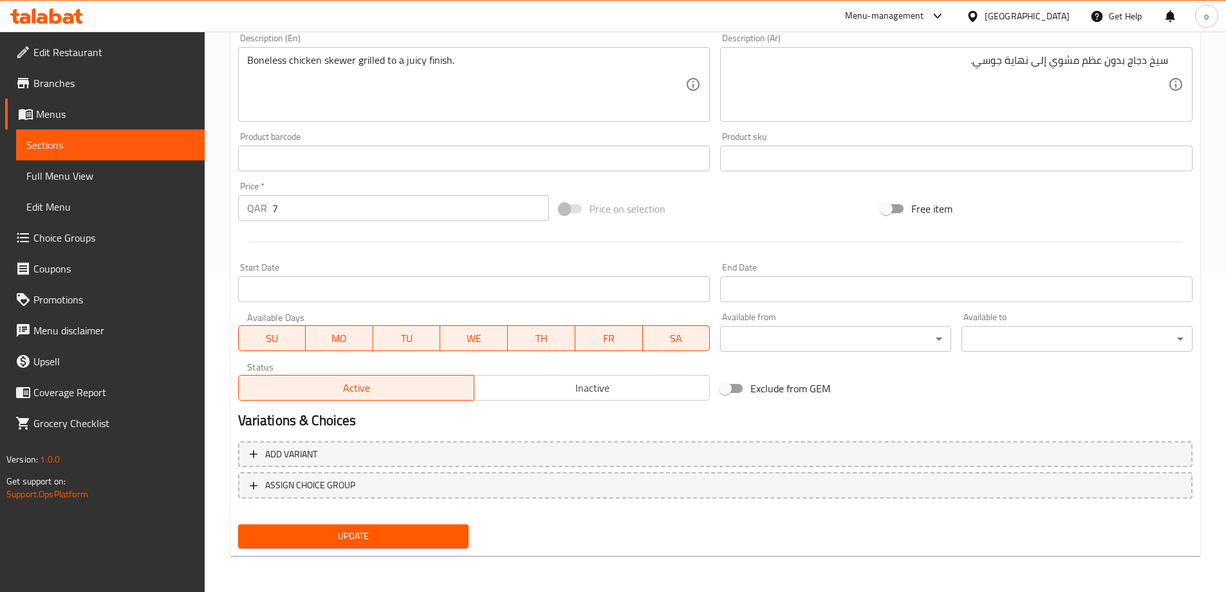
type input "1 إصبع دجاج بدون عظم"
click at [435, 538] on span "Update" at bounding box center [354, 536] width 211 height 16
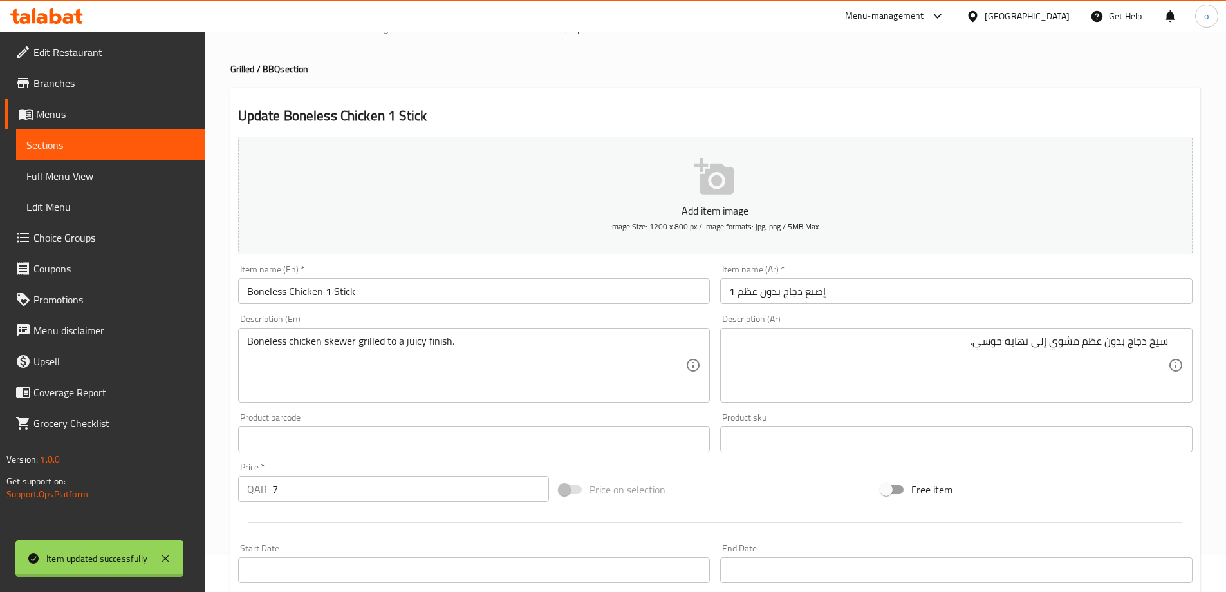
scroll to position [0, 0]
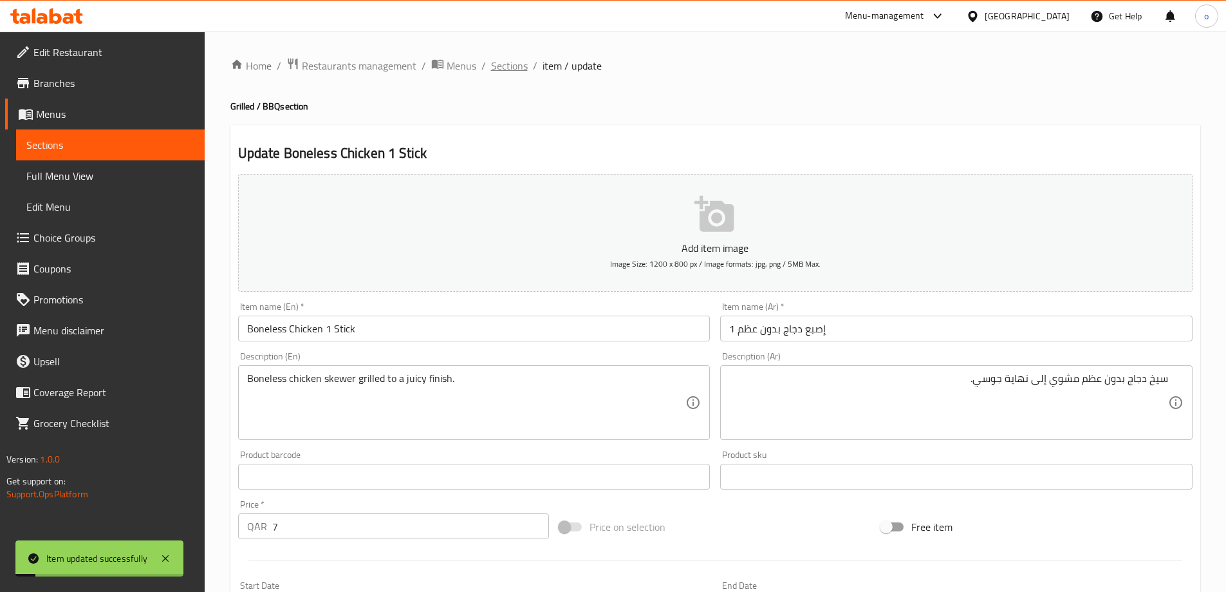
click at [518, 63] on span "Sections" at bounding box center [509, 65] width 37 height 15
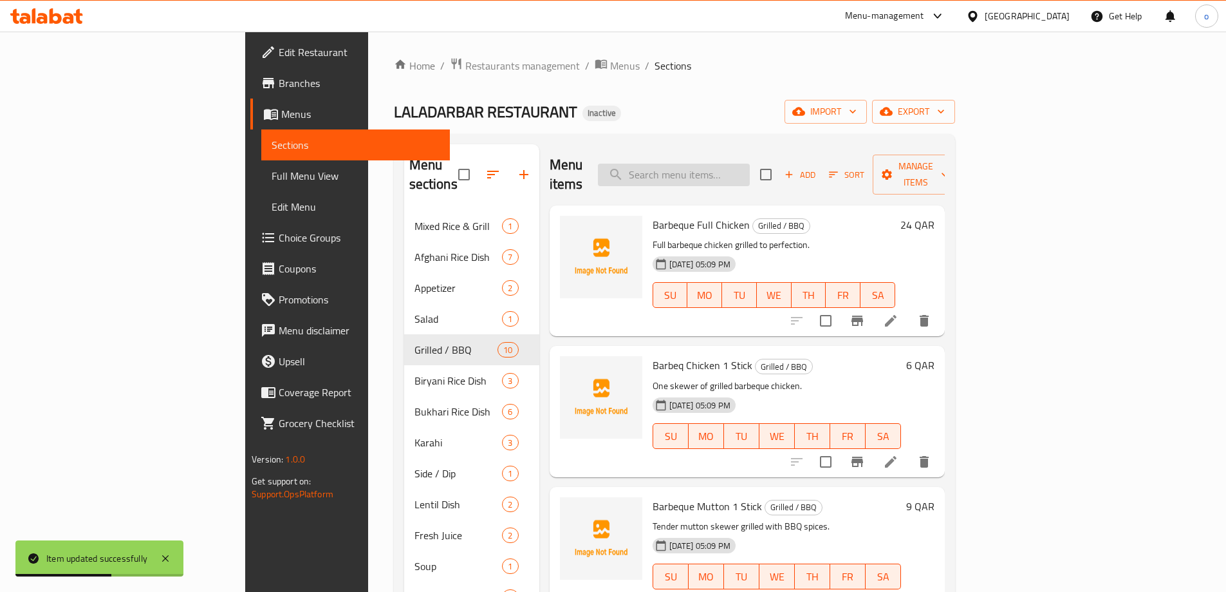
click at [750, 164] on input "search" at bounding box center [674, 175] width 152 height 23
paste input "Boneless Chicken Stick"
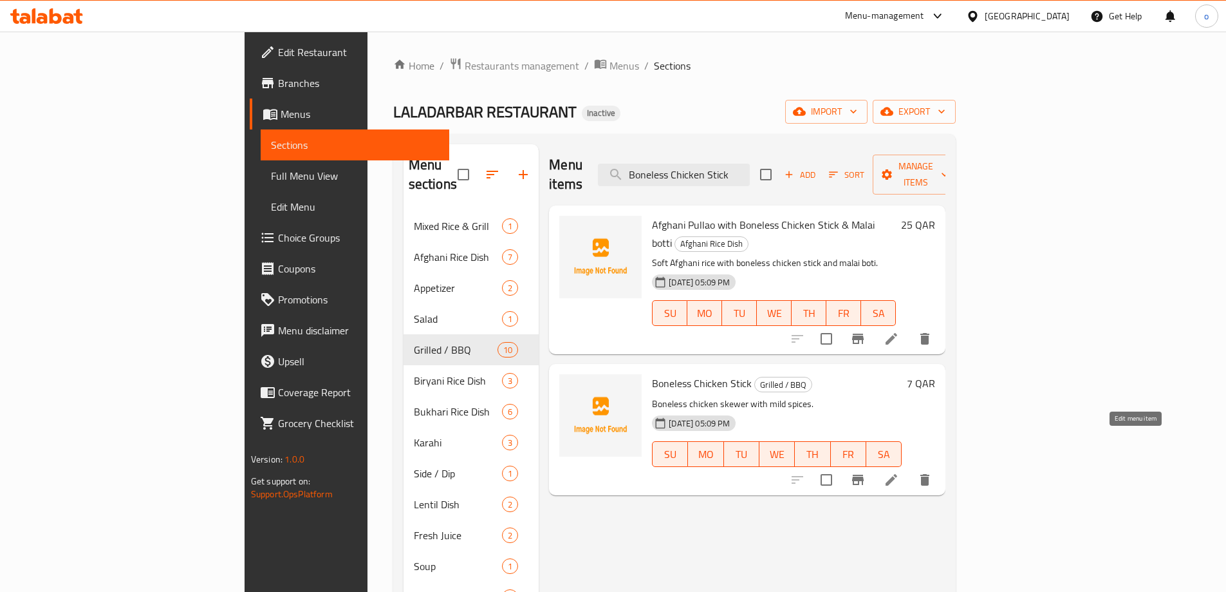
type input "Boneless Chicken Stick"
click at [899, 472] on icon at bounding box center [891, 479] width 15 height 15
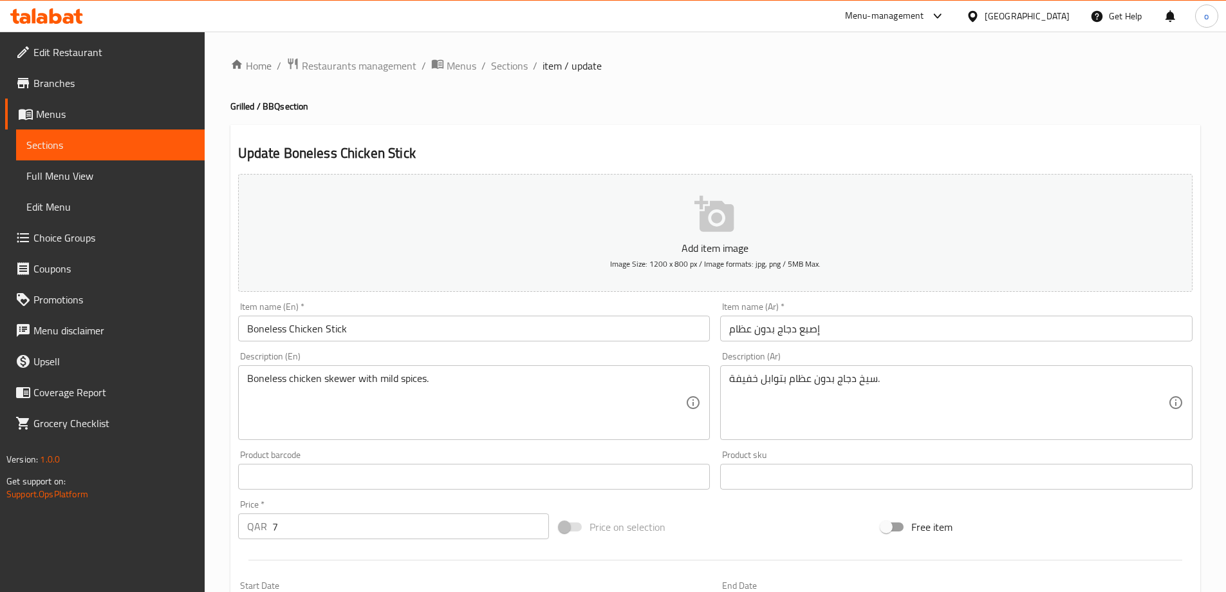
click at [736, 330] on input "إصبع دجاج بدون عظام" at bounding box center [956, 328] width 473 height 26
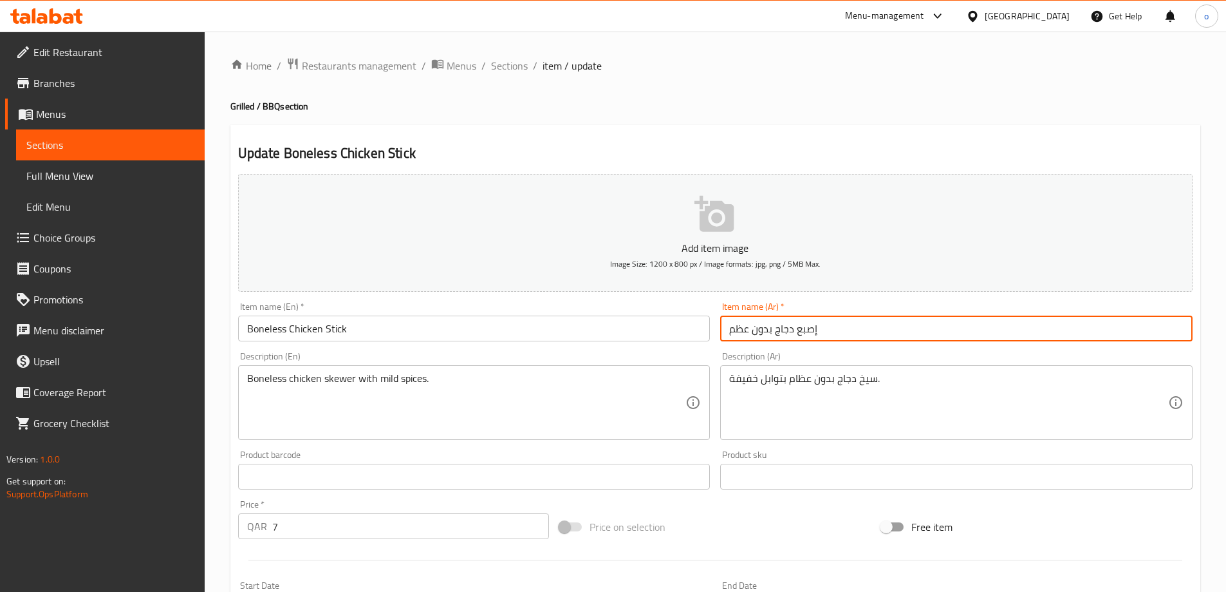
type input "إصبع دجاج بدون عظم"
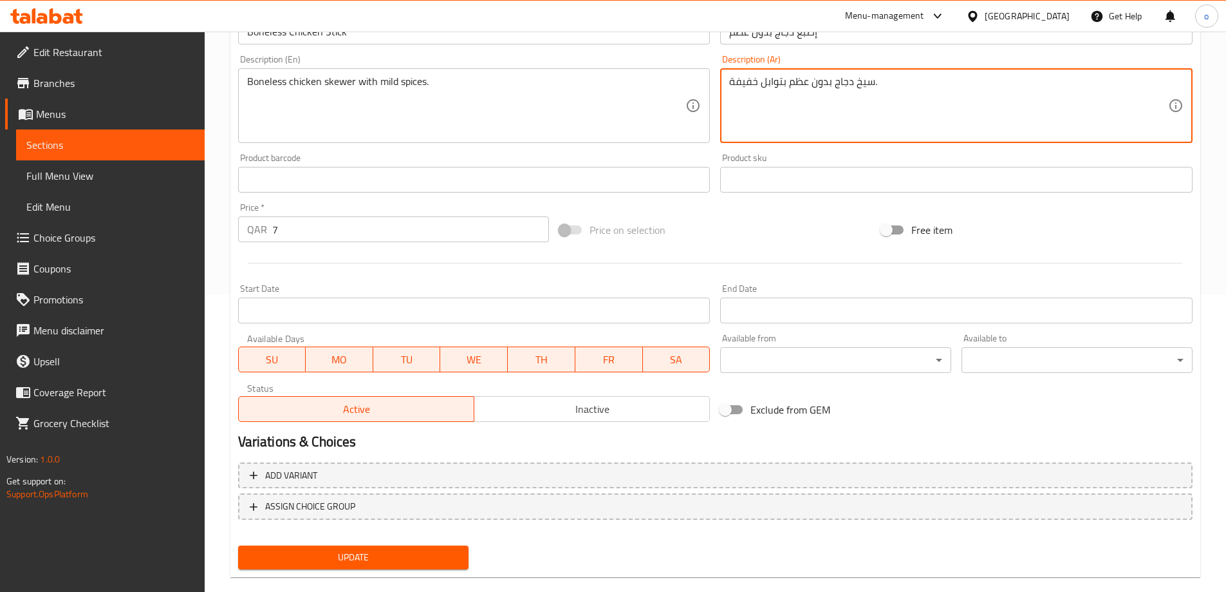
scroll to position [318, 0]
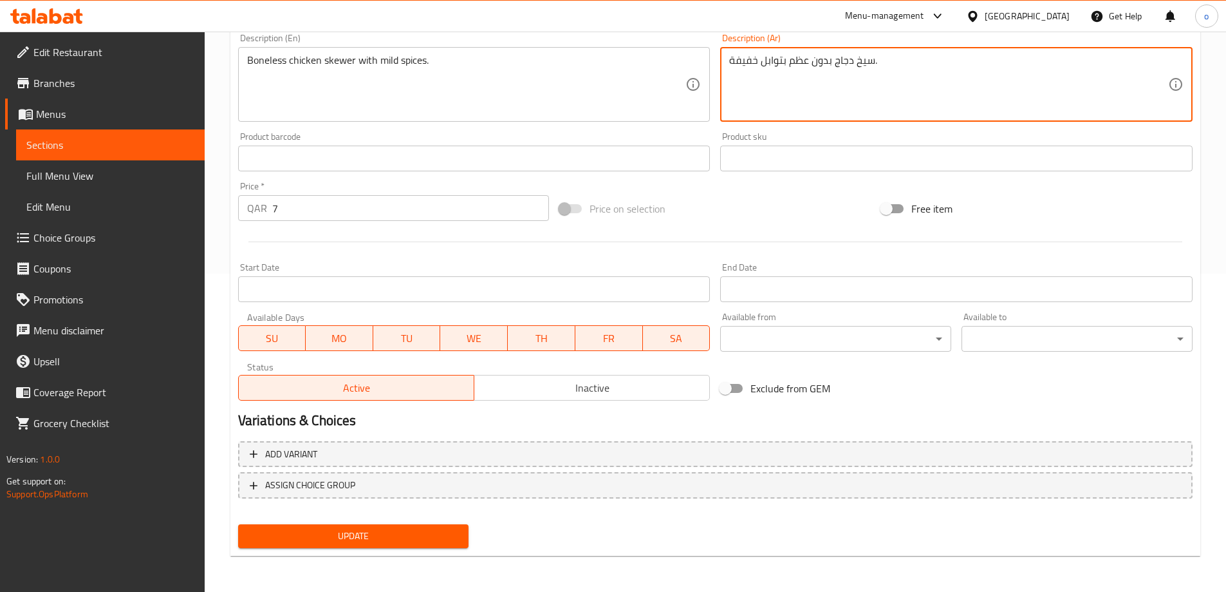
type textarea "سيخ دجاج بدون عظم بتوابل خفيفة."
click at [373, 527] on button "Update" at bounding box center [353, 536] width 231 height 24
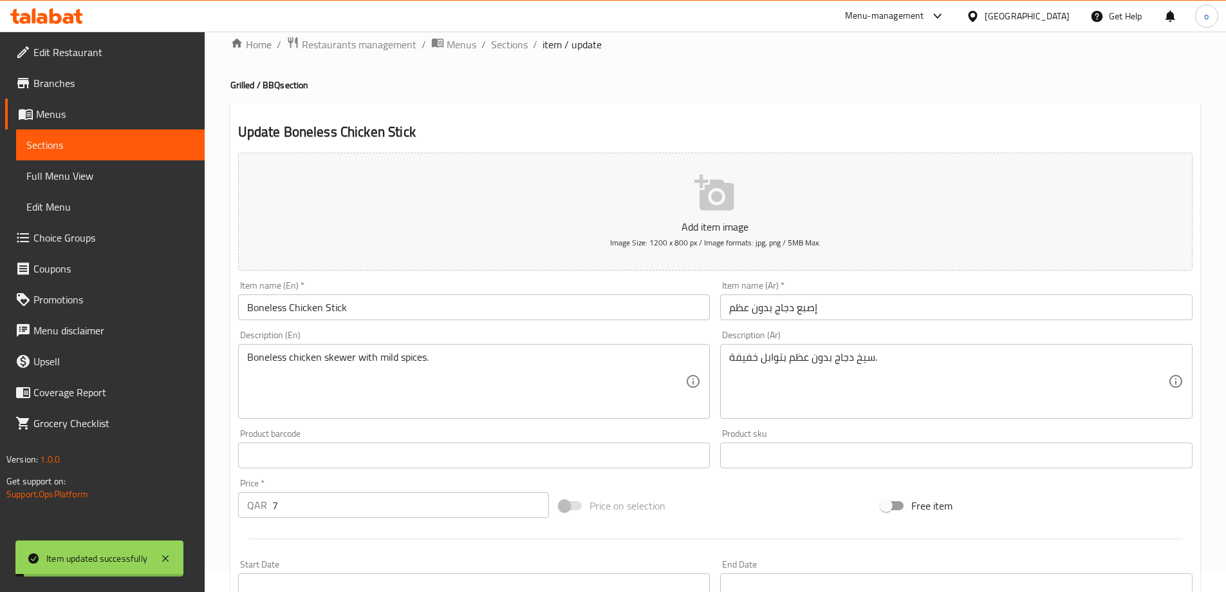
scroll to position [0, 0]
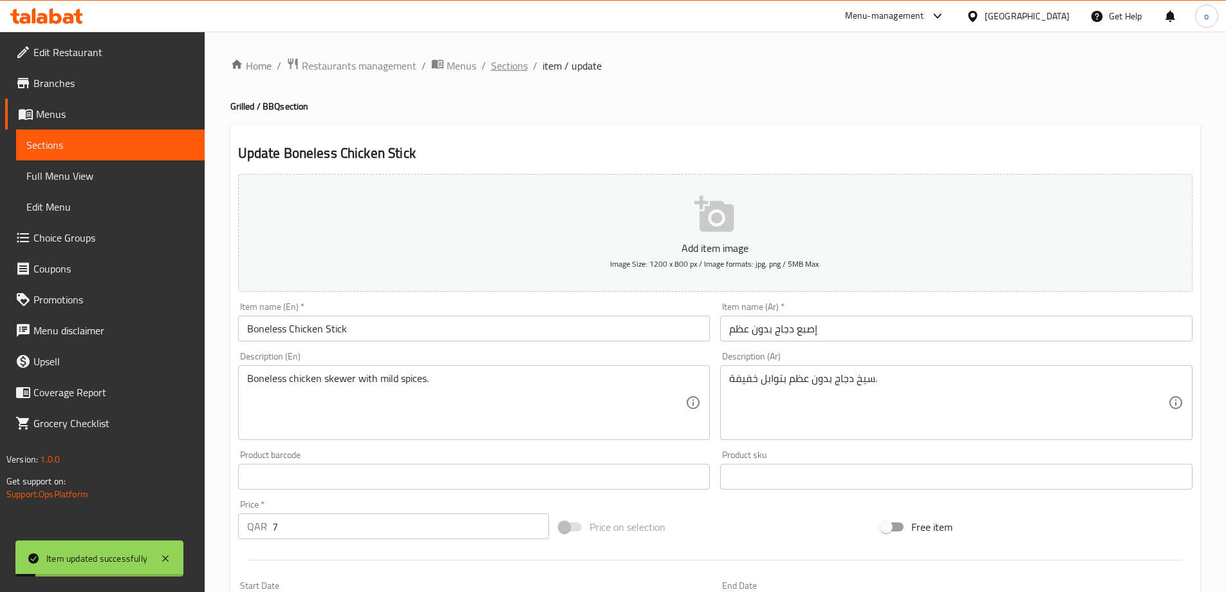
click at [509, 60] on span "Sections" at bounding box center [509, 65] width 37 height 15
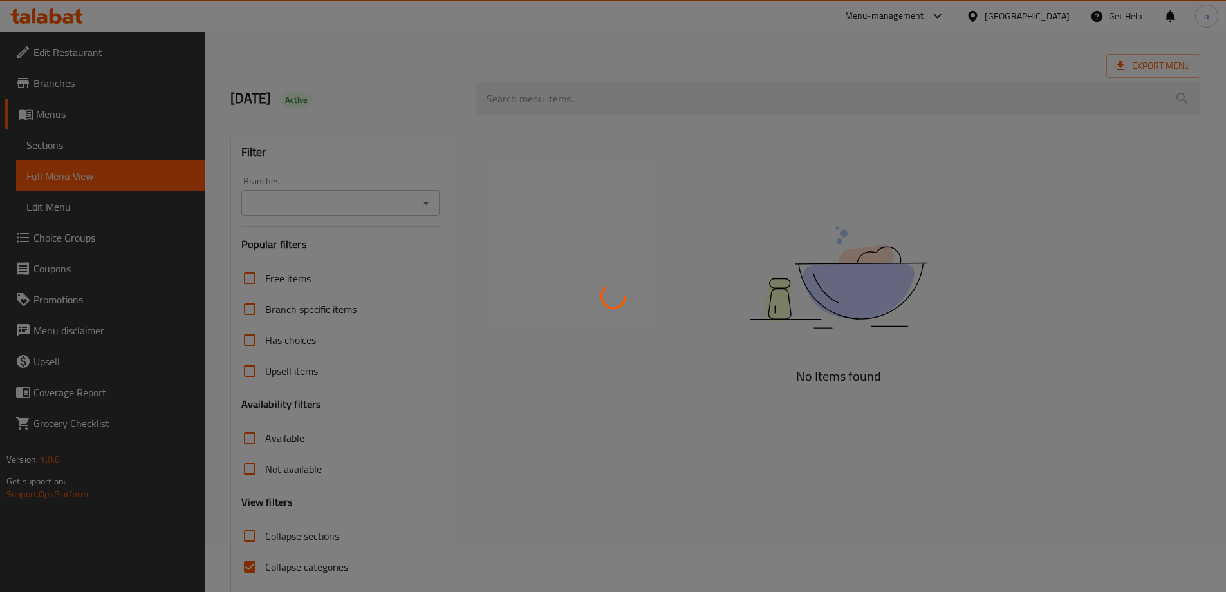
scroll to position [93, 0]
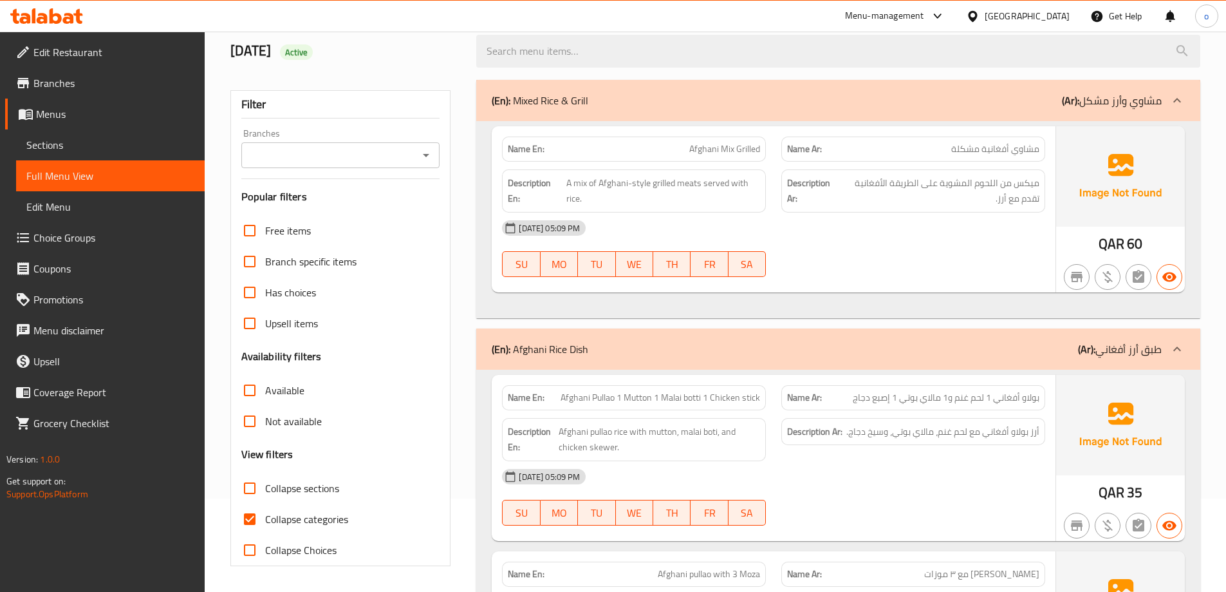
click at [267, 519] on span "Collapse categories" at bounding box center [306, 518] width 83 height 15
click at [265, 519] on input "Collapse categories" at bounding box center [249, 518] width 31 height 31
checkbox input "false"
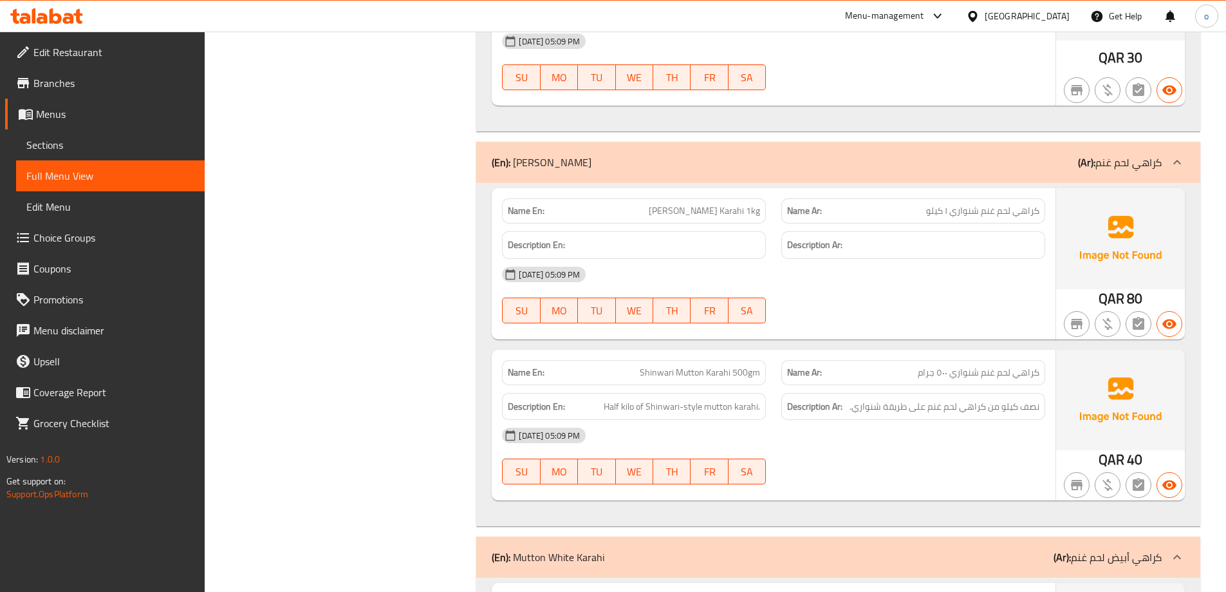
scroll to position [8700, 0]
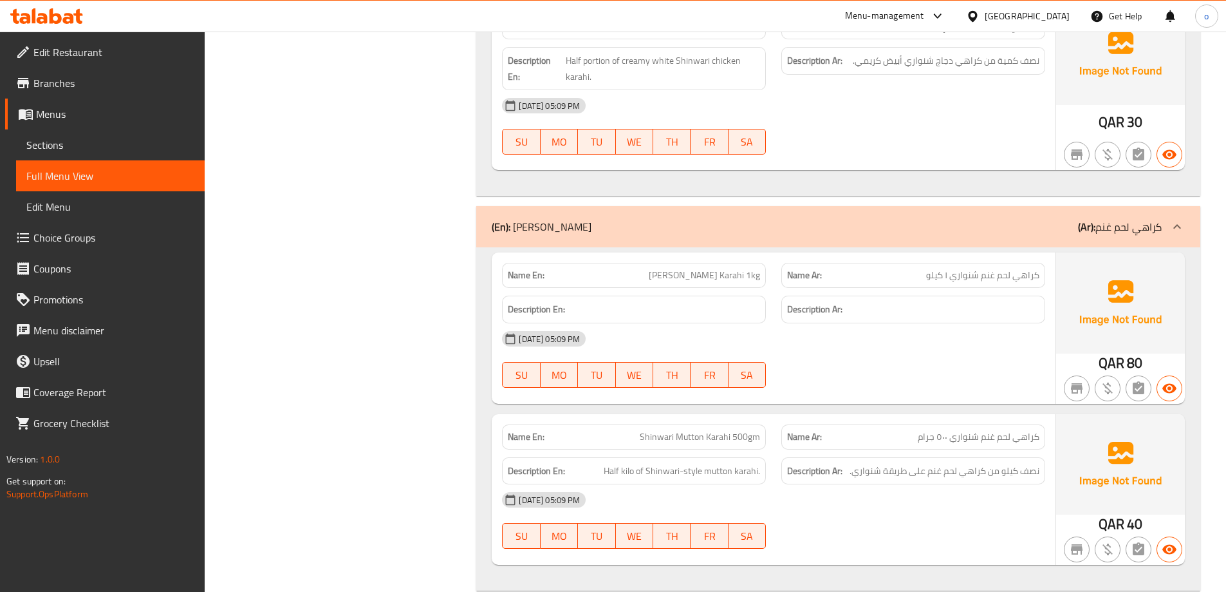
click at [736, 436] on span "Shinwari Mutton Karahi 500gm" at bounding box center [700, 437] width 120 height 14
copy span "Shinwari Mutton Karahi 500gm"
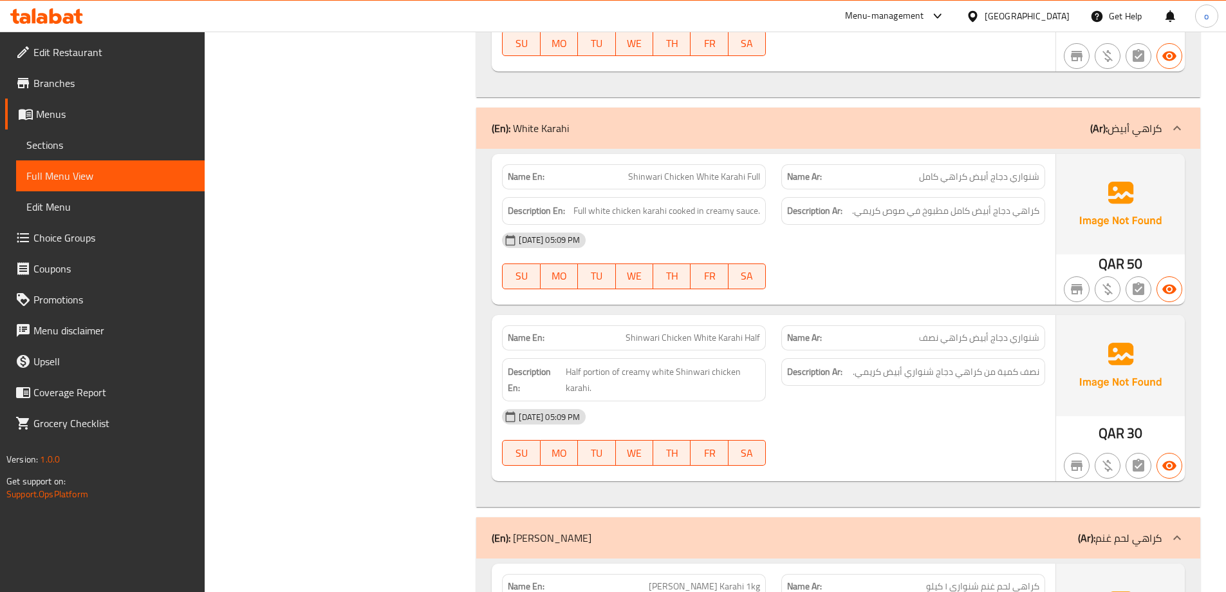
scroll to position [8378, 0]
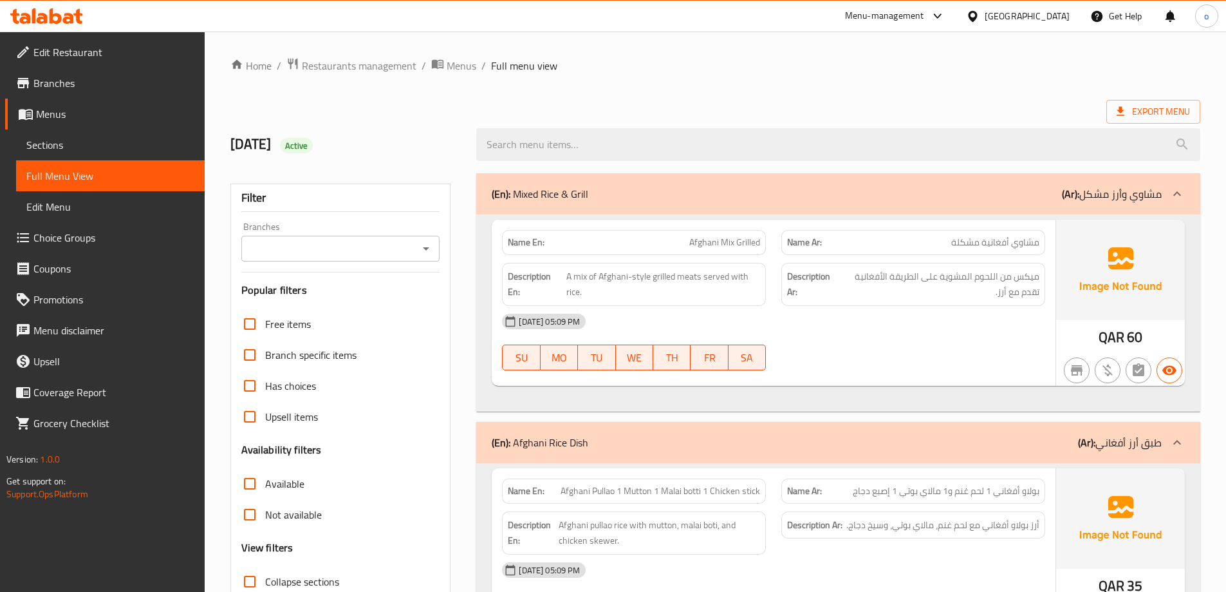
scroll to position [93, 0]
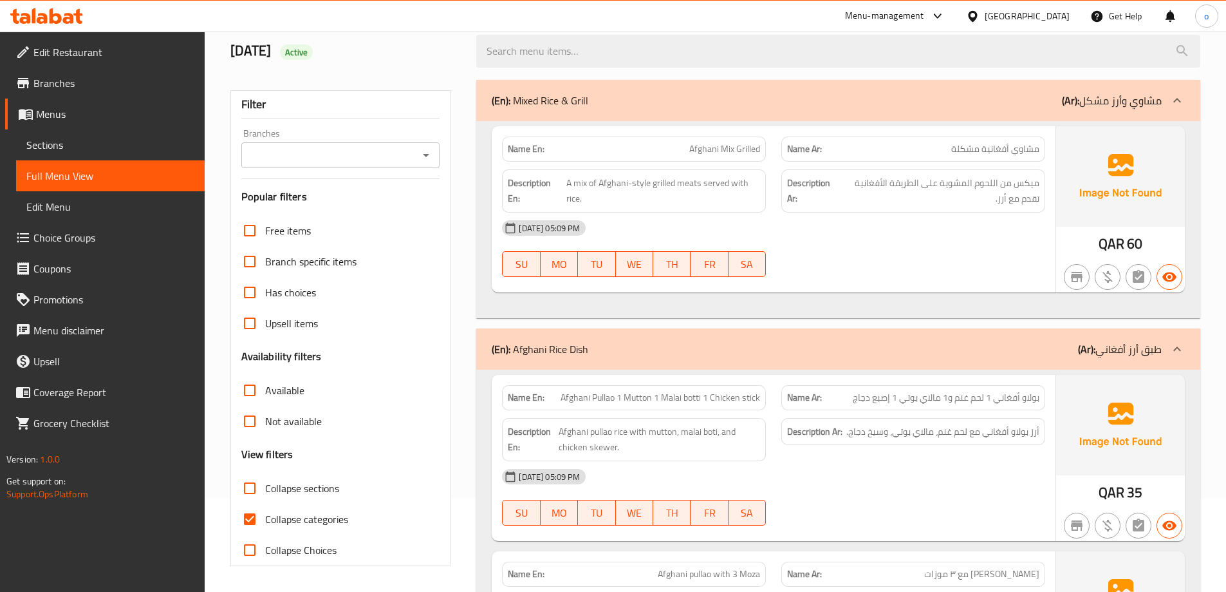
click at [290, 513] on span "Collapse categories" at bounding box center [306, 518] width 83 height 15
click at [265, 513] on input "Collapse categories" at bounding box center [249, 518] width 31 height 31
checkbox input "false"
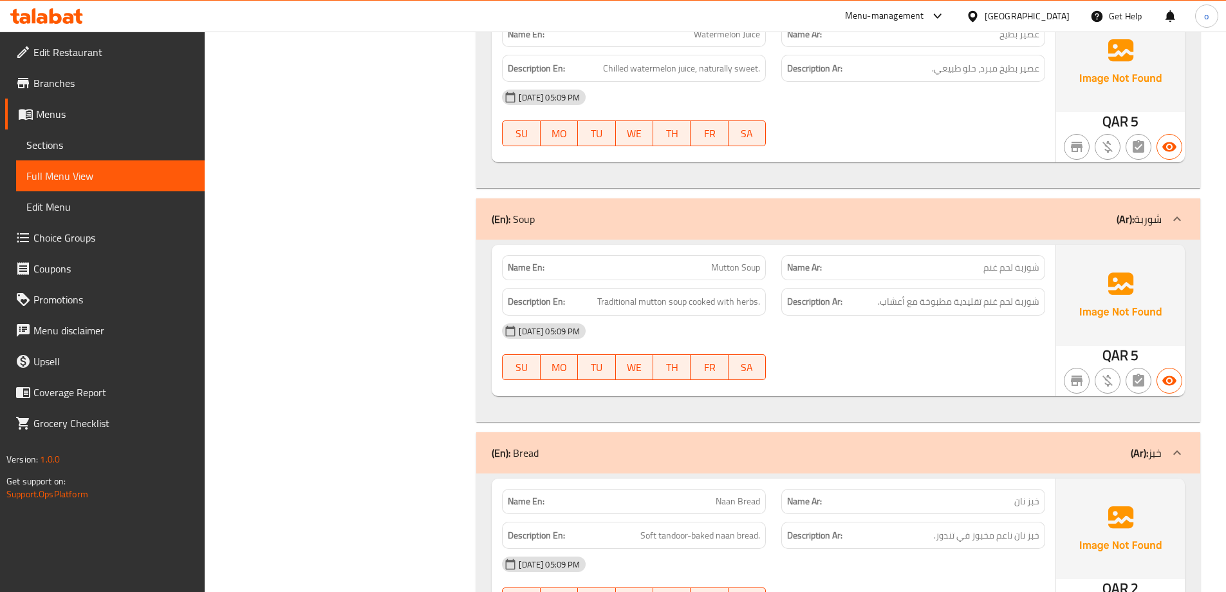
scroll to position [6897, 0]
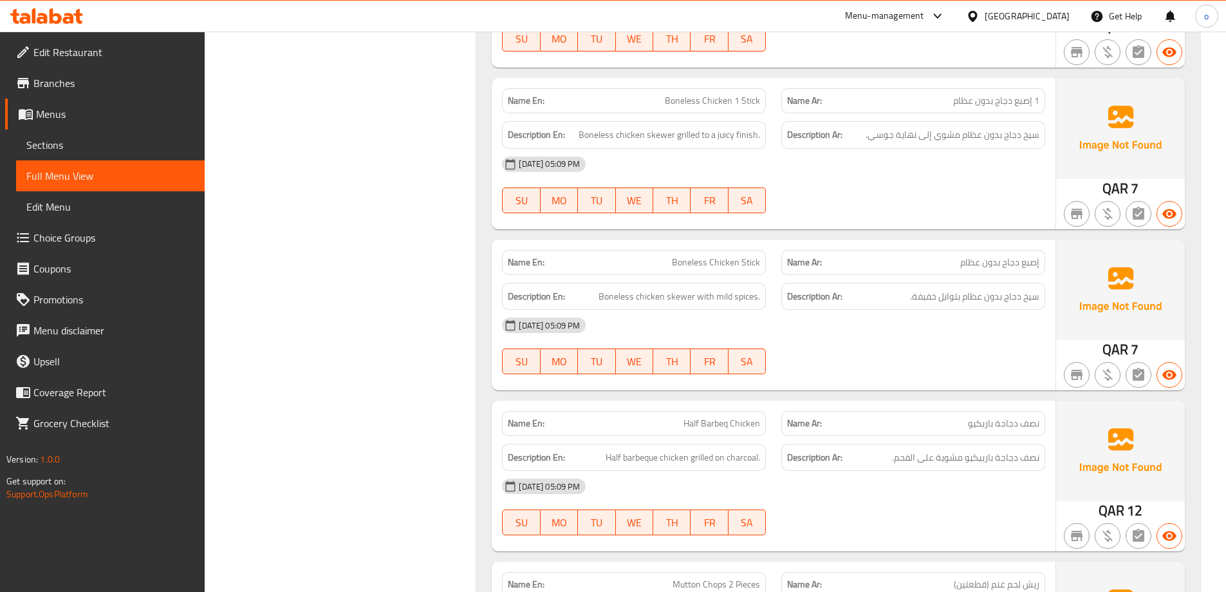
scroll to position [582, 0]
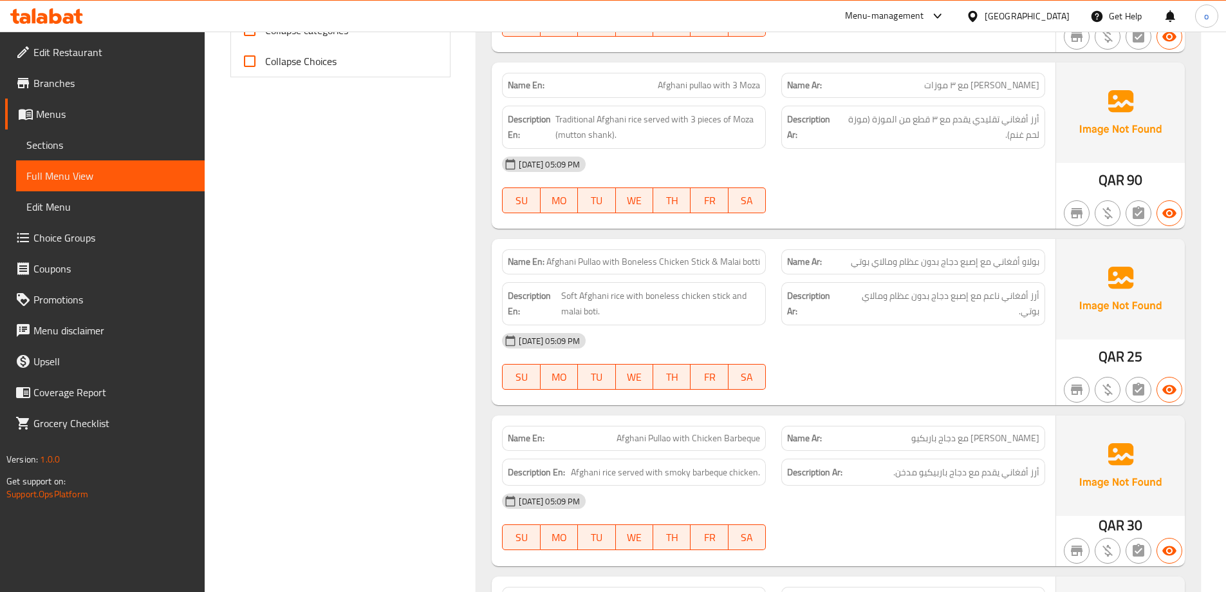
click at [662, 263] on span "Afghani Pullao with Boneless Chicken Stick & Malai botti" at bounding box center [654, 262] width 214 height 14
copy span "Afghani Pullao with Boneless Chicken Stick & Malai botti"
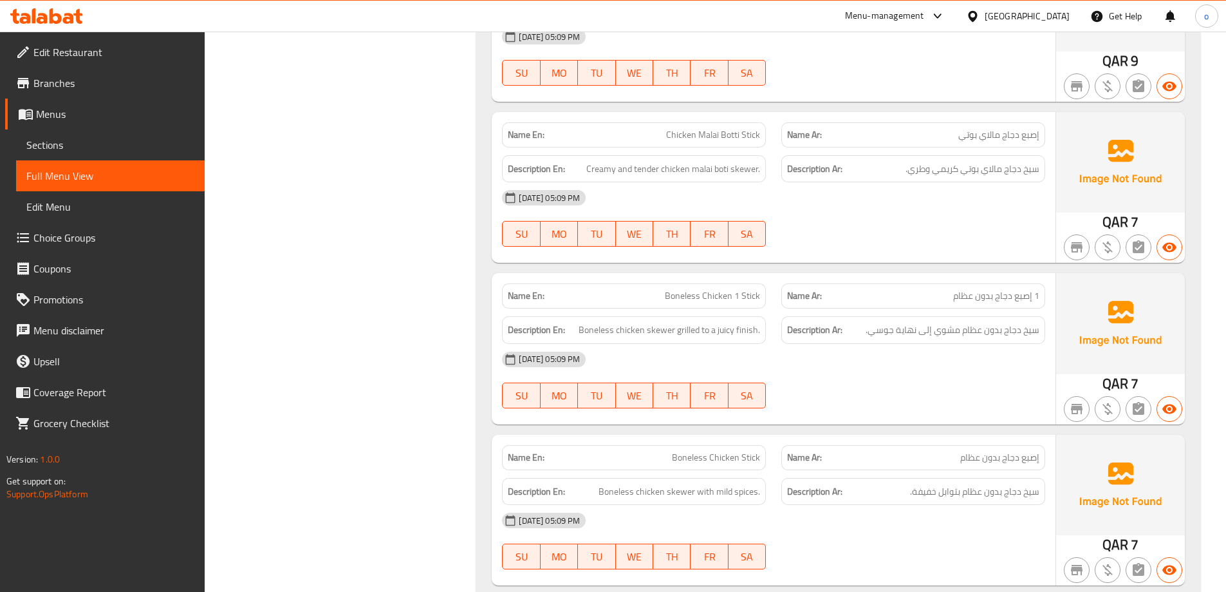
click at [705, 298] on span "Boneless Chicken 1 Stick" at bounding box center [712, 296] width 95 height 14
copy span "Boneless Chicken 1 Stick"
click at [751, 457] on span "Boneless Chicken Stick" at bounding box center [716, 458] width 88 height 14
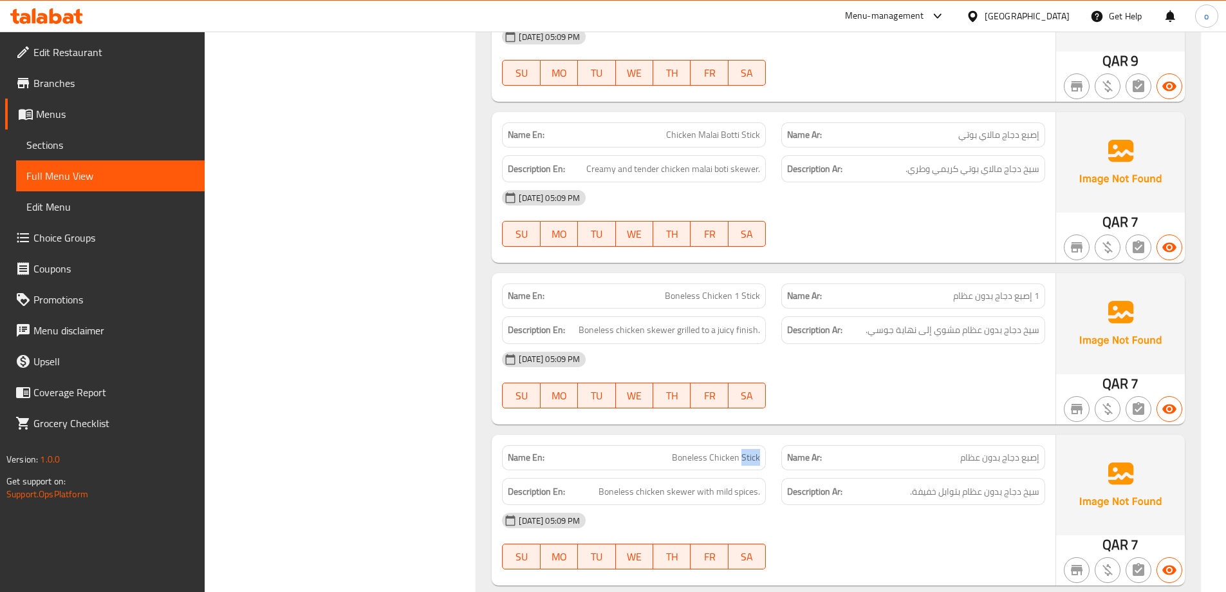
click at [751, 457] on span "Boneless Chicken Stick" at bounding box center [716, 458] width 88 height 14
copy span "Boneless Chicken Stick"
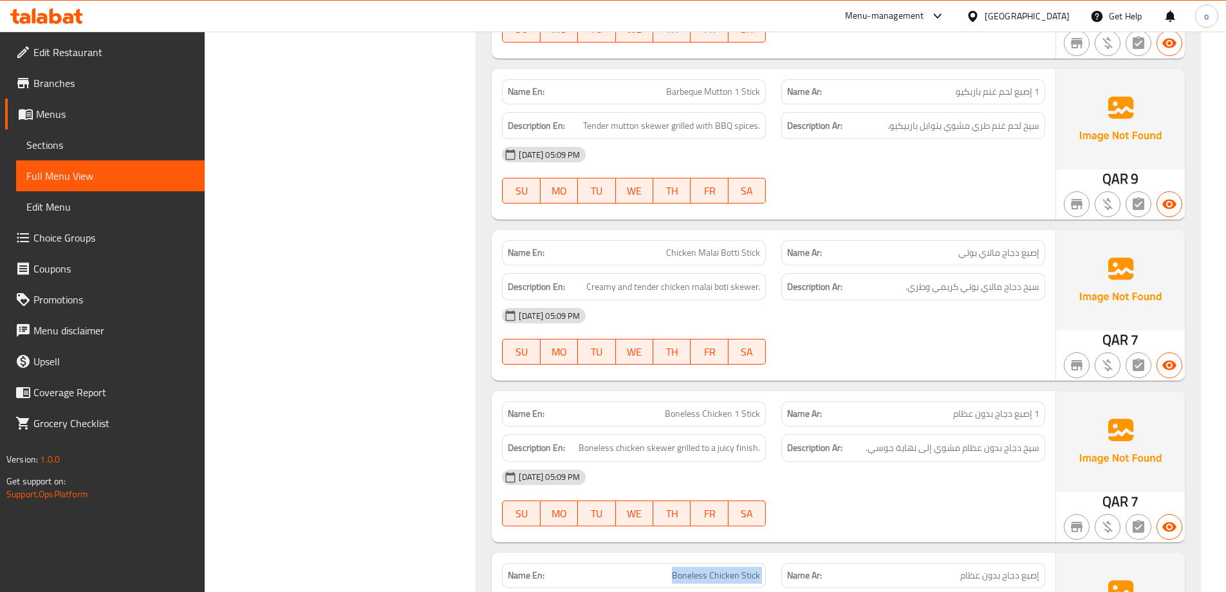
scroll to position [2471, 0]
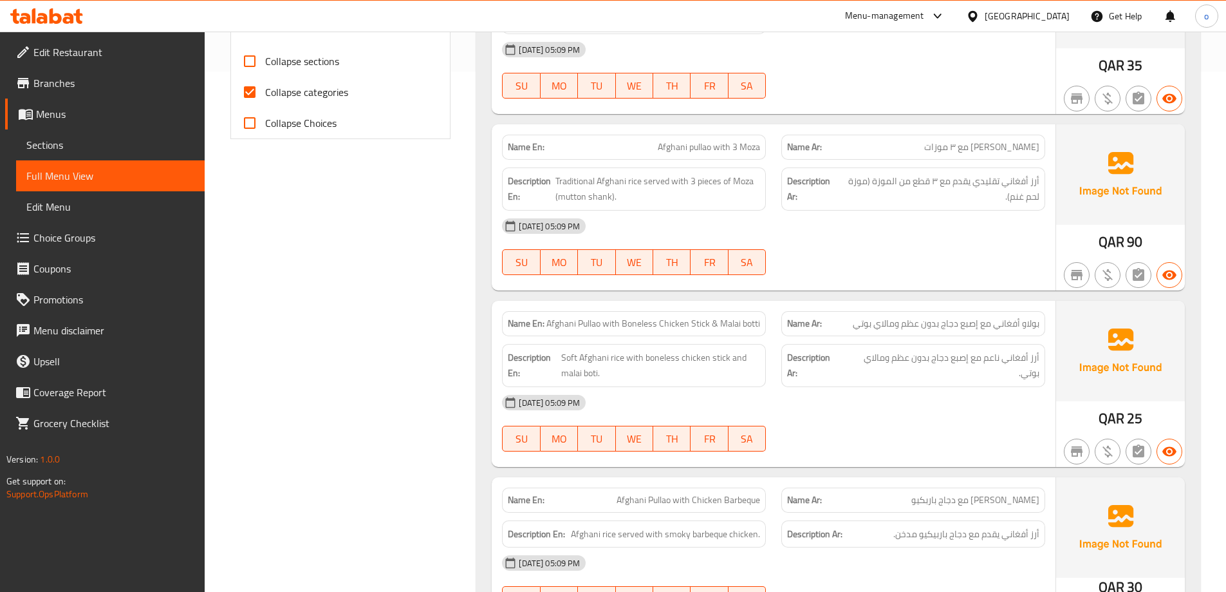
scroll to position [515, 0]
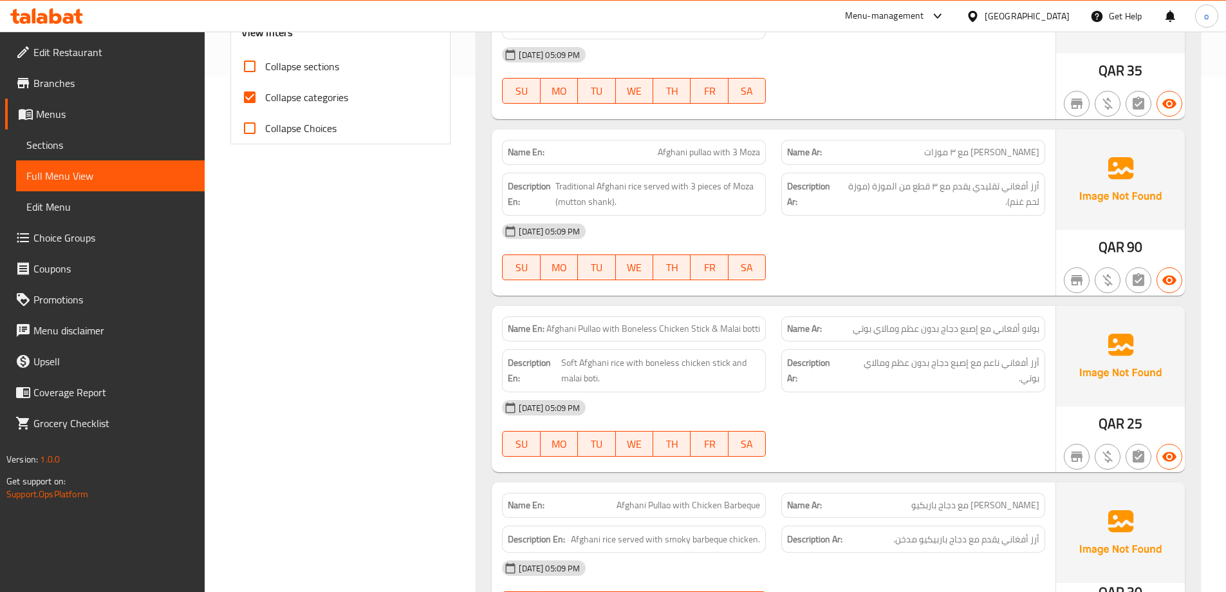
click at [268, 100] on span "Collapse categories" at bounding box center [306, 96] width 83 height 15
click at [265, 100] on input "Collapse categories" at bounding box center [249, 97] width 31 height 31
checkbox input "false"
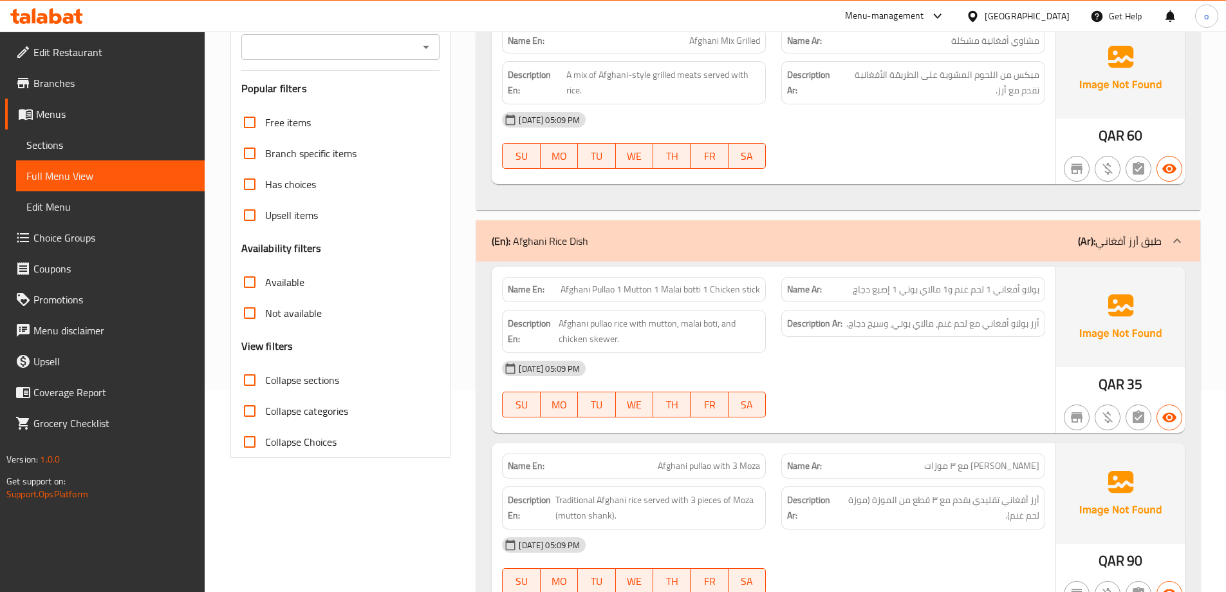
scroll to position [0, 0]
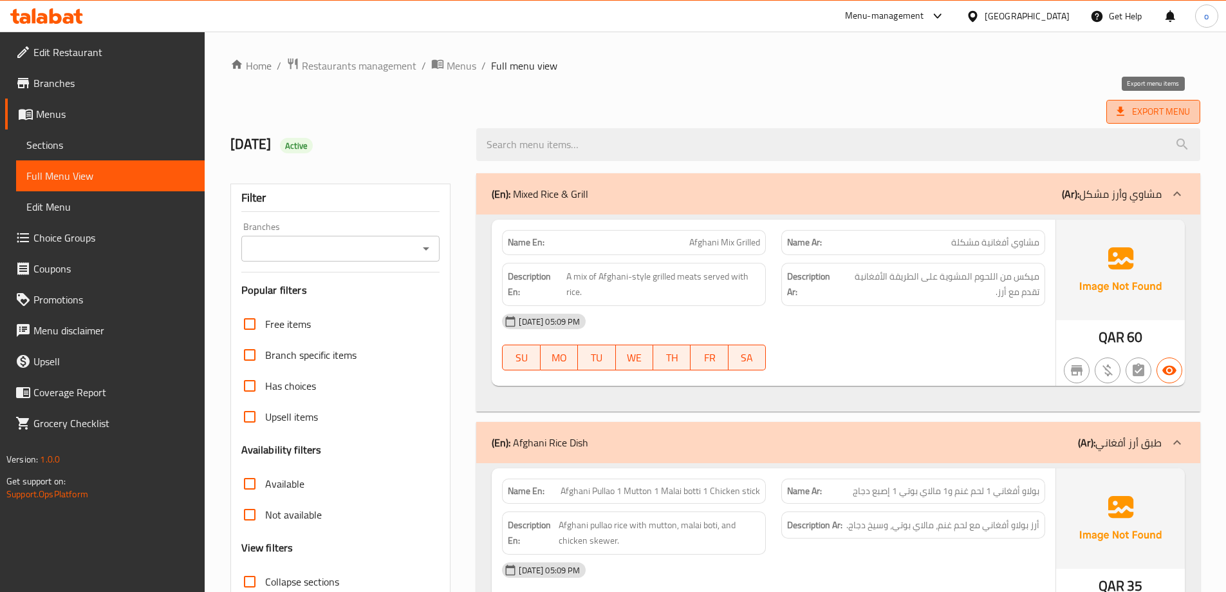
click at [1137, 109] on span "Export Menu" at bounding box center [1153, 112] width 73 height 16
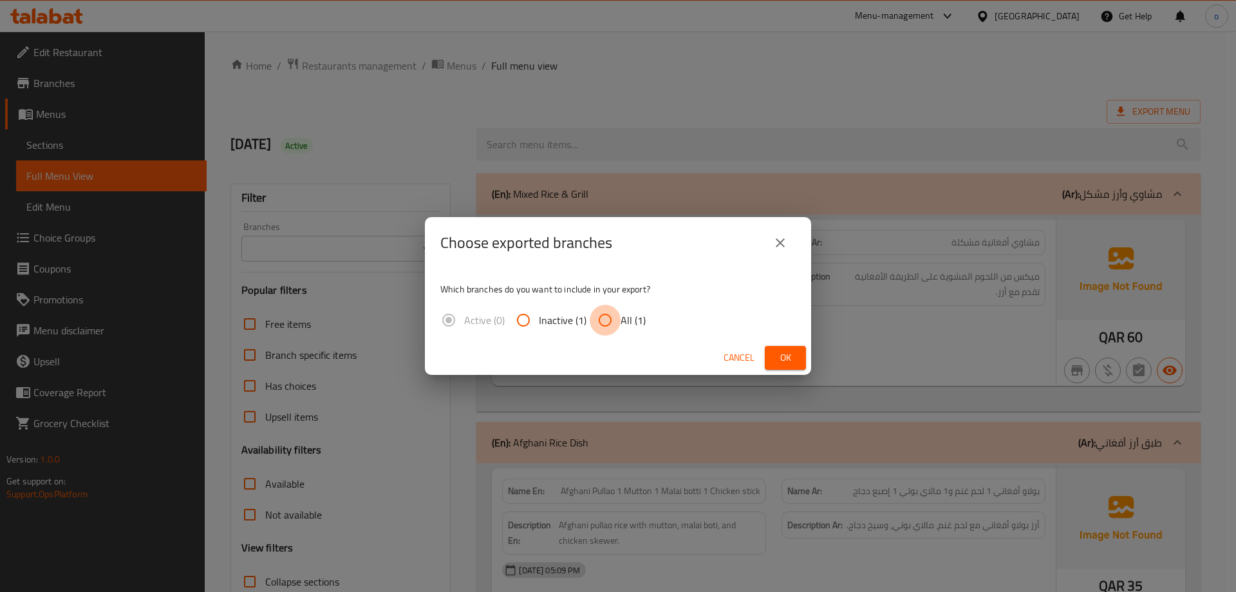
click at [618, 322] on input "All (1)" at bounding box center [605, 320] width 31 height 31
radio input "true"
click at [779, 355] on span "Ok" at bounding box center [785, 358] width 21 height 16
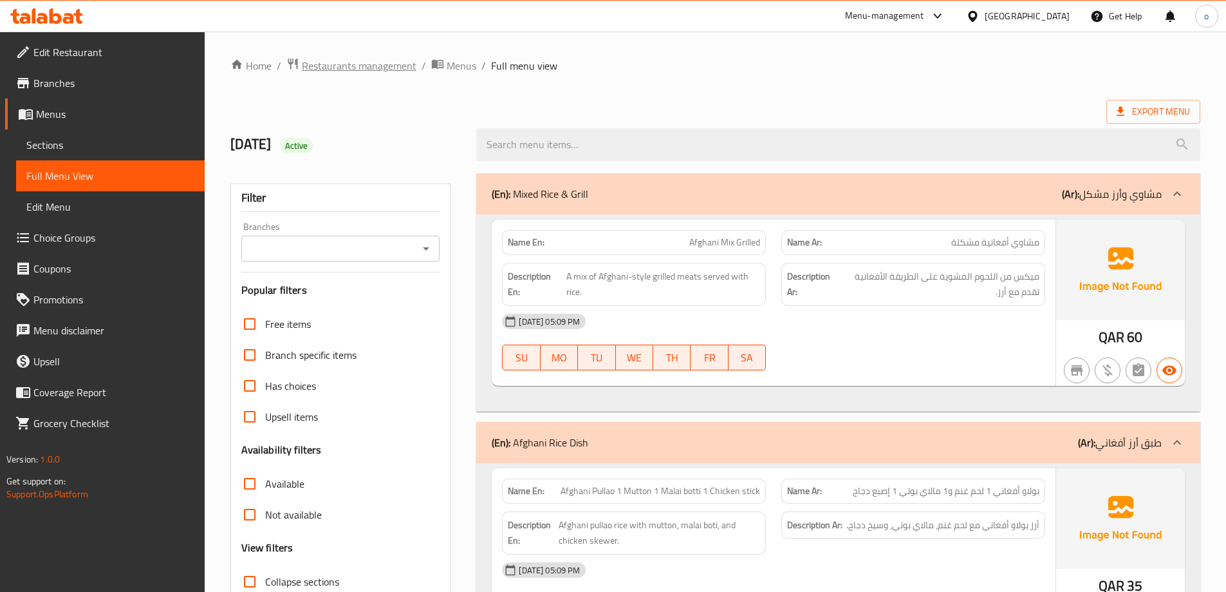
click at [403, 63] on span "Restaurants management" at bounding box center [359, 65] width 115 height 15
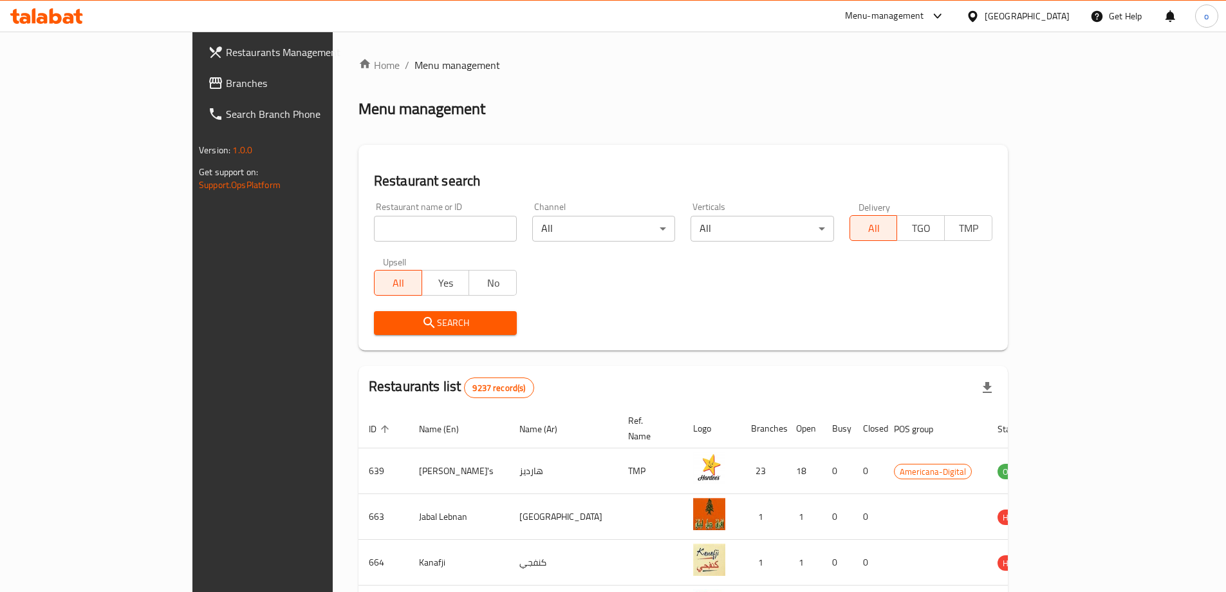
click at [1057, 22] on div "[GEOGRAPHIC_DATA]" at bounding box center [1027, 16] width 85 height 14
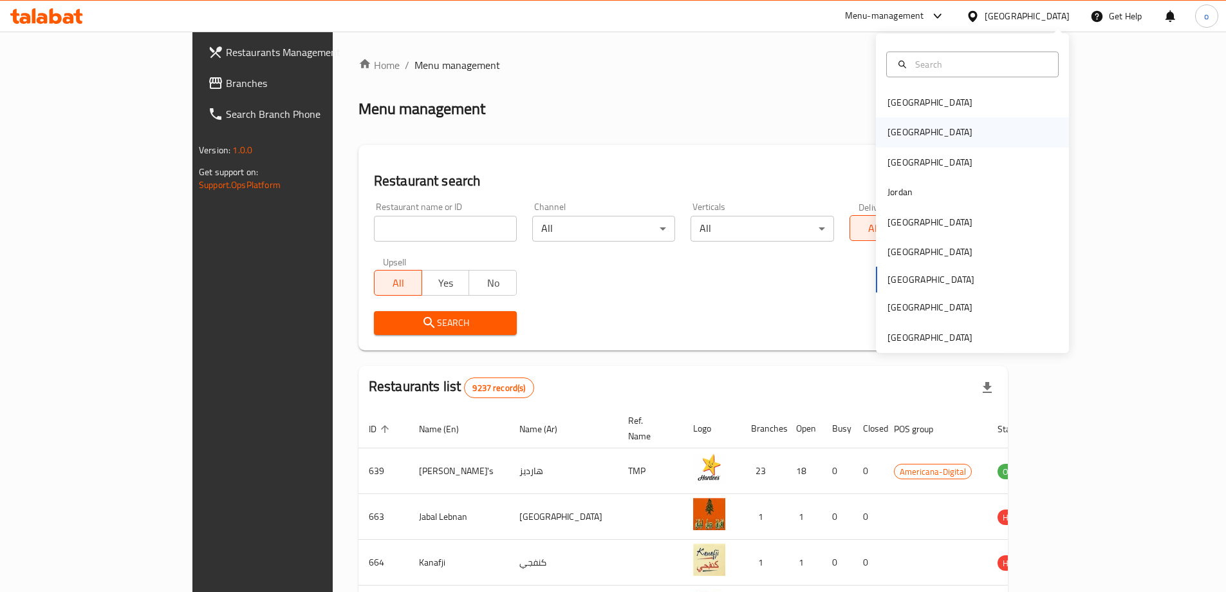
click at [907, 134] on div "[GEOGRAPHIC_DATA]" at bounding box center [930, 132] width 106 height 30
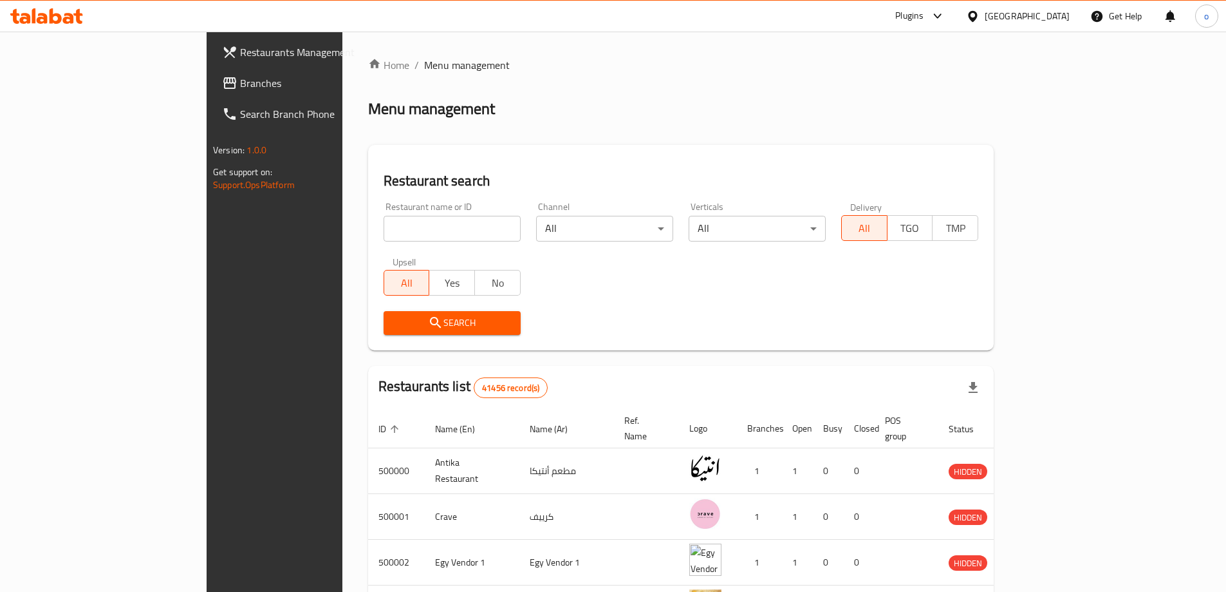
click at [240, 87] on span "Branches" at bounding box center [320, 82] width 161 height 15
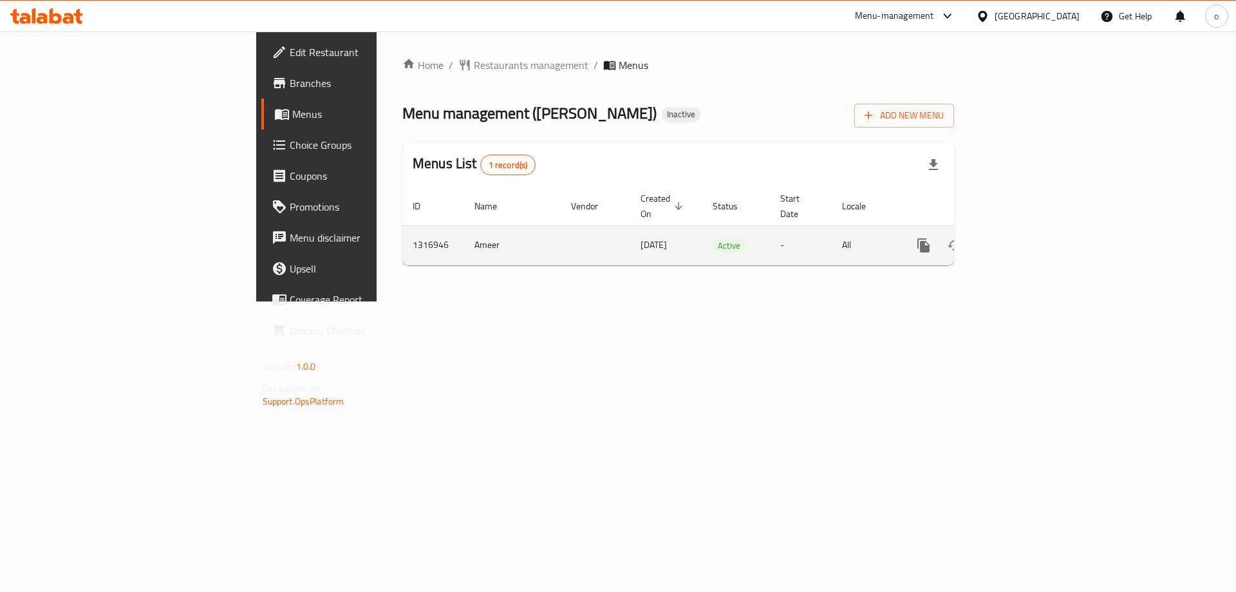
click at [1024, 238] on icon "enhanced table" at bounding box center [1016, 245] width 15 height 15
